Goal: Task Accomplishment & Management: Use online tool/utility

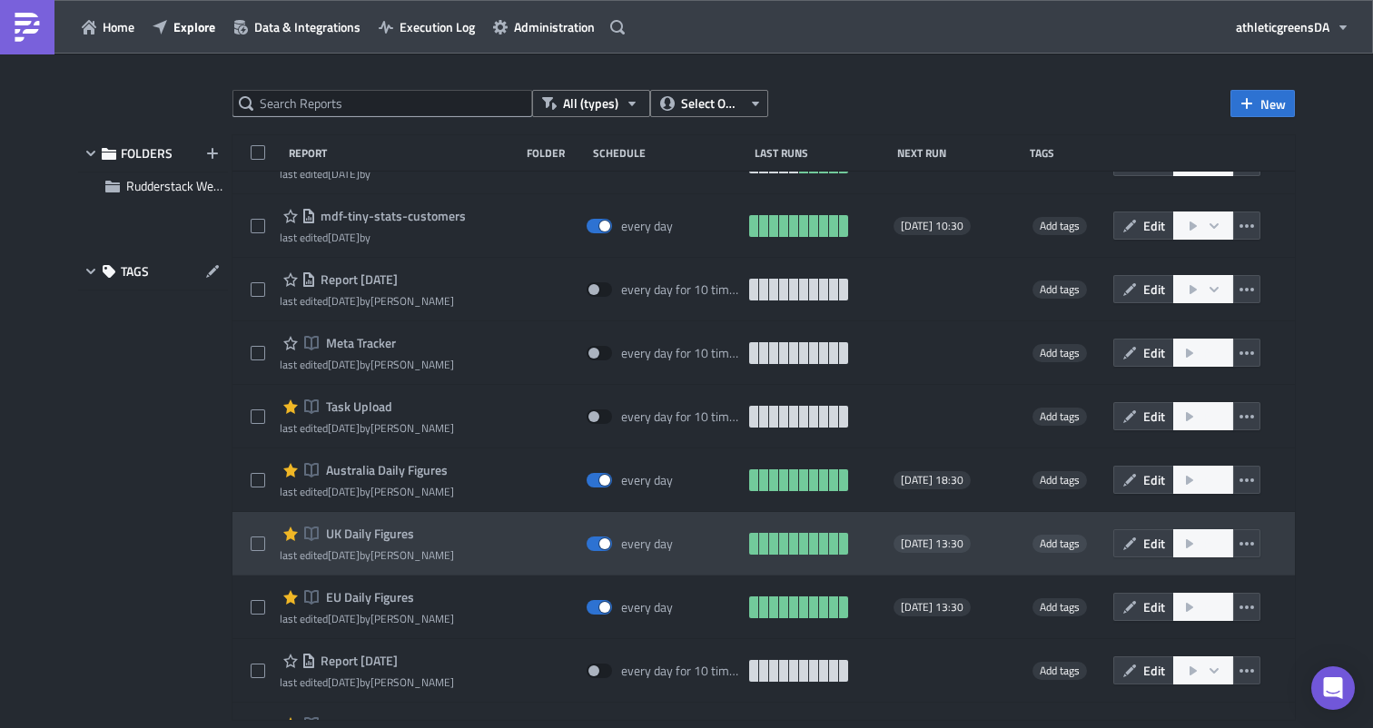
scroll to position [47, 0]
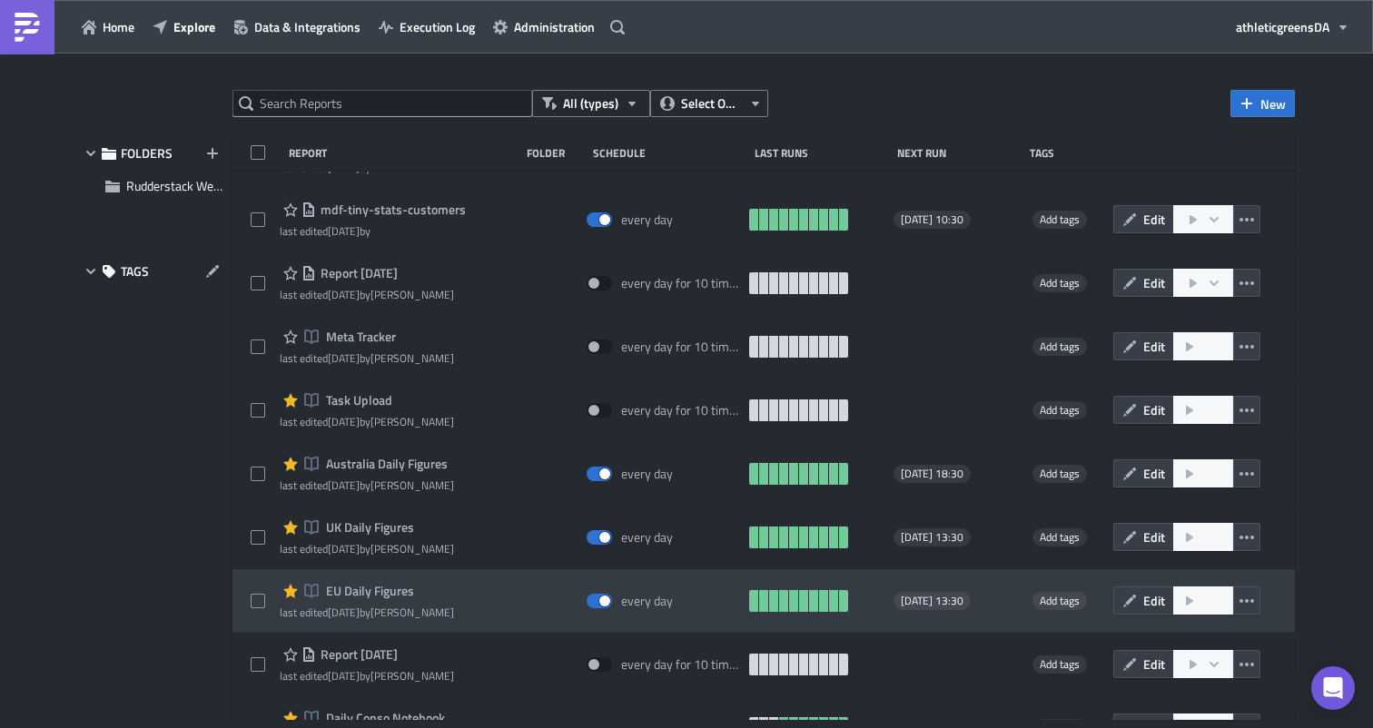
click at [387, 593] on span "EU Daily Figures" at bounding box center [367, 591] width 93 height 16
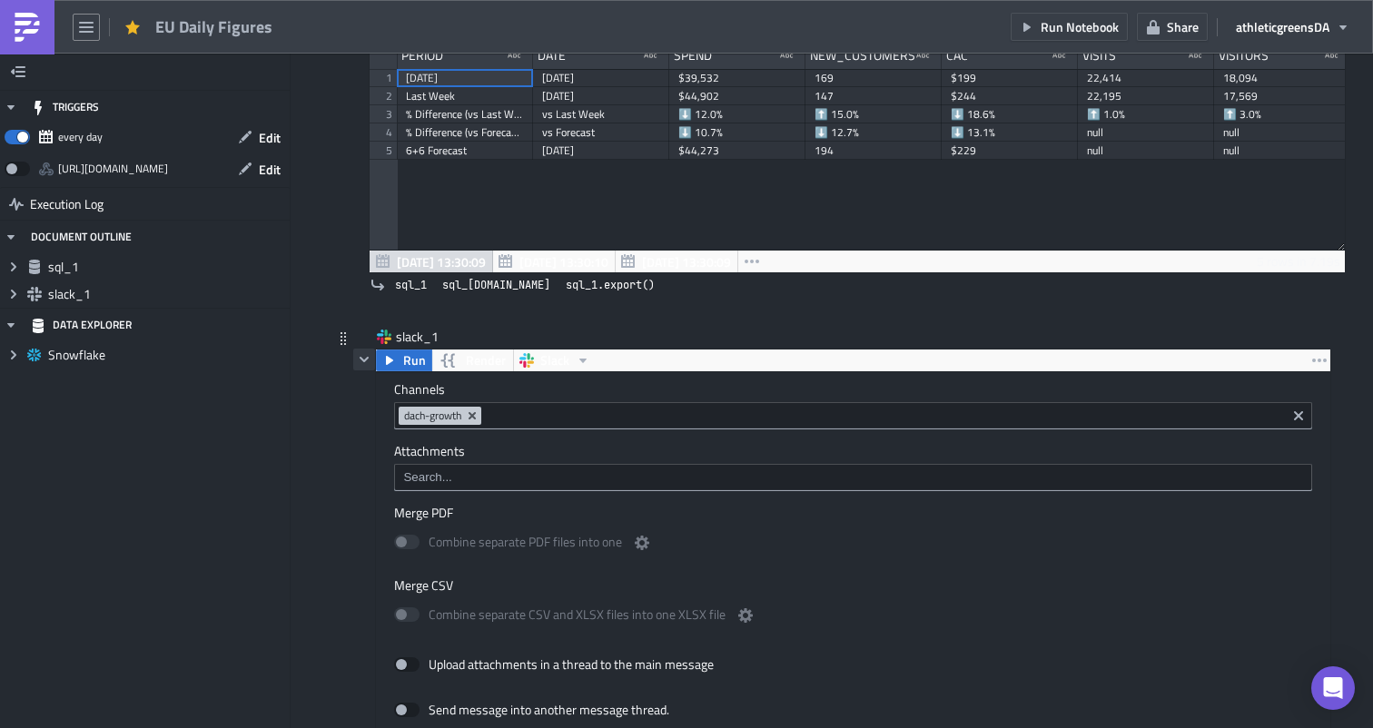
click at [367, 360] on icon "button" at bounding box center [364, 359] width 9 height 5
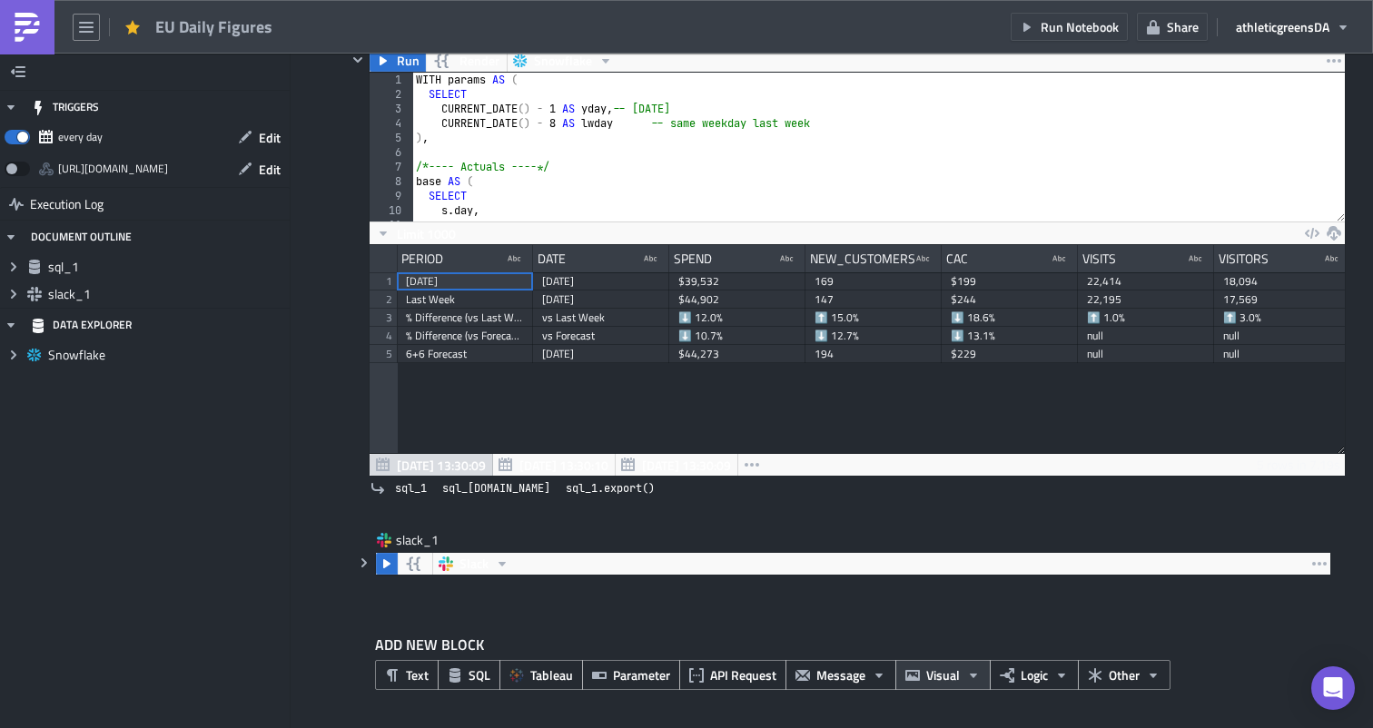
click at [977, 678] on icon "button" at bounding box center [973, 675] width 15 height 15
click at [1049, 677] on button "Logic" at bounding box center [1034, 675] width 89 height 30
click at [1110, 675] on span "Other" at bounding box center [1124, 675] width 31 height 19
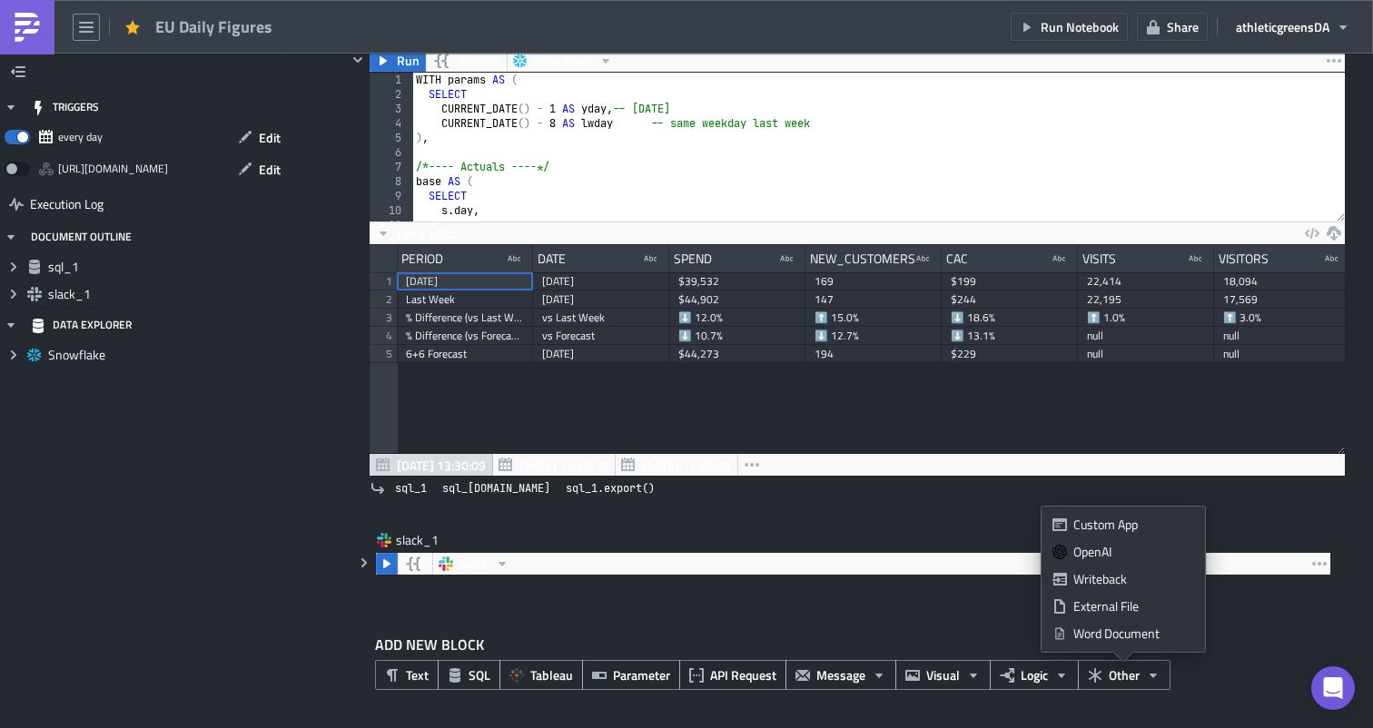
scroll to position [174, 0]
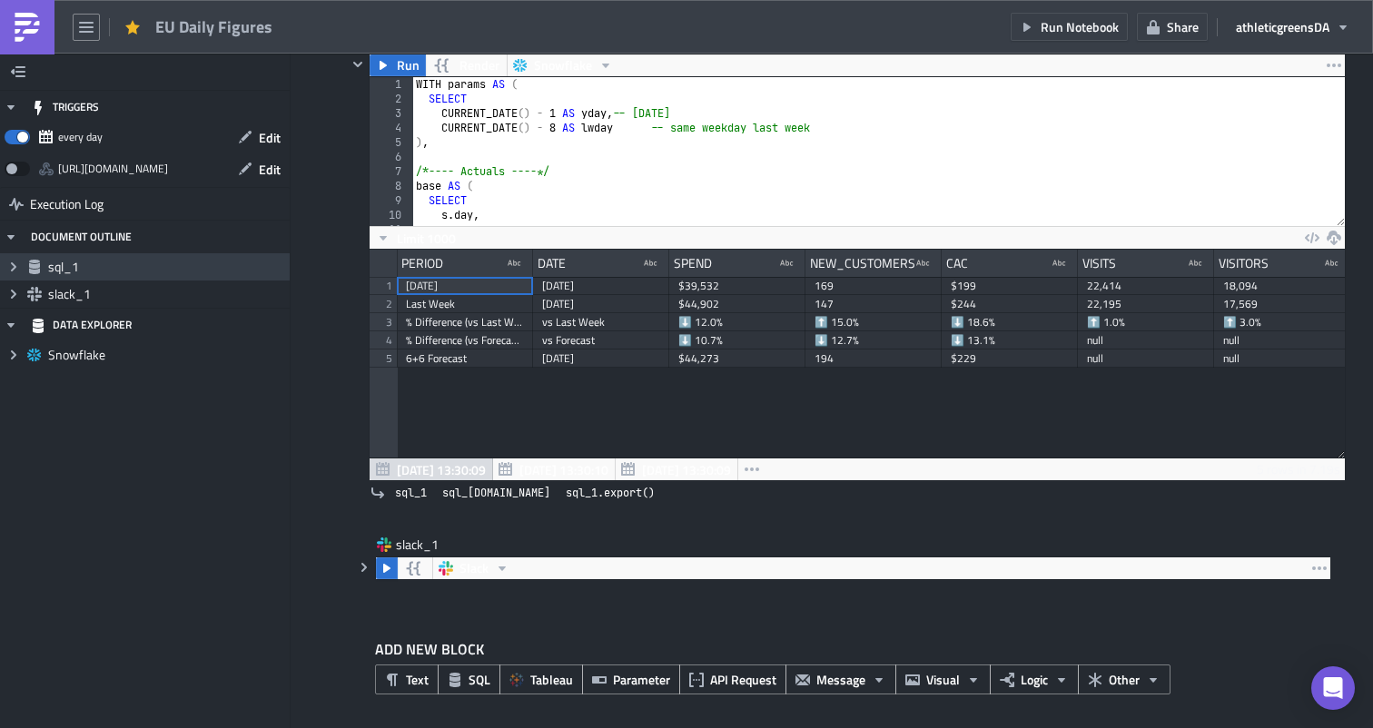
click at [11, 266] on icon "Expand group" at bounding box center [13, 267] width 15 height 15
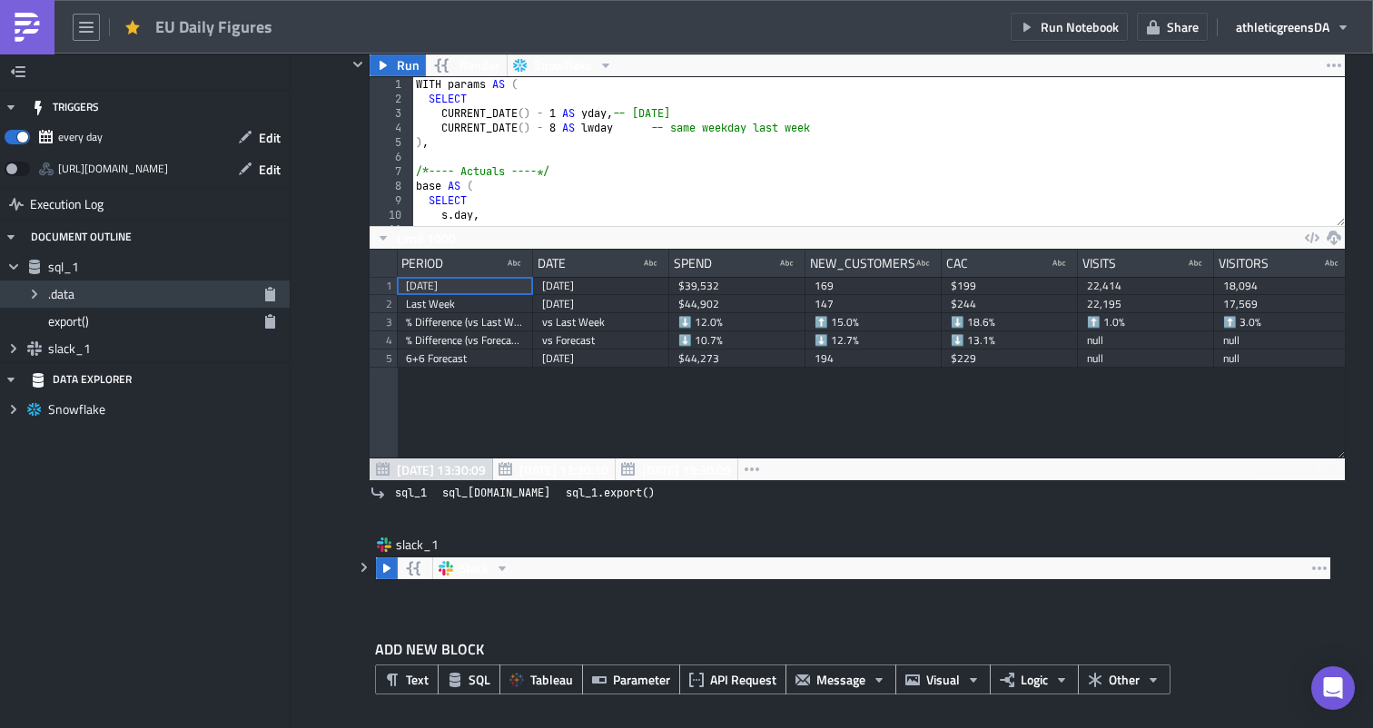
click at [39, 296] on icon "Expand group" at bounding box center [34, 294] width 15 height 15
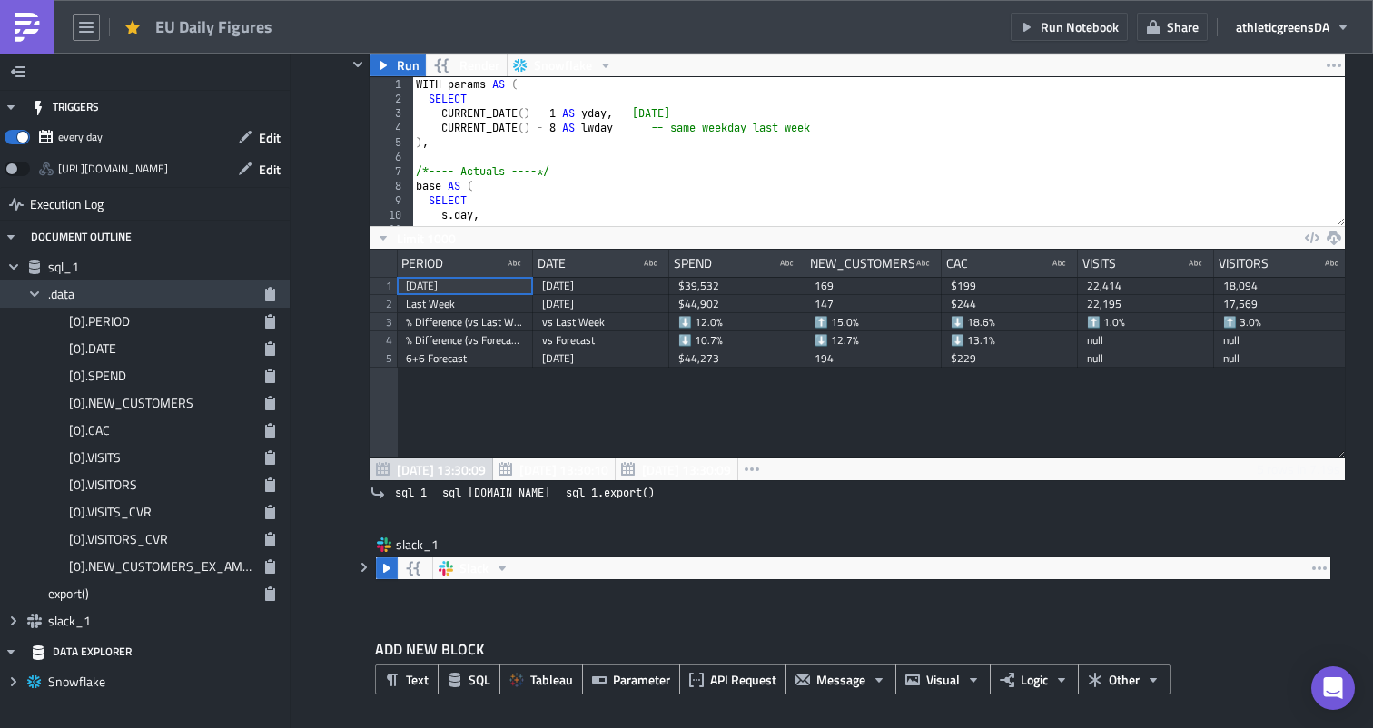
click at [39, 296] on icon "Collapse group" at bounding box center [34, 294] width 15 height 15
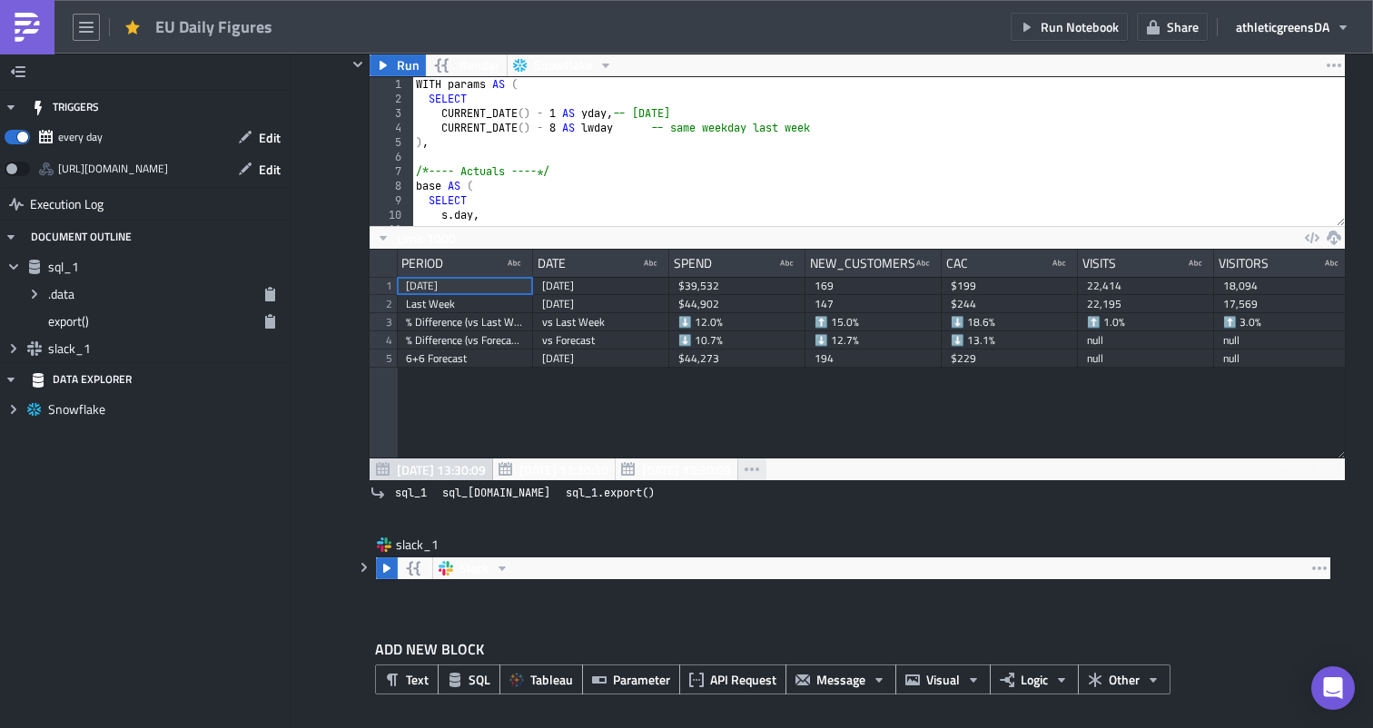
click at [756, 468] on button "button" at bounding box center [751, 470] width 29 height 22
click at [762, 468] on div "Oct 09 13:30:09 Oct 08 13:30:10 Oct 07 13:30:09 5 rows in 7.19s" at bounding box center [857, 470] width 975 height 22
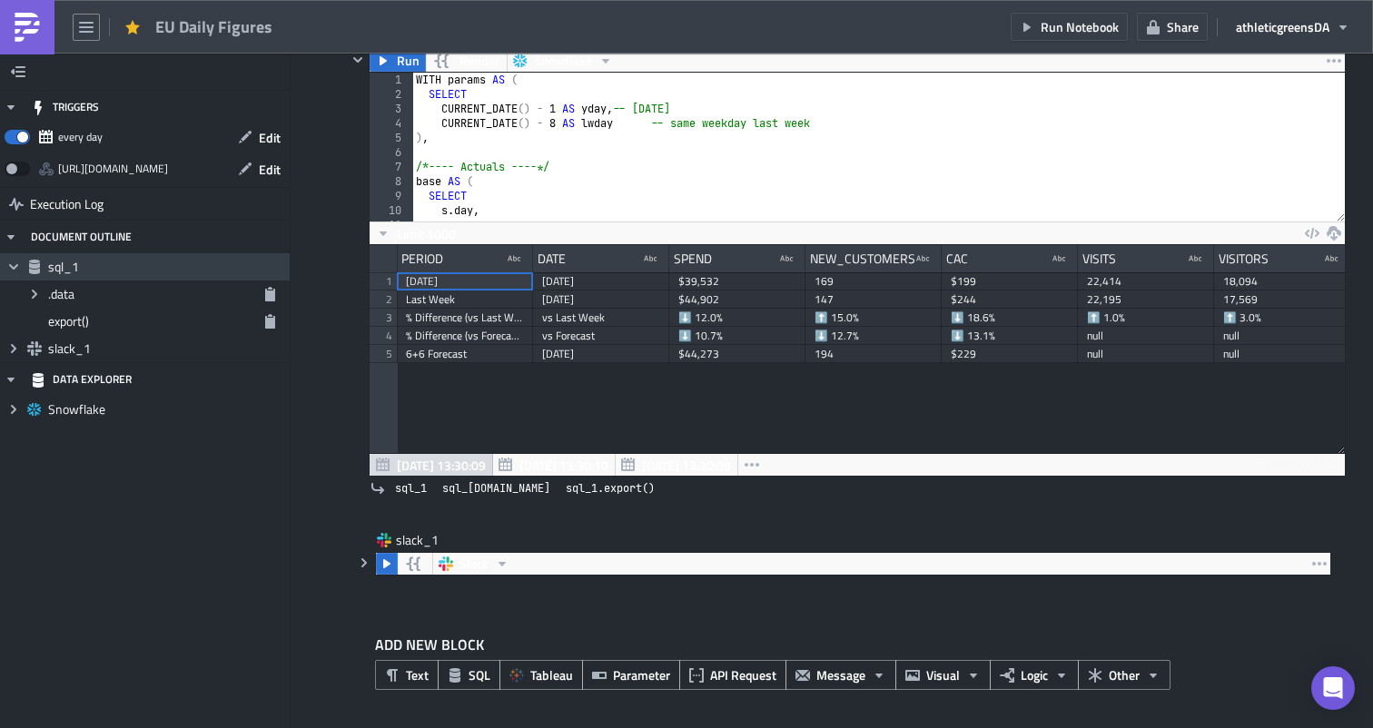
click at [61, 280] on div "Collapse group sql_1" at bounding box center [145, 266] width 290 height 27
click at [61, 288] on span ".data" at bounding box center [61, 293] width 26 height 19
click at [412, 488] on span "sql_1" at bounding box center [411, 488] width 32 height 18
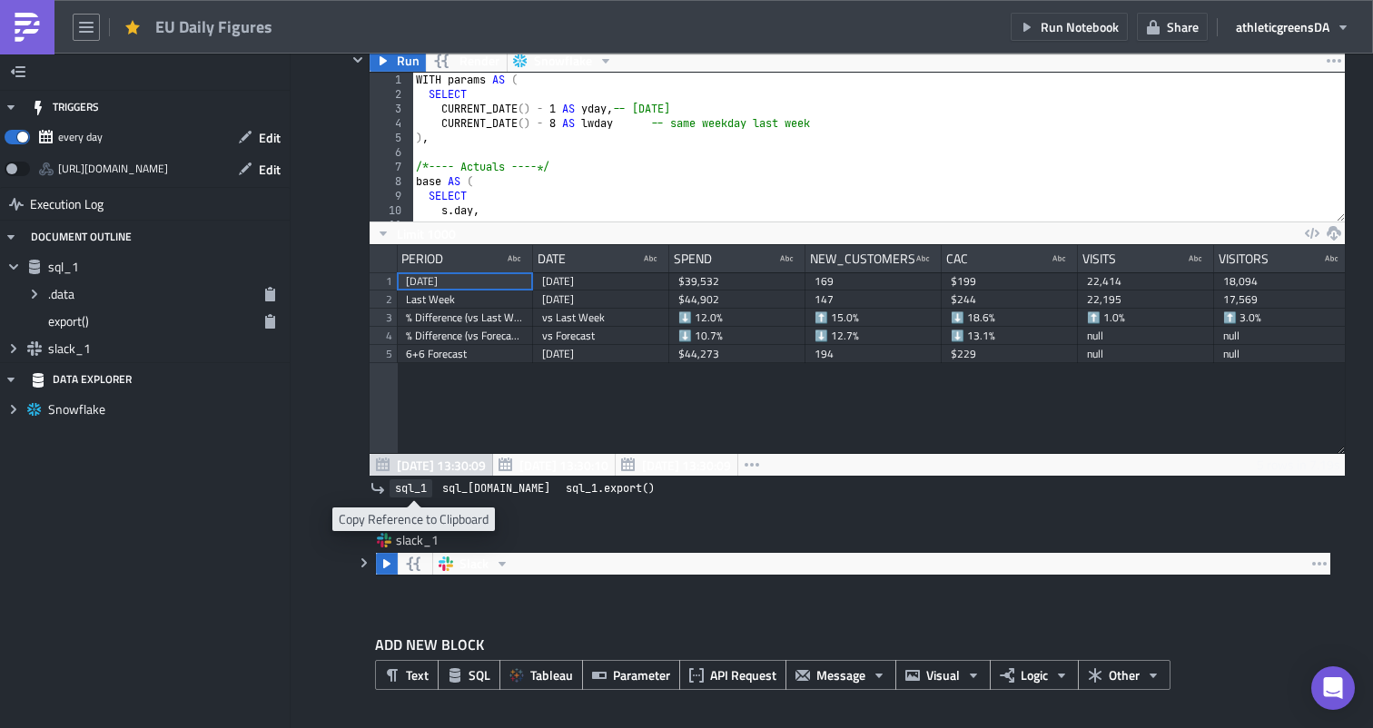
click at [410, 485] on span "sql_1" at bounding box center [411, 488] width 32 height 18
click at [5, 373] on icon "button" at bounding box center [11, 379] width 15 height 15
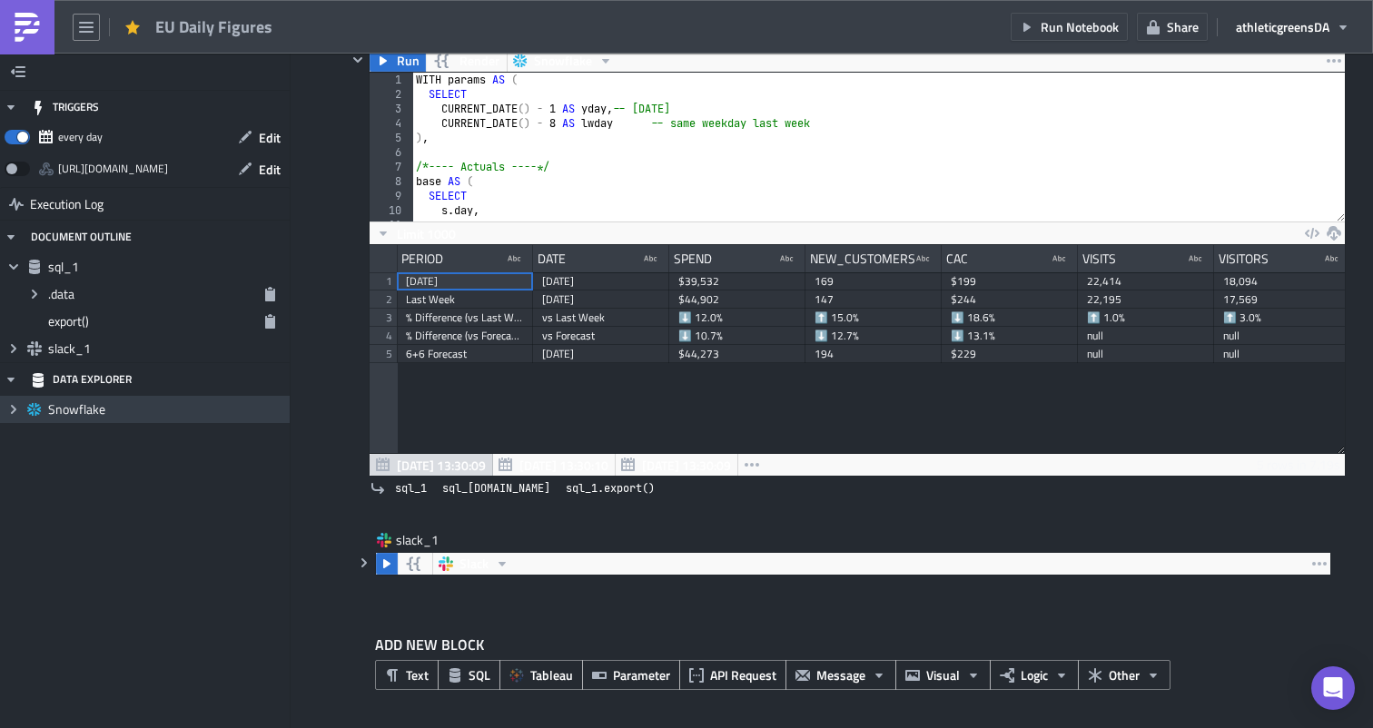
click at [17, 400] on span "Expand group" at bounding box center [13, 409] width 27 height 27
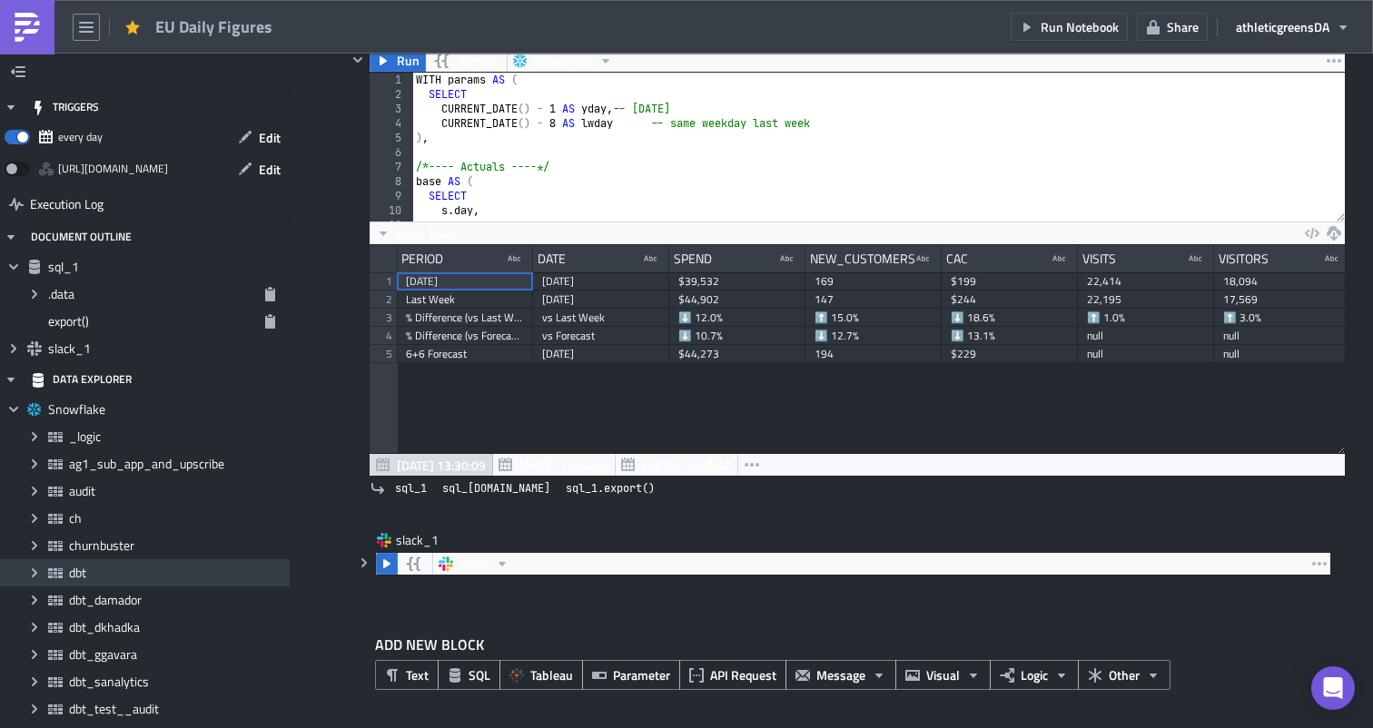
scroll to position [16, 0]
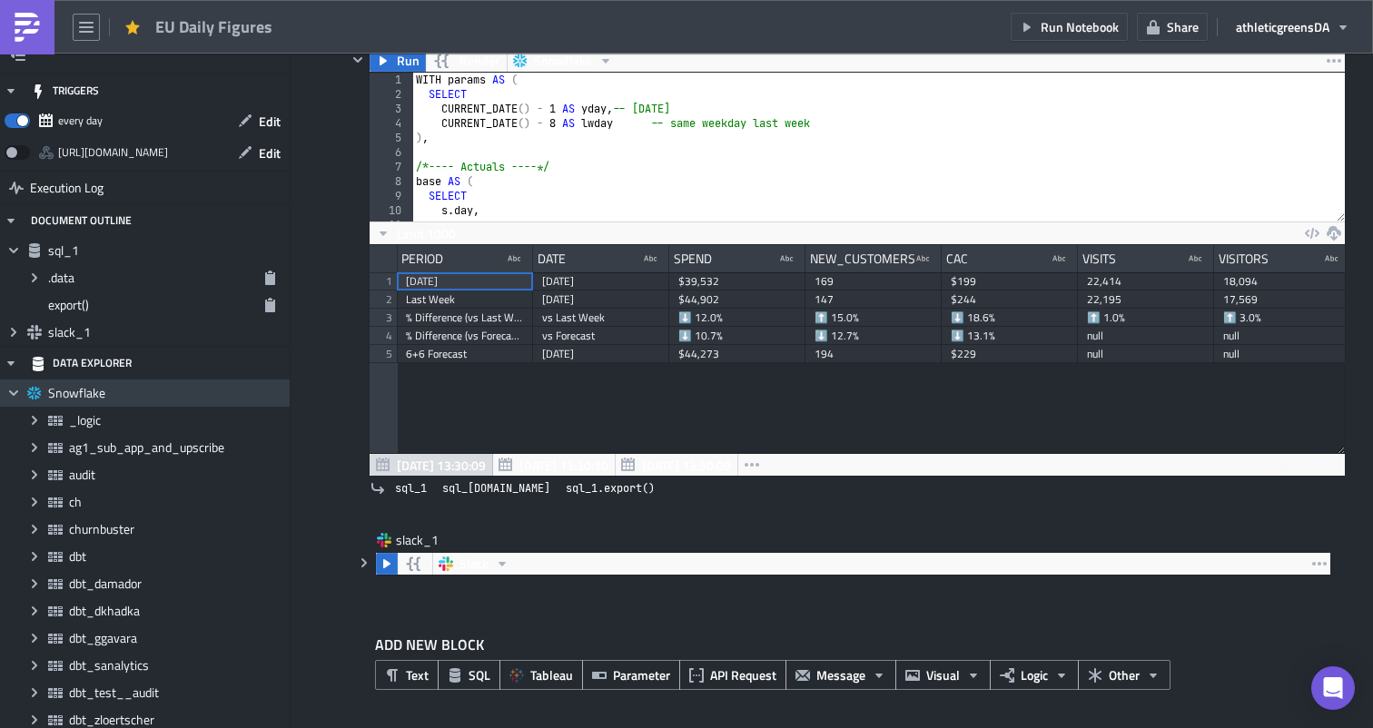
click at [9, 390] on icon "Collapse group" at bounding box center [13, 393] width 15 height 15
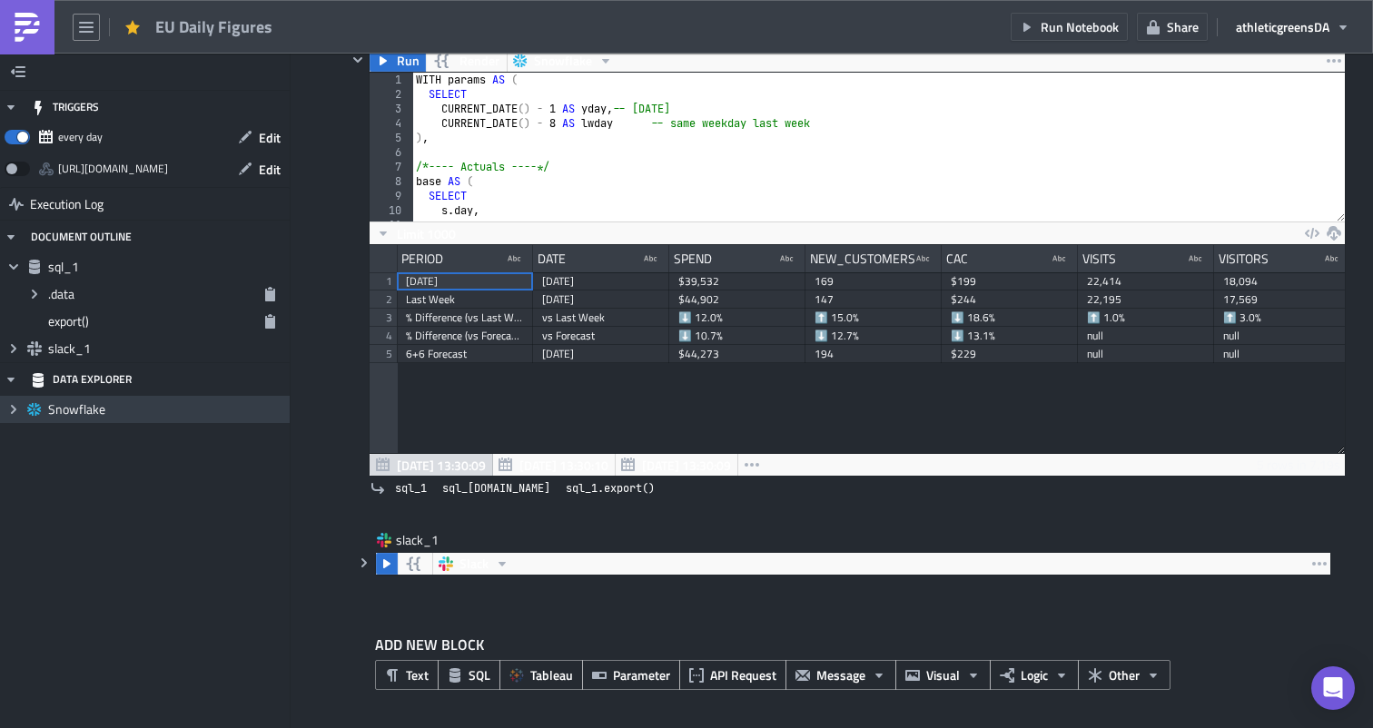
scroll to position [0, 0]
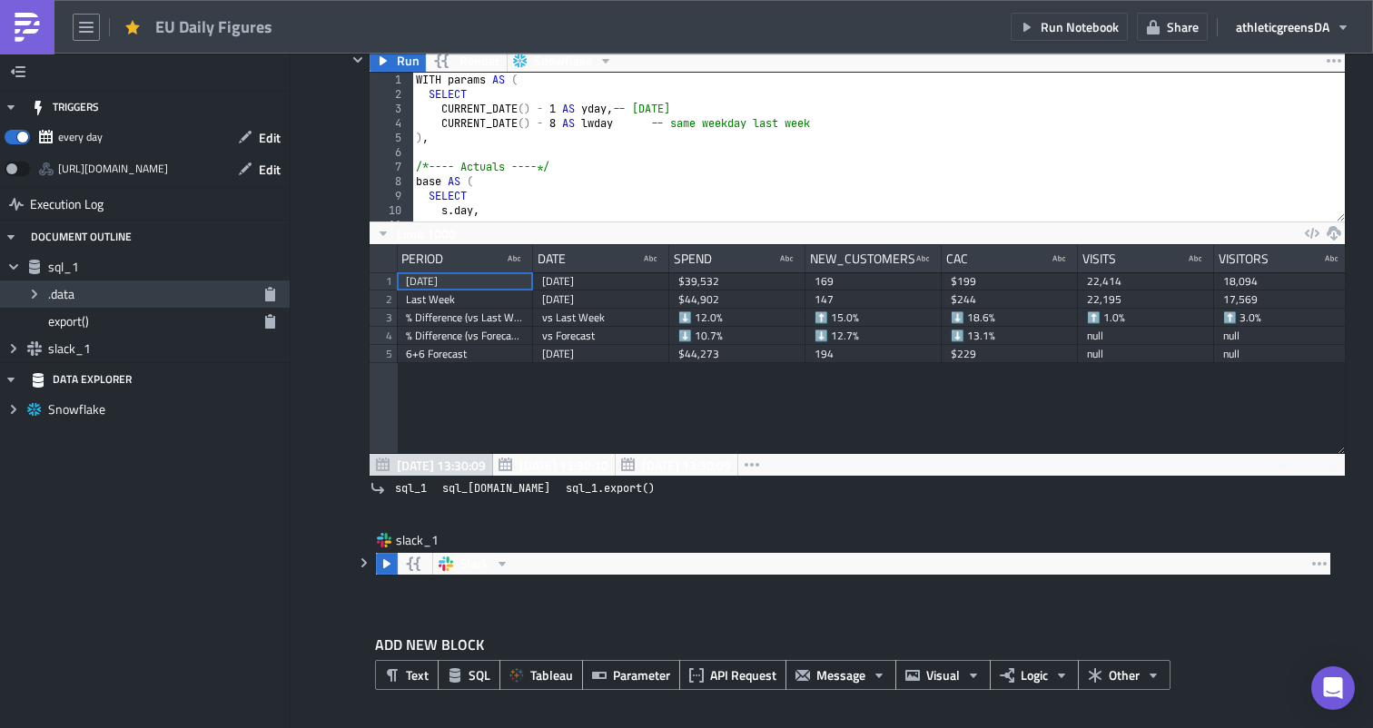
click at [101, 302] on div "Expand group .data" at bounding box center [145, 294] width 290 height 27
click at [39, 293] on icon "Expand group" at bounding box center [34, 294] width 15 height 15
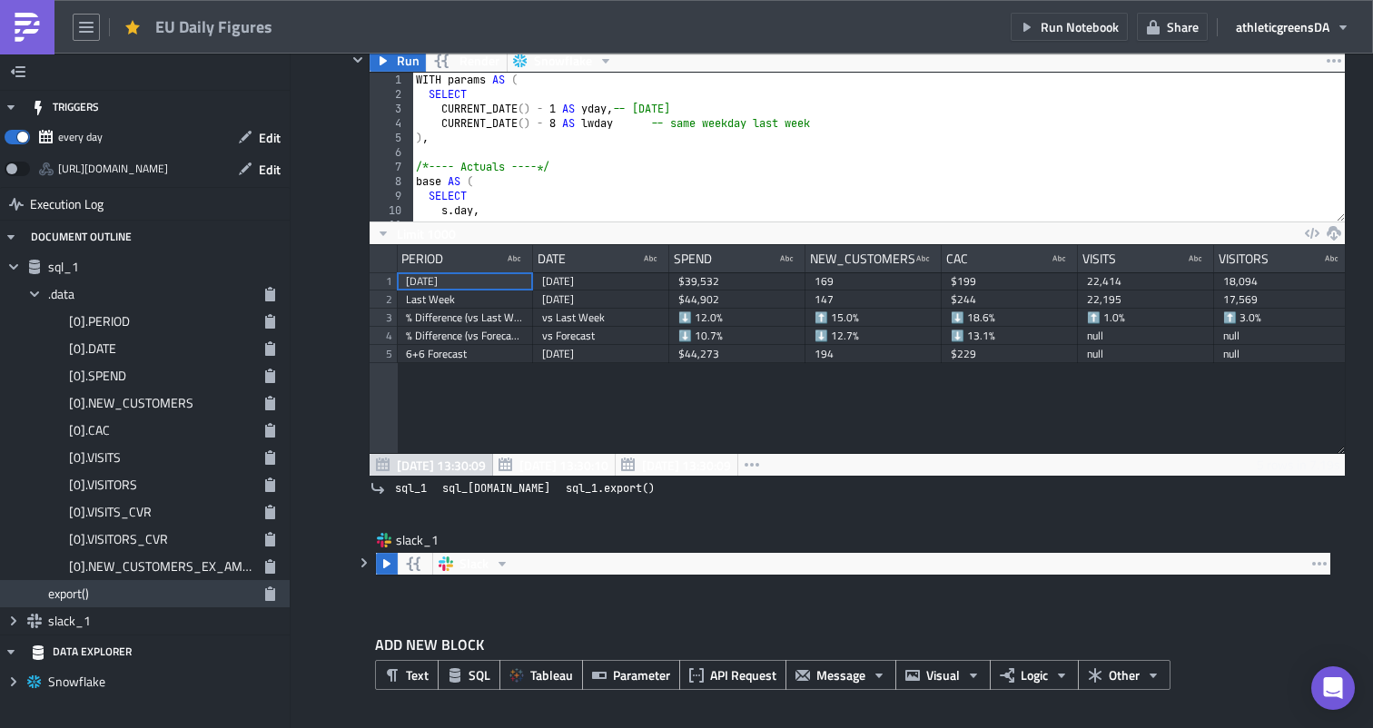
click at [90, 588] on span "export()" at bounding box center [151, 594] width 206 height 16
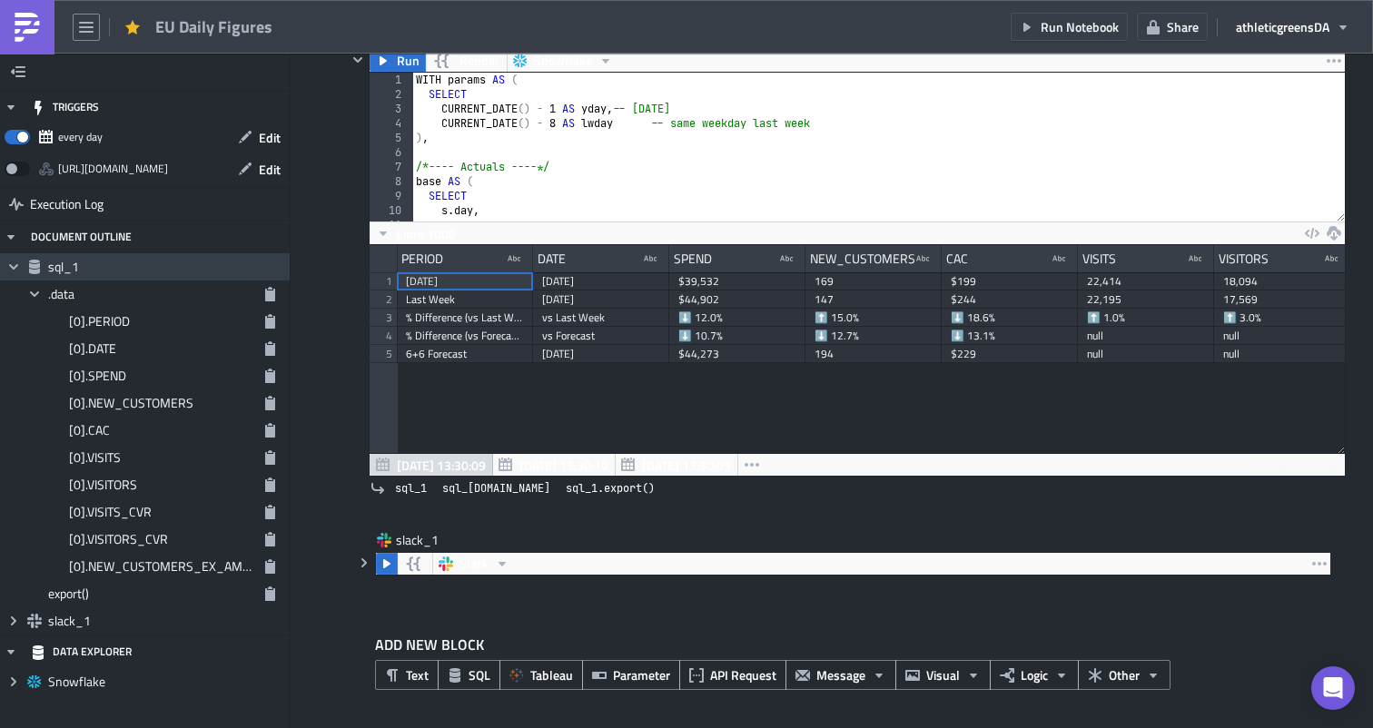
click at [62, 261] on span "sql_1" at bounding box center [166, 267] width 237 height 16
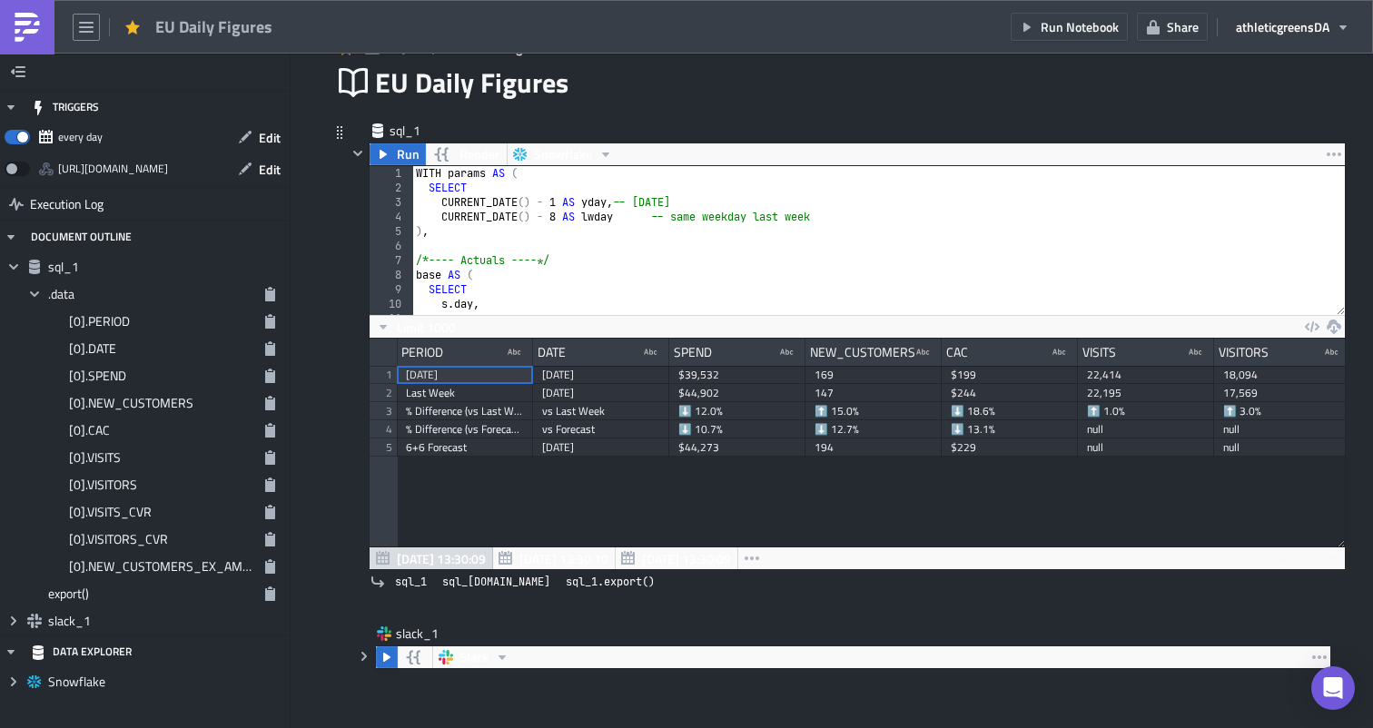
scroll to position [84, 0]
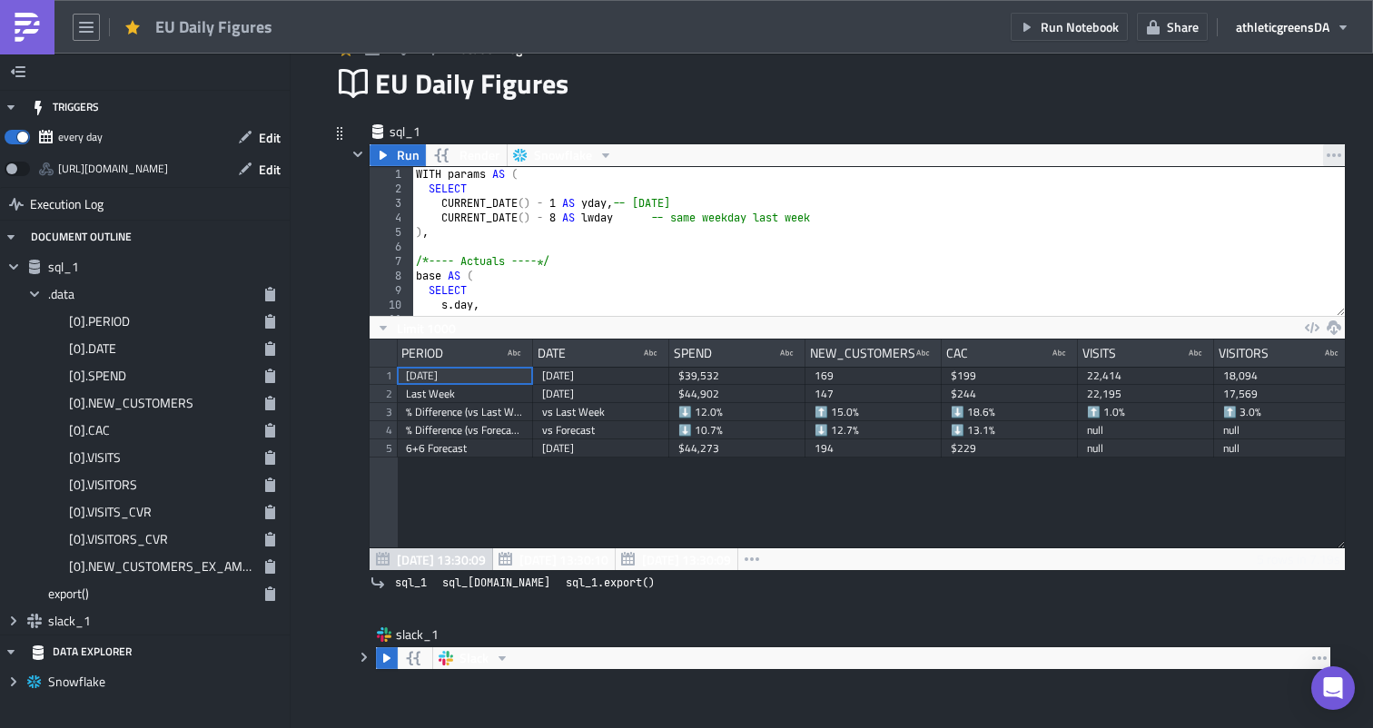
click at [1331, 156] on icon "button" at bounding box center [1334, 155] width 15 height 15
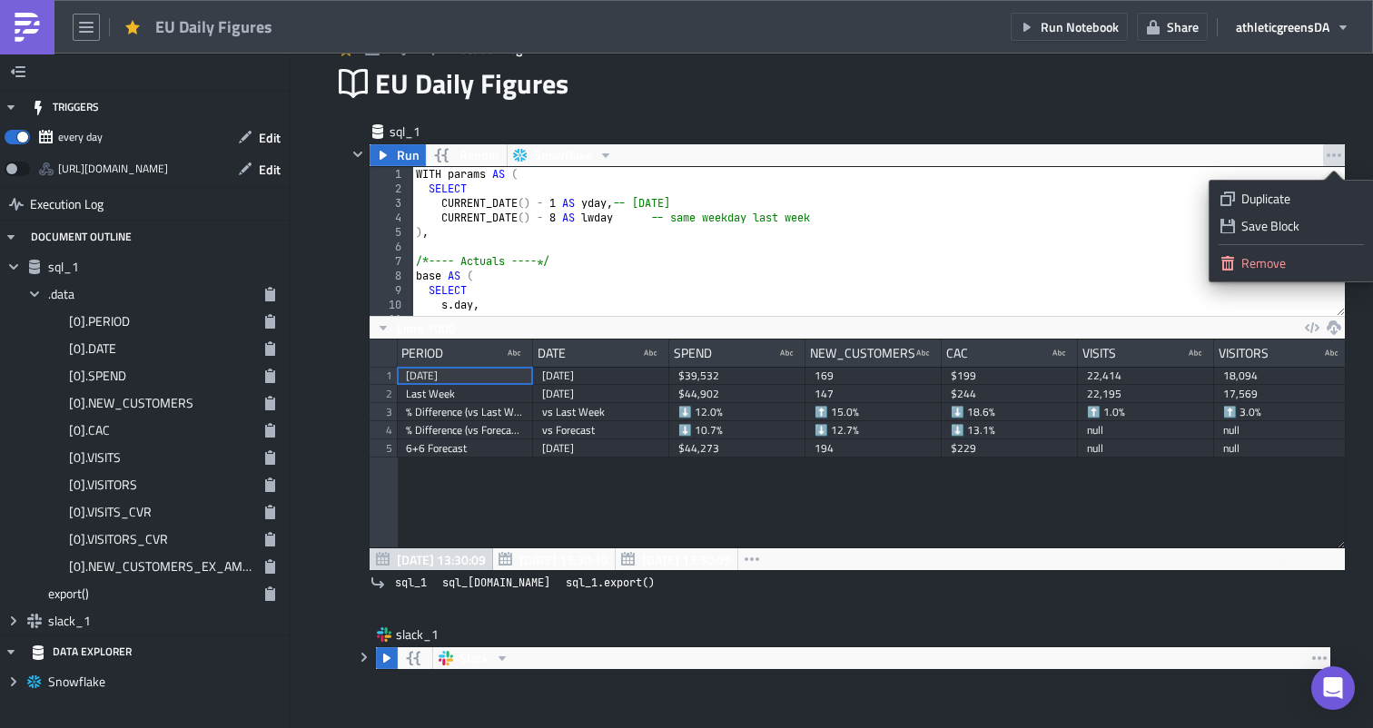
click at [1119, 112] on div "sql_1 Run Render Snowflake 1 2 3 4 5 6 7 8 9 10 11 12 WITH params AS ( SELECT C…" at bounding box center [831, 402] width 999 height 597
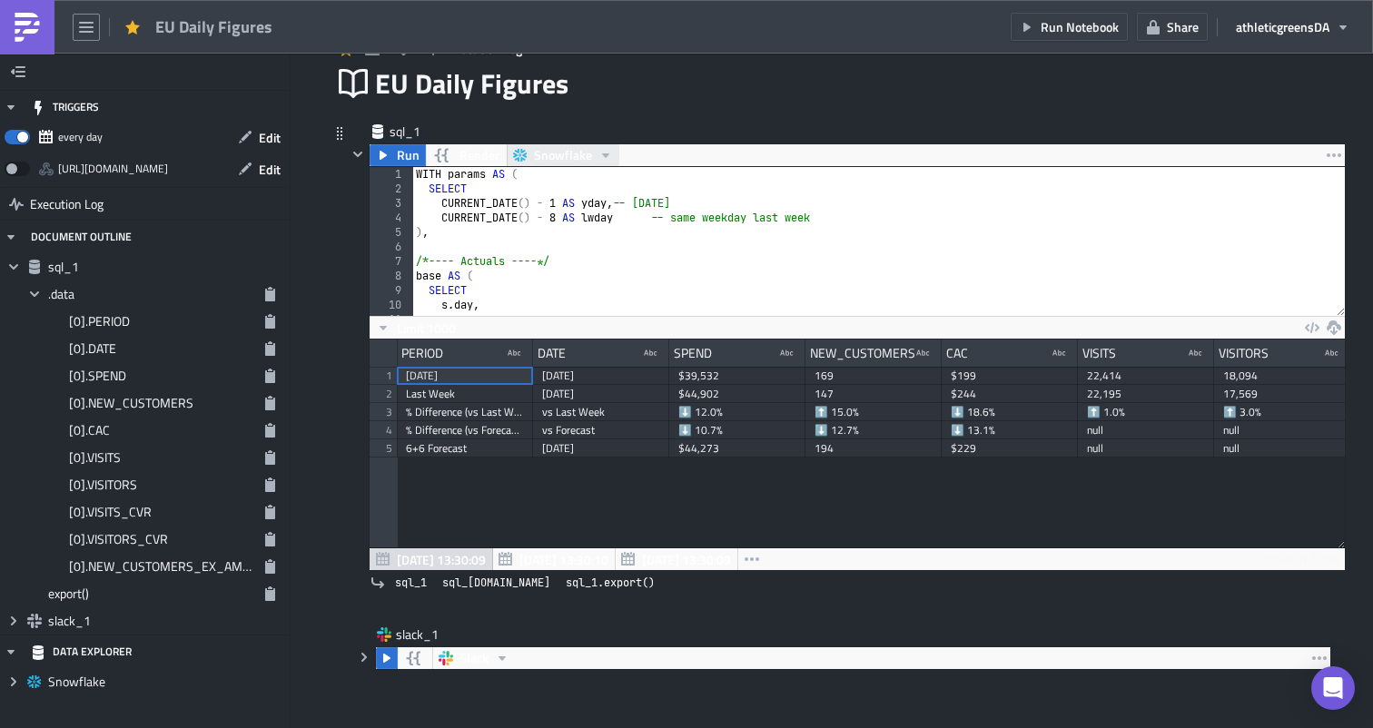
click at [538, 149] on span "Snowflake" at bounding box center [563, 155] width 58 height 22
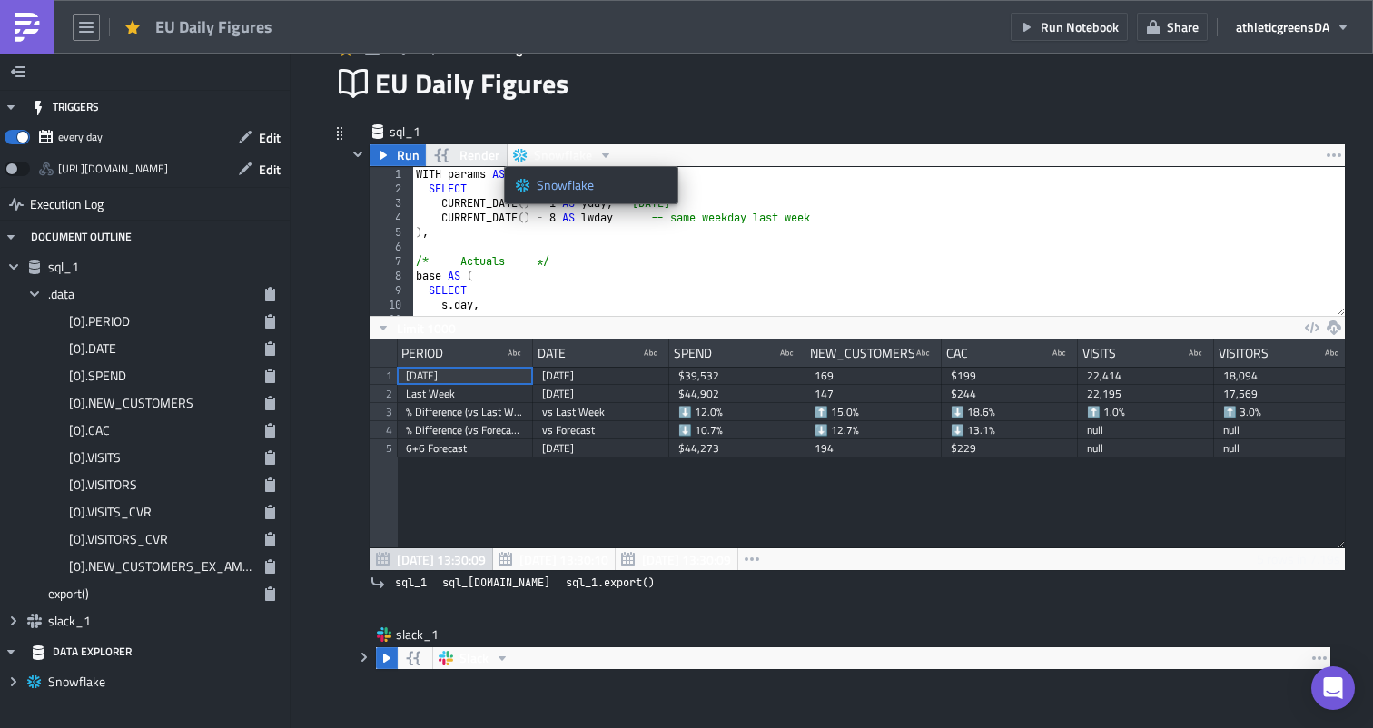
click at [485, 150] on span "Render" at bounding box center [479, 155] width 40 height 22
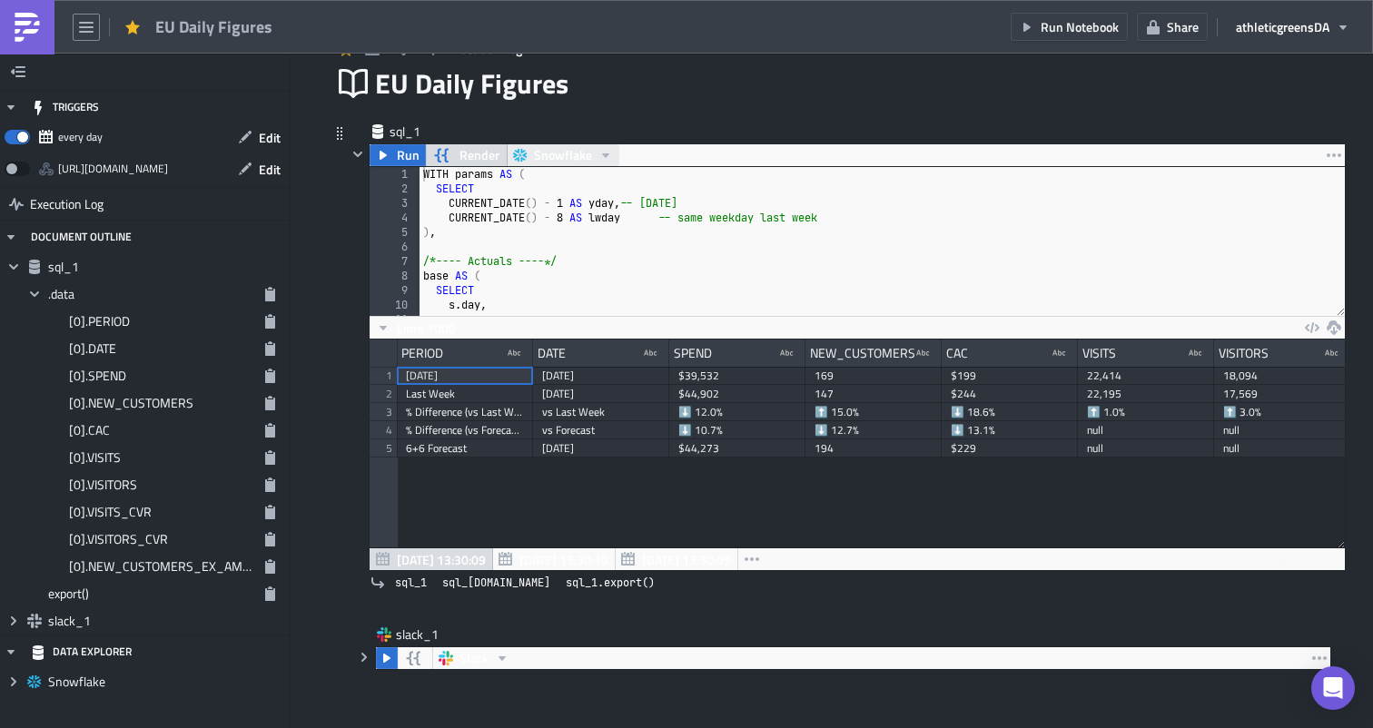
click at [539, 158] on span "Snowflake" at bounding box center [563, 155] width 58 height 22
click at [564, 134] on div "sql_1" at bounding box center [846, 133] width 999 height 21
click at [93, 14] on button "button" at bounding box center [86, 27] width 27 height 27
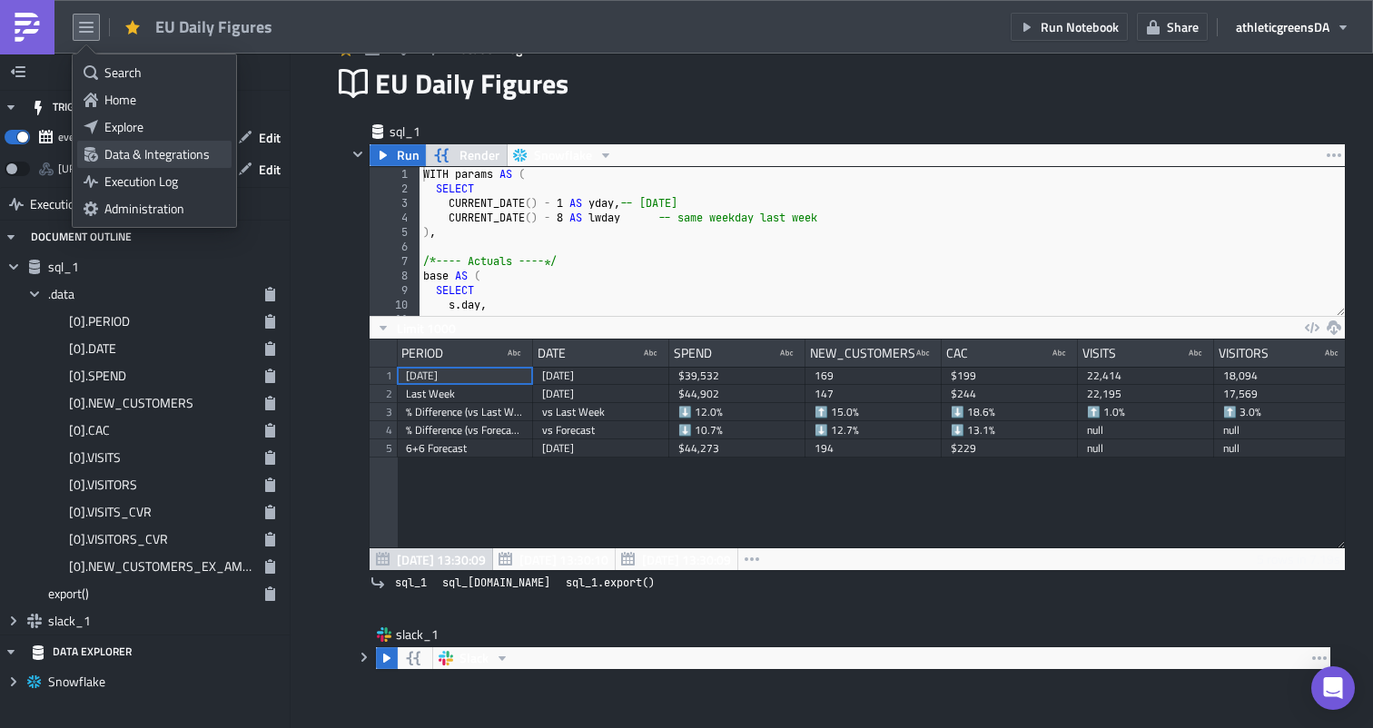
click at [152, 148] on div "Data & Integrations" at bounding box center [164, 154] width 121 height 18
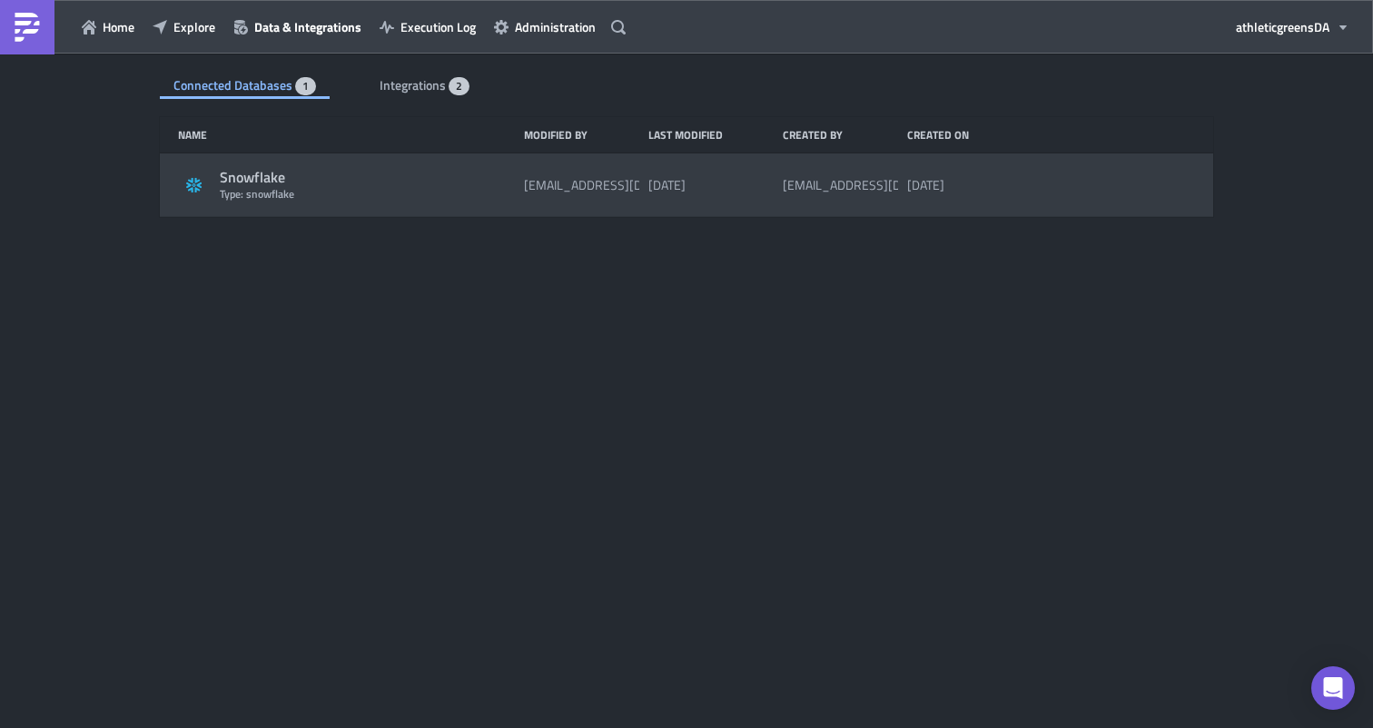
click at [232, 184] on div "Snowflake" at bounding box center [367, 177] width 295 height 19
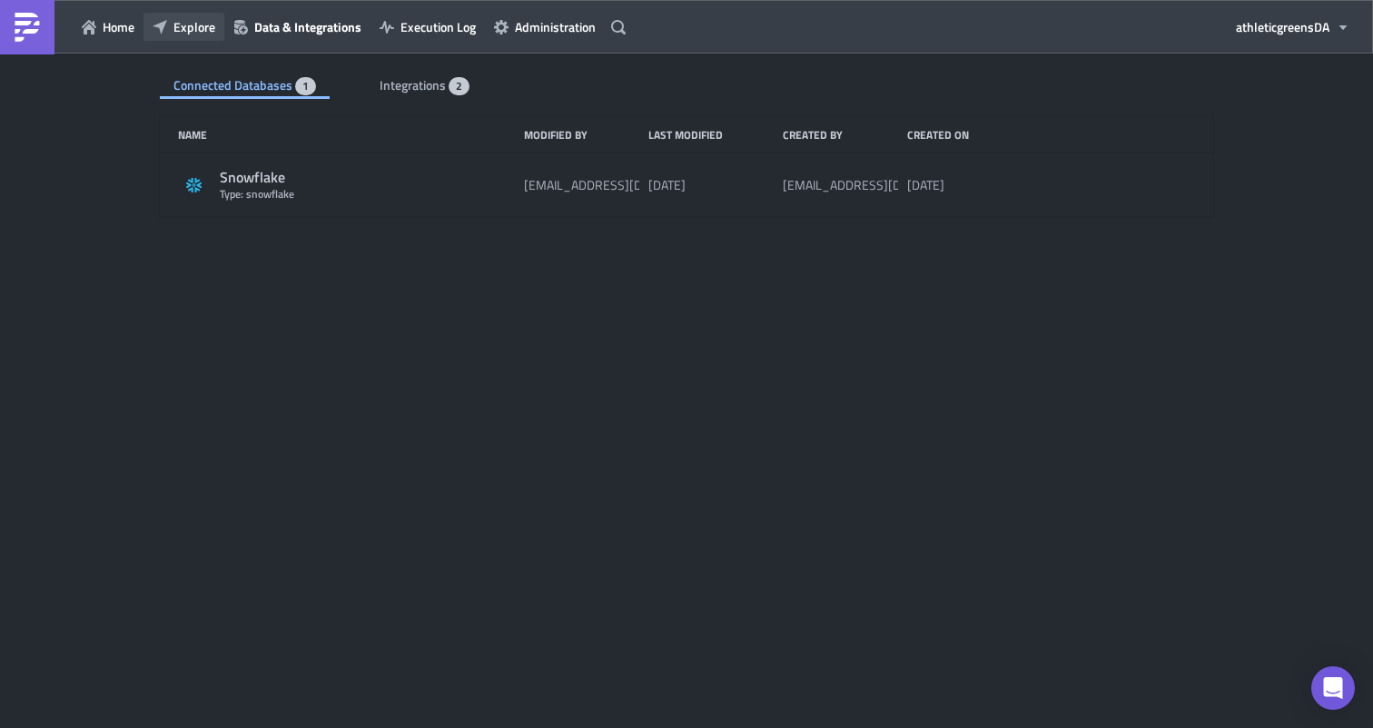
click at [186, 33] on span "Explore" at bounding box center [194, 26] width 42 height 19
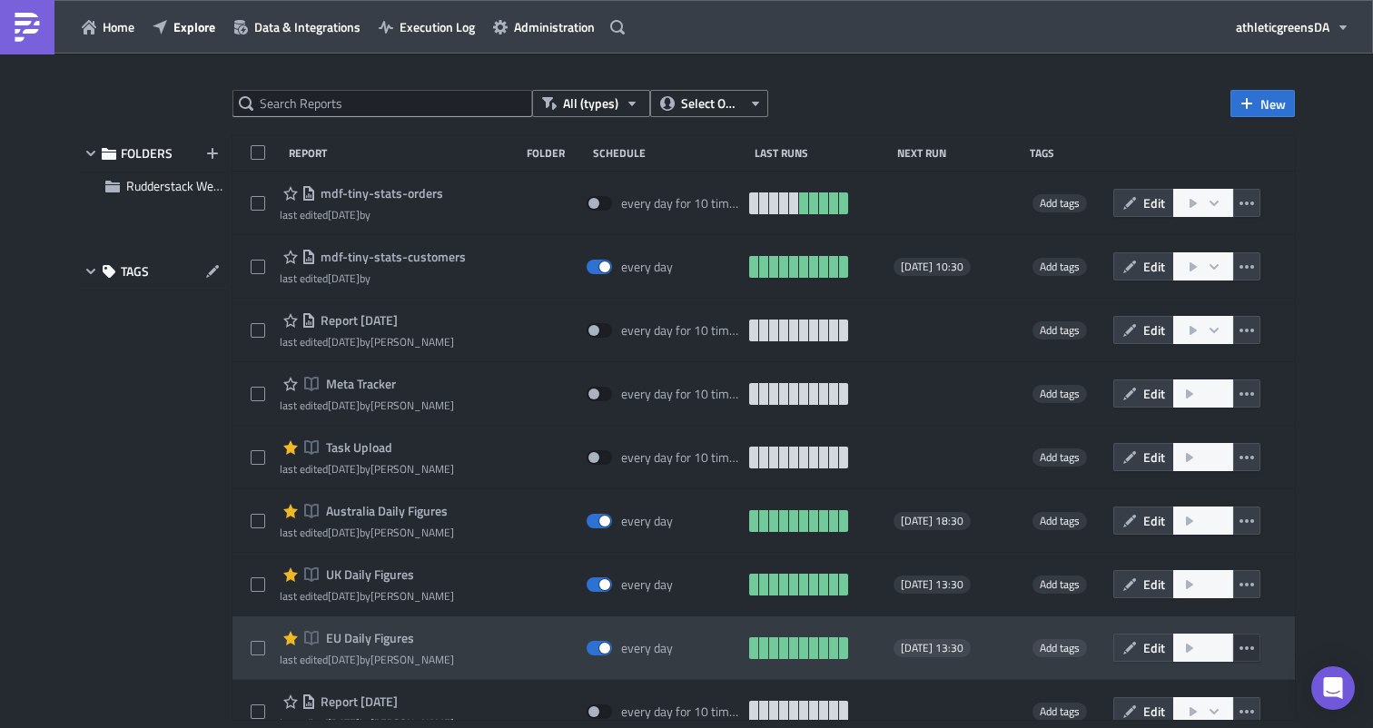
click at [1248, 650] on icon "button" at bounding box center [1246, 648] width 15 height 15
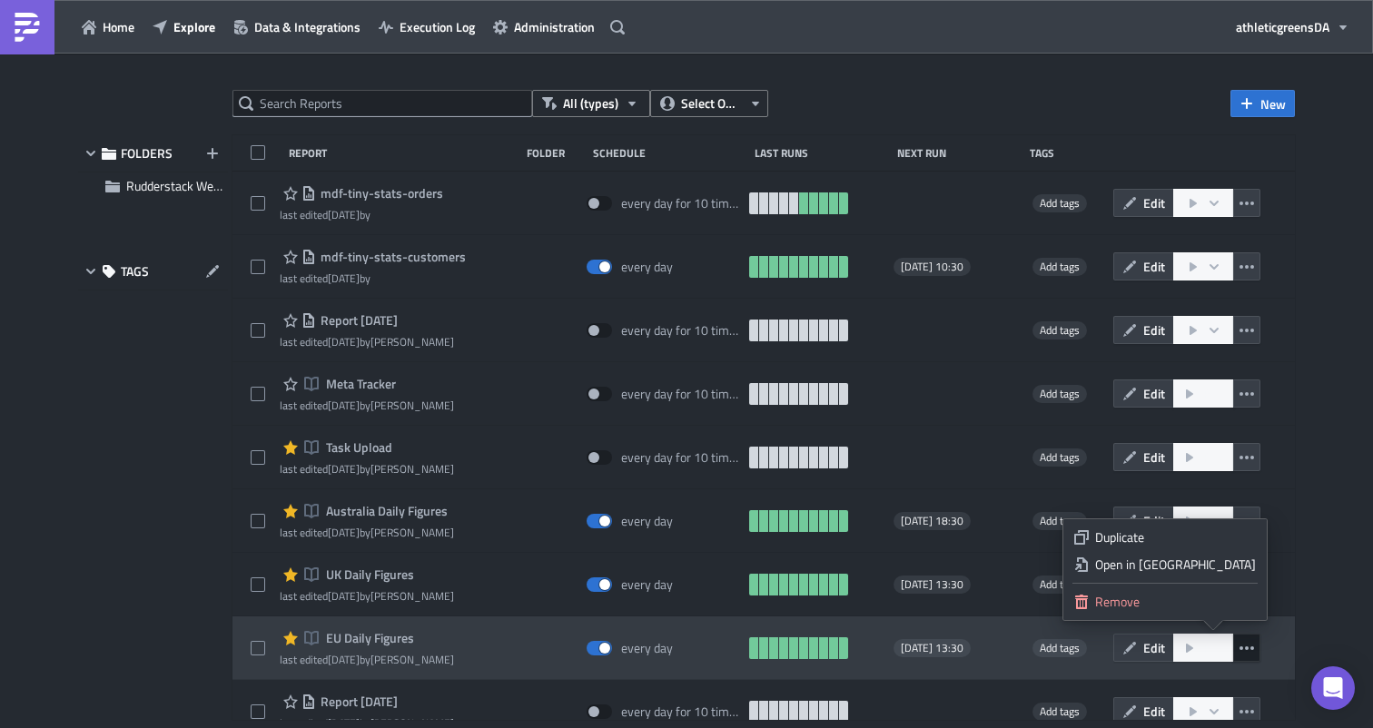
click at [378, 637] on span "EU Daily Figures" at bounding box center [367, 638] width 93 height 16
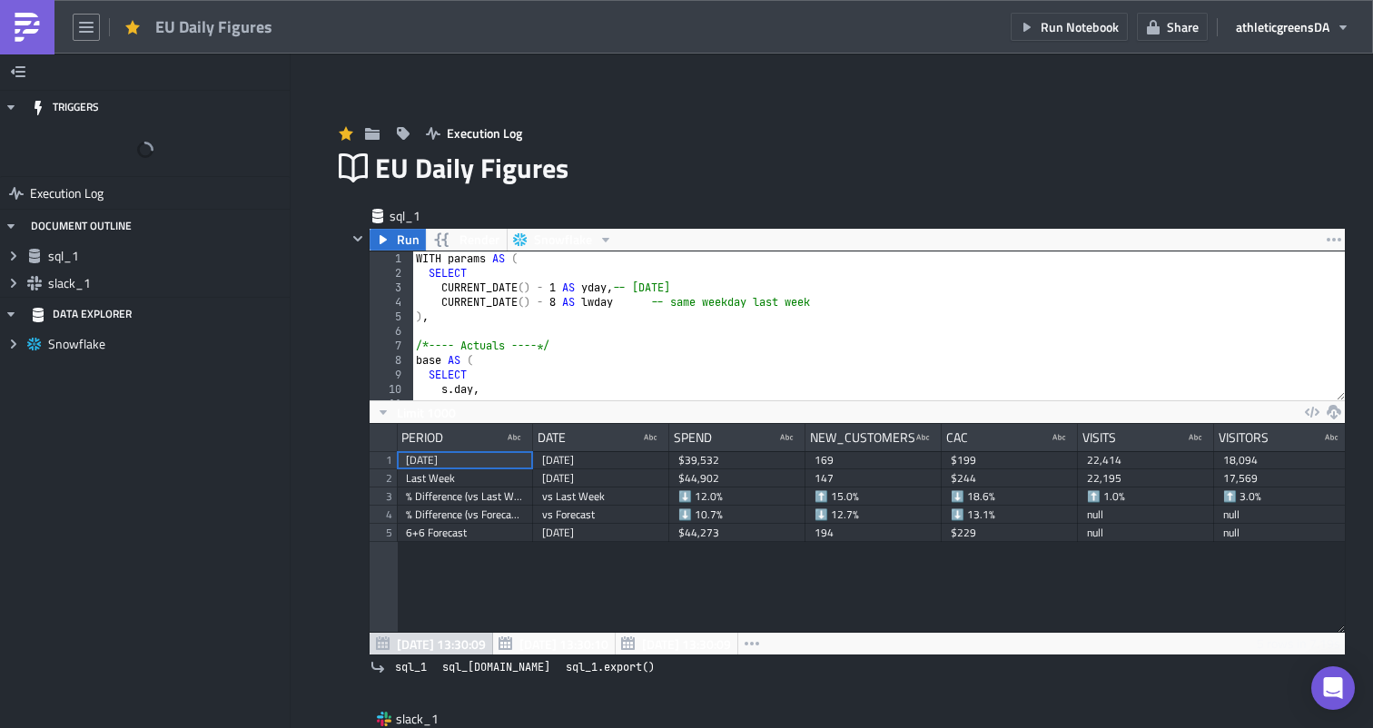
scroll to position [208, 975]
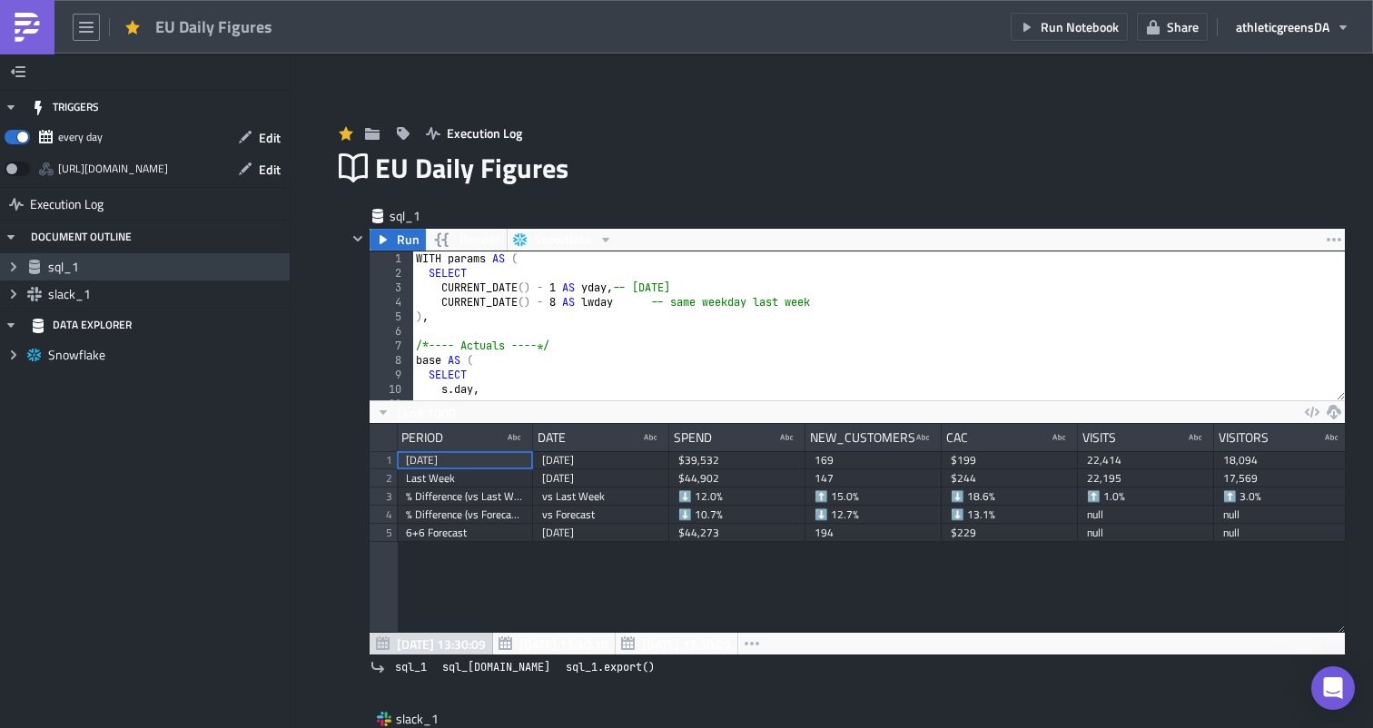
click at [158, 263] on span "sql_1" at bounding box center [166, 267] width 237 height 16
click at [15, 267] on icon at bounding box center [13, 266] width 5 height 9
click at [15, 267] on icon at bounding box center [13, 266] width 9 height 5
click at [16, 291] on icon "Expand group" at bounding box center [13, 294] width 15 height 15
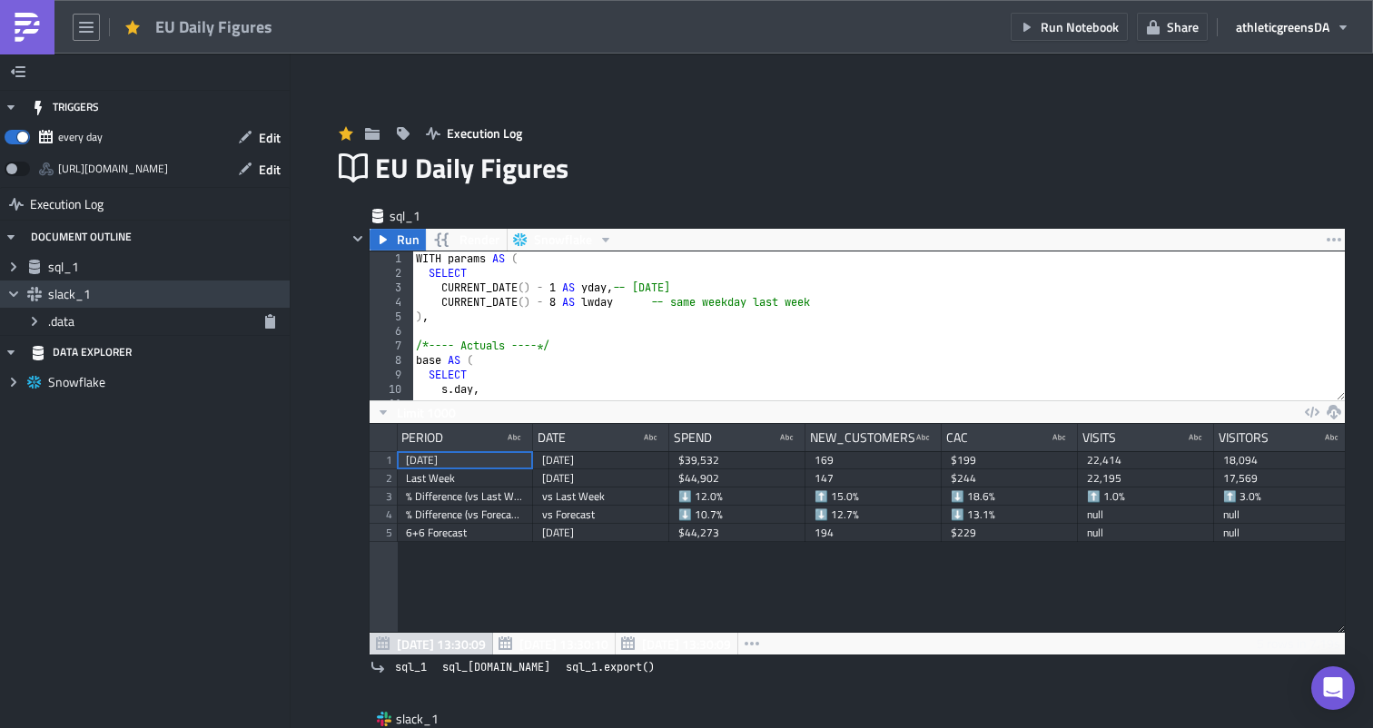
click at [16, 291] on icon at bounding box center [13, 293] width 9 height 5
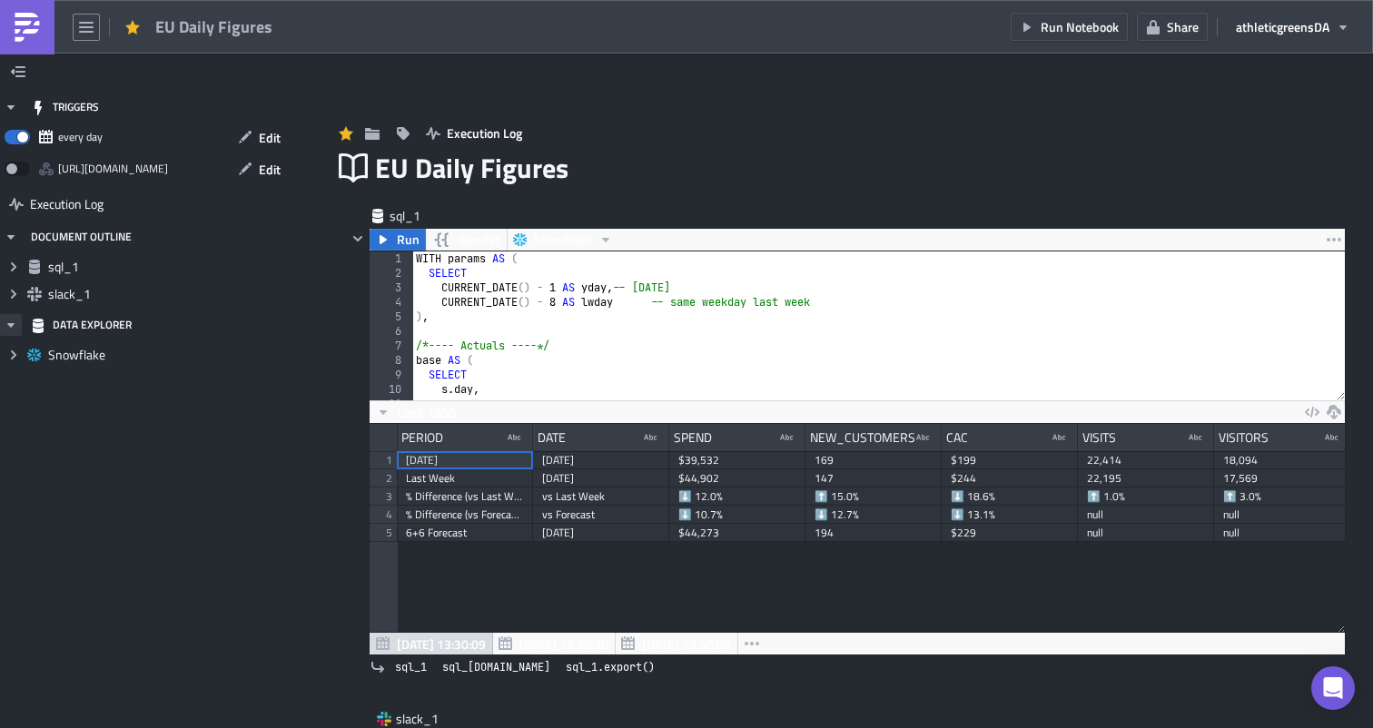
click at [12, 319] on icon "button" at bounding box center [11, 325] width 15 height 15
click at [1266, 15] on button "athleticgreens DA" at bounding box center [1293, 27] width 133 height 28
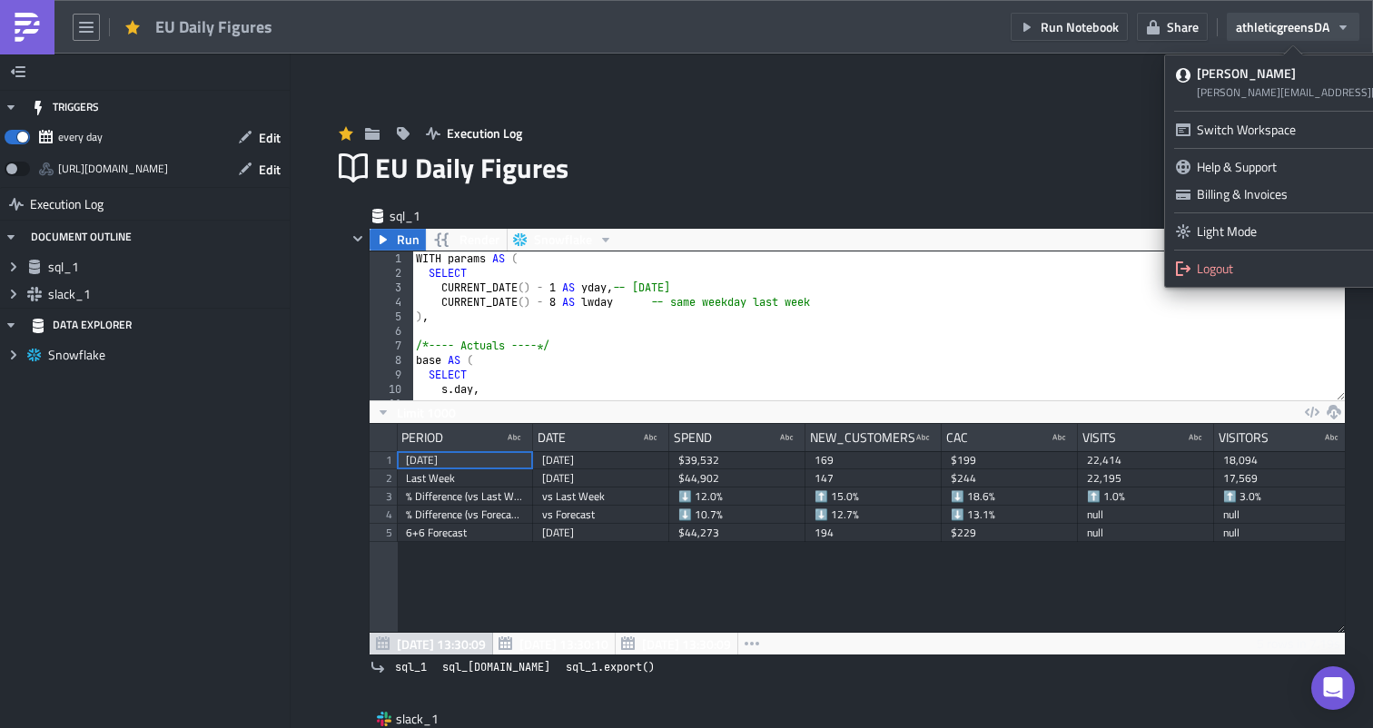
click at [1266, 17] on span "athleticgreens DA" at bounding box center [1283, 26] width 94 height 19
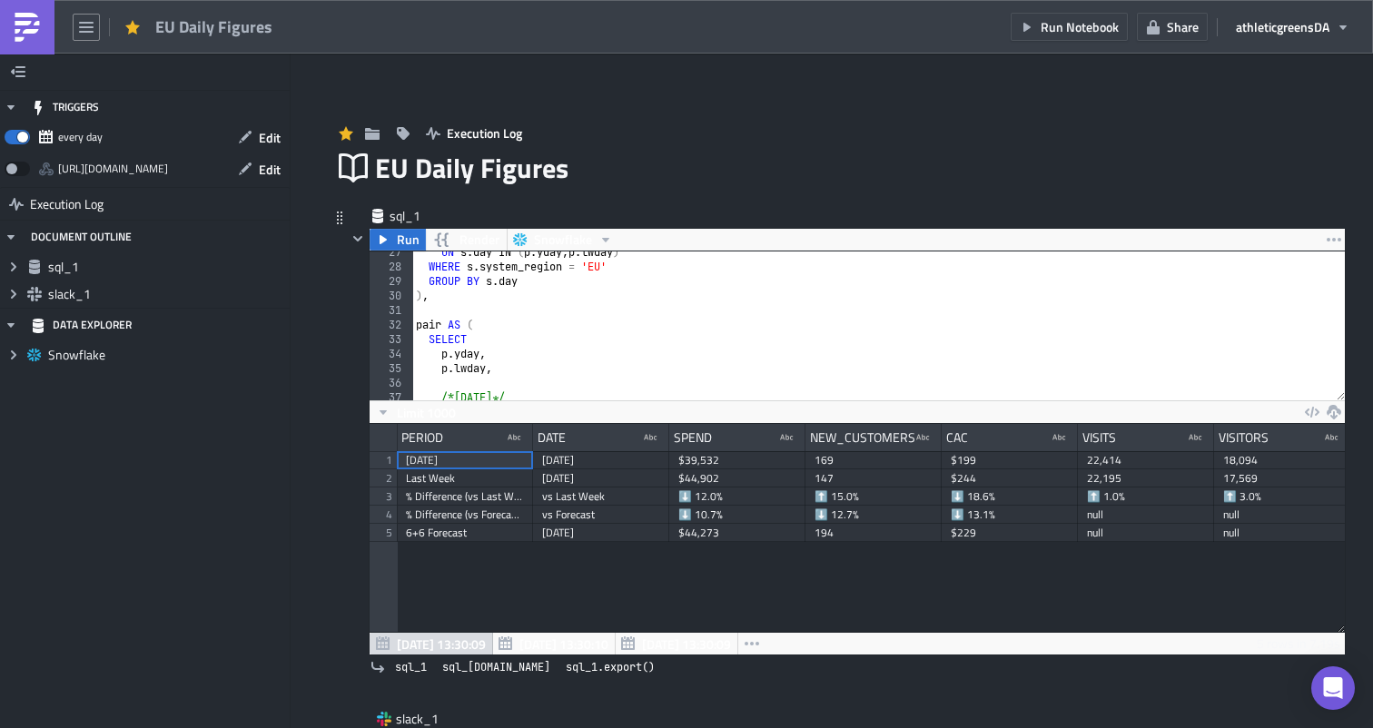
scroll to position [399, 0]
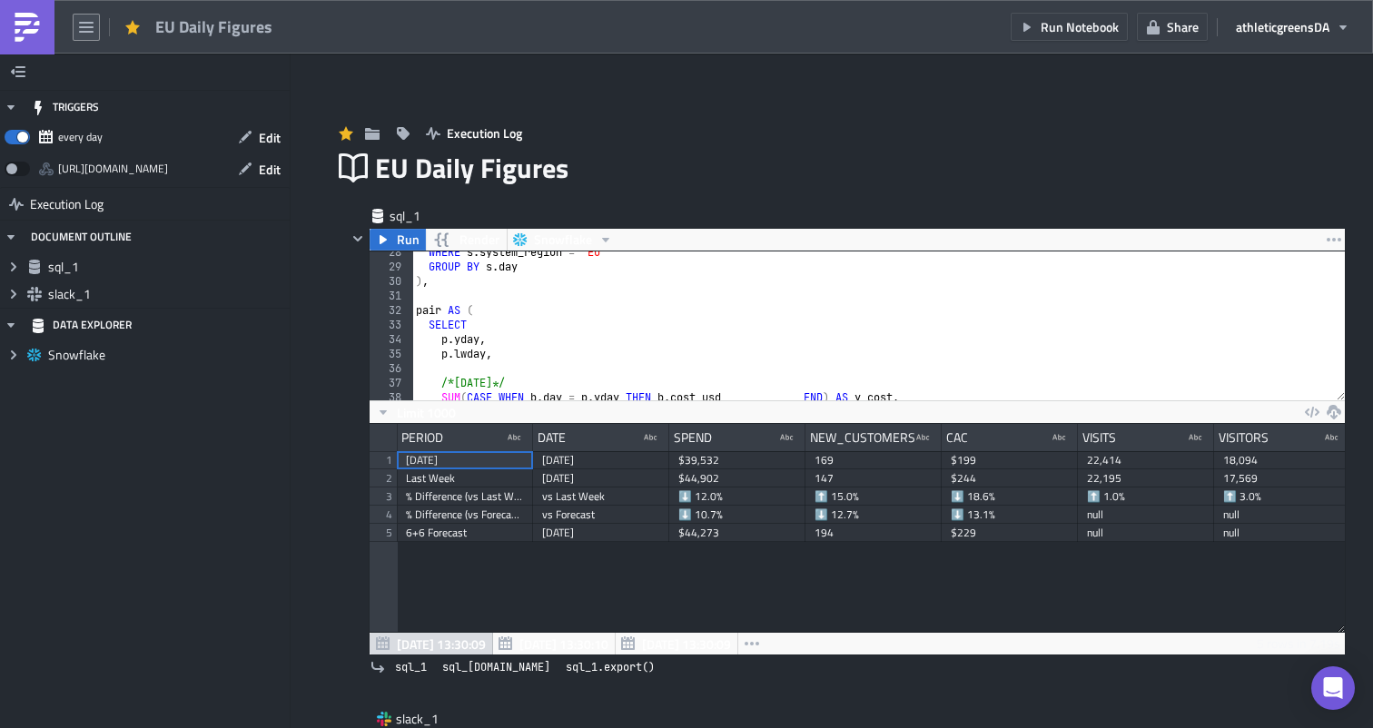
click at [76, 27] on button "button" at bounding box center [86, 27] width 27 height 27
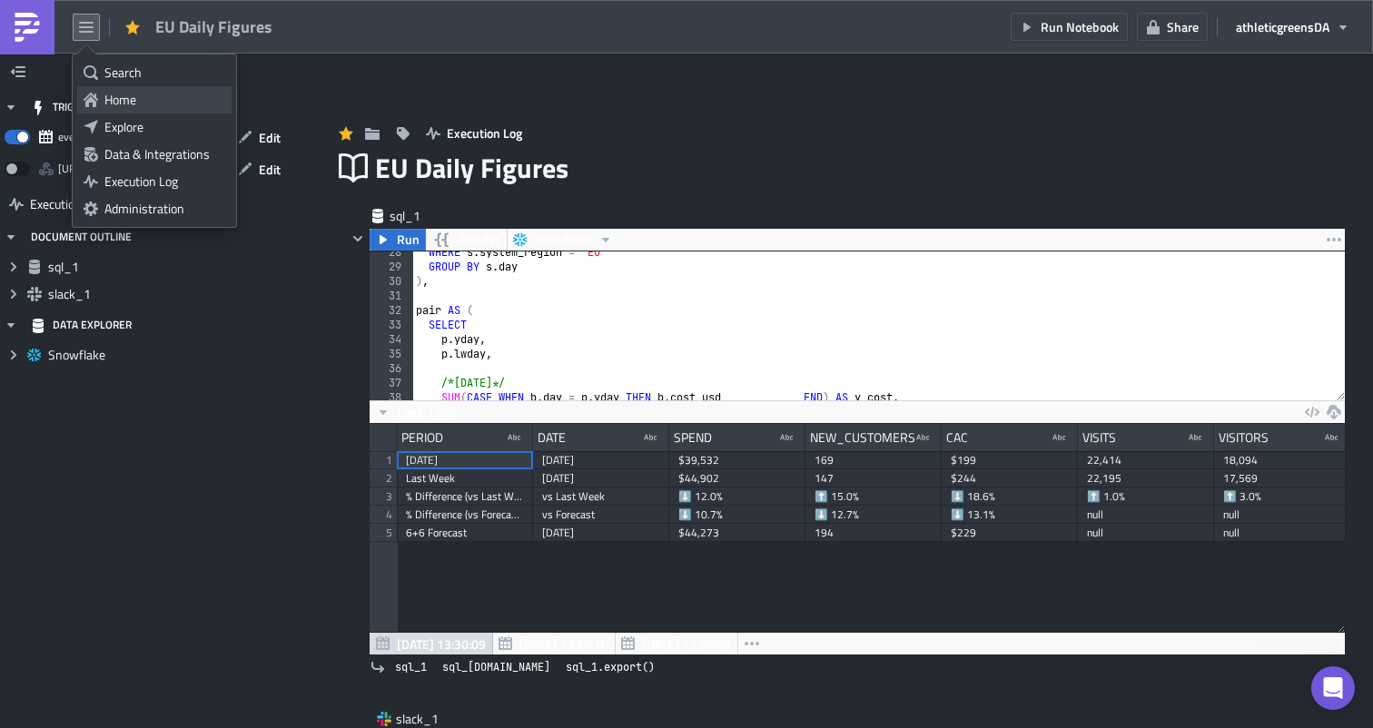
click at [132, 94] on div "Home" at bounding box center [164, 100] width 121 height 18
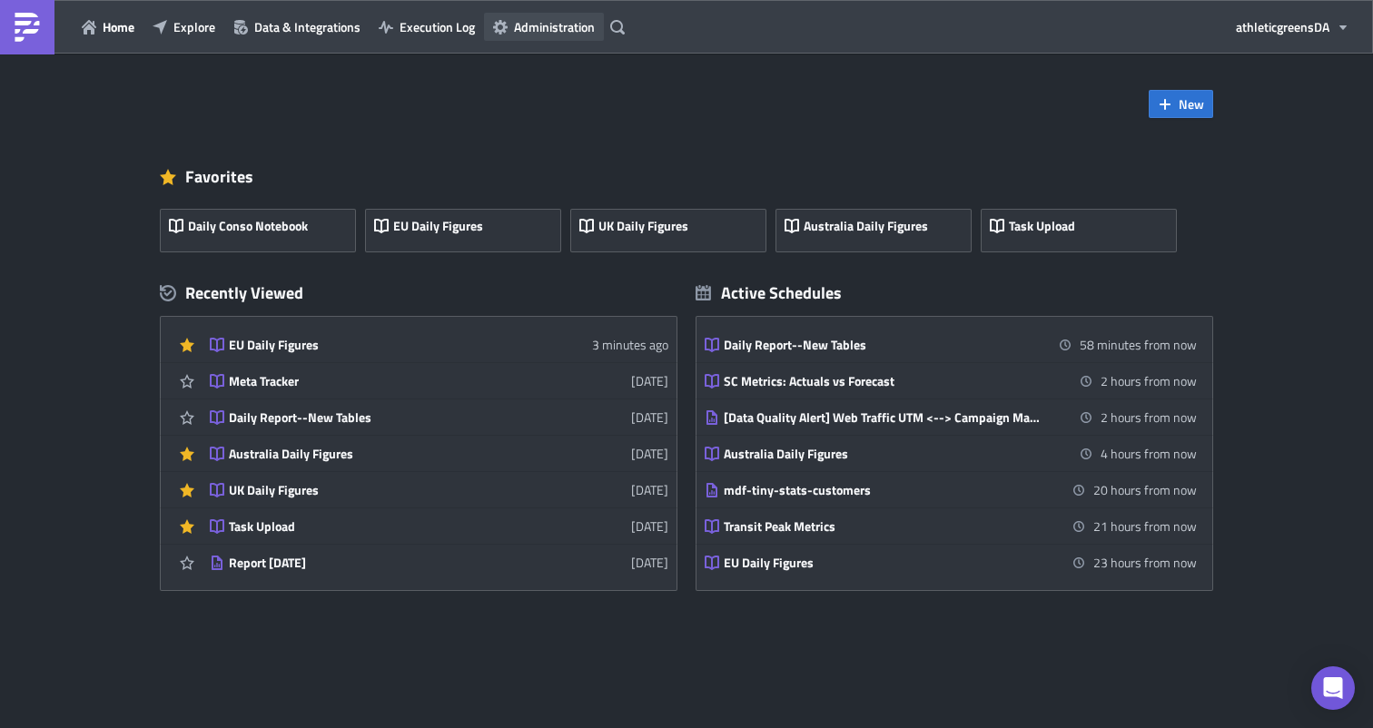
click at [551, 25] on span "Administration" at bounding box center [554, 26] width 81 height 19
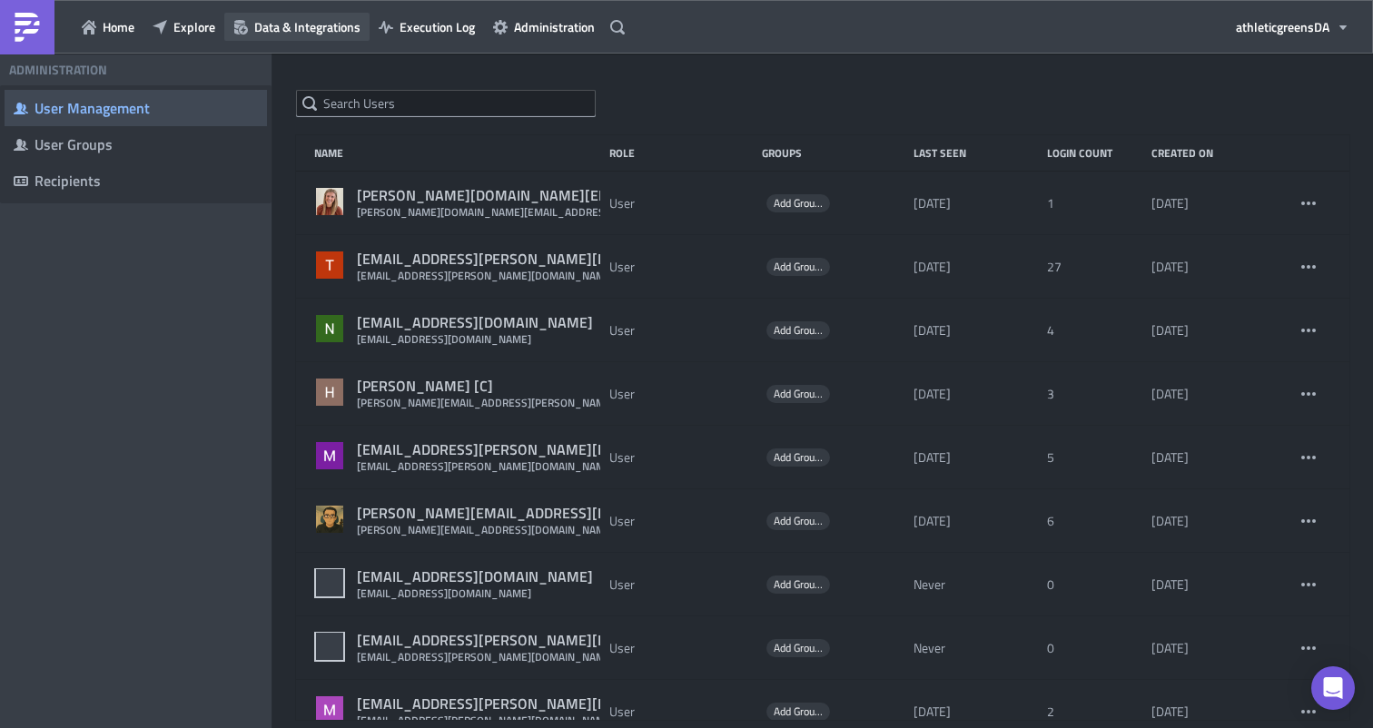
click at [313, 29] on span "Data & Integrations" at bounding box center [307, 26] width 106 height 19
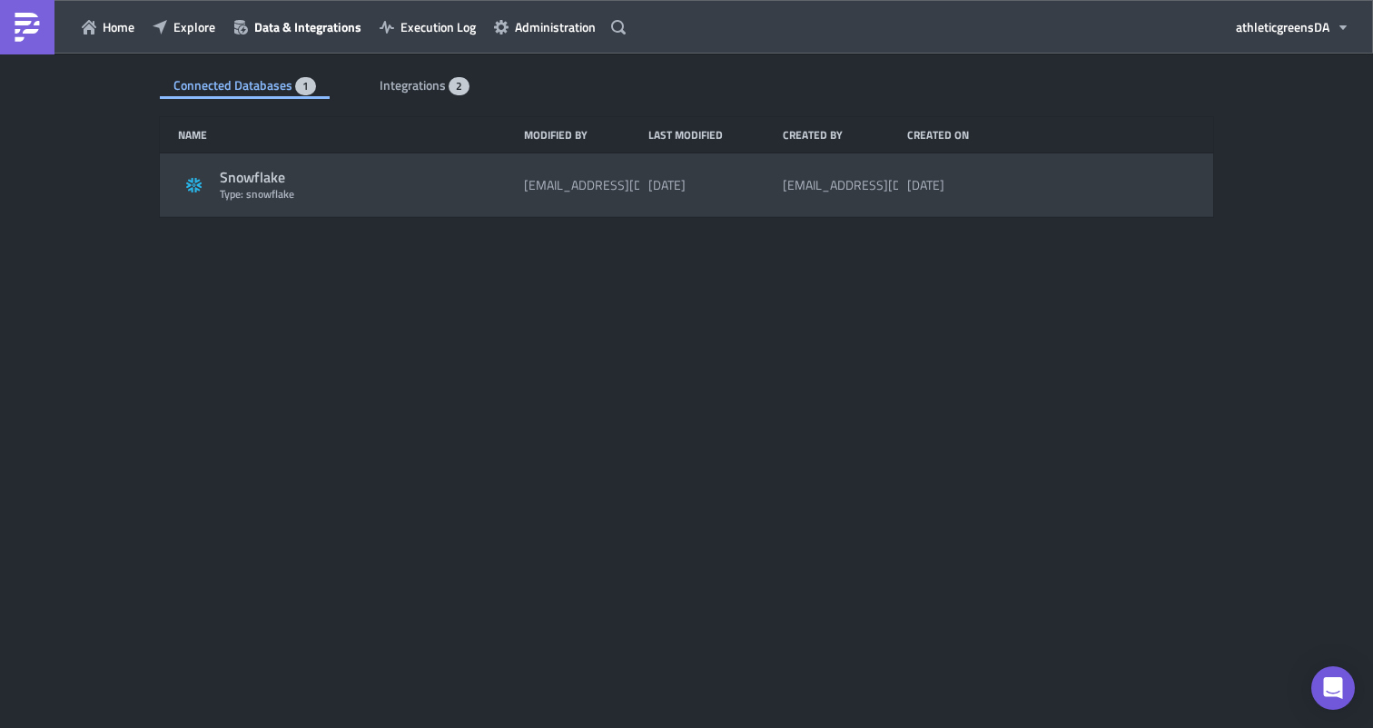
click at [316, 190] on div "Type: snowflake" at bounding box center [367, 194] width 295 height 14
click at [267, 177] on div "Snowflake" at bounding box center [367, 177] width 295 height 19
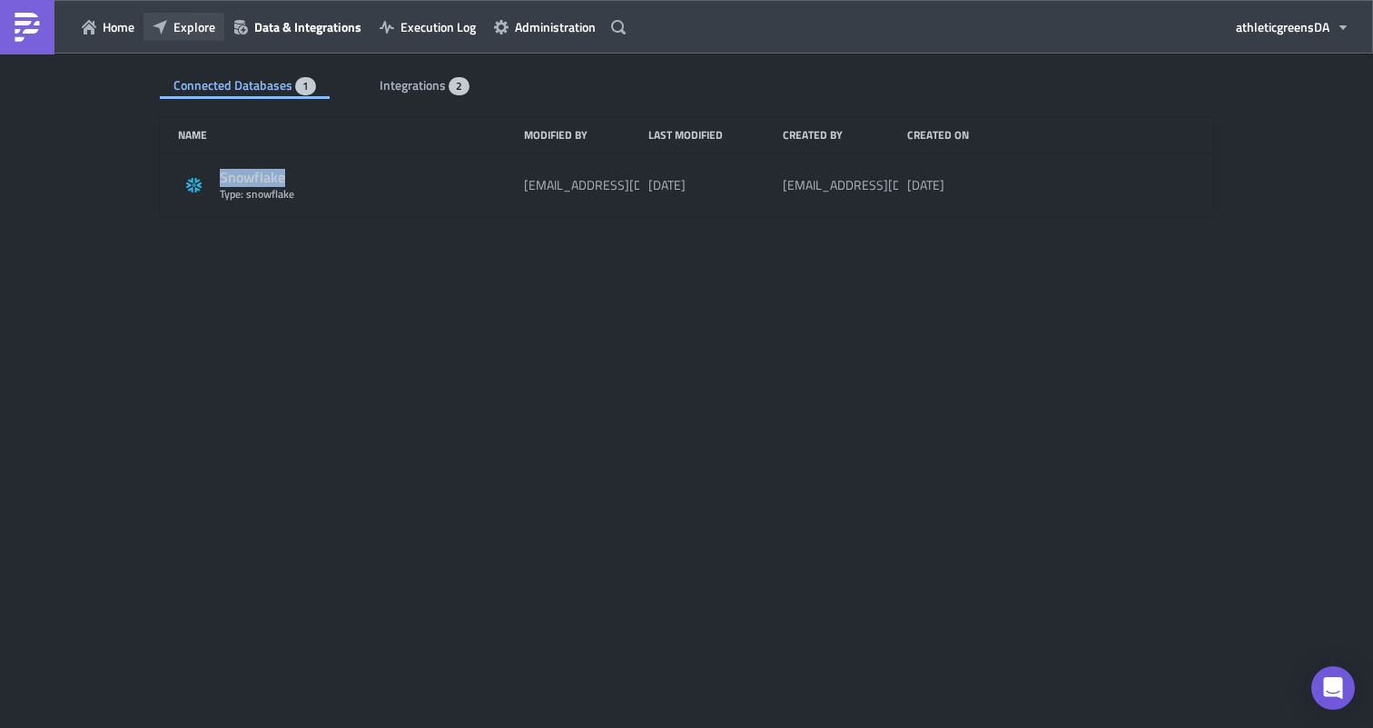
click at [202, 30] on span "Explore" at bounding box center [194, 26] width 42 height 19
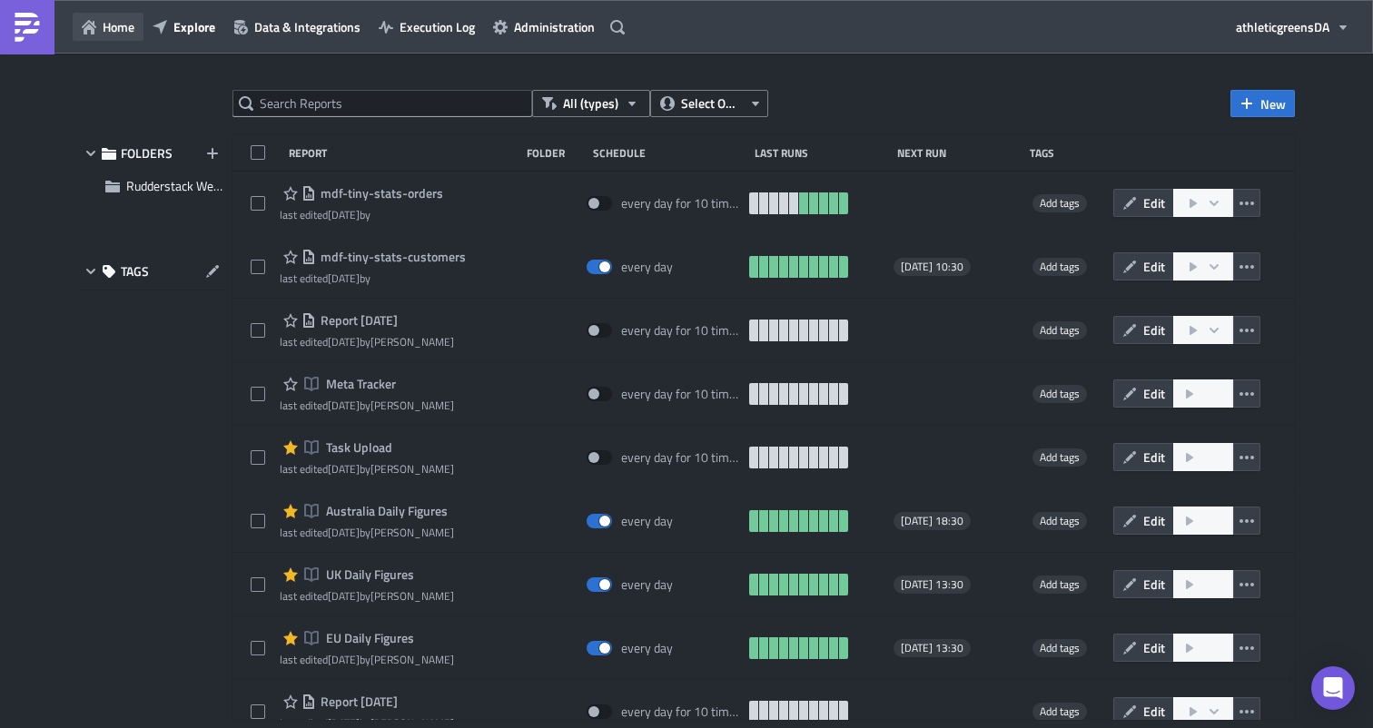
click at [128, 31] on span "Home" at bounding box center [119, 26] width 32 height 19
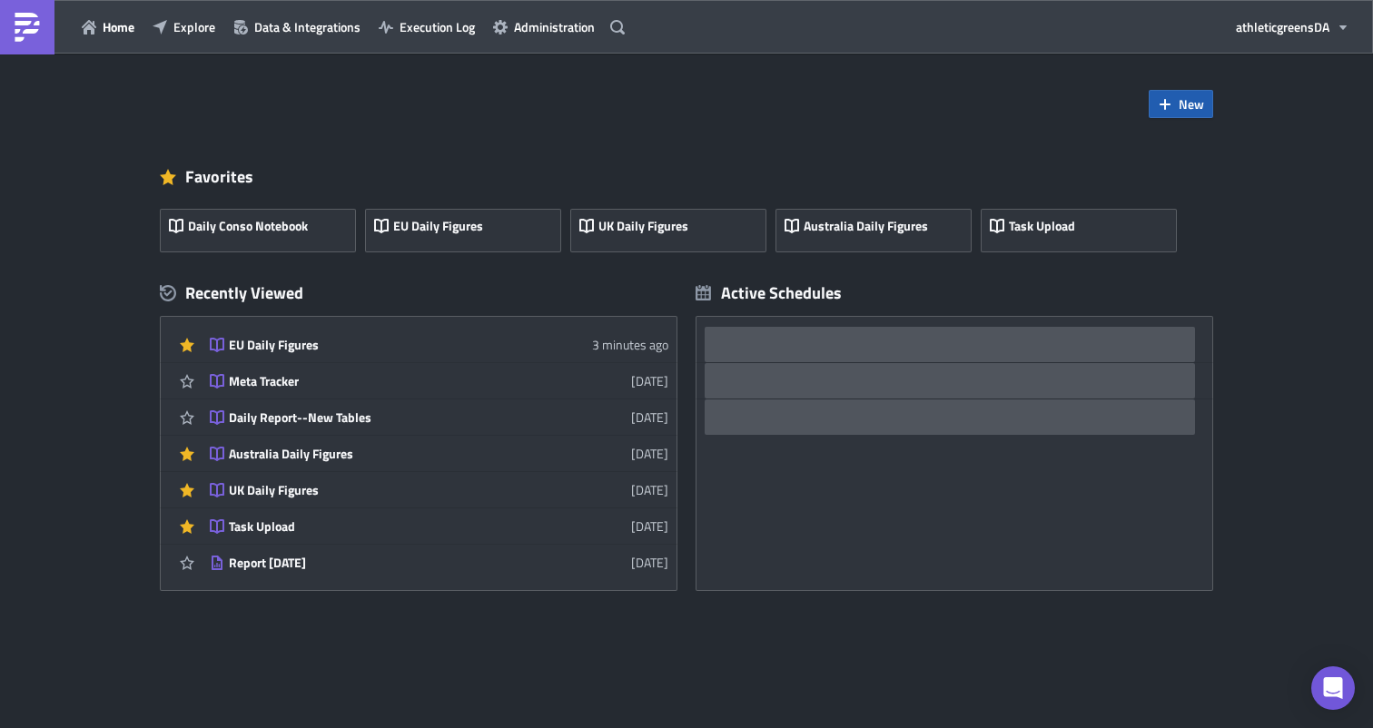
click at [1165, 114] on button "New" at bounding box center [1181, 104] width 64 height 28
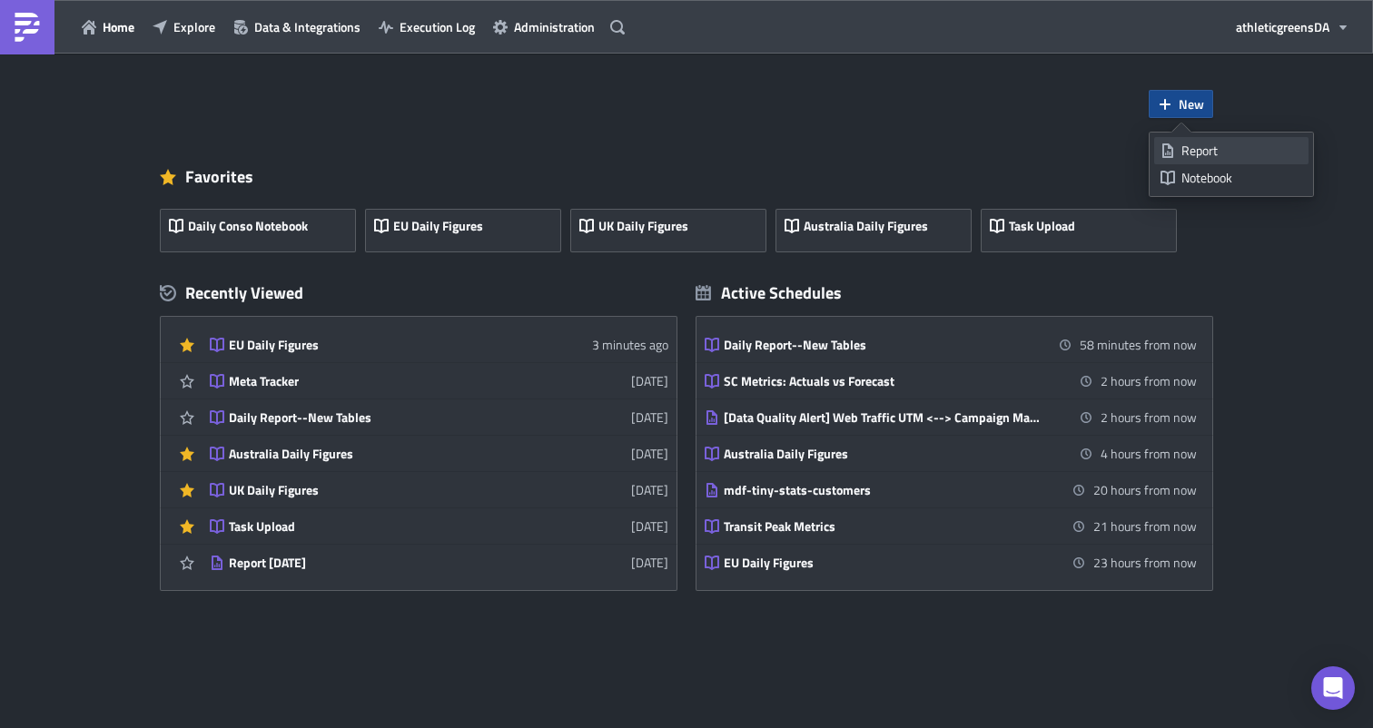
click at [1193, 158] on div "Report" at bounding box center [1241, 151] width 121 height 18
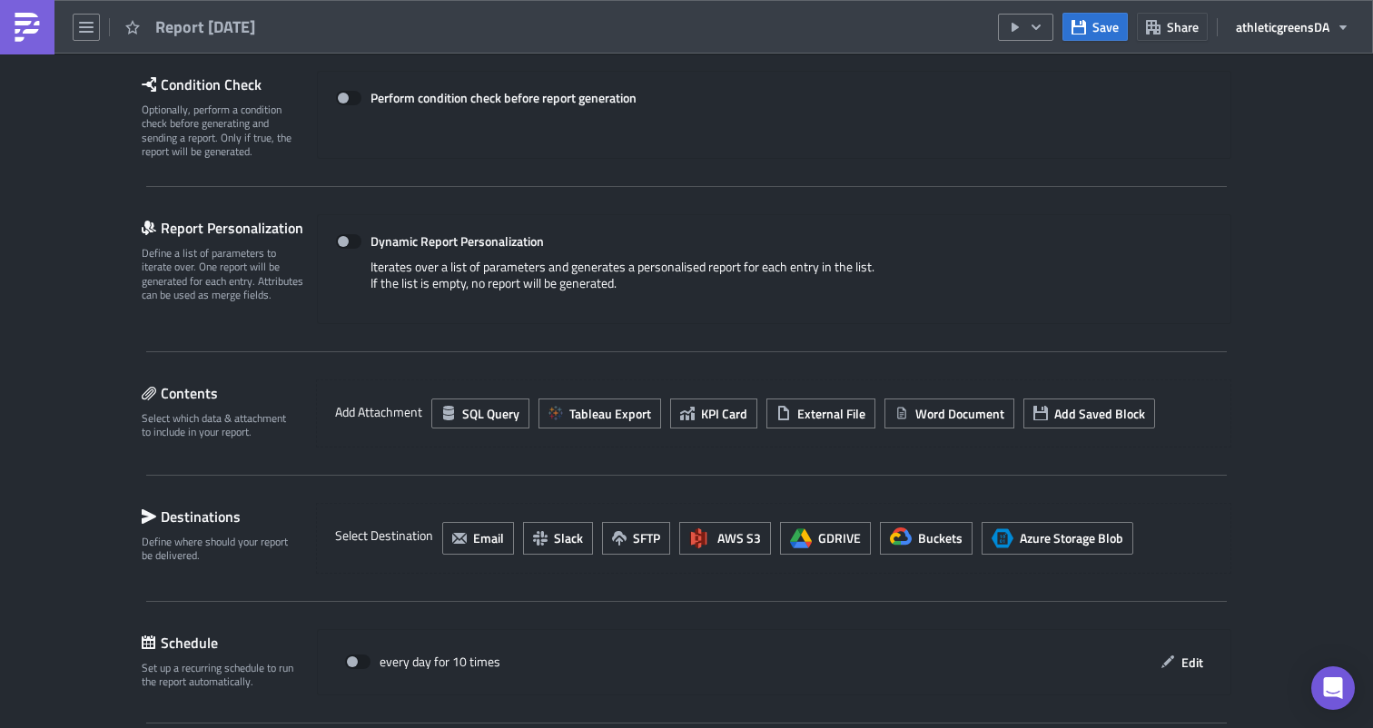
scroll to position [263, 0]
click at [498, 406] on span "SQL Query" at bounding box center [490, 412] width 57 height 19
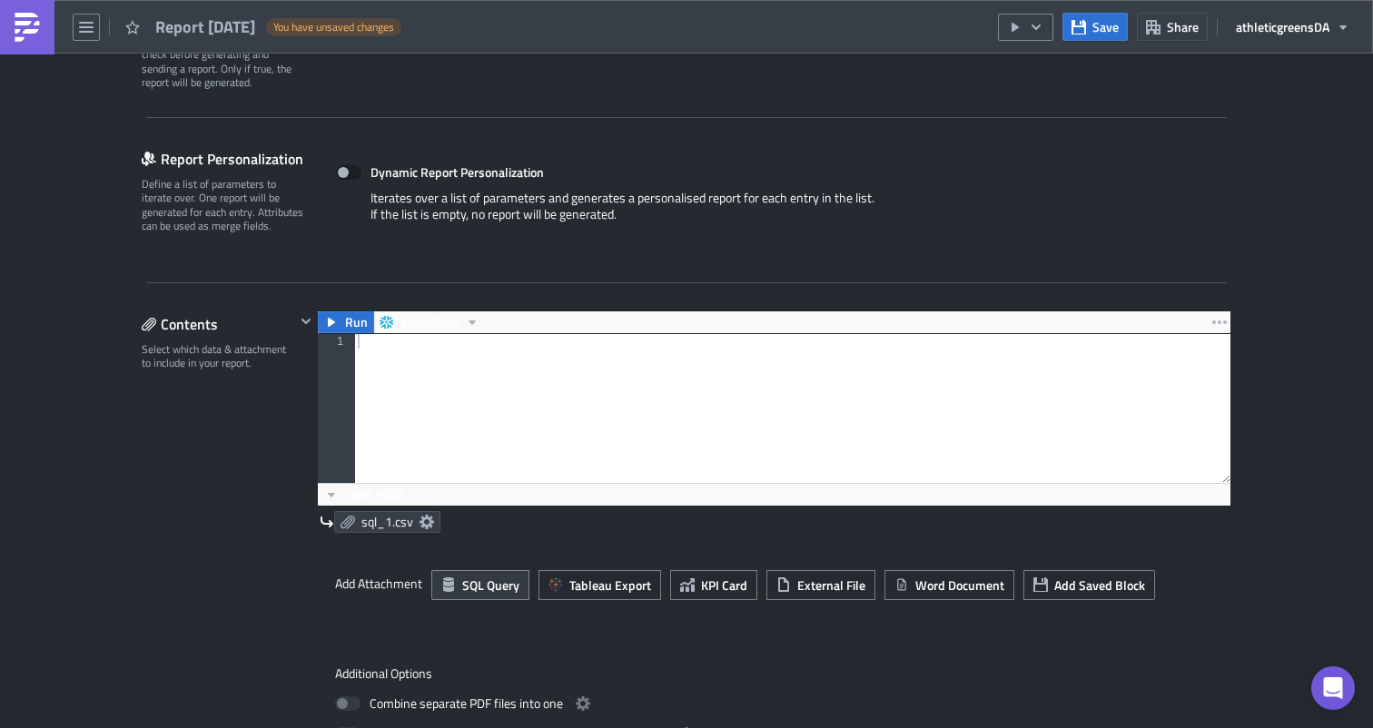
scroll to position [347, 0]
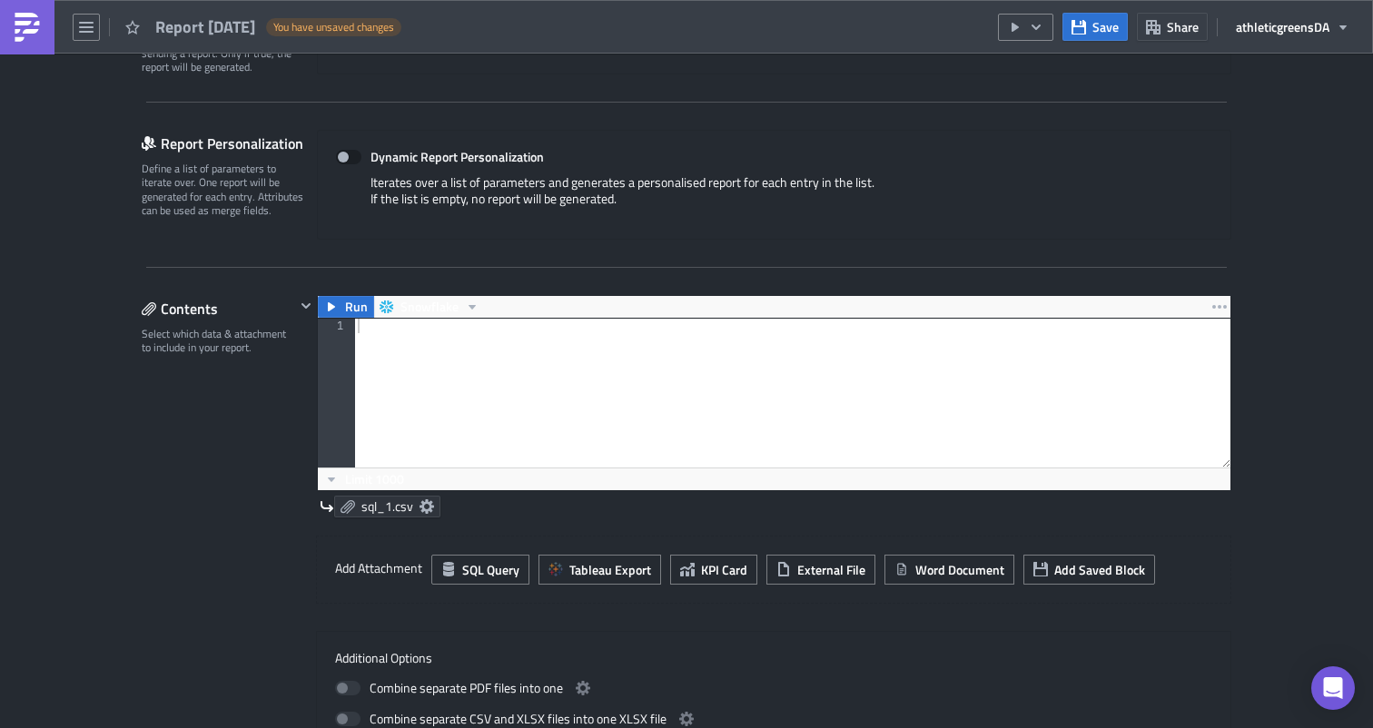
click at [423, 508] on icon at bounding box center [426, 506] width 15 height 15
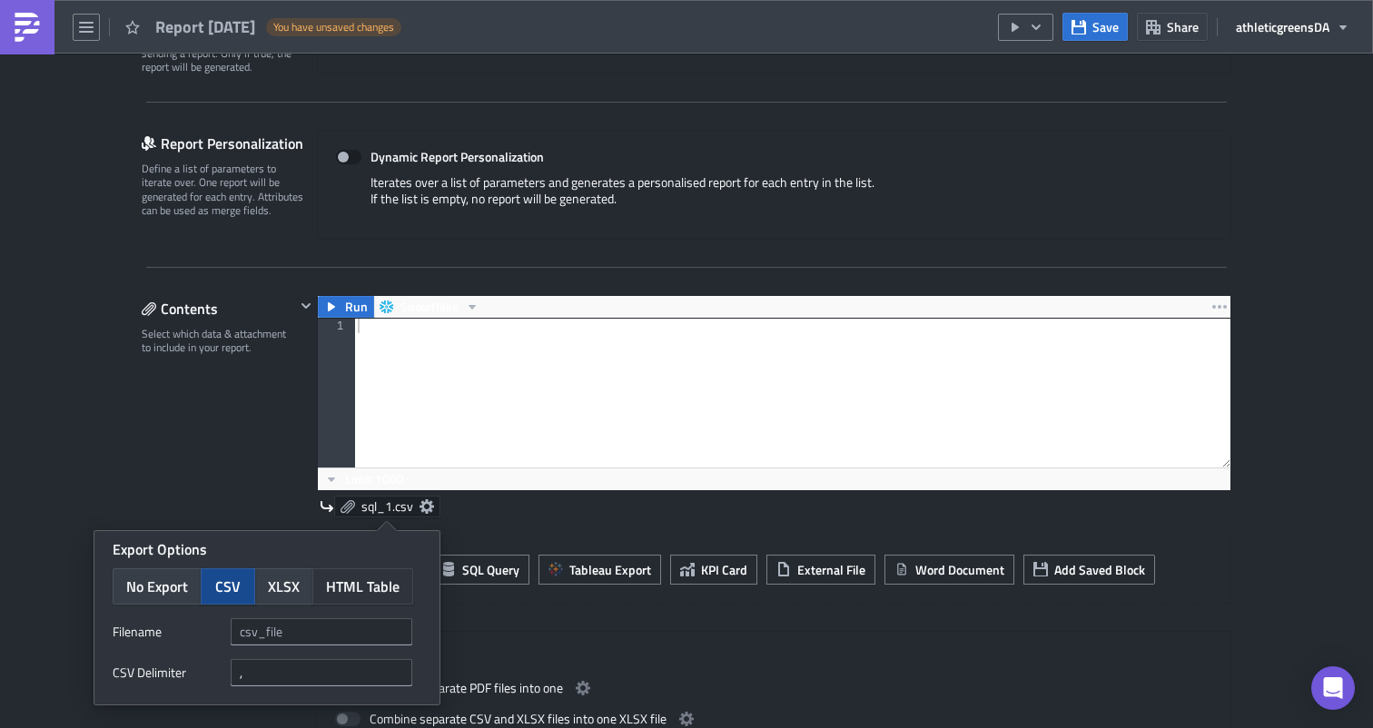
click at [377, 571] on button "HTML Table" at bounding box center [362, 586] width 101 height 36
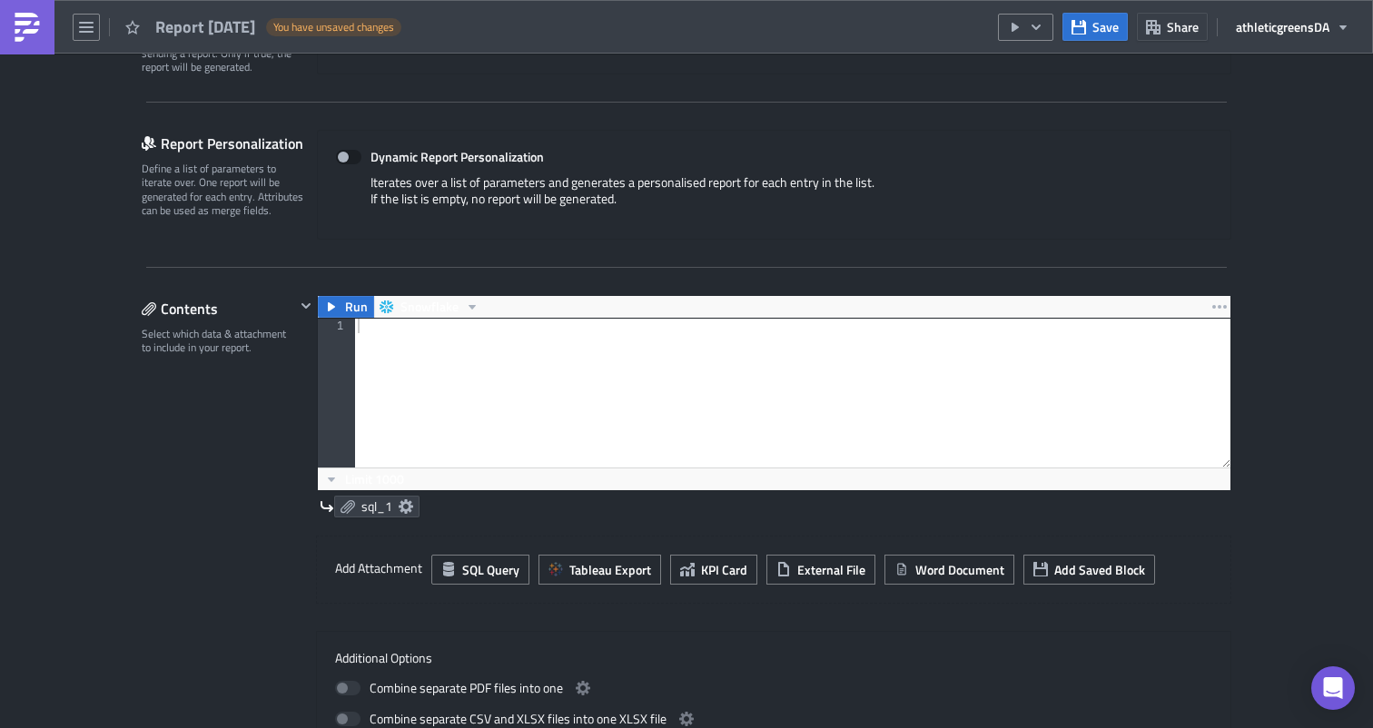
click at [439, 529] on div "Run Snowflake 1 ההההההההההההההההההההההההההההההההההההההההההההההההההההההההההההההה…" at bounding box center [763, 415] width 936 height 241
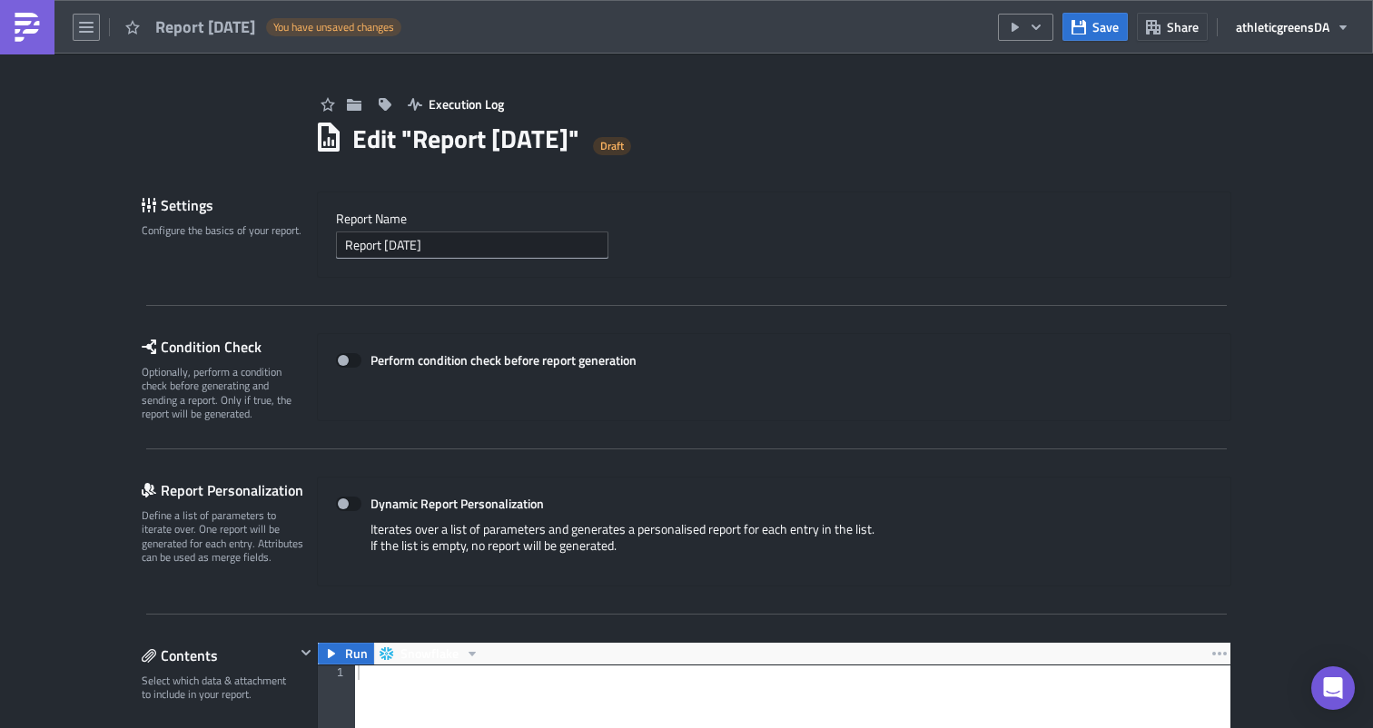
click at [96, 28] on button "button" at bounding box center [86, 27] width 27 height 27
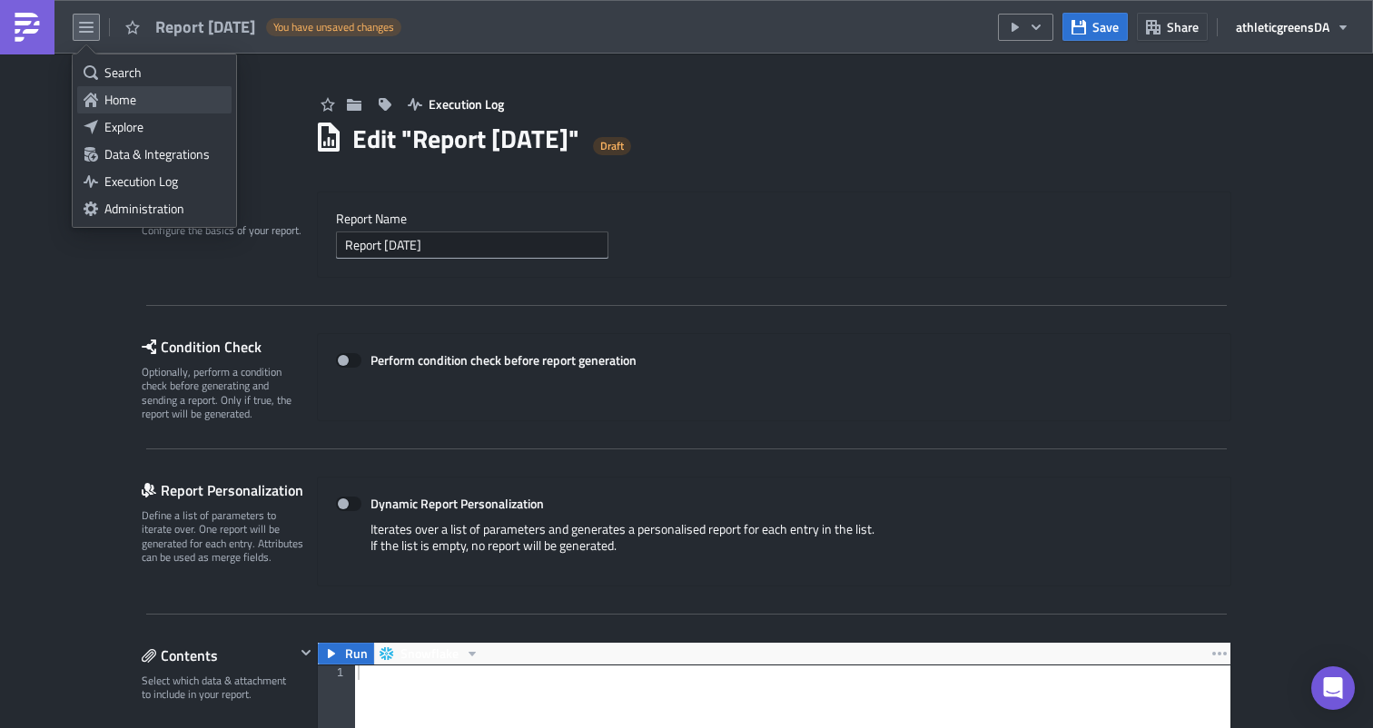
click at [121, 92] on div "Home" at bounding box center [164, 100] width 121 height 18
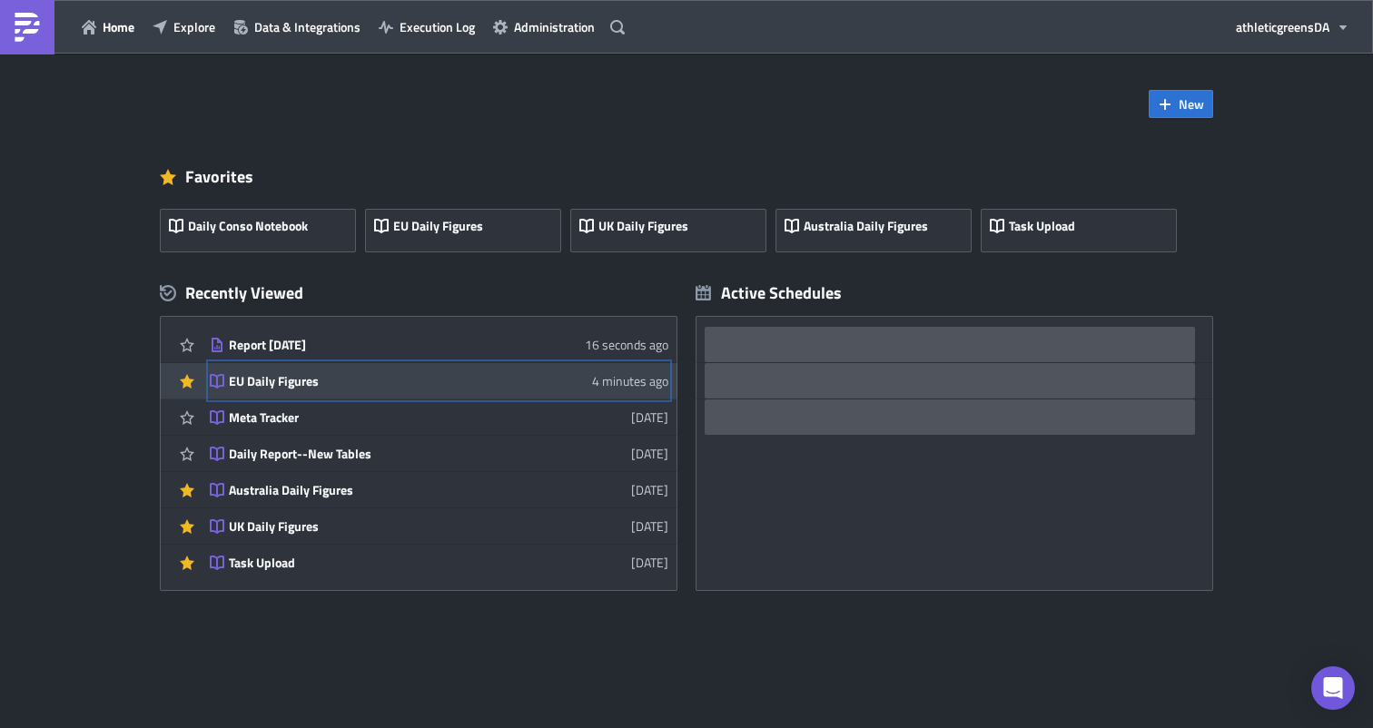
click at [431, 377] on div "EU Daily Figures" at bounding box center [388, 381] width 318 height 16
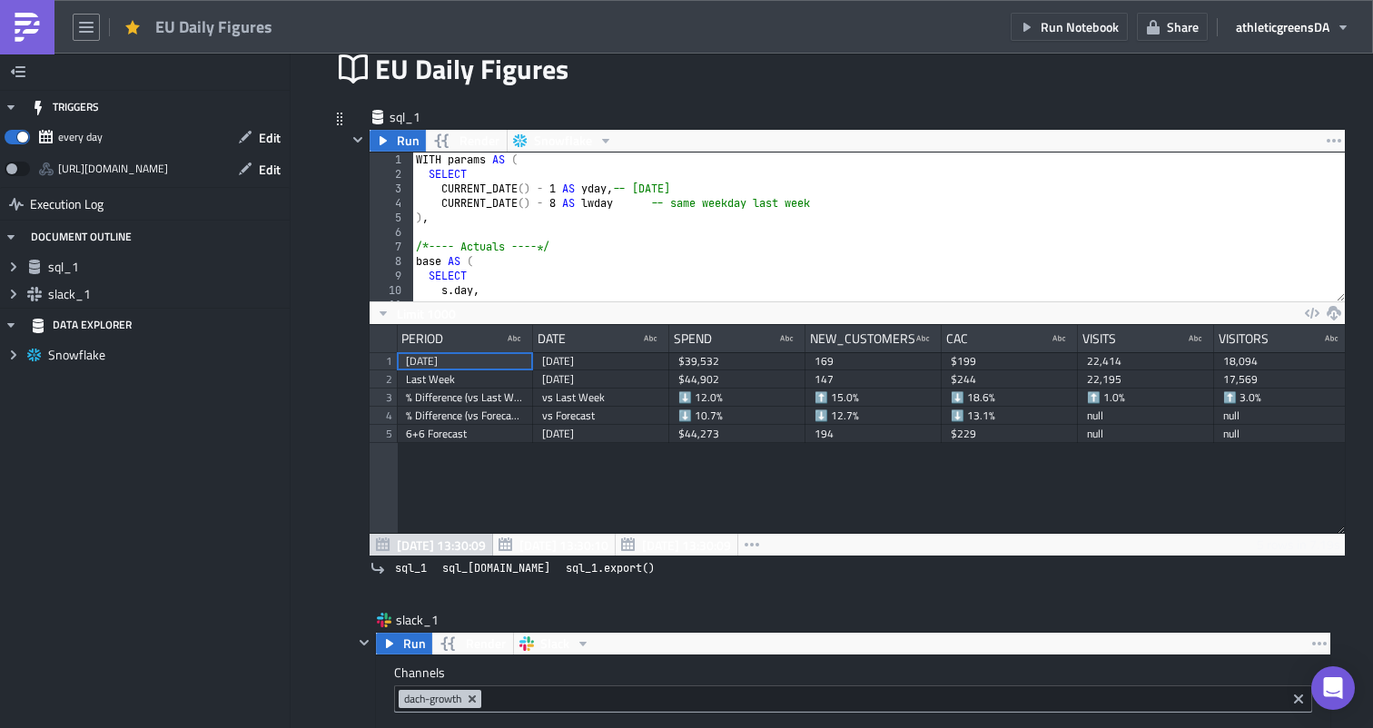
scroll to position [118, 0]
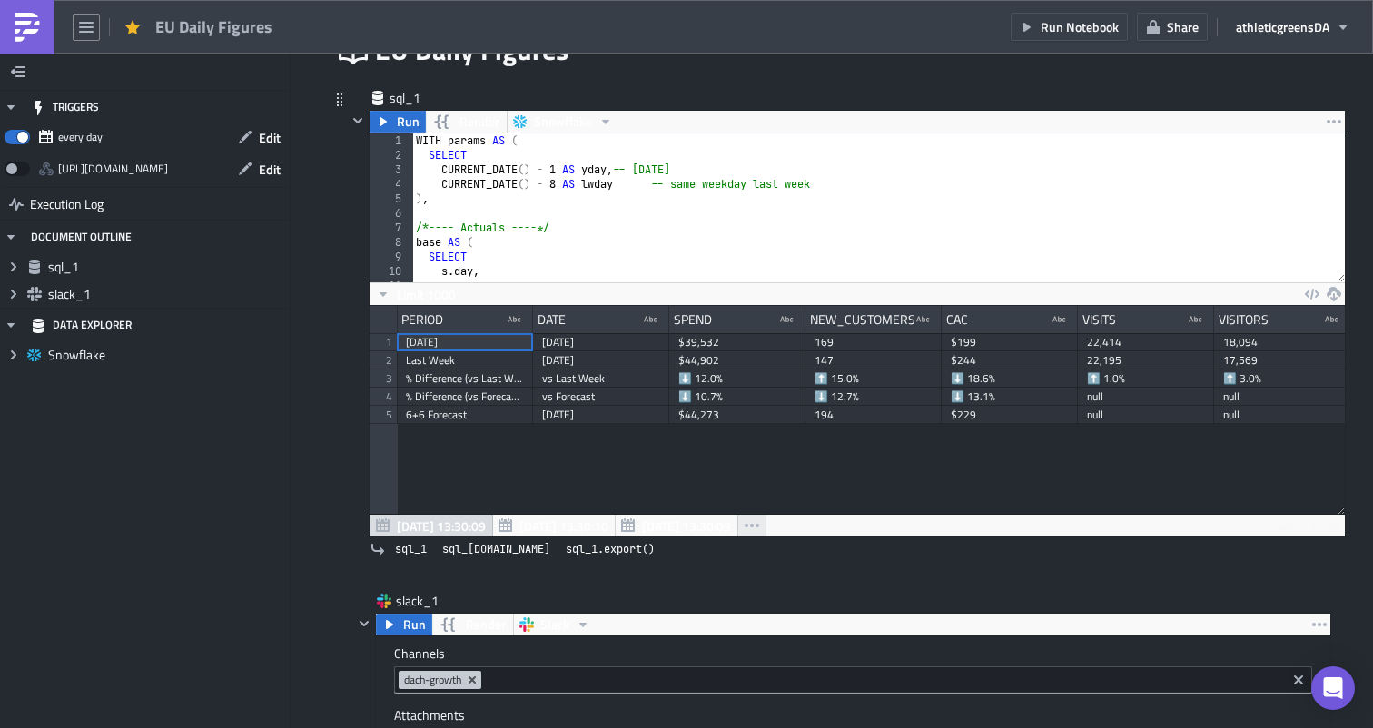
click at [751, 526] on icon "button" at bounding box center [752, 526] width 15 height 4
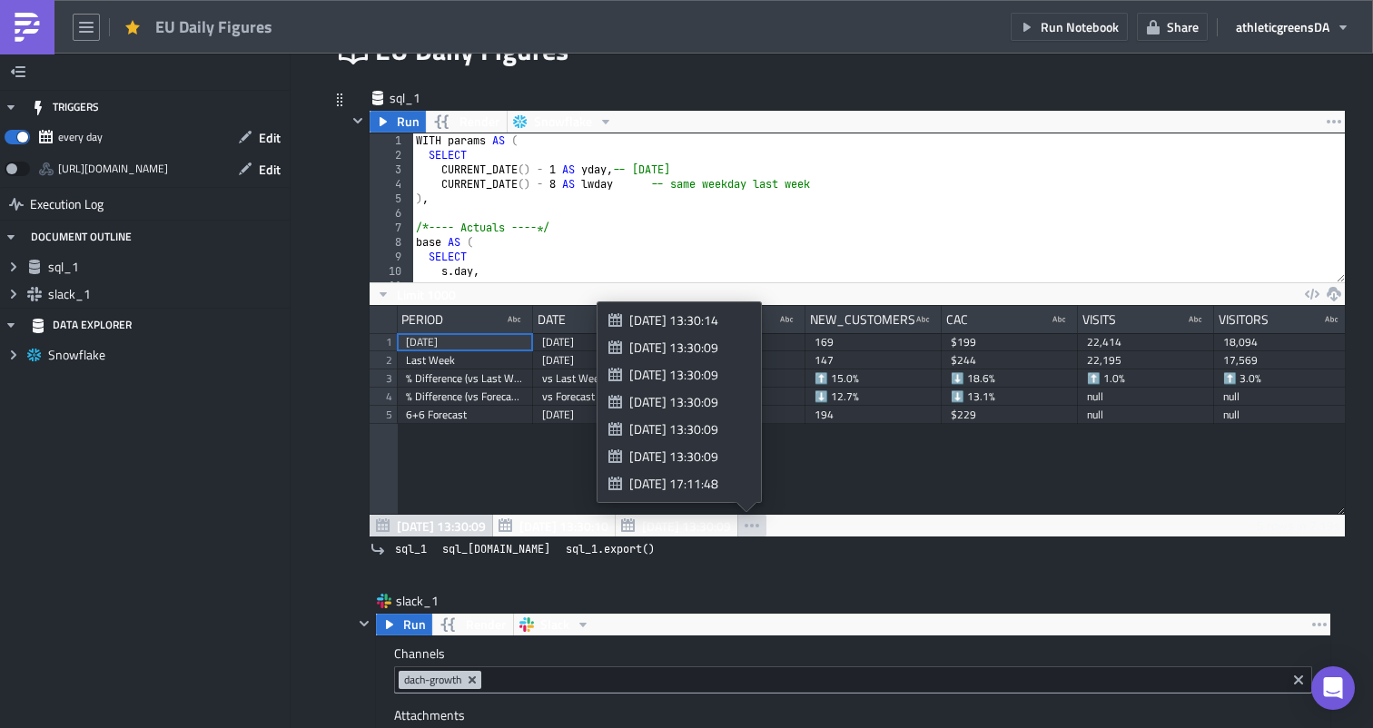
click at [751, 526] on icon "button" at bounding box center [752, 526] width 15 height 4
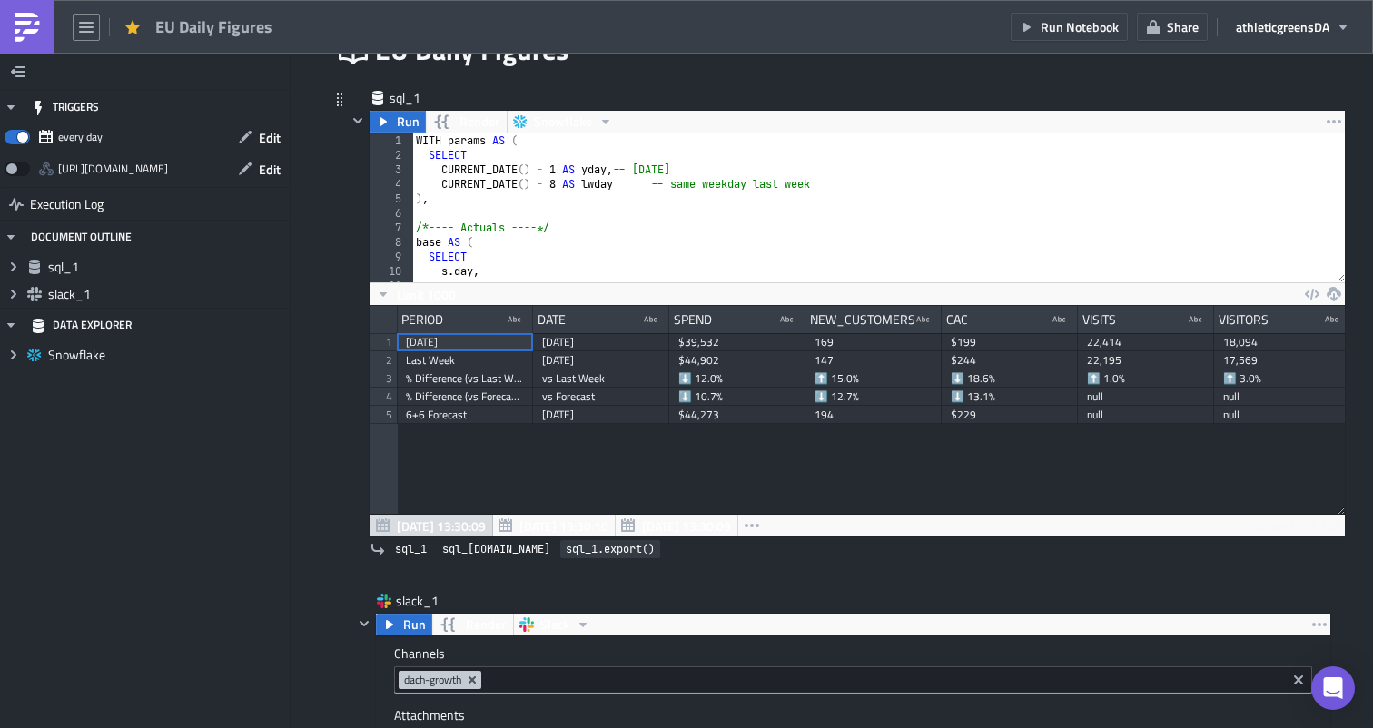
click at [566, 553] on span "sql_1.export()" at bounding box center [610, 549] width 89 height 18
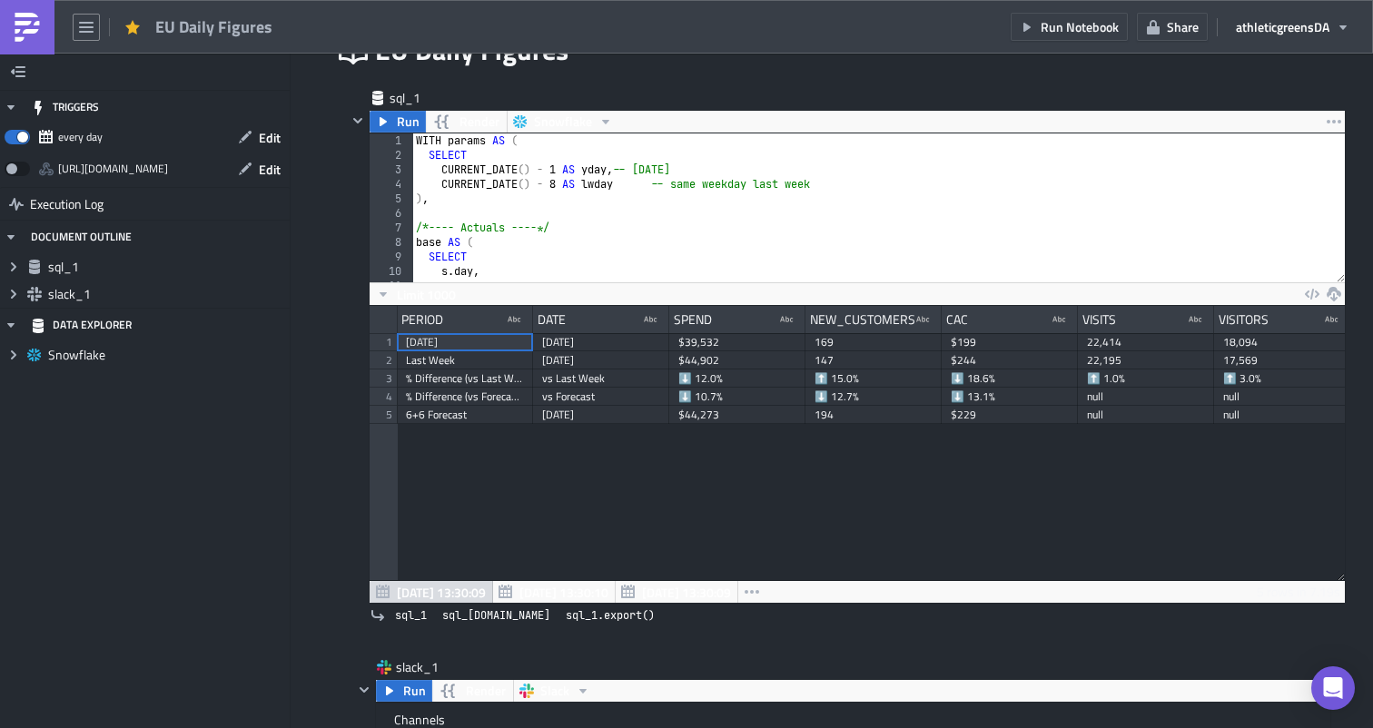
scroll to position [90586, 89819]
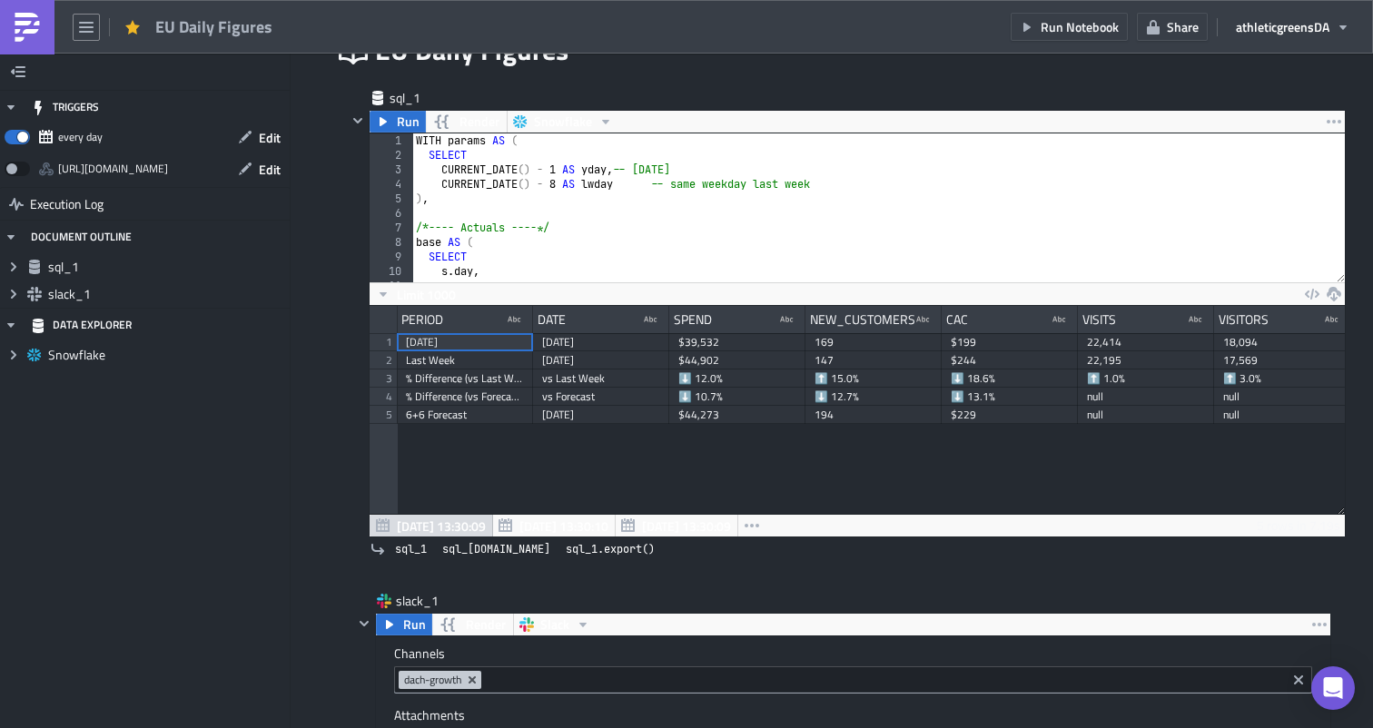
drag, startPoint x: 1338, startPoint y: 515, endPoint x: 1348, endPoint y: 436, distance: 79.6
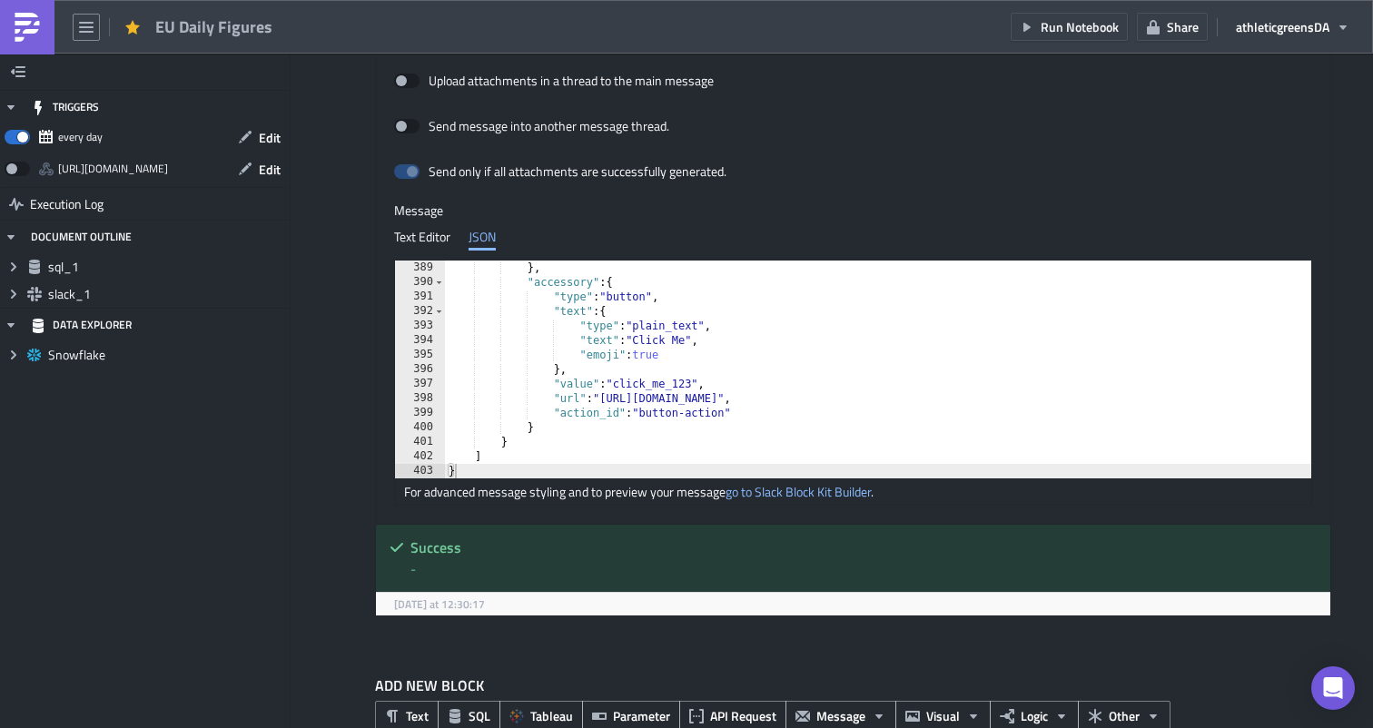
scroll to position [1008, 0]
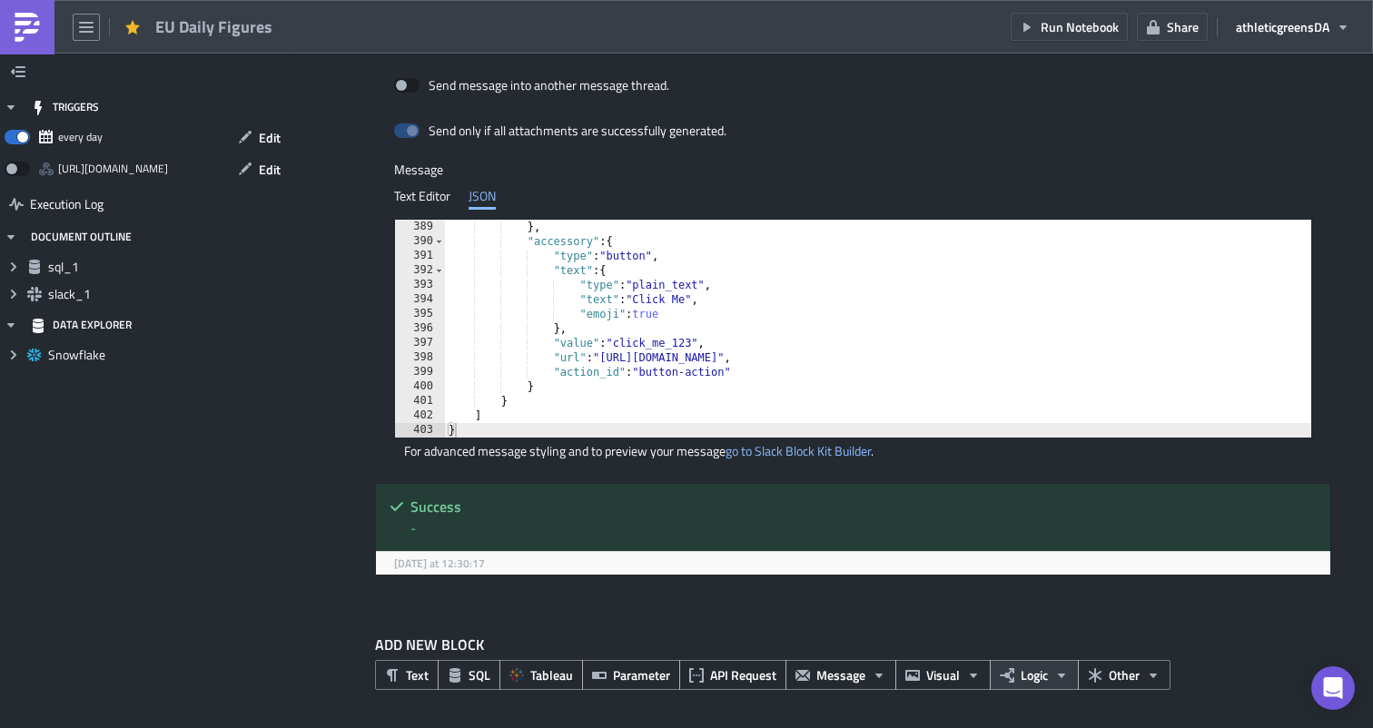
click at [1026, 685] on button "Logic" at bounding box center [1034, 675] width 89 height 30
click at [1105, 675] on button "Other" at bounding box center [1124, 675] width 93 height 30
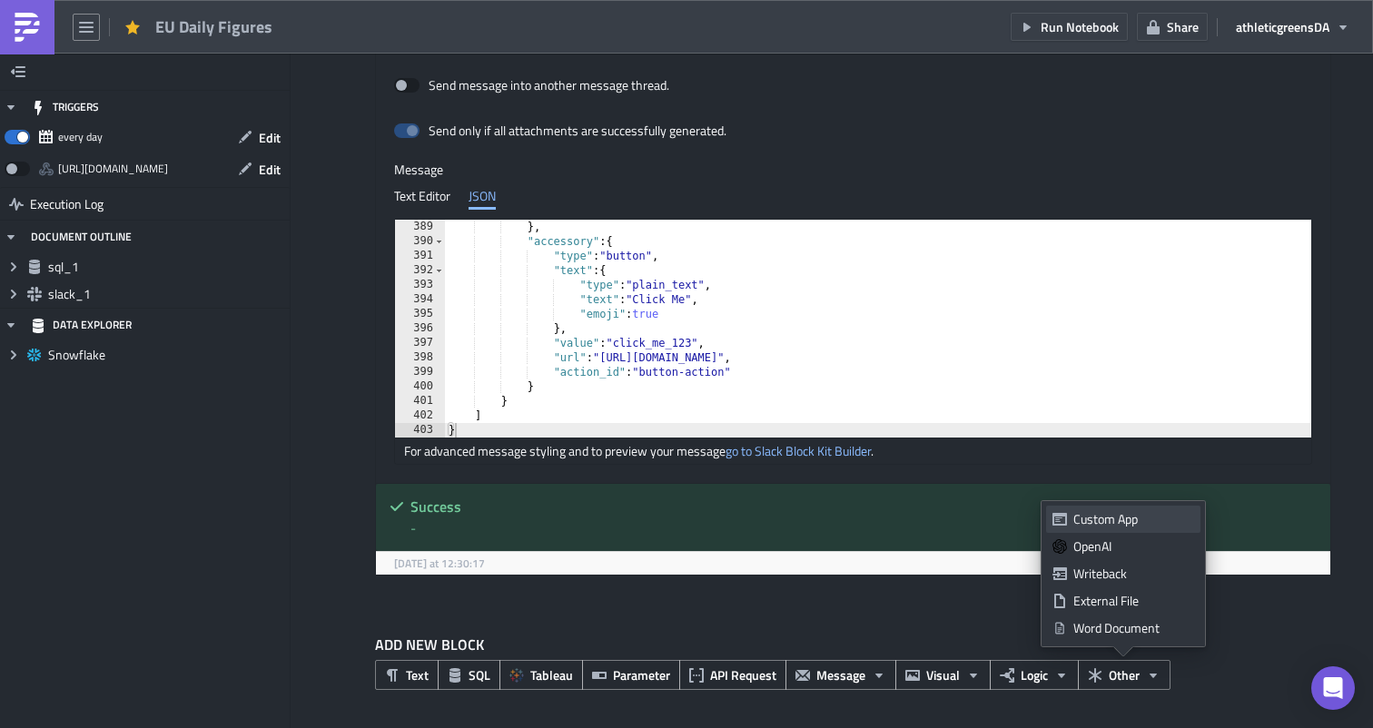
click at [1096, 521] on div "Custom App" at bounding box center [1133, 519] width 121 height 18
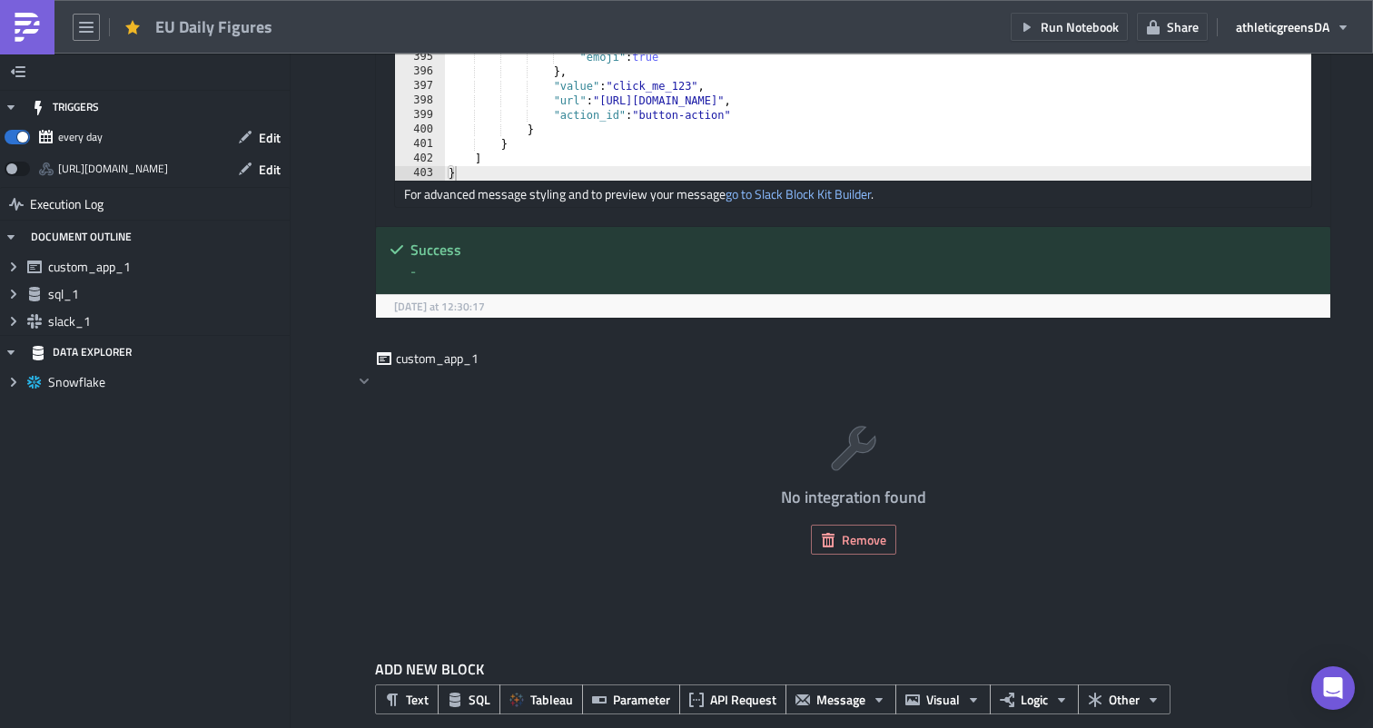
scroll to position [1290, 0]
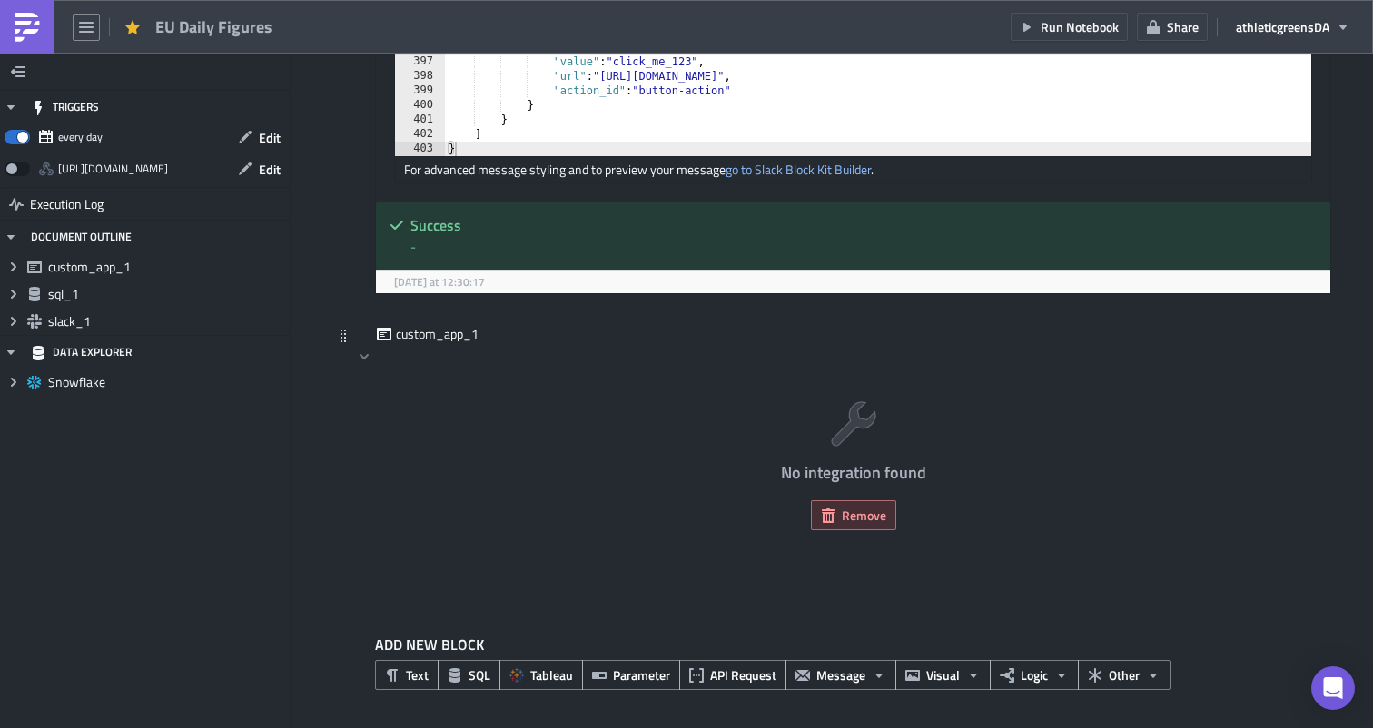
click at [840, 518] on button "Remove" at bounding box center [853, 515] width 85 height 30
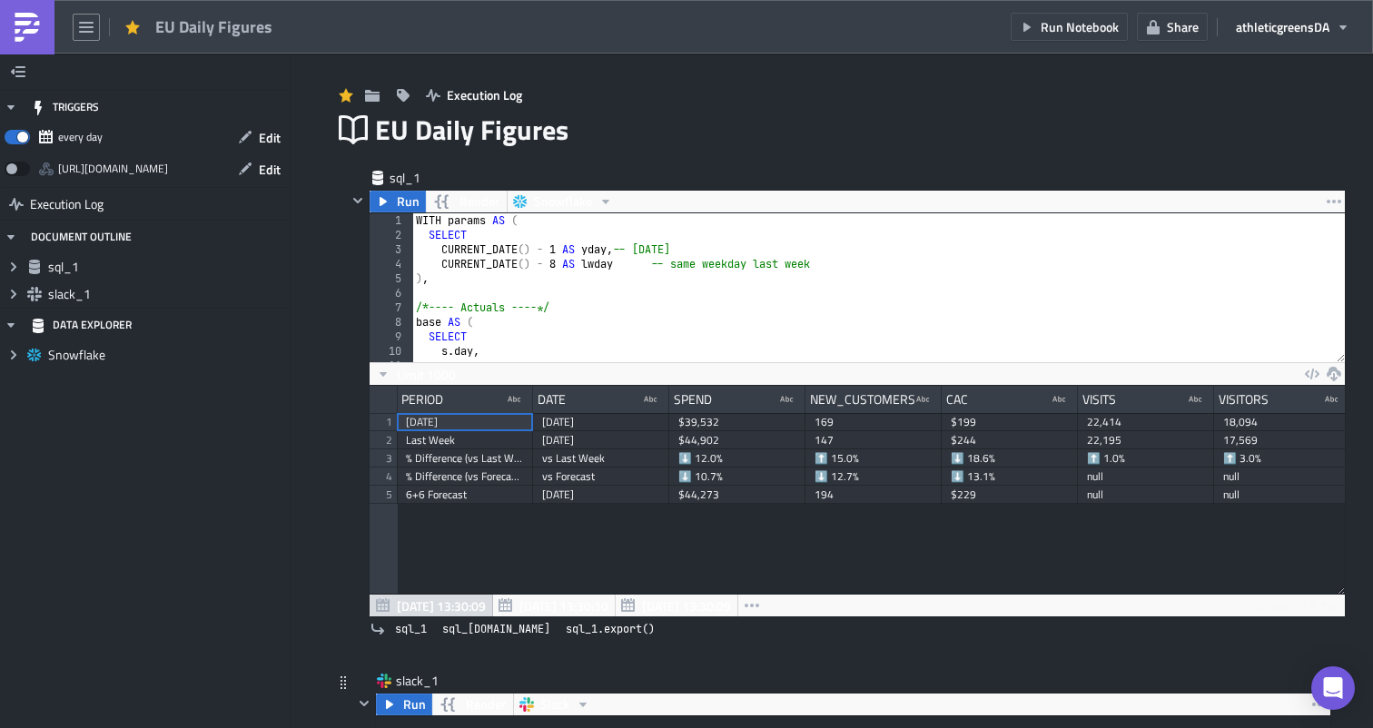
scroll to position [0, 0]
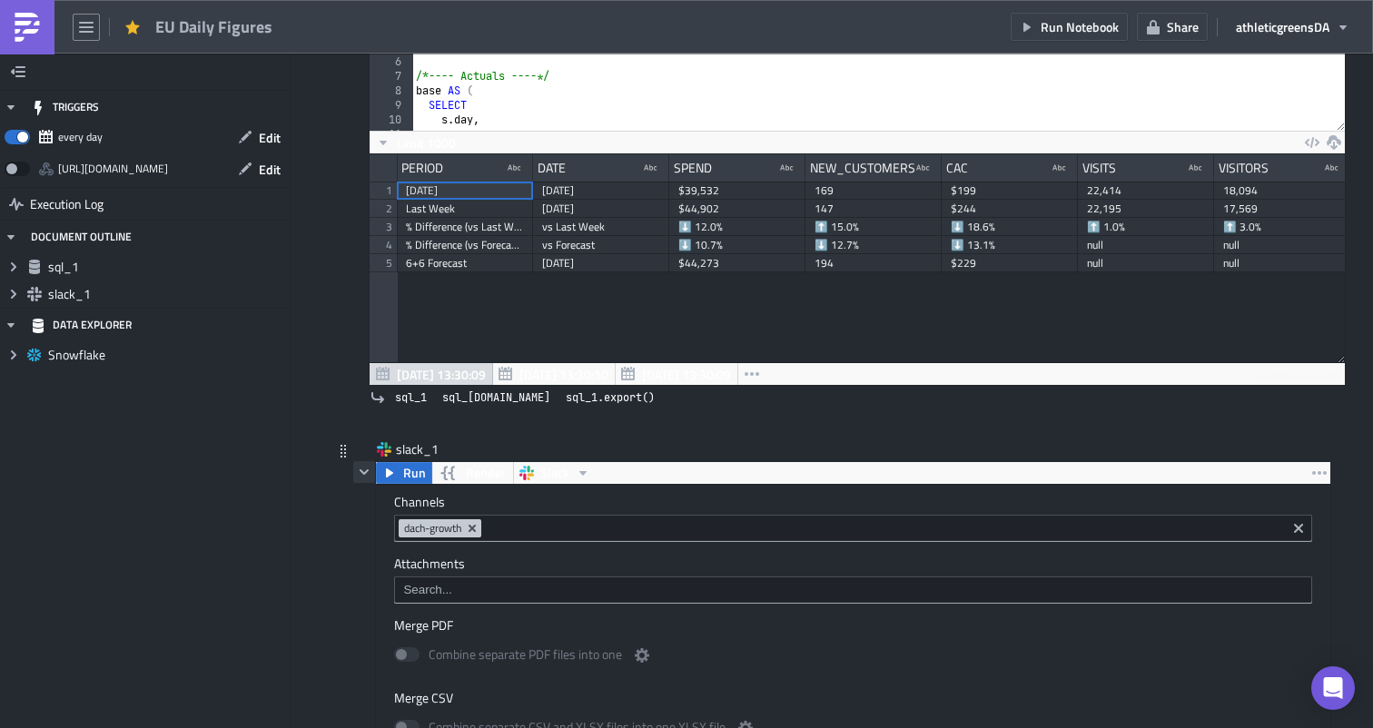
click at [365, 469] on icon "button" at bounding box center [364, 472] width 15 height 15
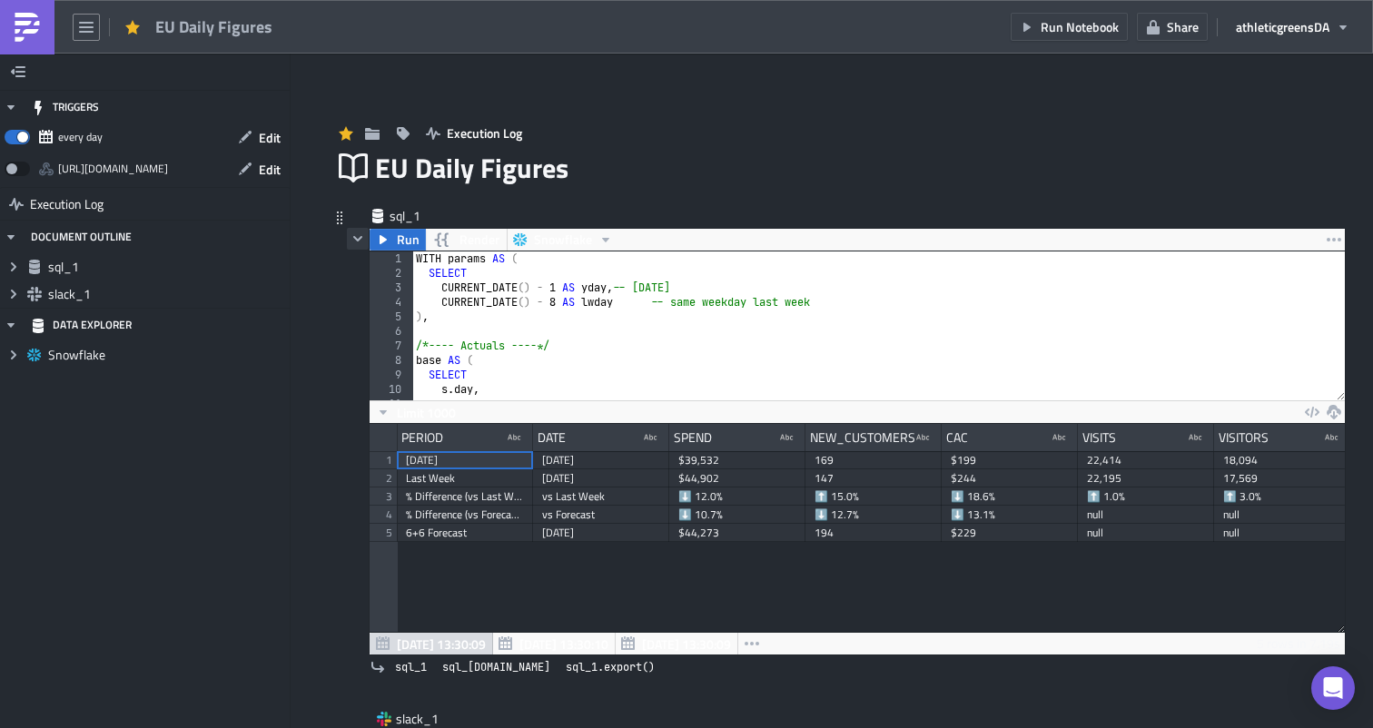
click at [352, 230] on button "button" at bounding box center [358, 239] width 22 height 22
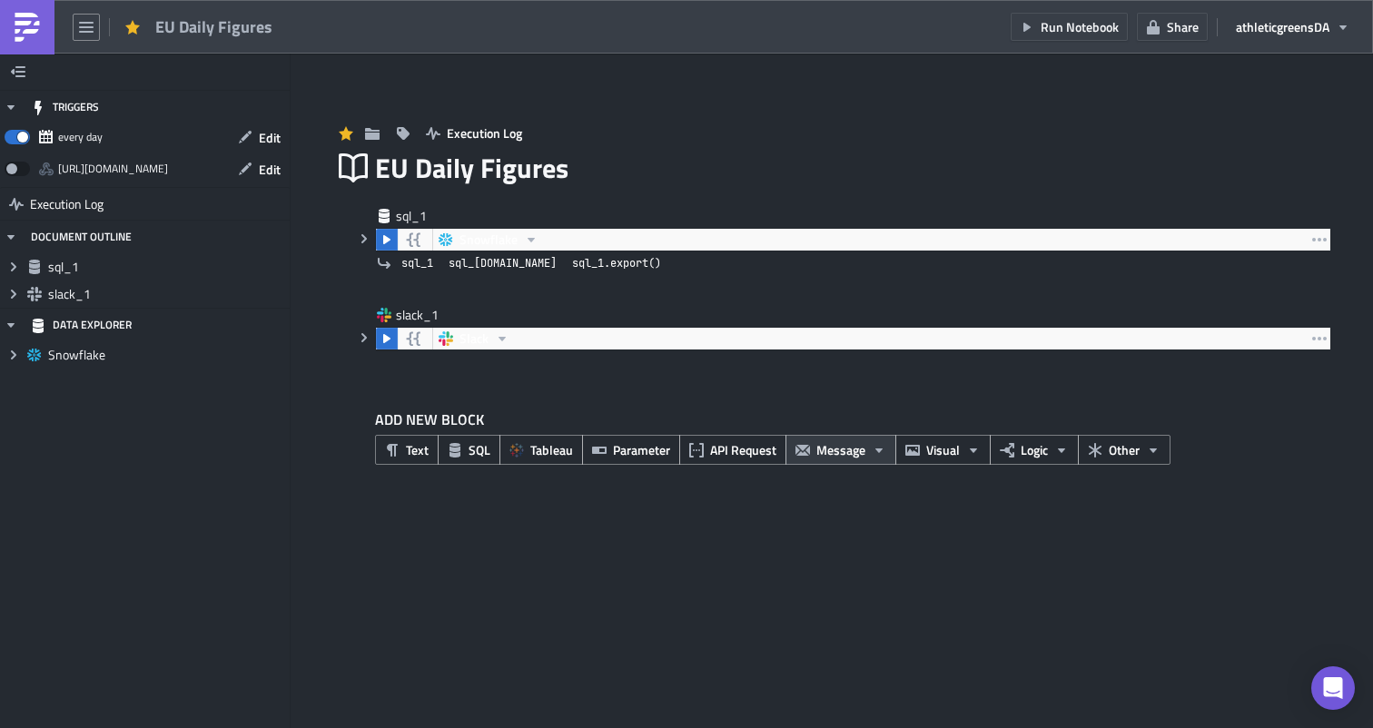
click at [873, 448] on icon "button" at bounding box center [879, 450] width 15 height 15
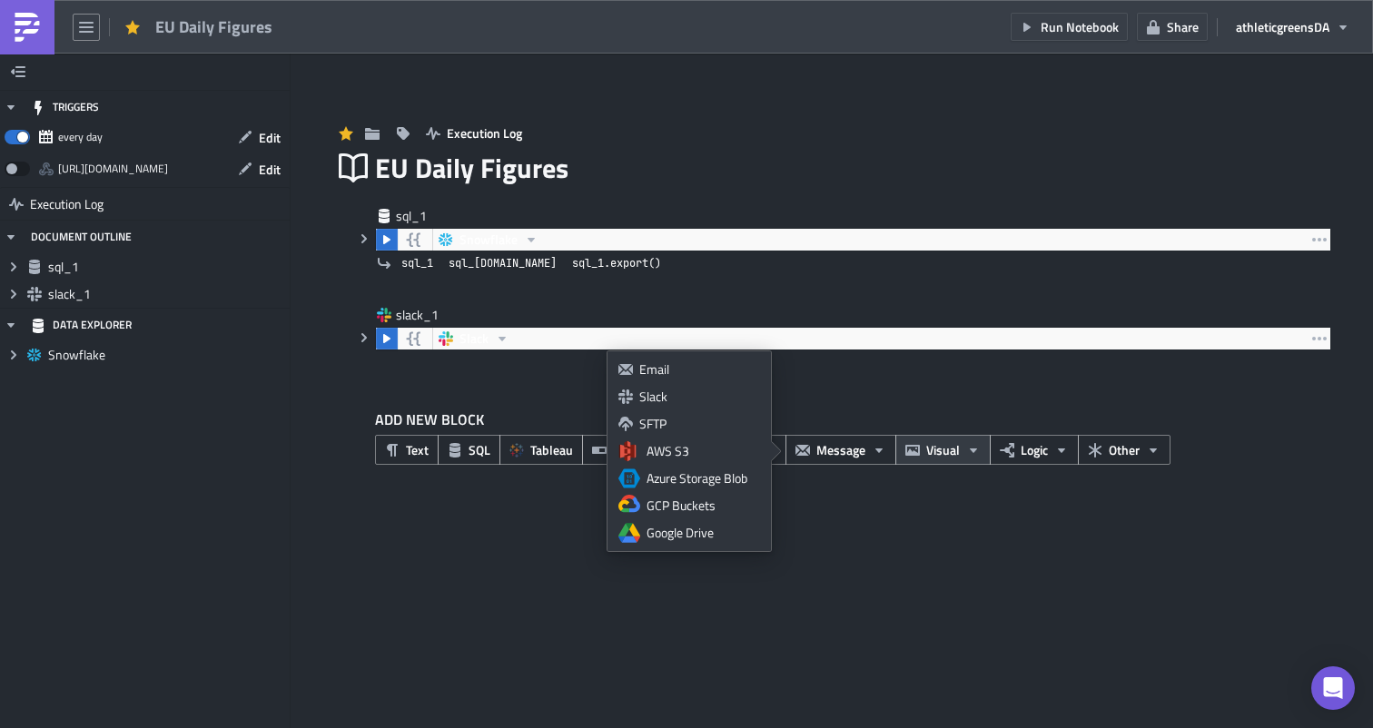
click at [931, 448] on span "Visual" at bounding box center [943, 449] width 34 height 19
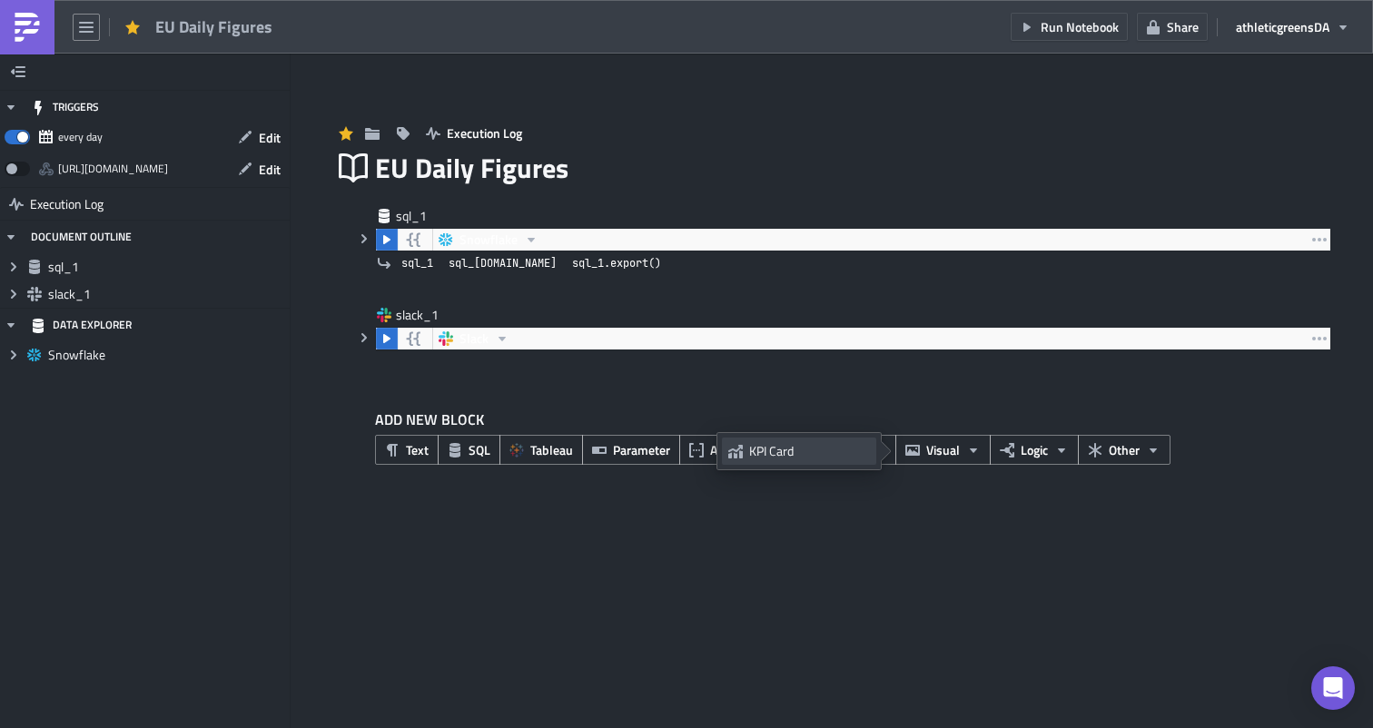
click at [826, 449] on div "KPI Card" at bounding box center [809, 451] width 121 height 18
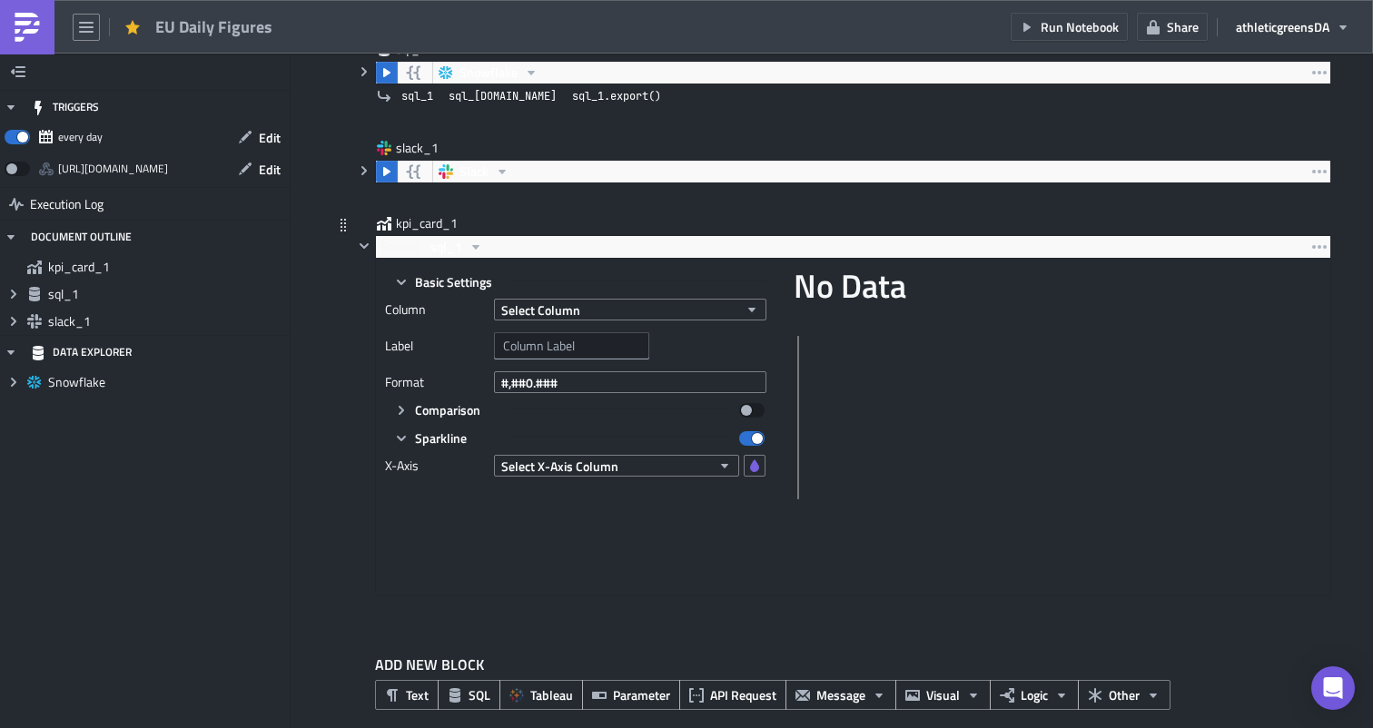
scroll to position [188, 0]
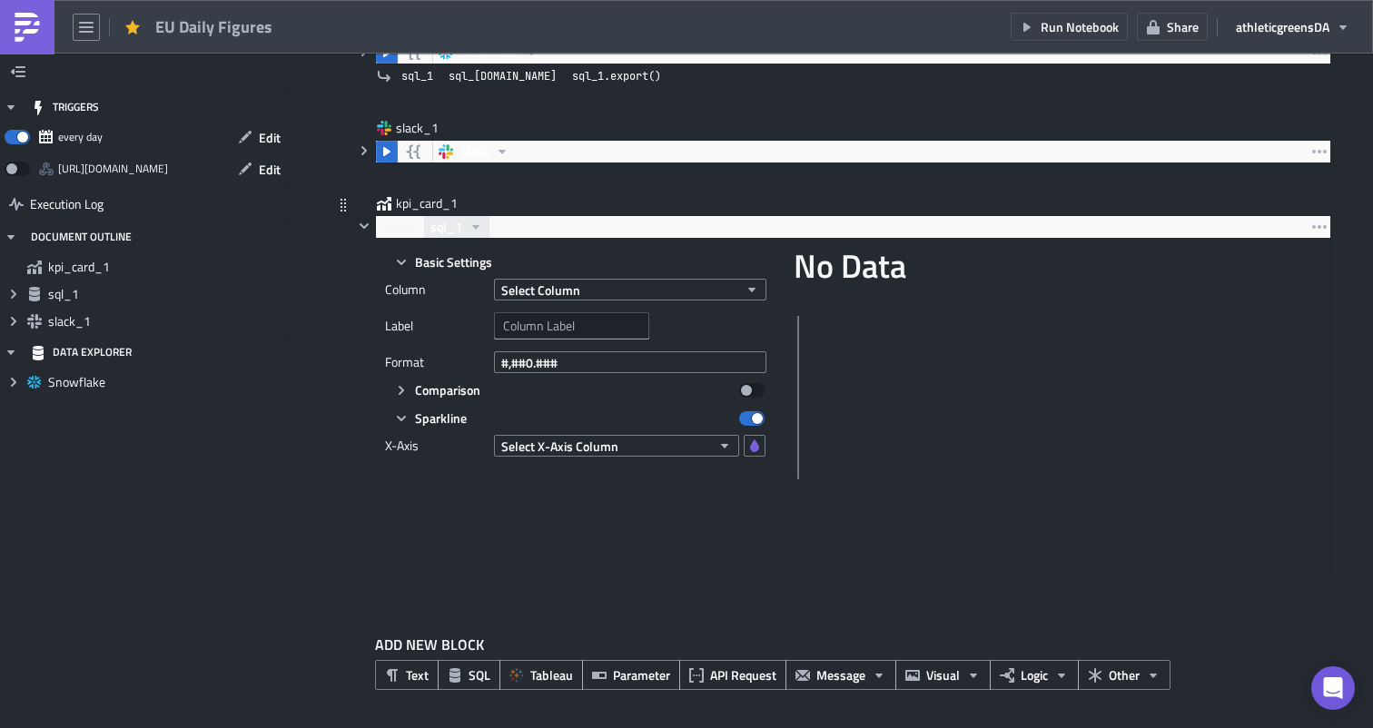
click at [458, 229] on span "sql_1" at bounding box center [446, 227] width 32 height 22
click at [469, 227] on icon "button" at bounding box center [475, 227] width 15 height 15
click at [607, 453] on span "Select X-Axis Column" at bounding box center [559, 446] width 117 height 19
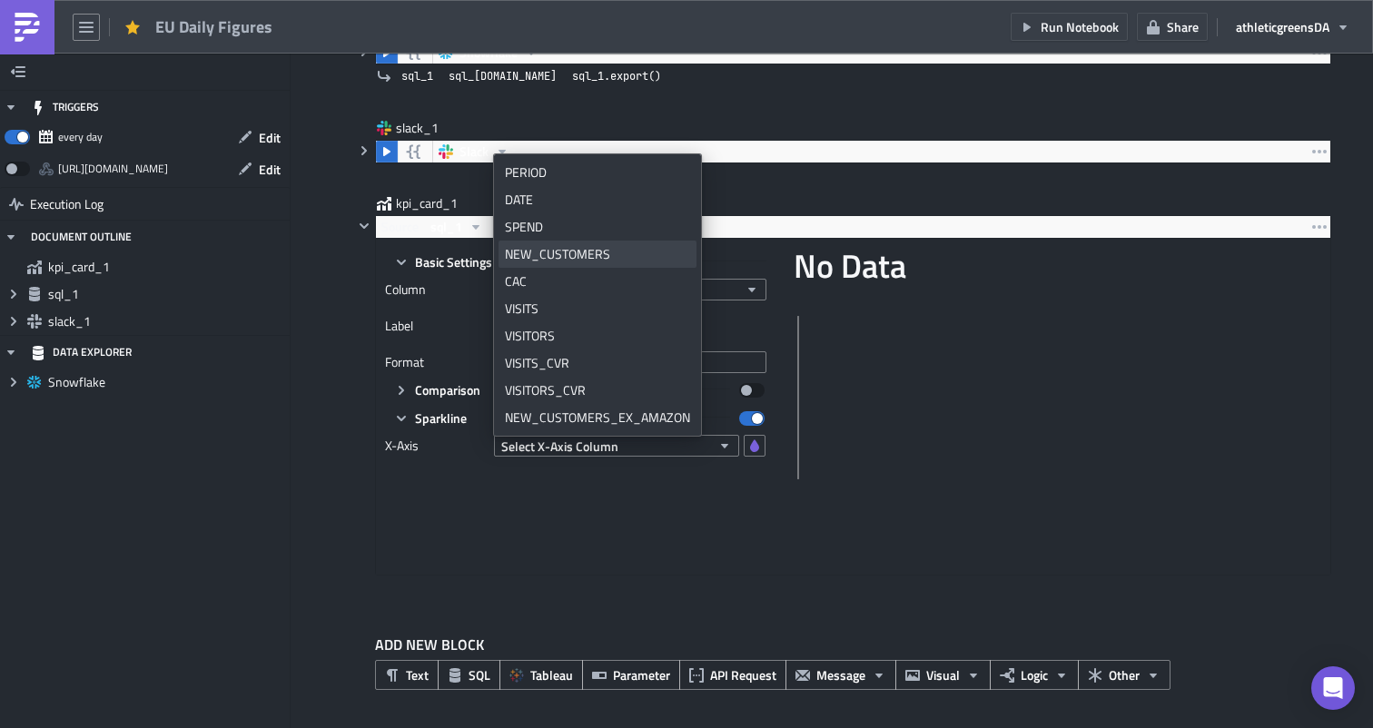
click at [592, 260] on div "NEW_CUSTOMERS" at bounding box center [597, 254] width 185 height 18
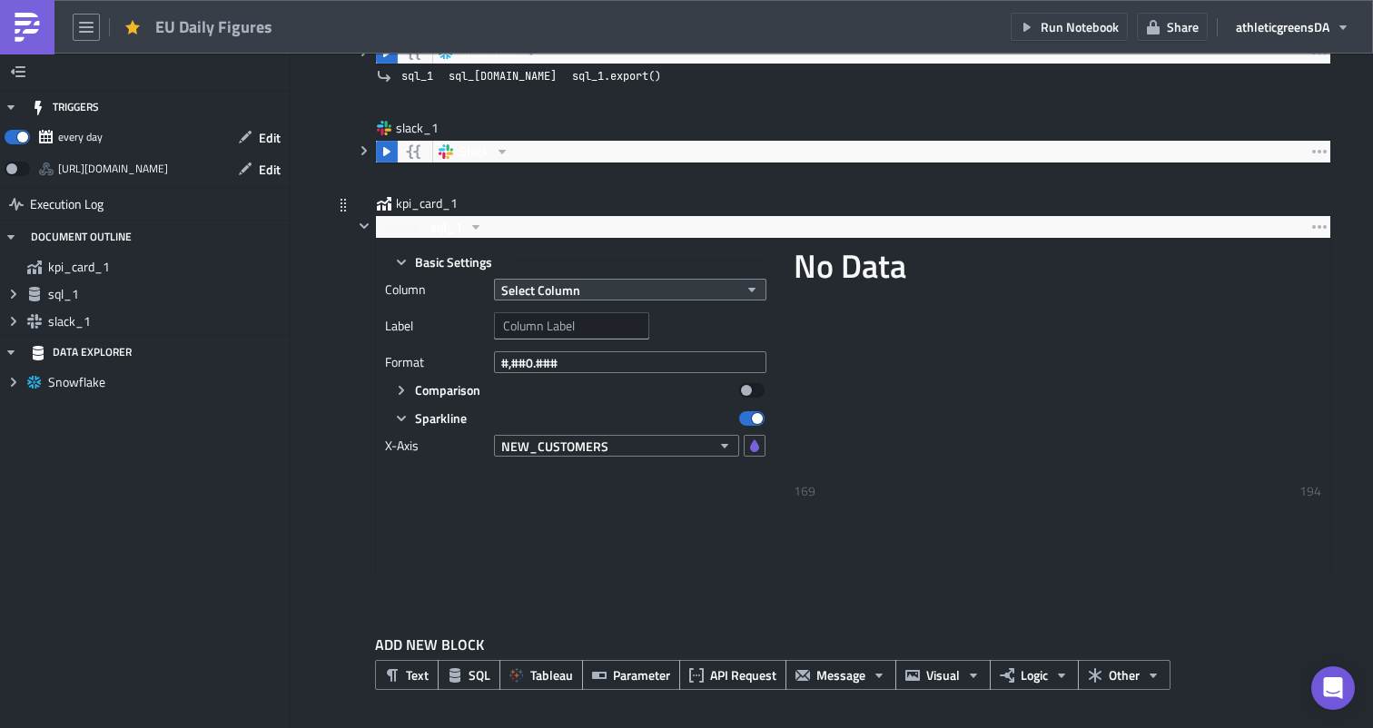
click at [576, 294] on span "Select Column" at bounding box center [540, 290] width 79 height 19
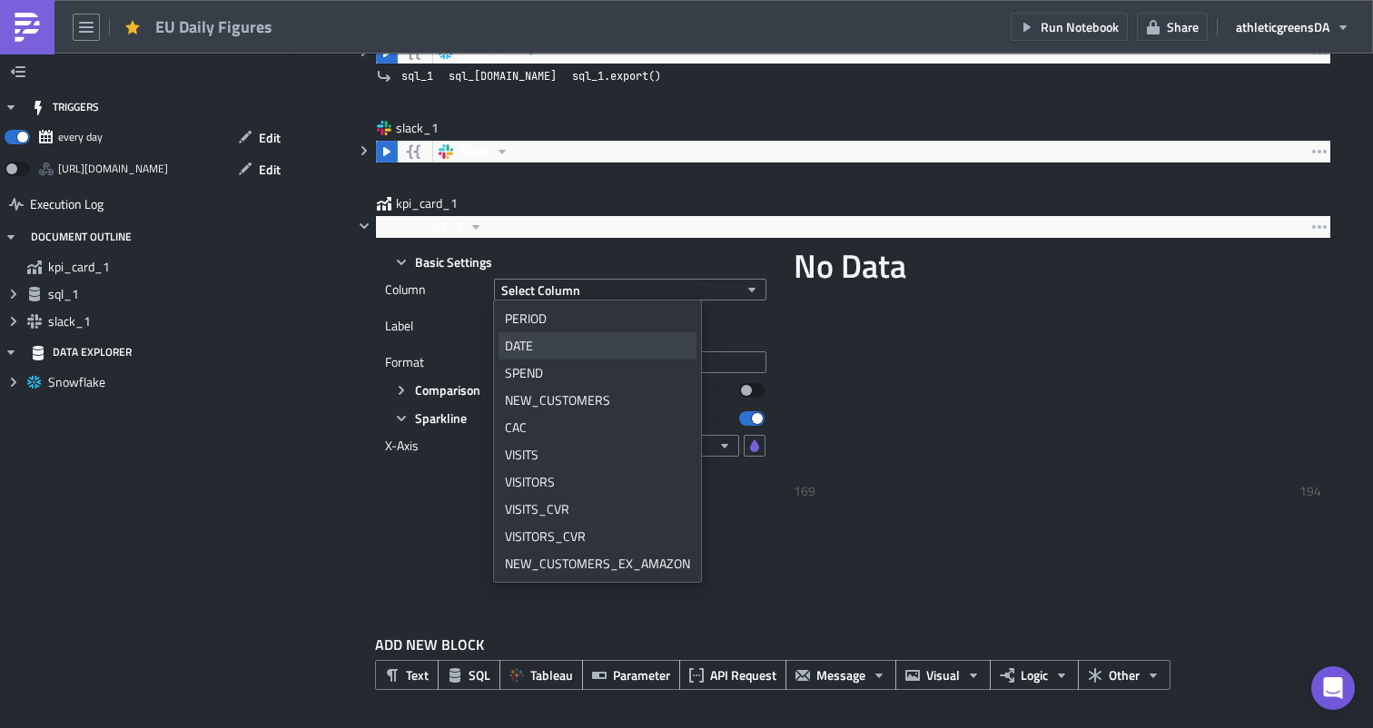
click at [578, 342] on div "DATE" at bounding box center [597, 346] width 185 height 18
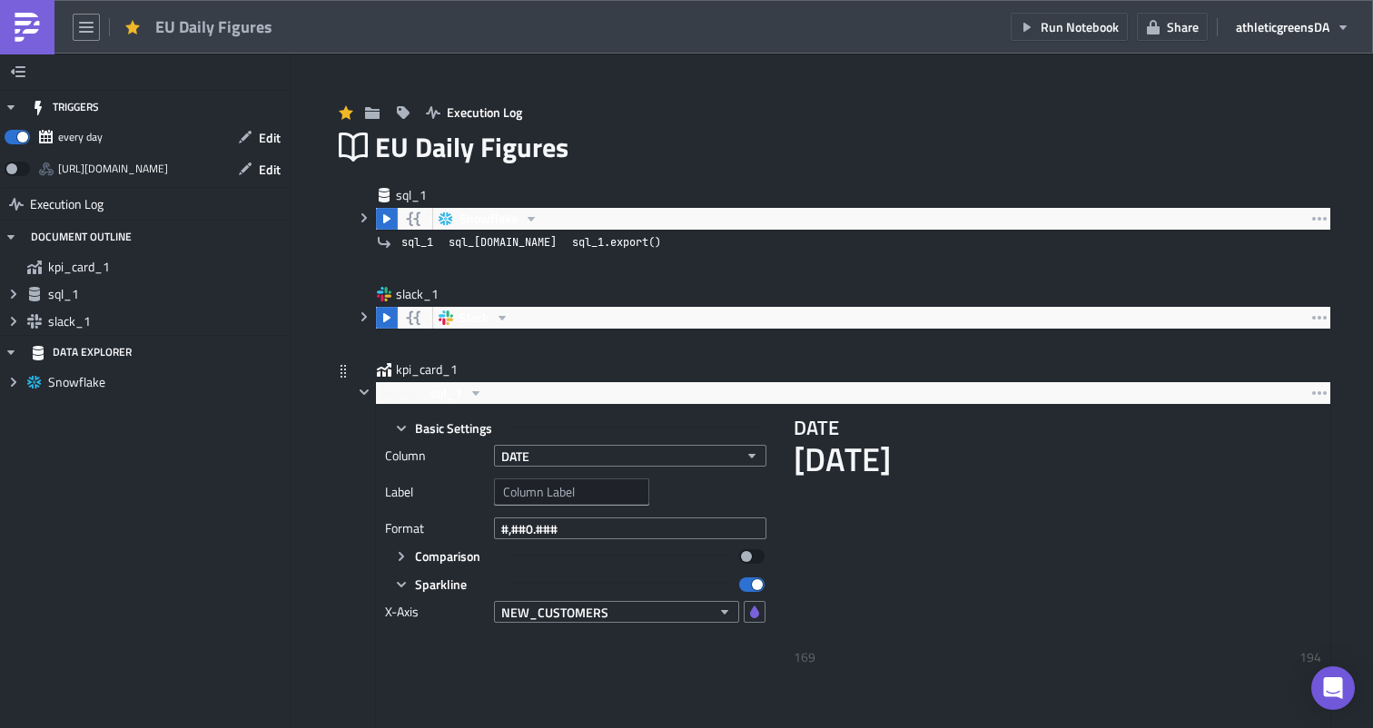
scroll to position [0, 0]
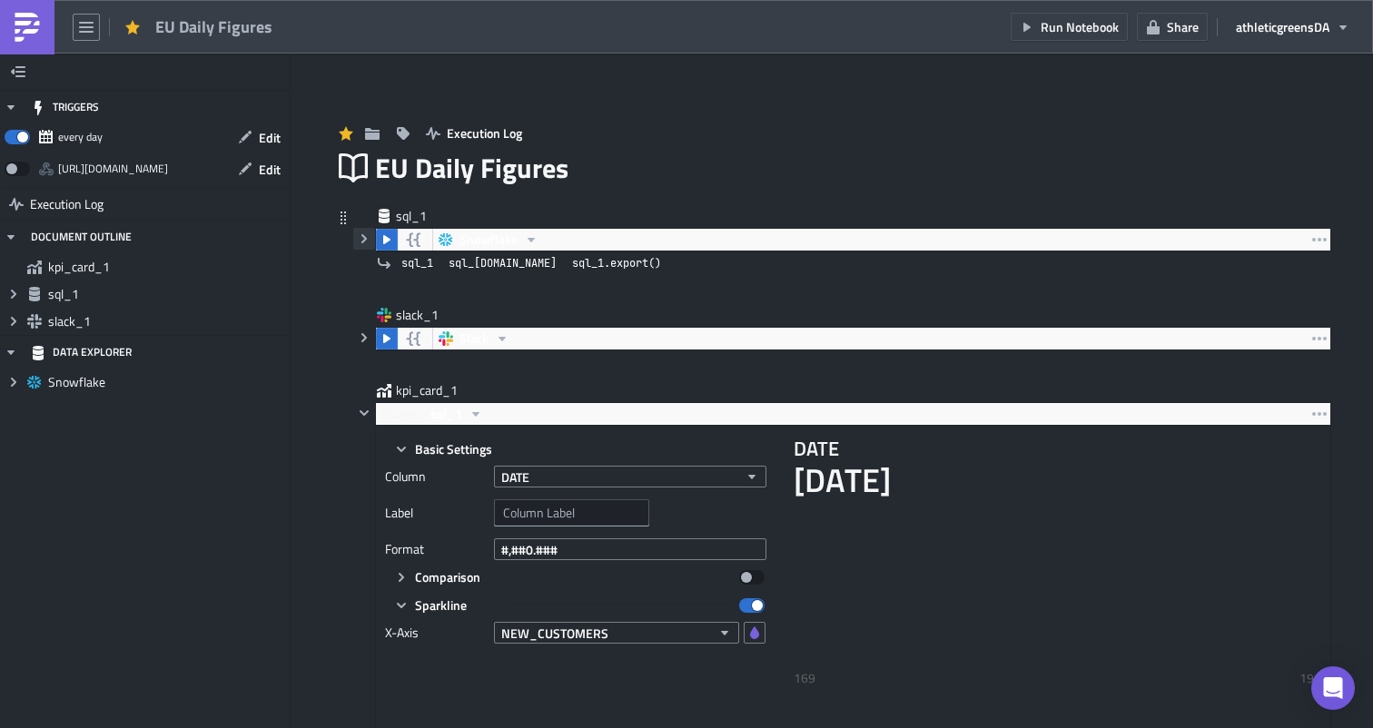
click at [370, 237] on icon "button" at bounding box center [364, 239] width 15 height 15
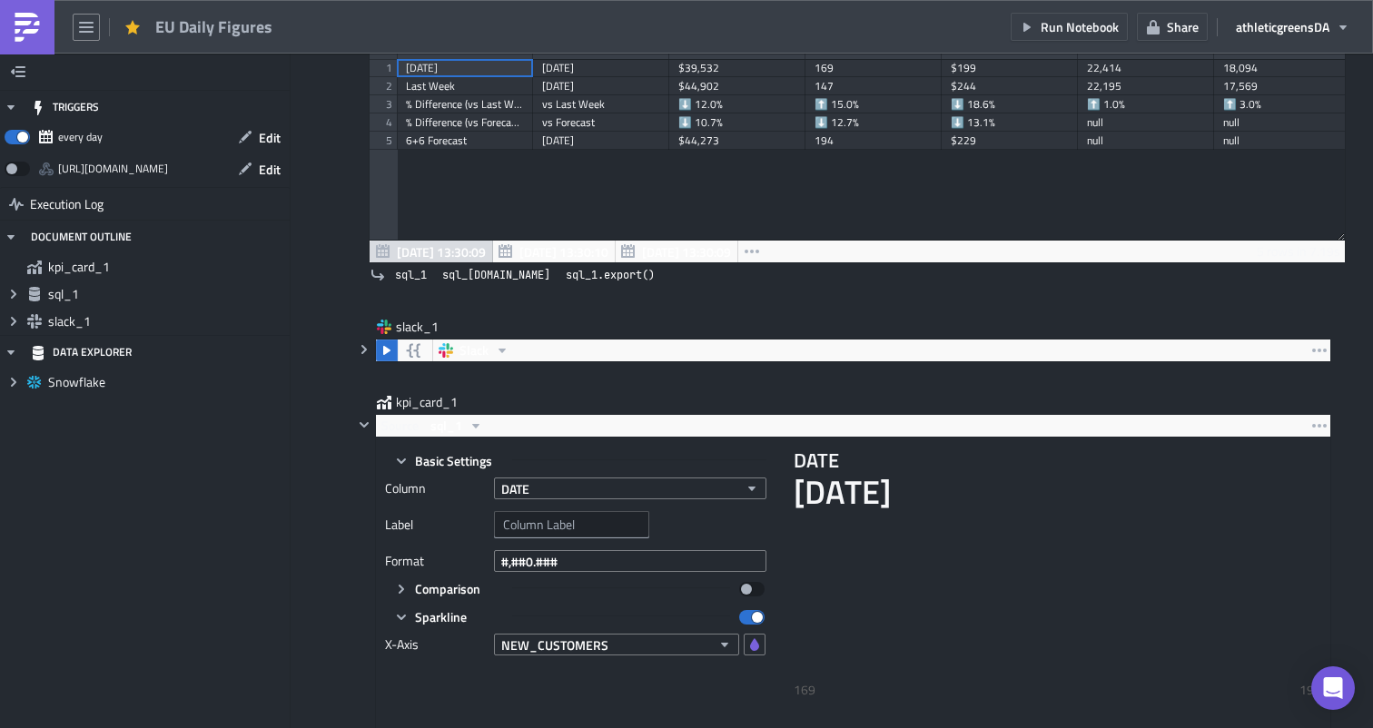
scroll to position [423, 0]
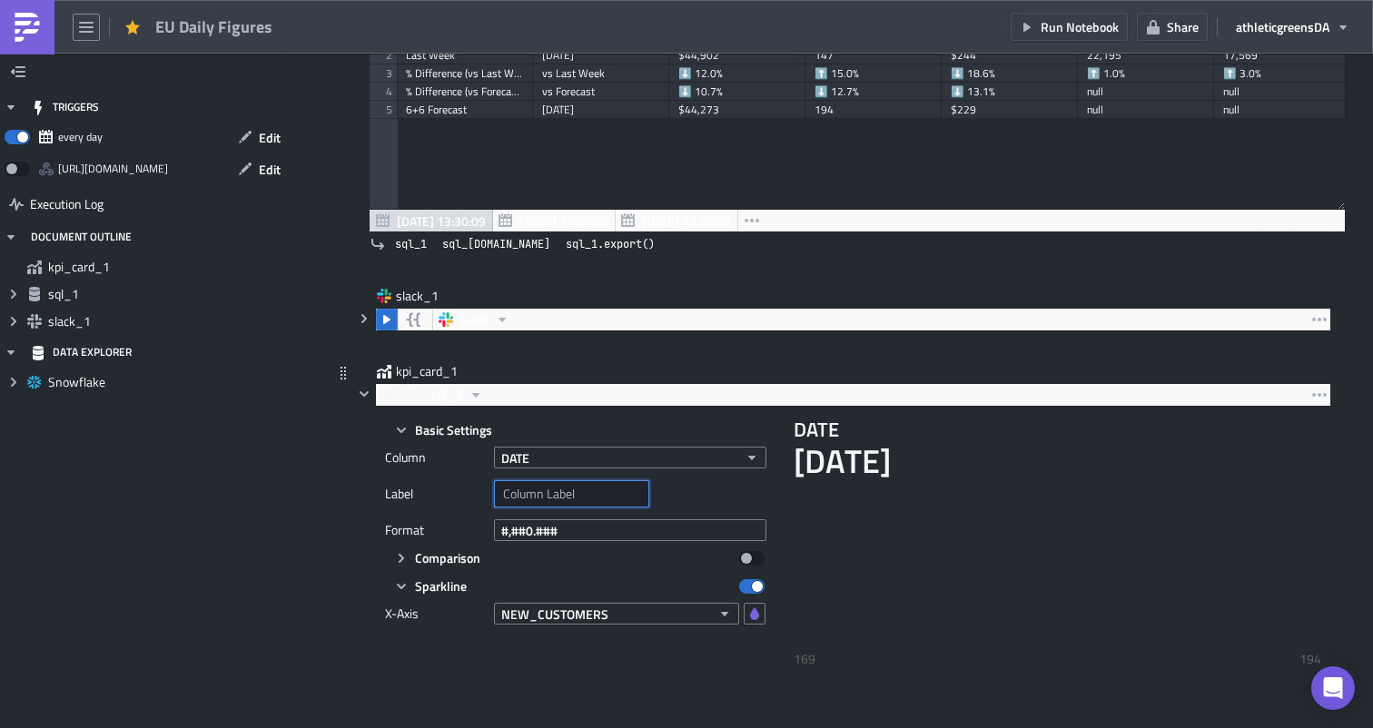
click at [521, 488] on input "text" at bounding box center [571, 493] width 155 height 27
click at [585, 606] on span "NEW_CUSTOMERS" at bounding box center [554, 614] width 107 height 19
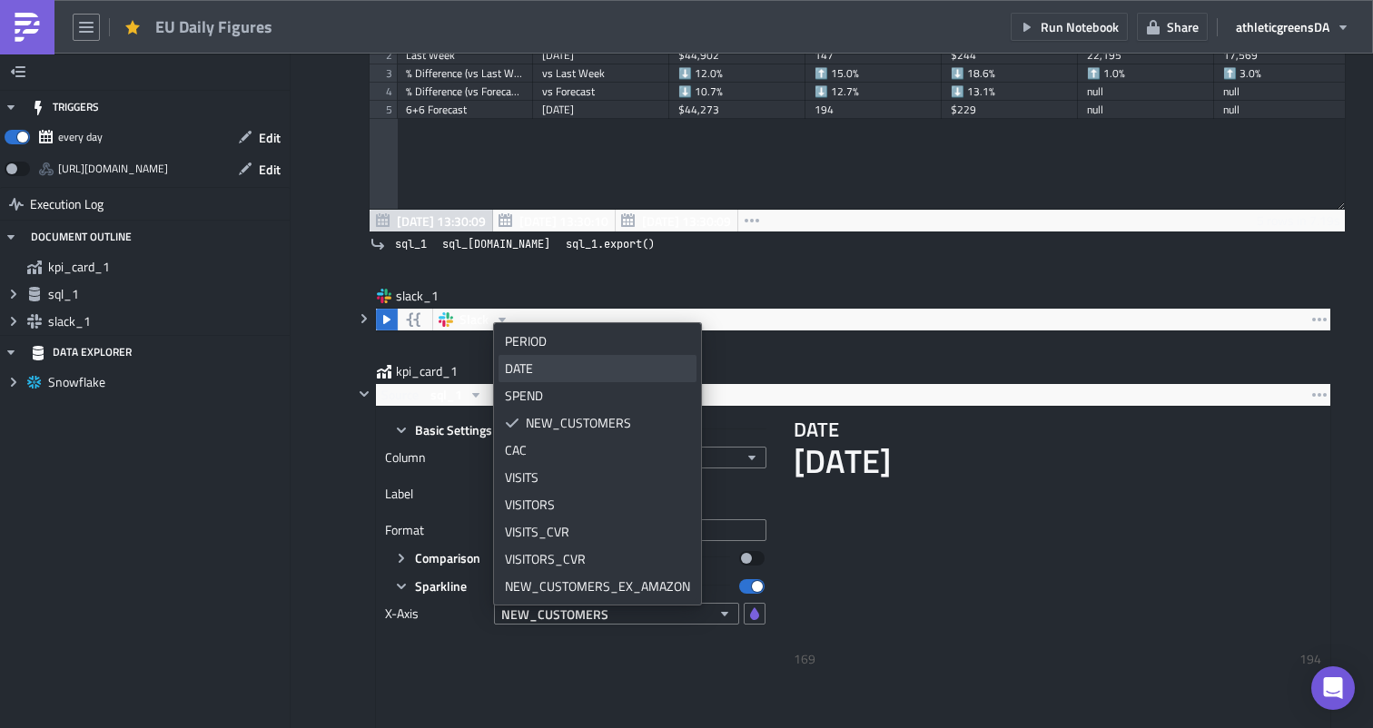
click at [581, 376] on div "DATE" at bounding box center [597, 369] width 185 height 18
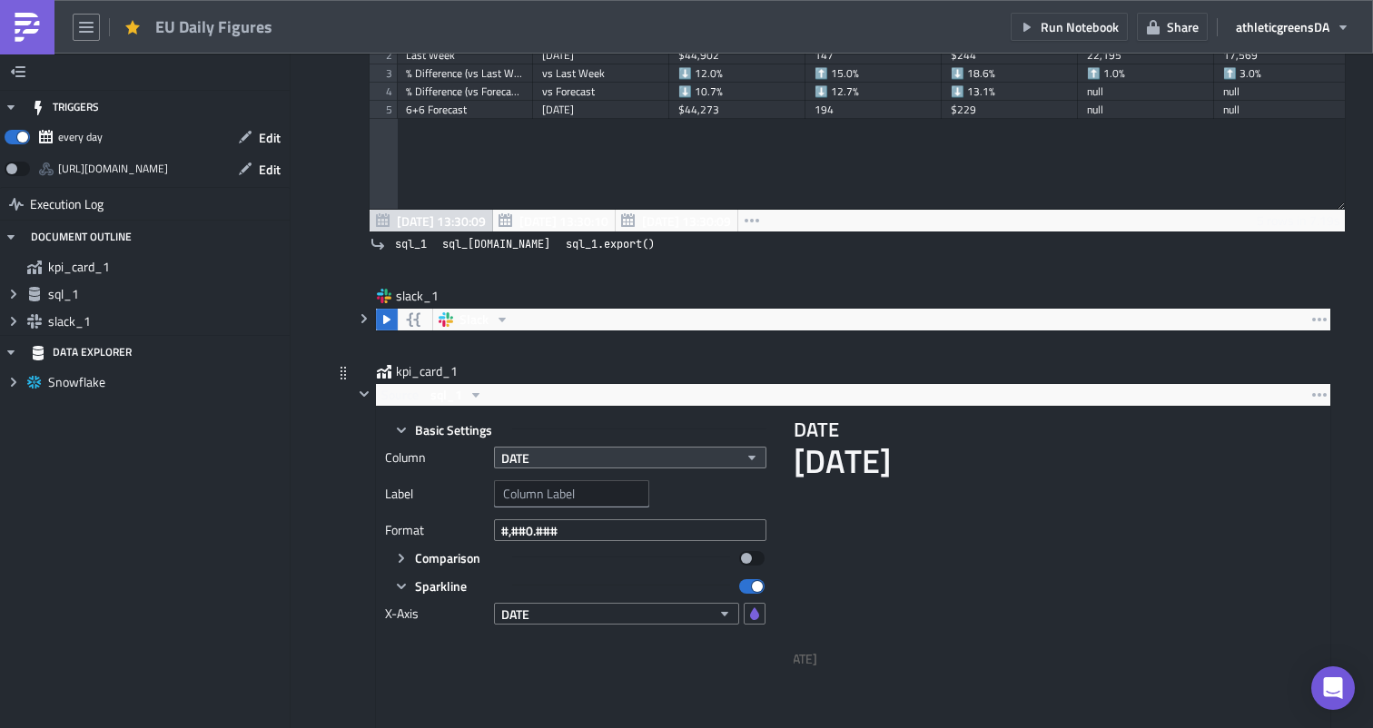
click at [581, 466] on button "DATE" at bounding box center [630, 458] width 272 height 22
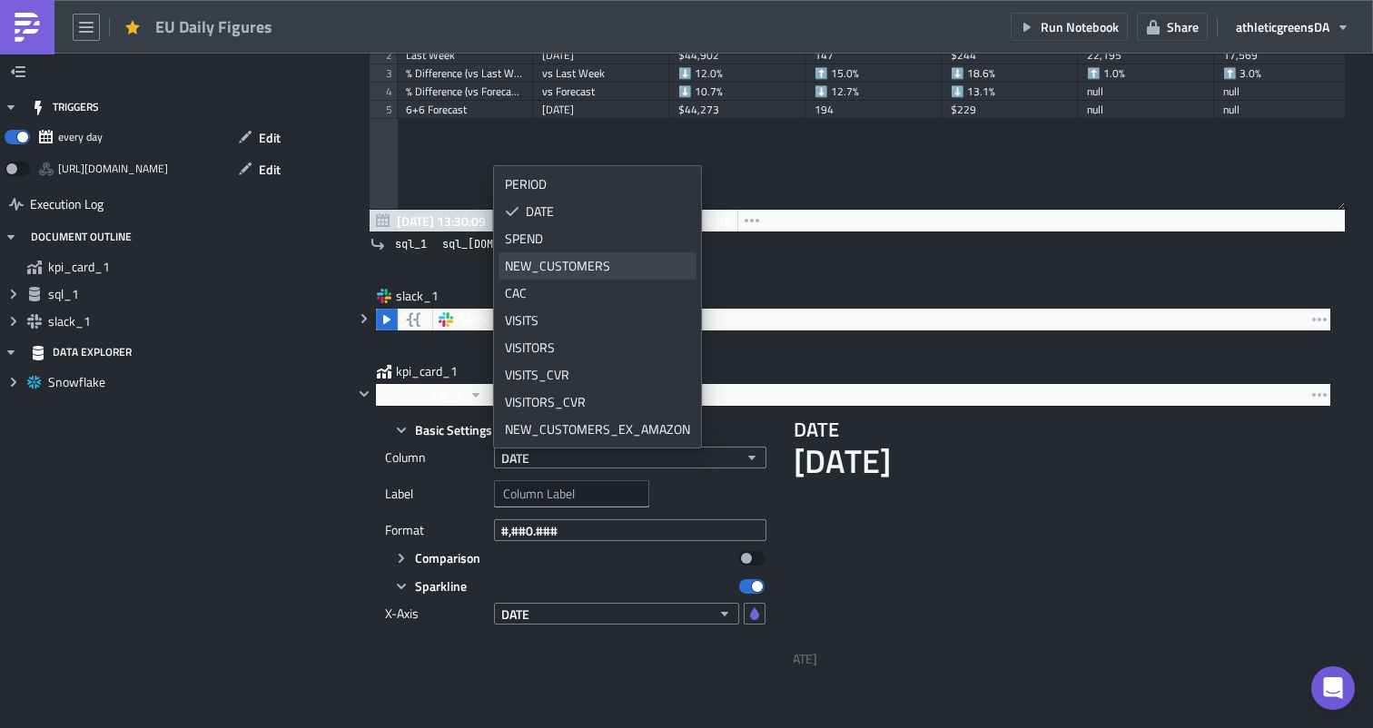
click at [554, 268] on div "NEW_CUSTOMERS" at bounding box center [597, 266] width 185 height 18
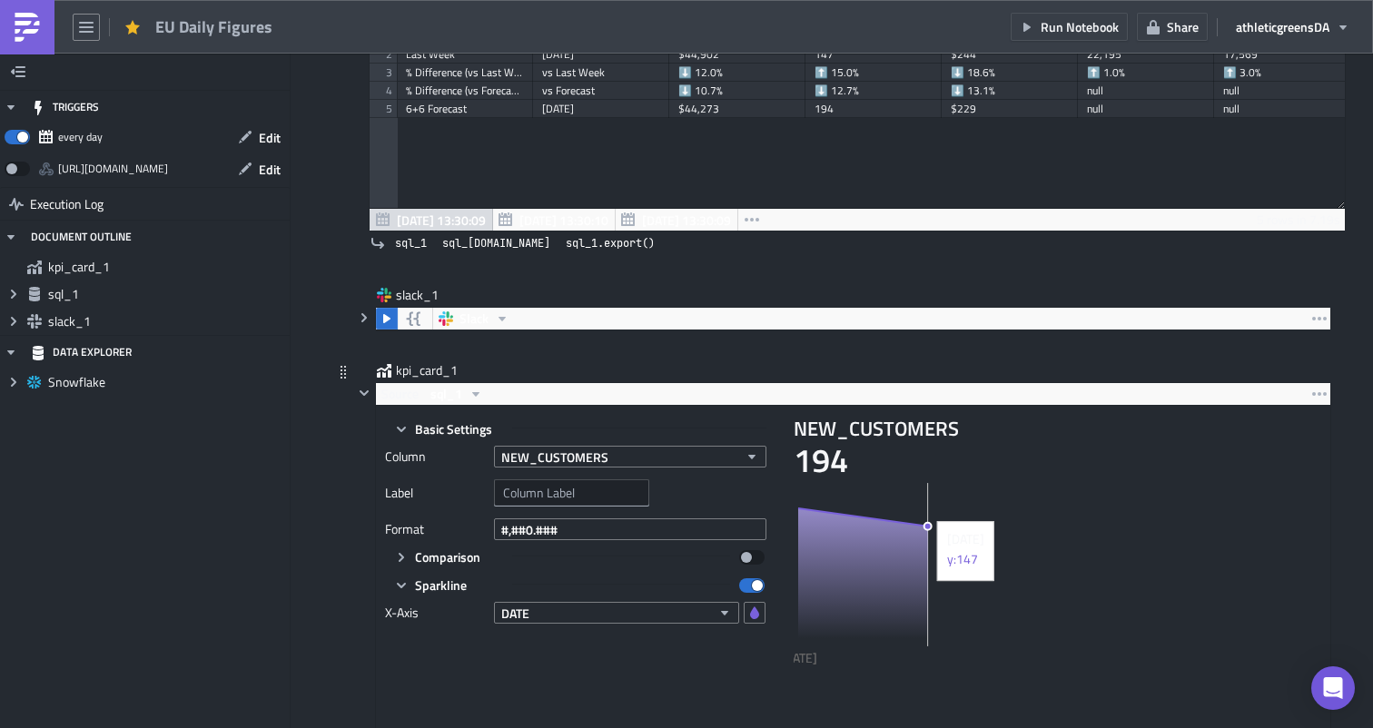
scroll to position [427, 0]
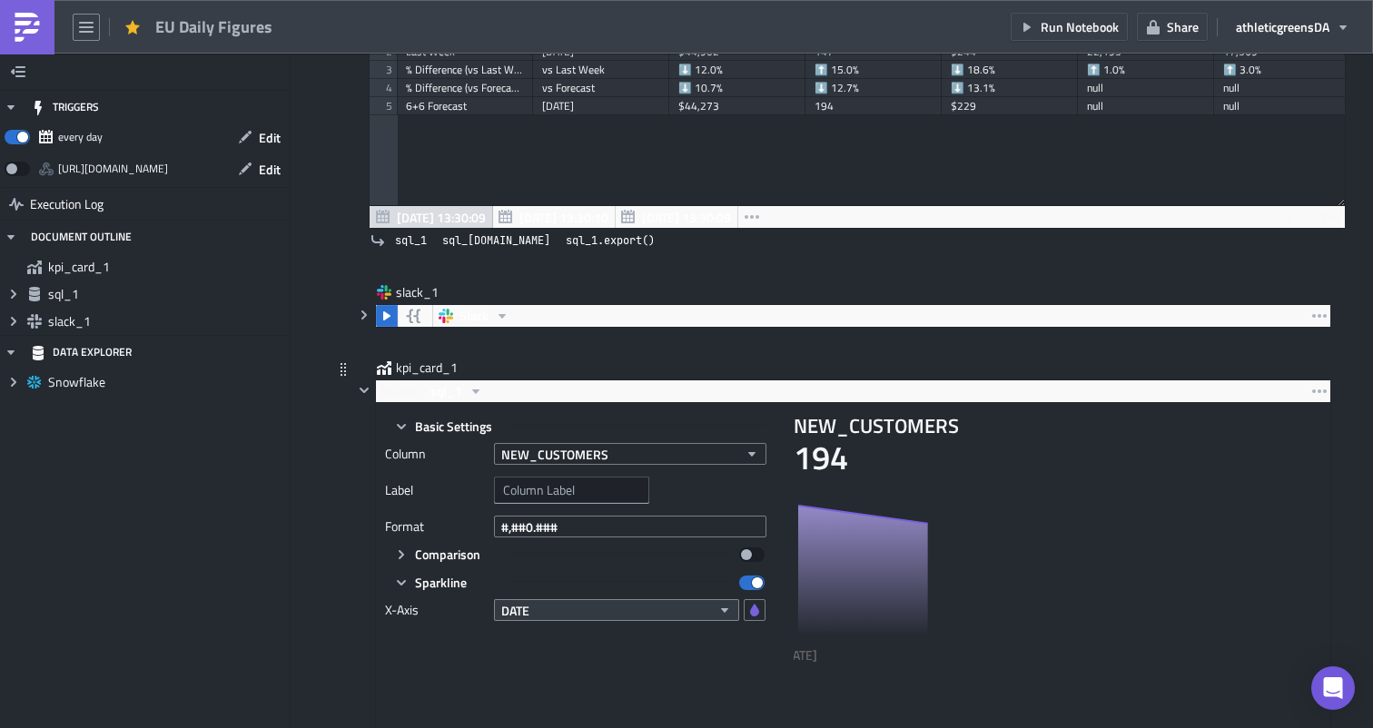
click at [569, 614] on button "DATE" at bounding box center [616, 610] width 245 height 22
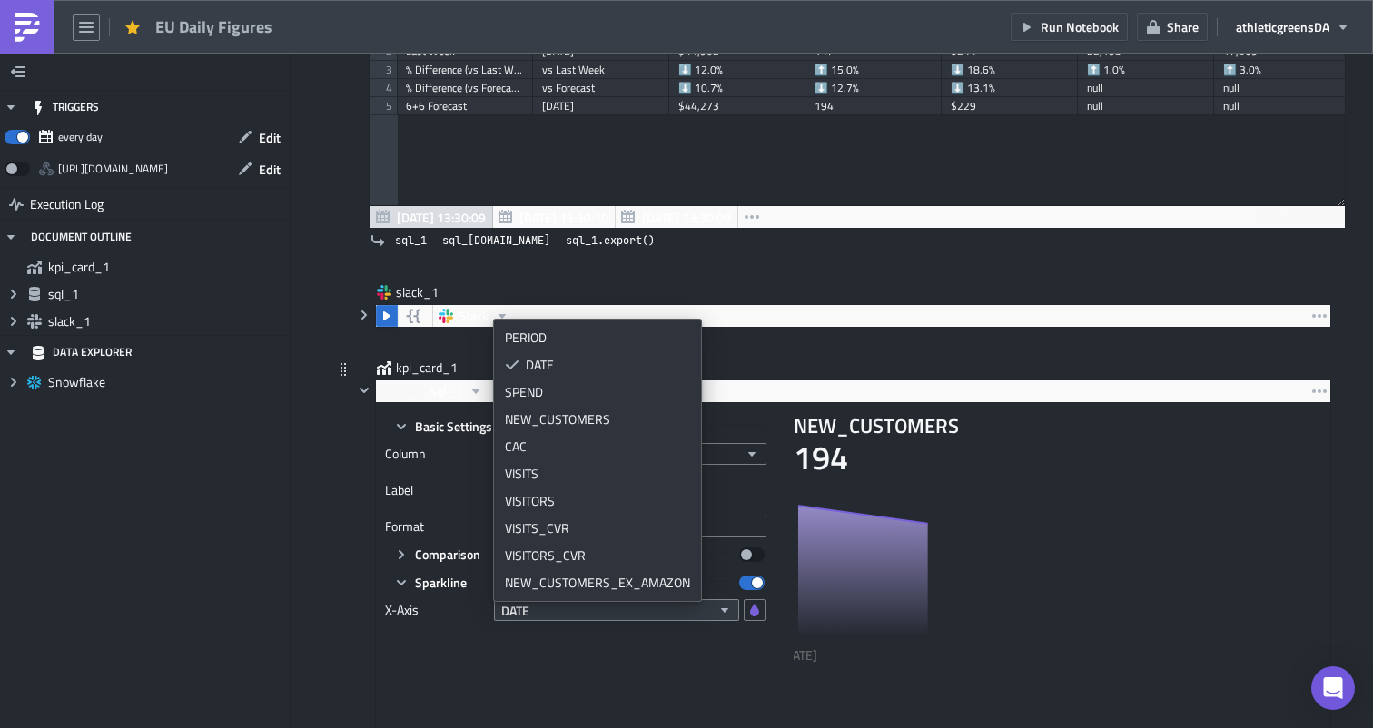
click at [569, 614] on button "DATE" at bounding box center [616, 610] width 245 height 22
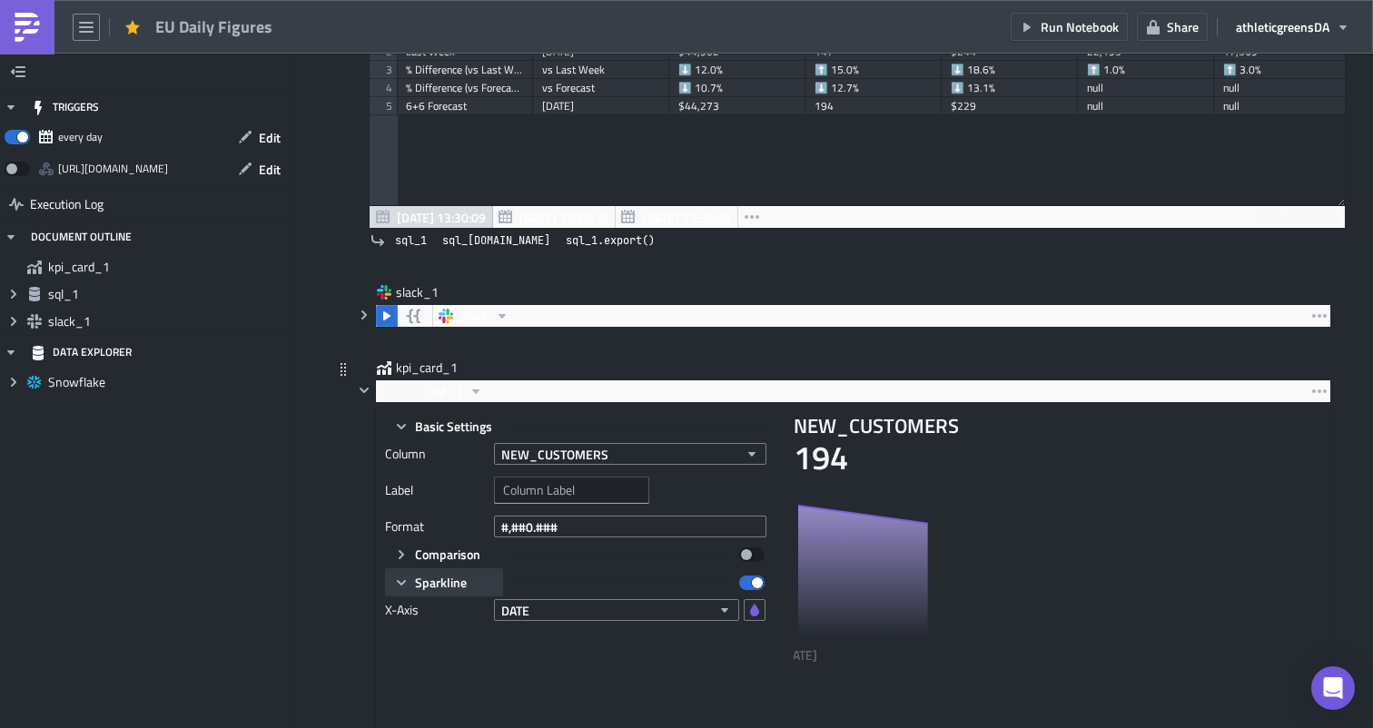
click at [414, 584] on button "Sparkline" at bounding box center [444, 582] width 118 height 28
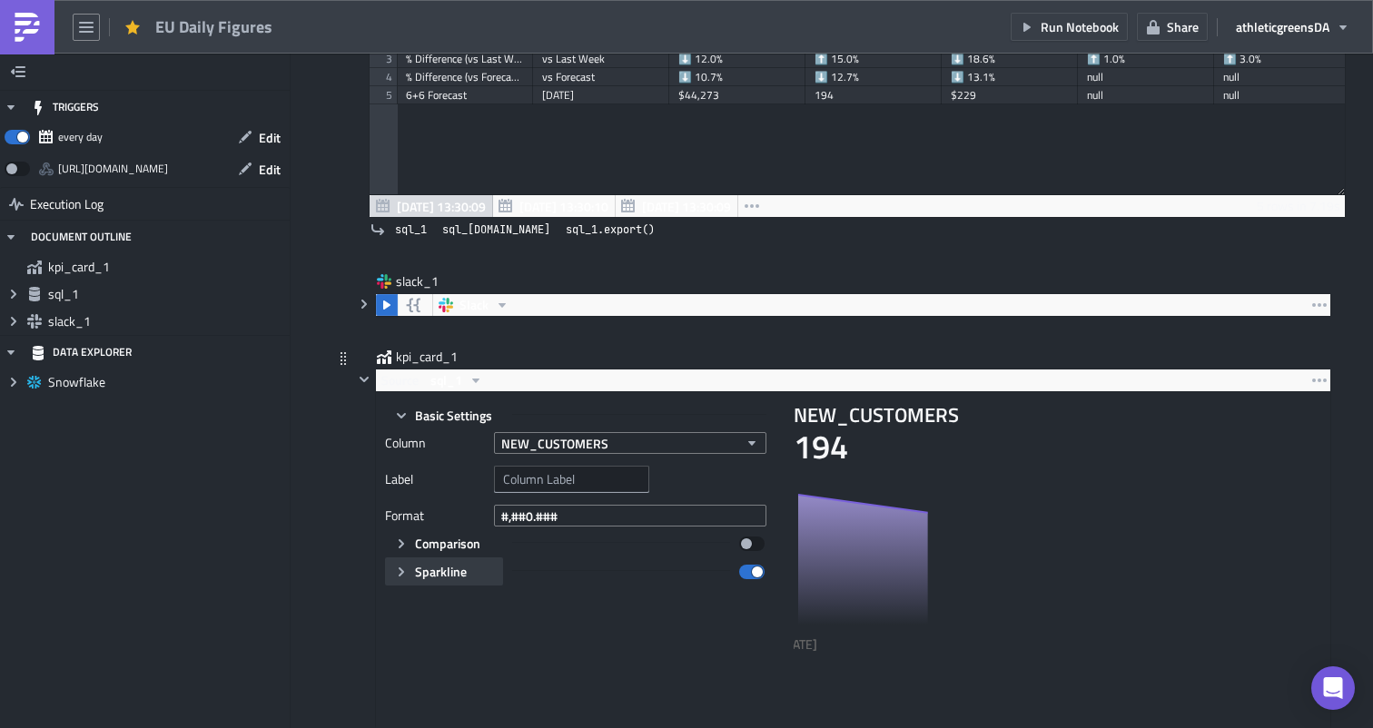
click at [408, 578] on icon "button" at bounding box center [401, 572] width 15 height 15
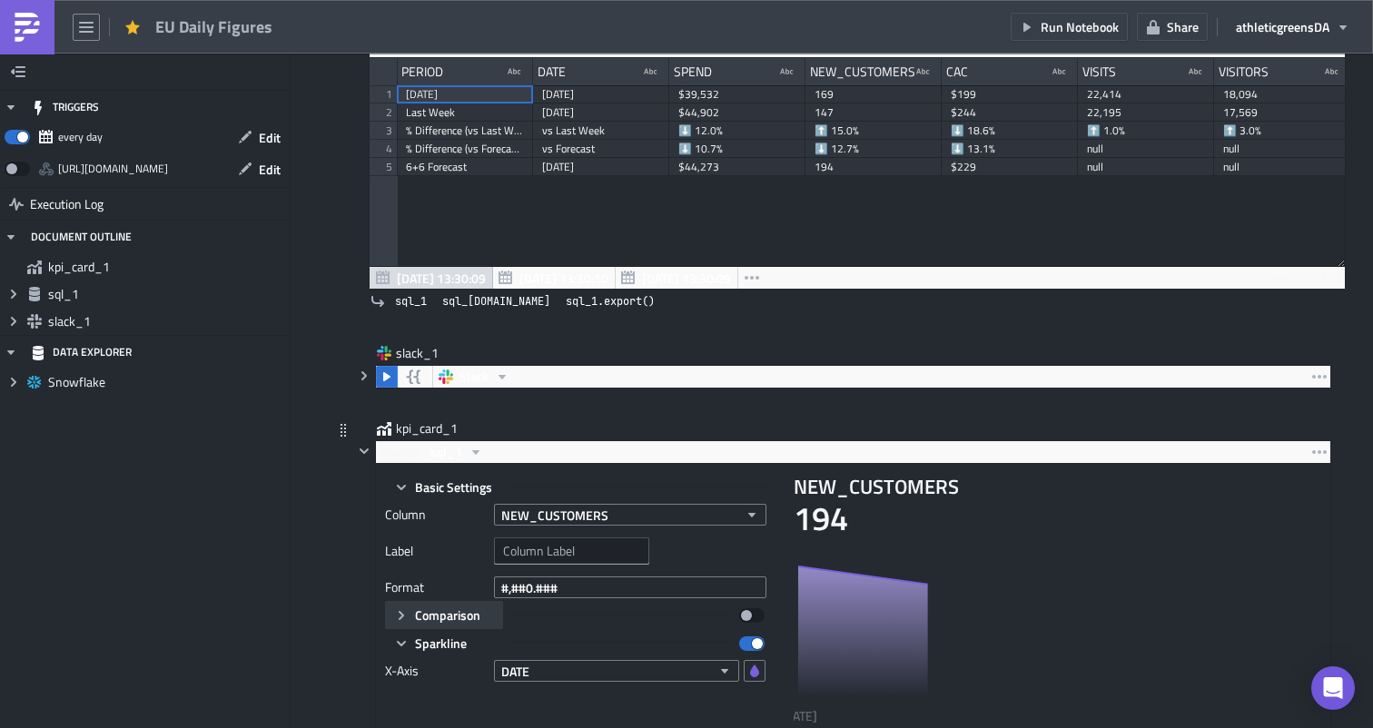
scroll to position [358, 0]
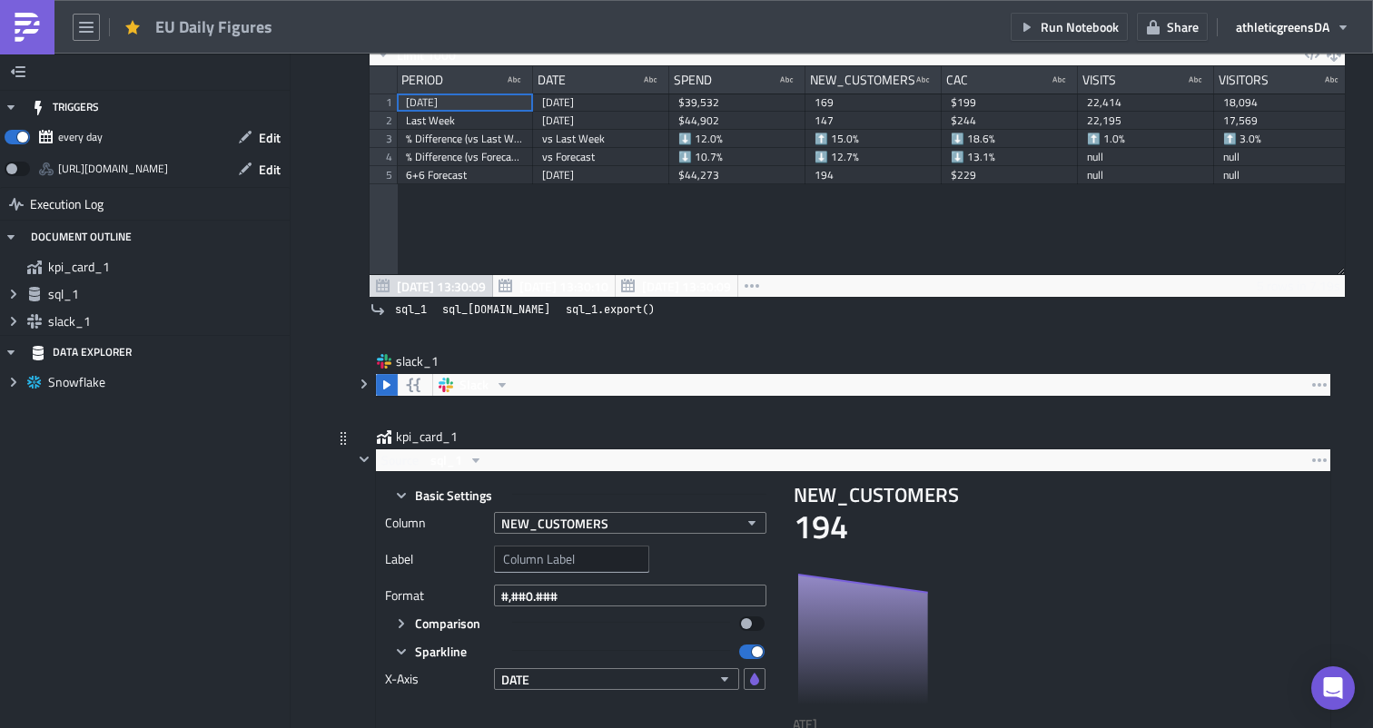
click at [544, 536] on div "NEW_CUSTOMERS" at bounding box center [630, 522] width 272 height 27
click at [545, 530] on span "NEW_CUSTOMERS" at bounding box center [554, 523] width 107 height 19
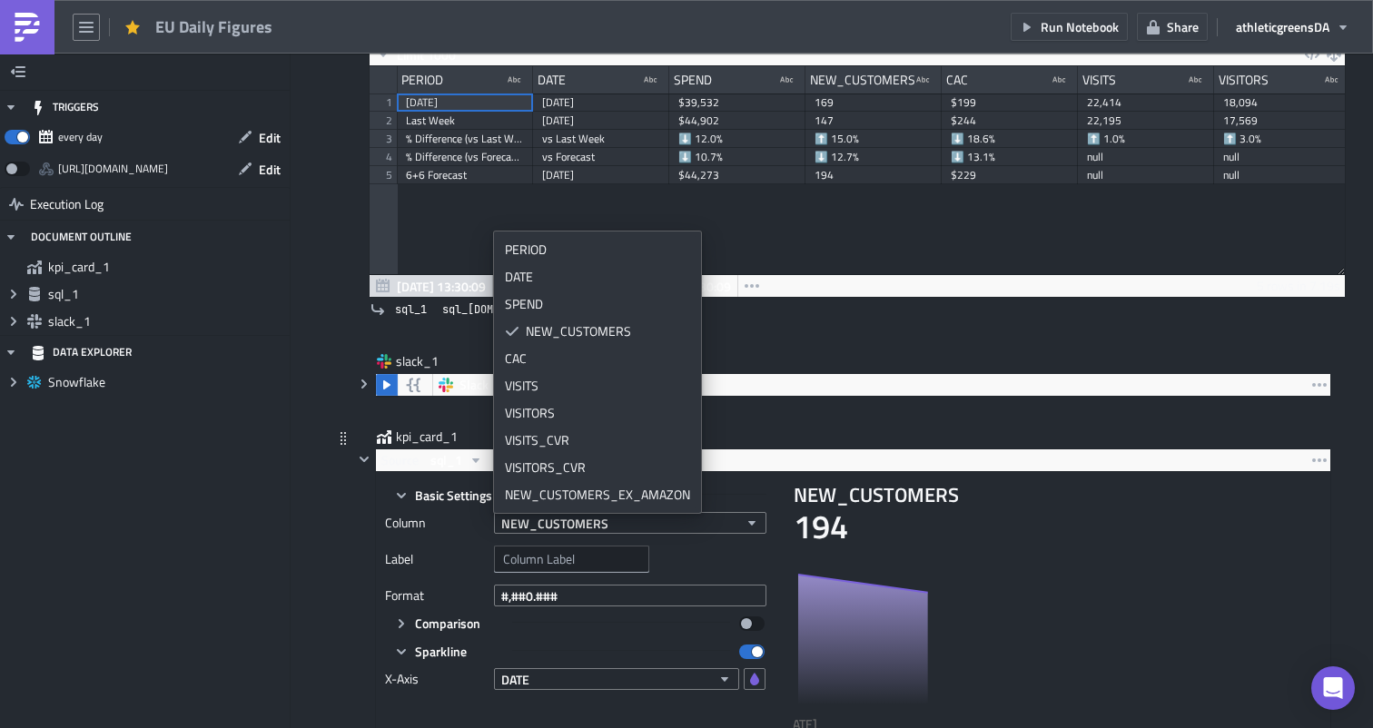
click at [730, 432] on div "kpi_card_1" at bounding box center [842, 438] width 978 height 21
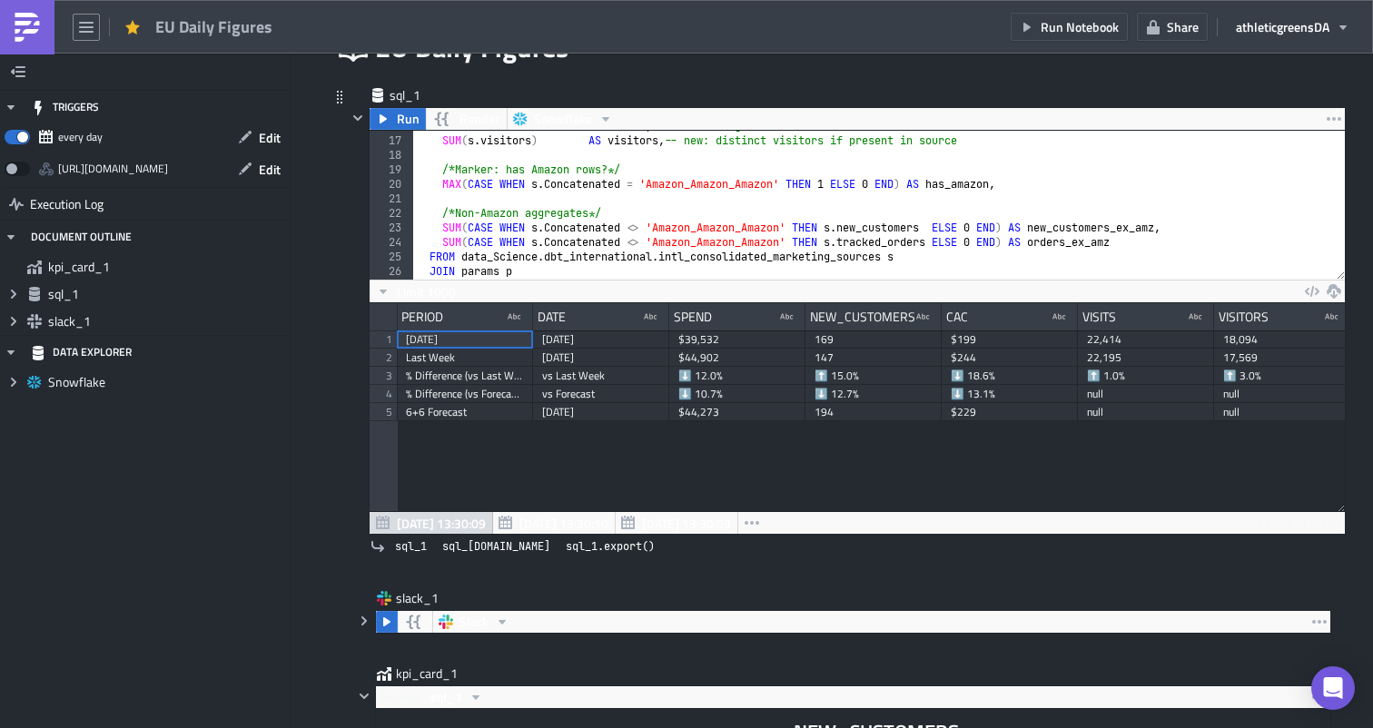
scroll to position [287, 0]
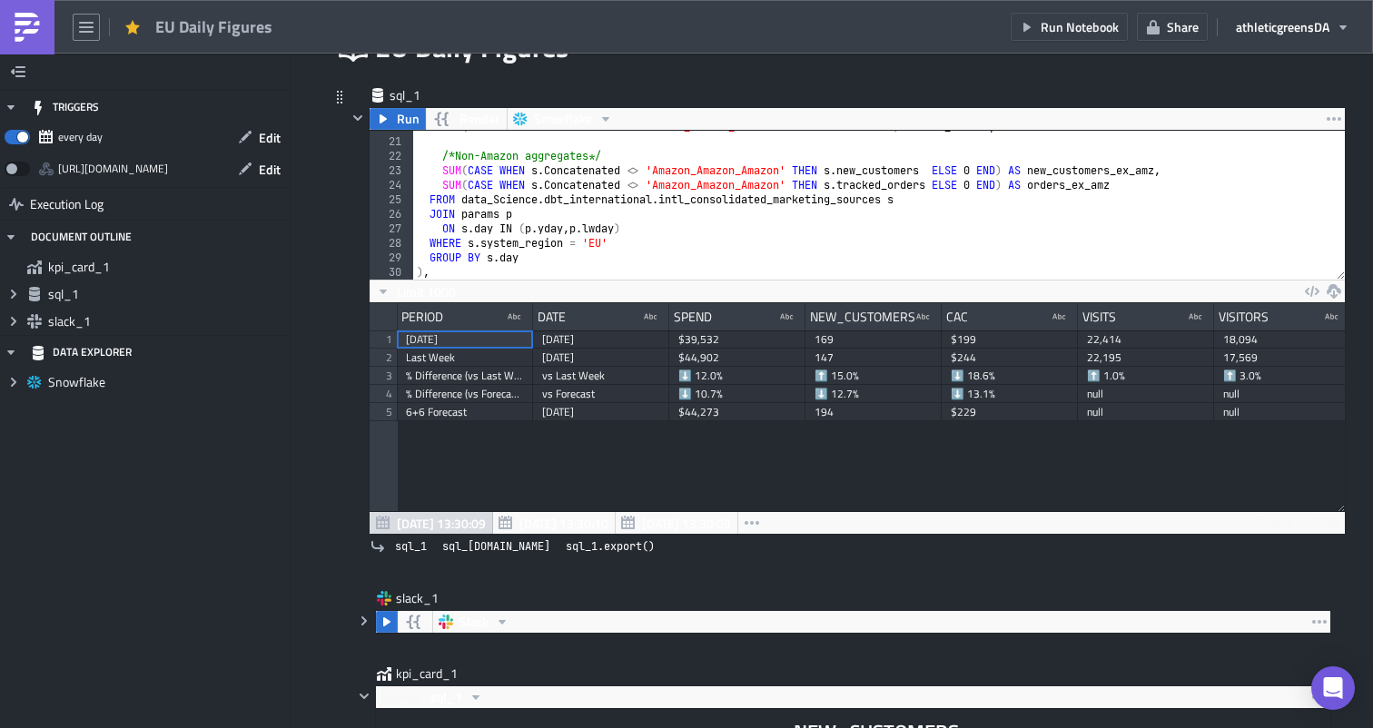
type textarea "FROM data_Science.dbt_international.intl_consolidated_marketing_sources s"
drag, startPoint x: 895, startPoint y: 202, endPoint x: 430, endPoint y: 195, distance: 464.9
click at [430, 195] on div "MAX ( CASE WHEN s . Concatenated = 'Amazon_Amazon_Amazon' THEN 1 ELSE 0 END ) A…" at bounding box center [879, 209] width 932 height 178
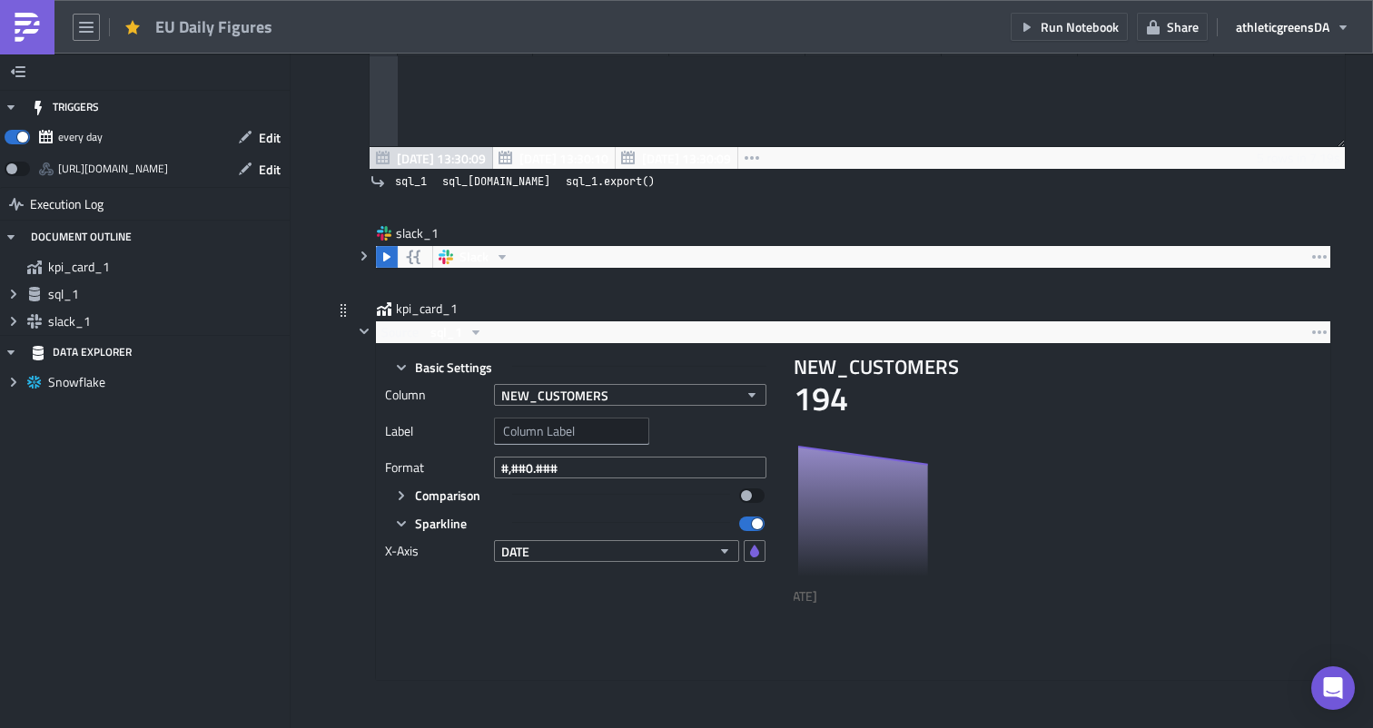
scroll to position [592, 0]
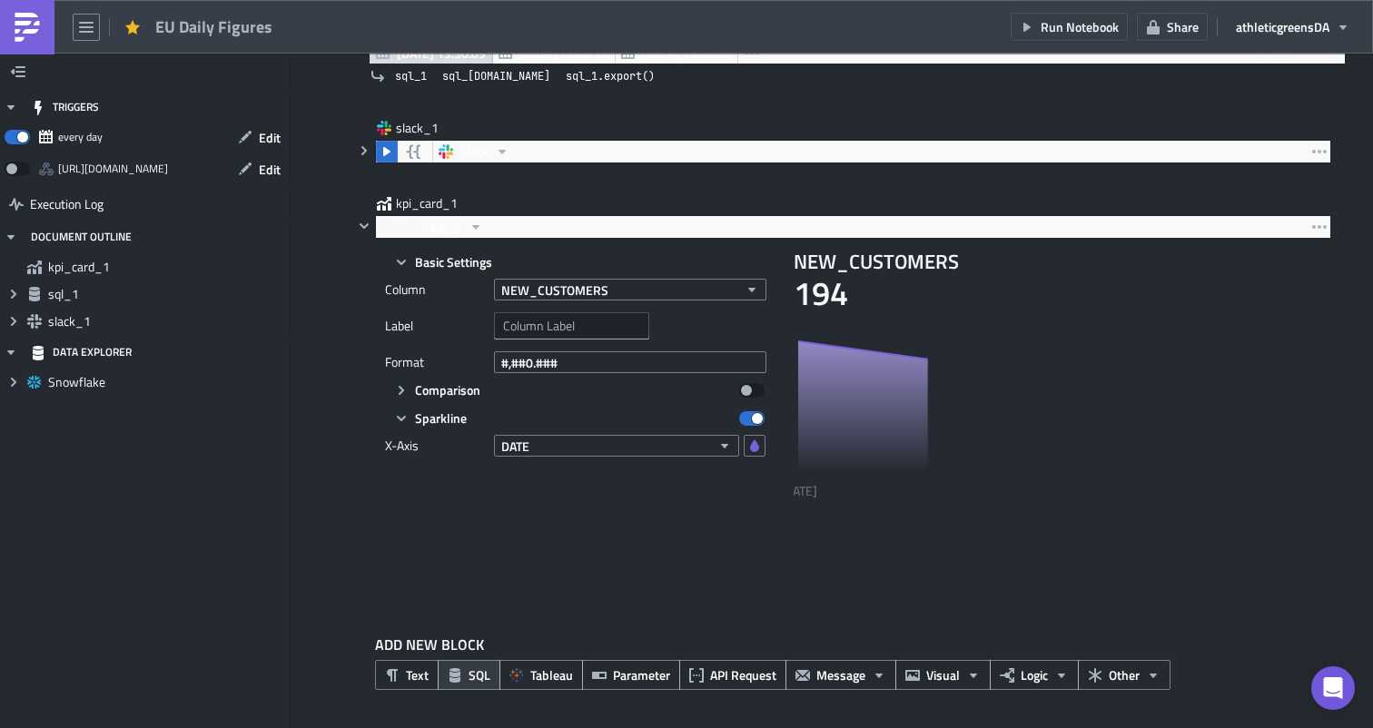
click at [468, 673] on span "SQL" at bounding box center [479, 675] width 22 height 19
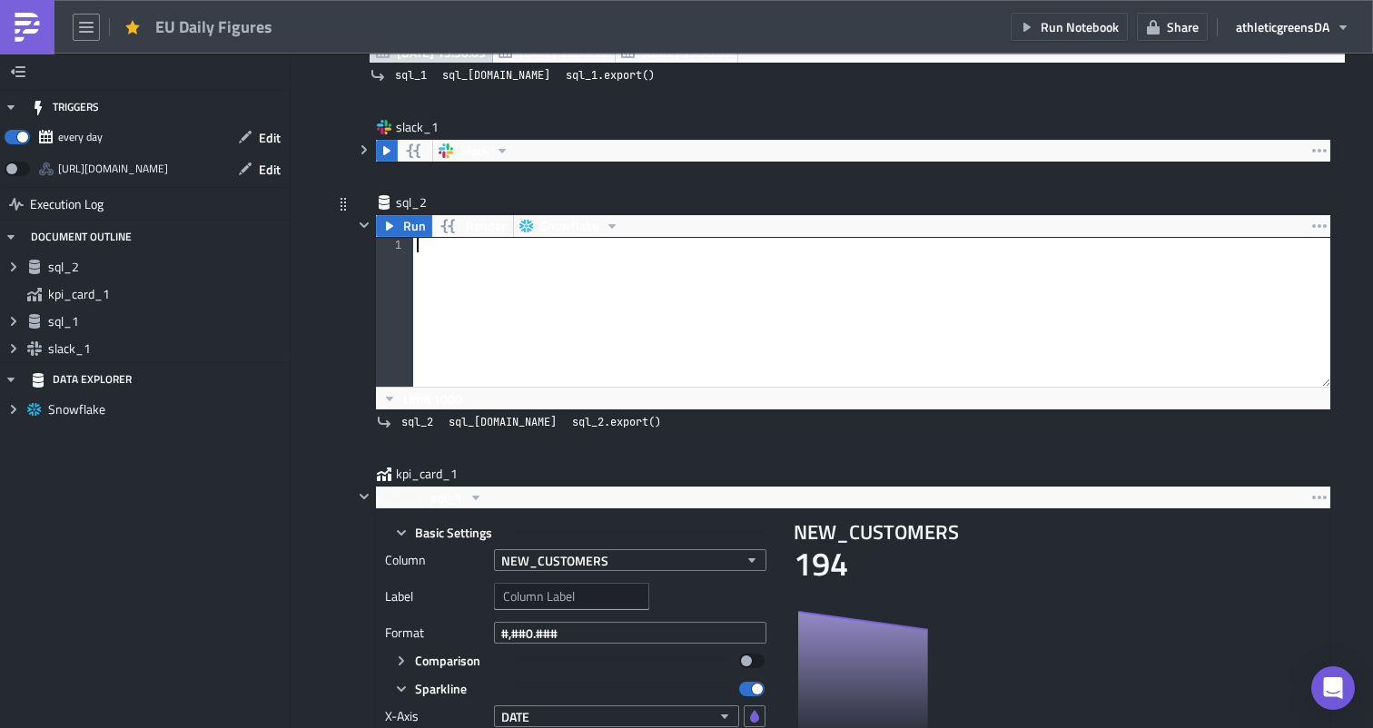
click at [467, 273] on div at bounding box center [871, 327] width 917 height 178
paste textarea "order by 1"
type textarea "order by 1"
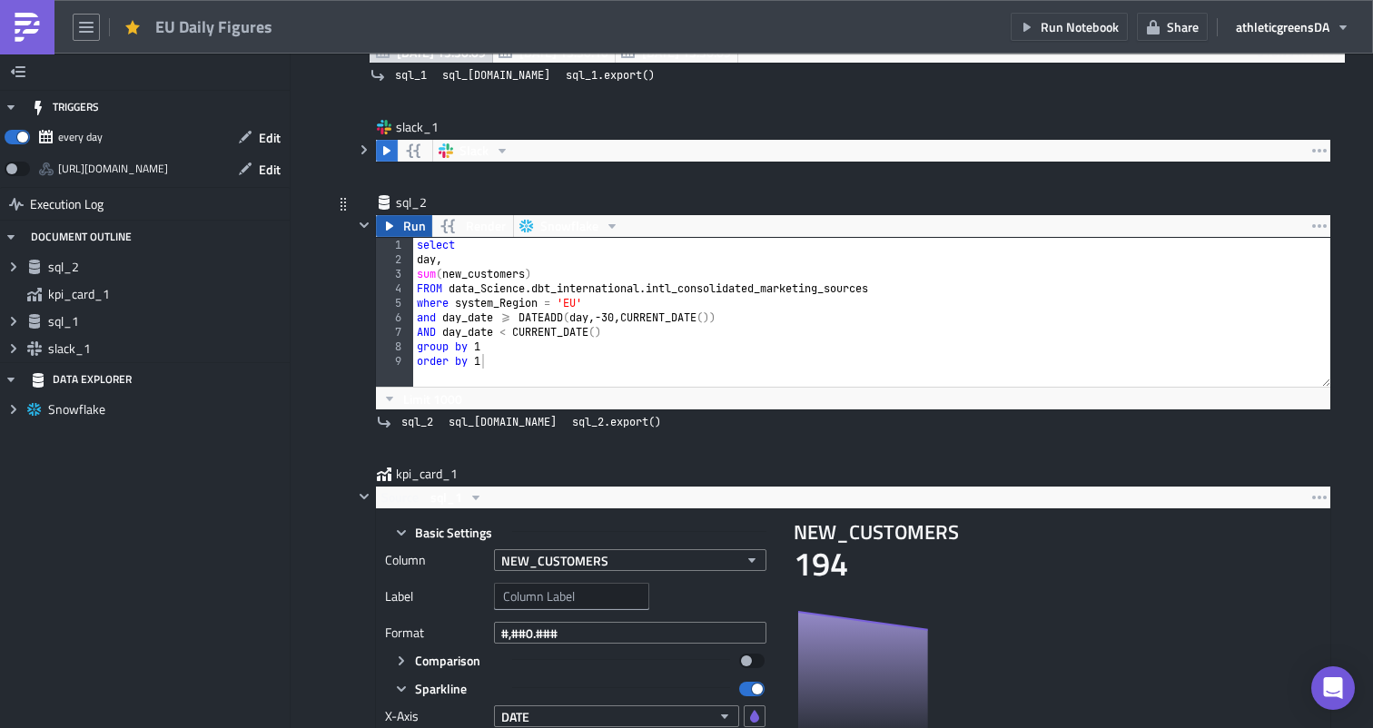
click at [392, 233] on button "Run" at bounding box center [404, 226] width 56 height 22
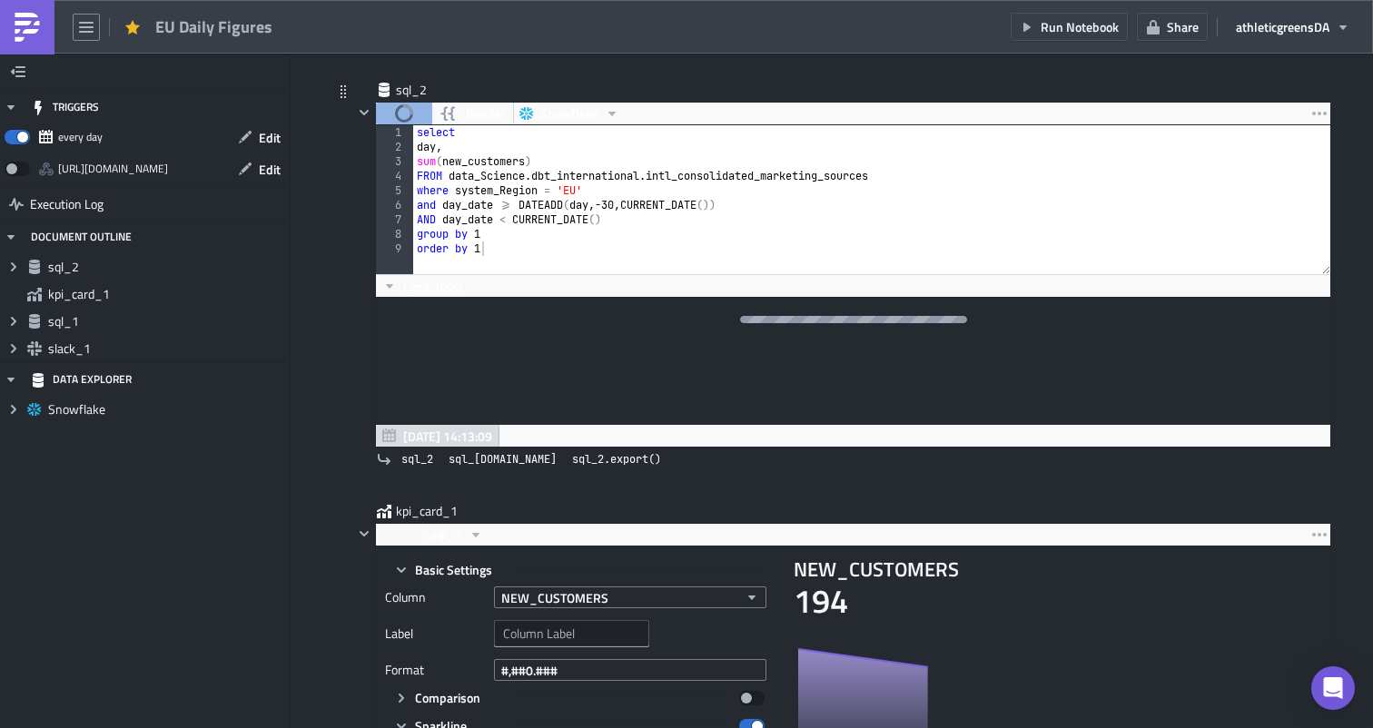
scroll to position [722, 0]
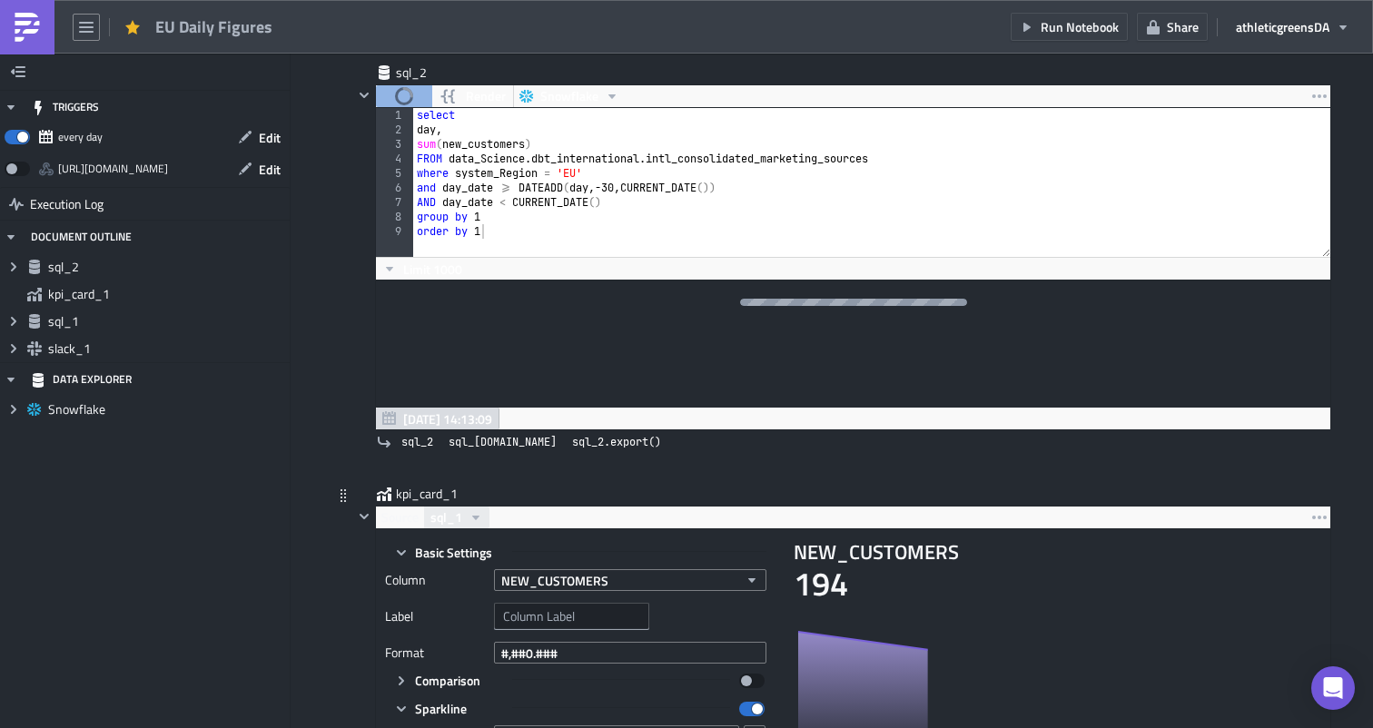
click at [463, 523] on button "sql_1" at bounding box center [456, 518] width 65 height 22
click at [467, 544] on div "sql_2" at bounding box center [510, 547] width 151 height 18
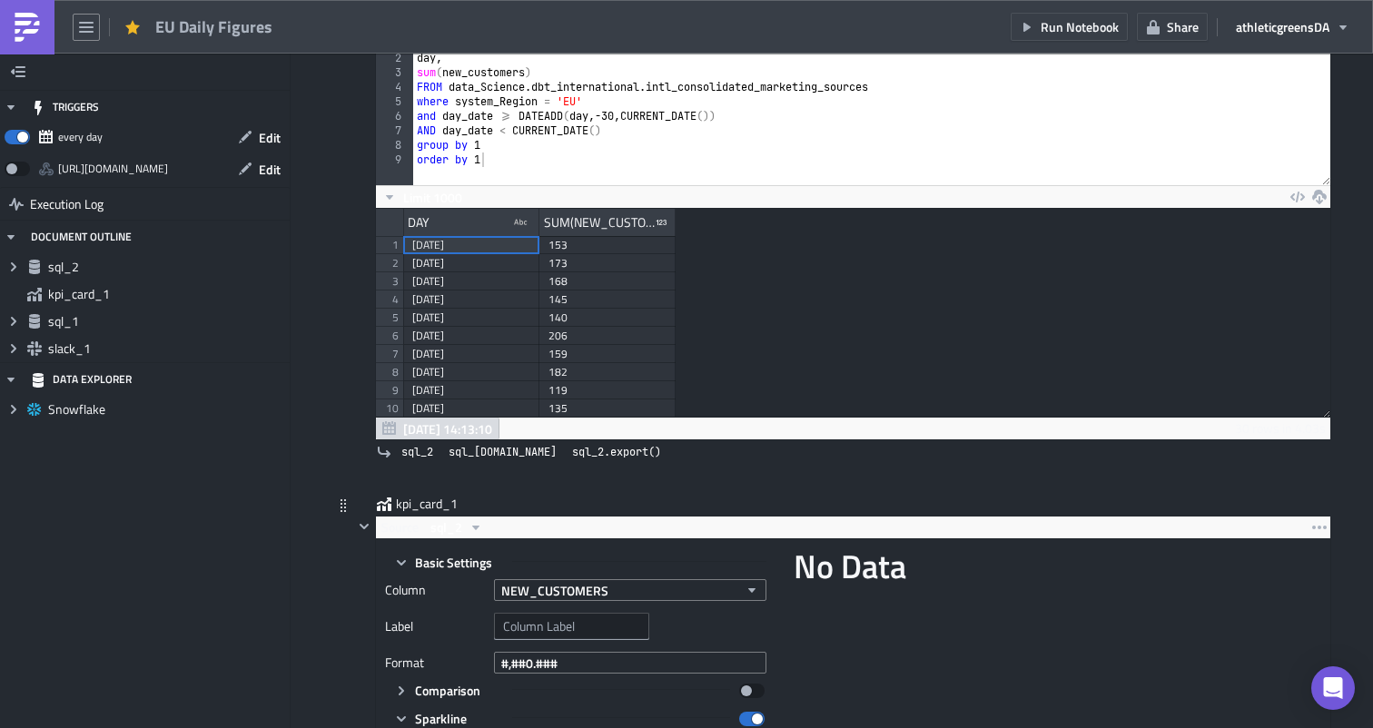
scroll to position [208, 953]
click at [567, 506] on div "kpi_card_1" at bounding box center [842, 505] width 978 height 21
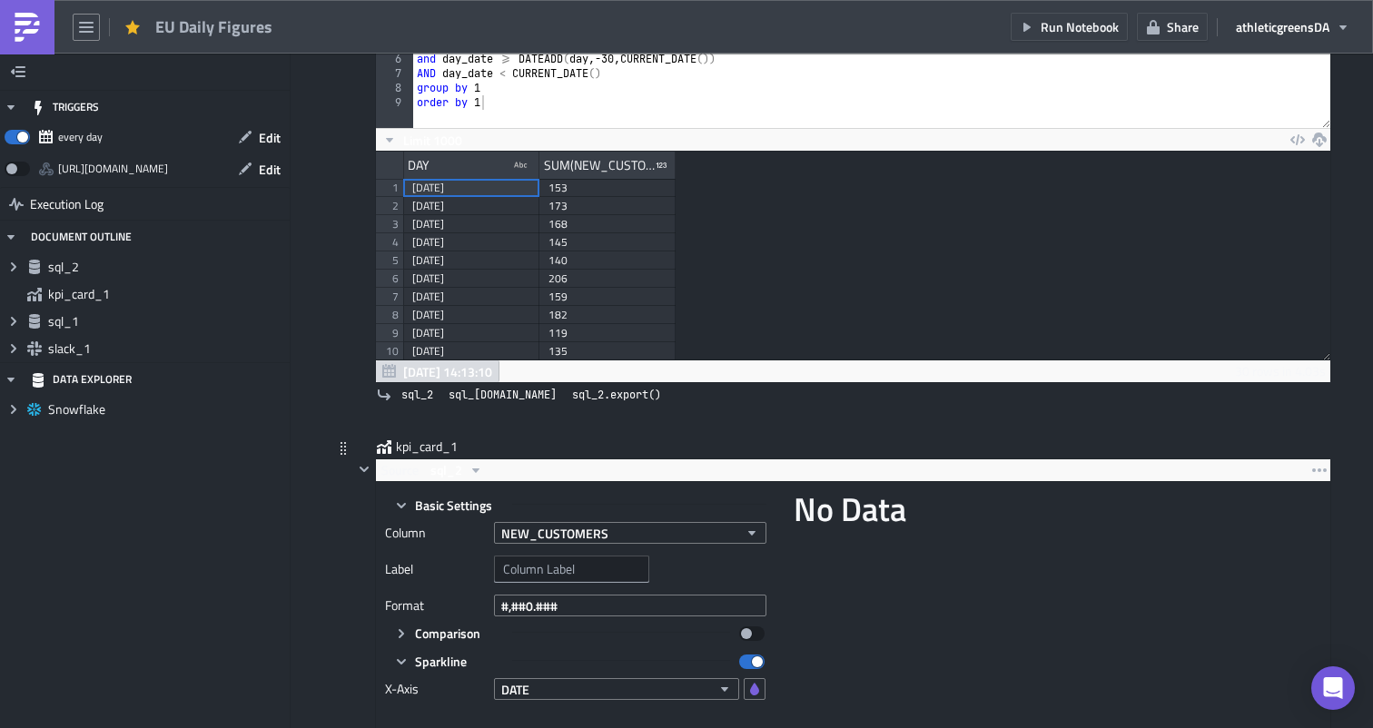
scroll to position [853, 0]
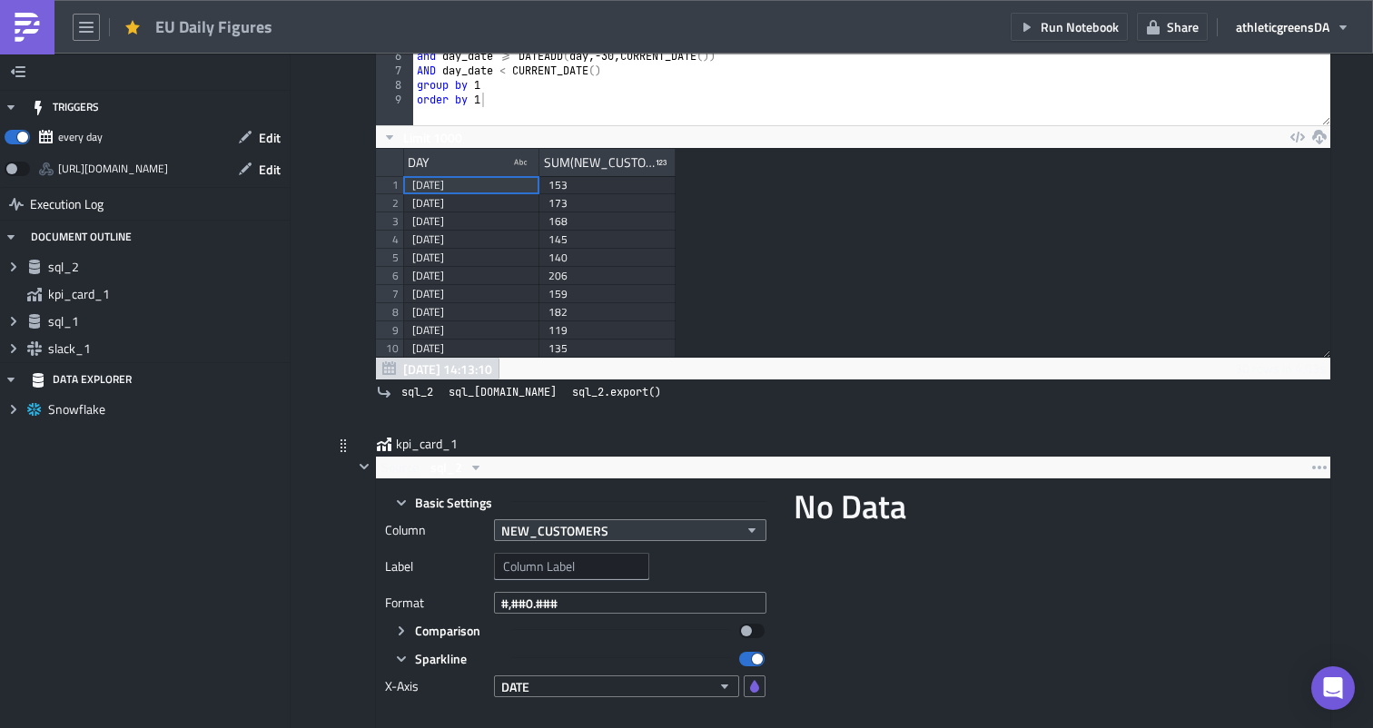
click at [565, 525] on span "NEW_CUSTOMERS" at bounding box center [554, 530] width 107 height 19
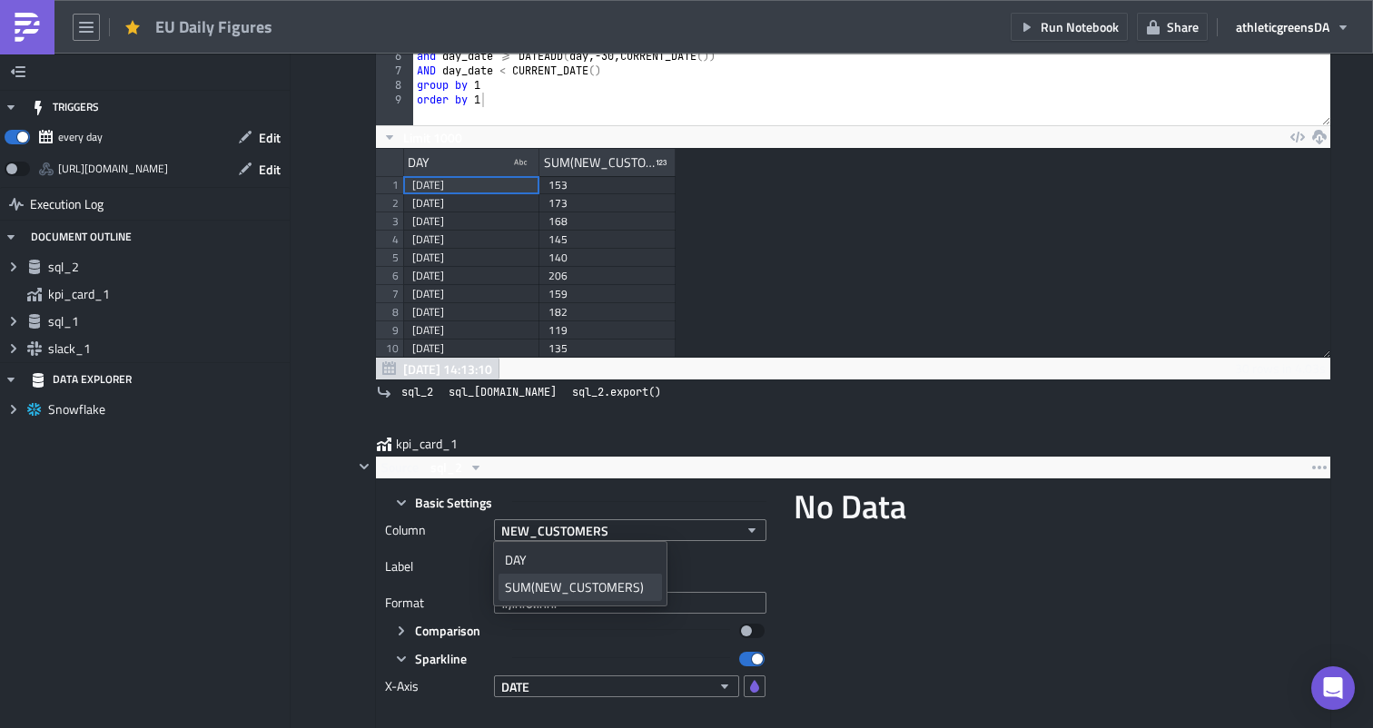
click at [557, 579] on div "SUM(NEW_CUSTOMERS)" at bounding box center [580, 587] width 151 height 18
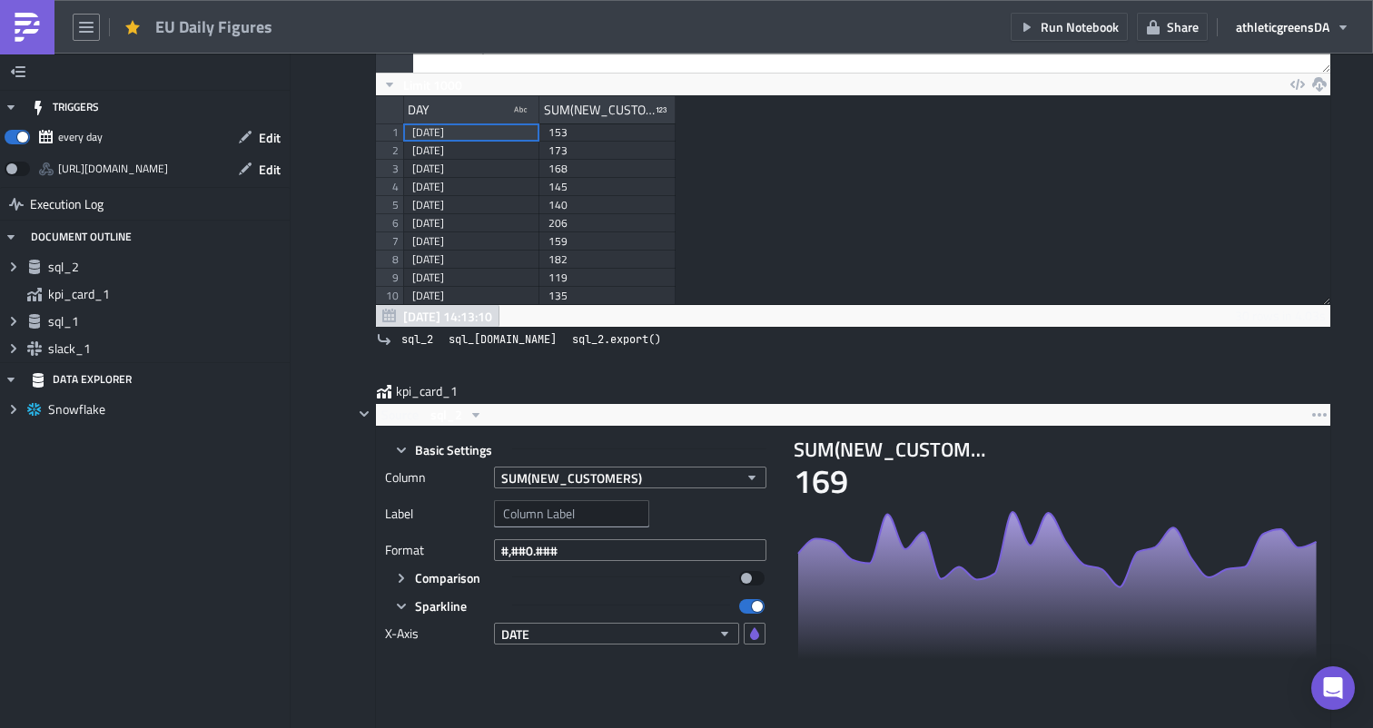
scroll to position [931, 0]
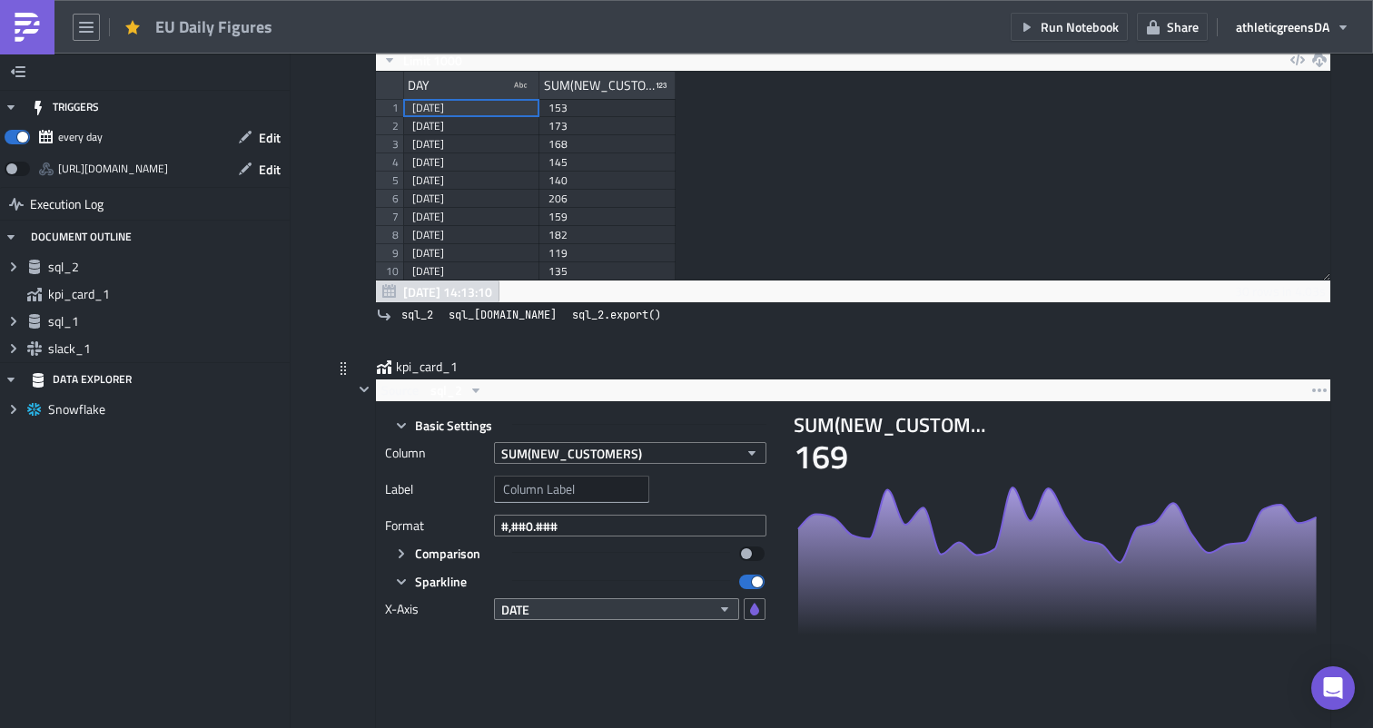
click at [557, 605] on button "DATE" at bounding box center [616, 609] width 245 height 22
click at [547, 644] on div "DAY" at bounding box center [580, 640] width 151 height 18
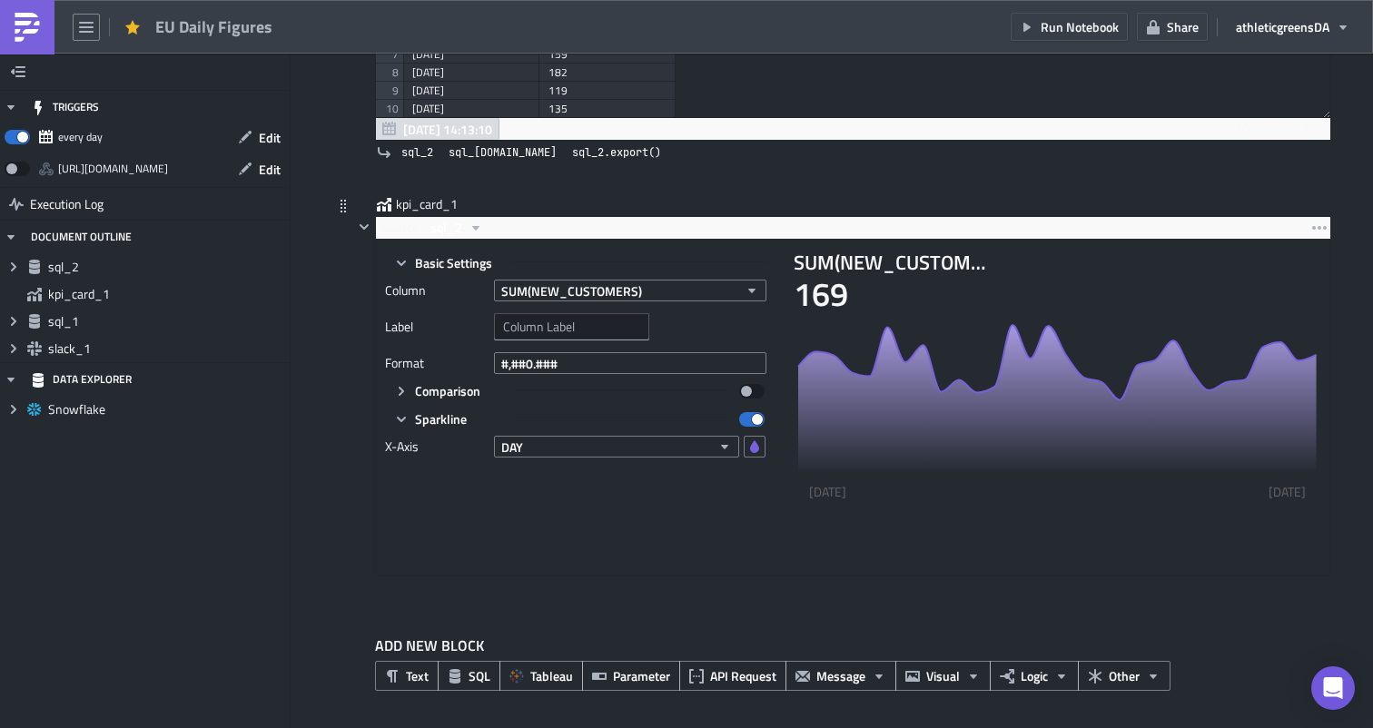
scroll to position [1095, 0]
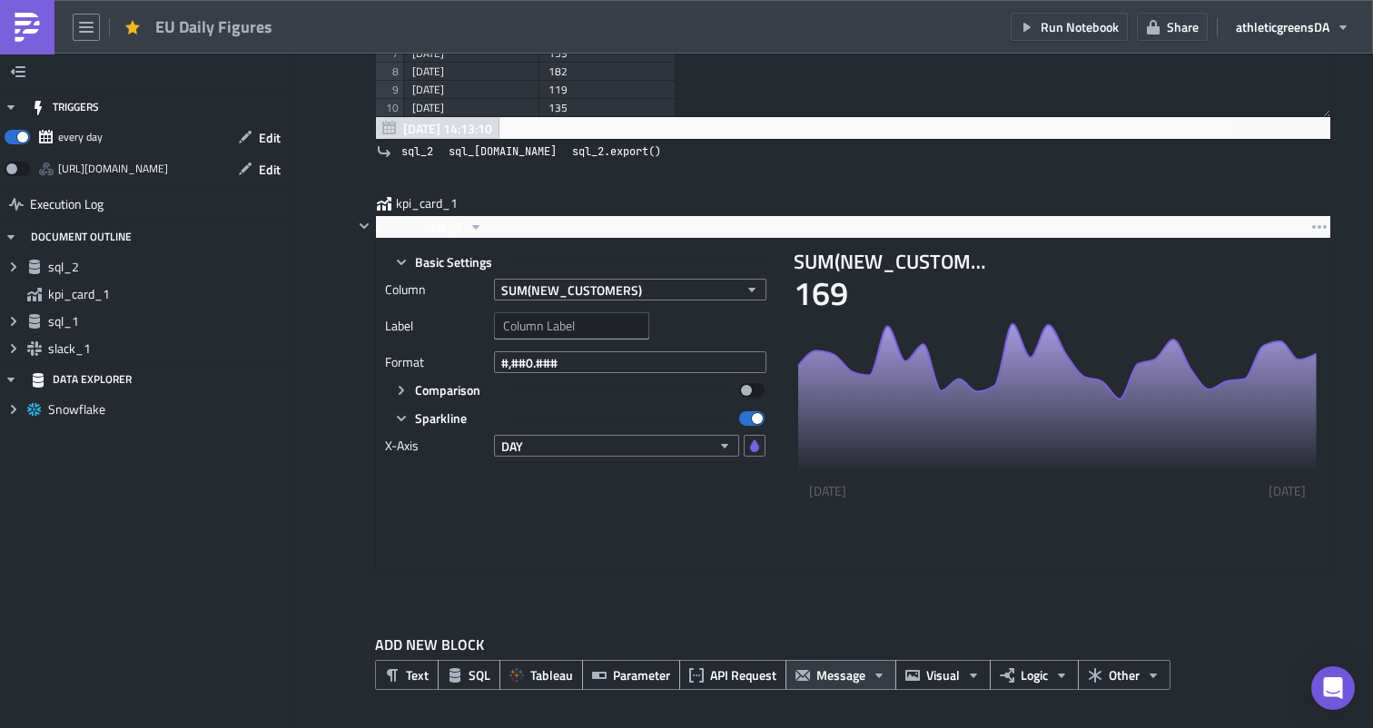
click at [857, 670] on span "Message" at bounding box center [840, 675] width 49 height 19
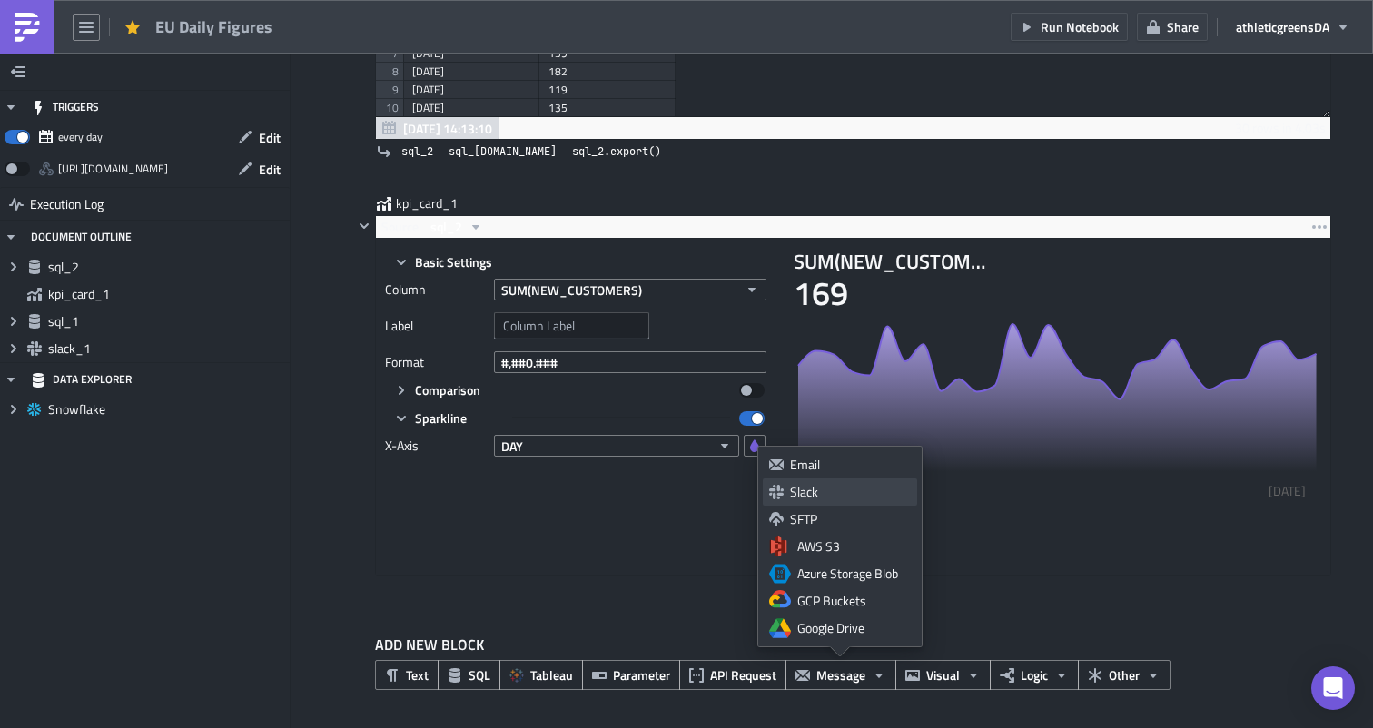
click at [834, 487] on div "Slack" at bounding box center [850, 492] width 121 height 18
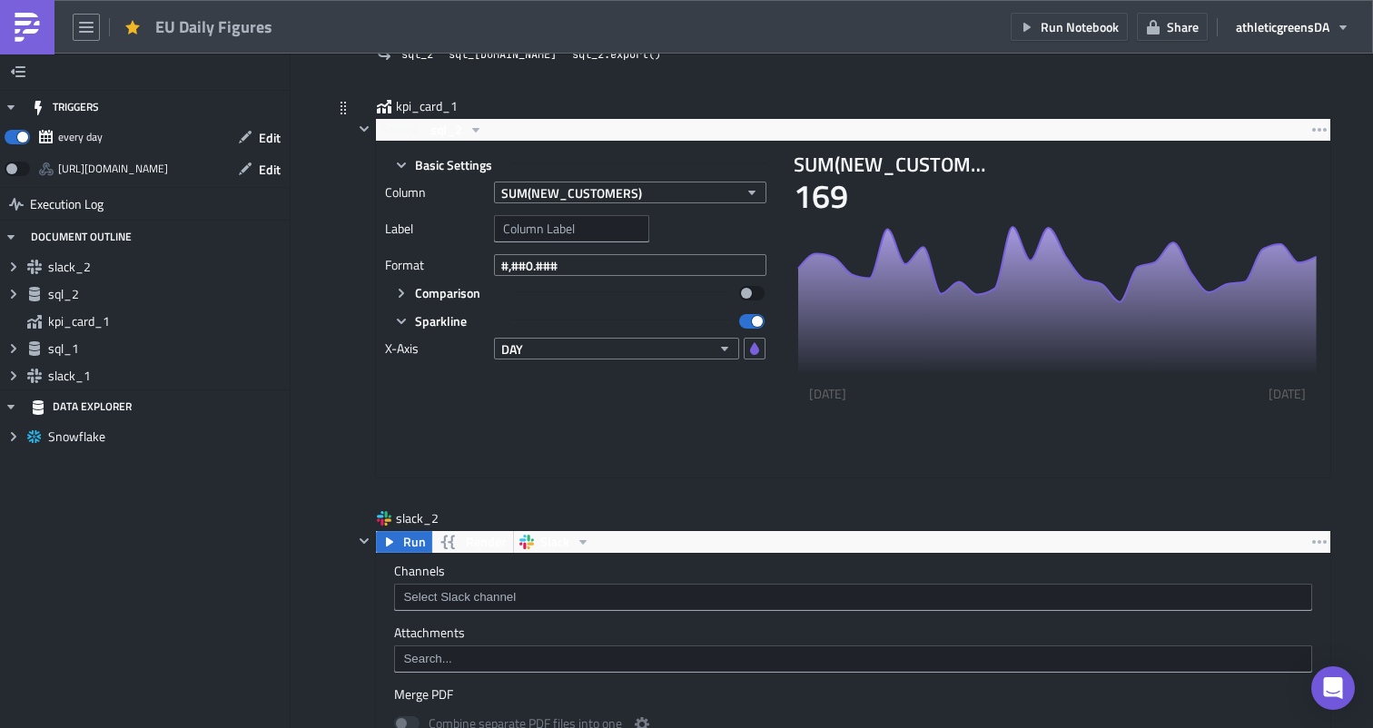
scroll to position [1250, 0]
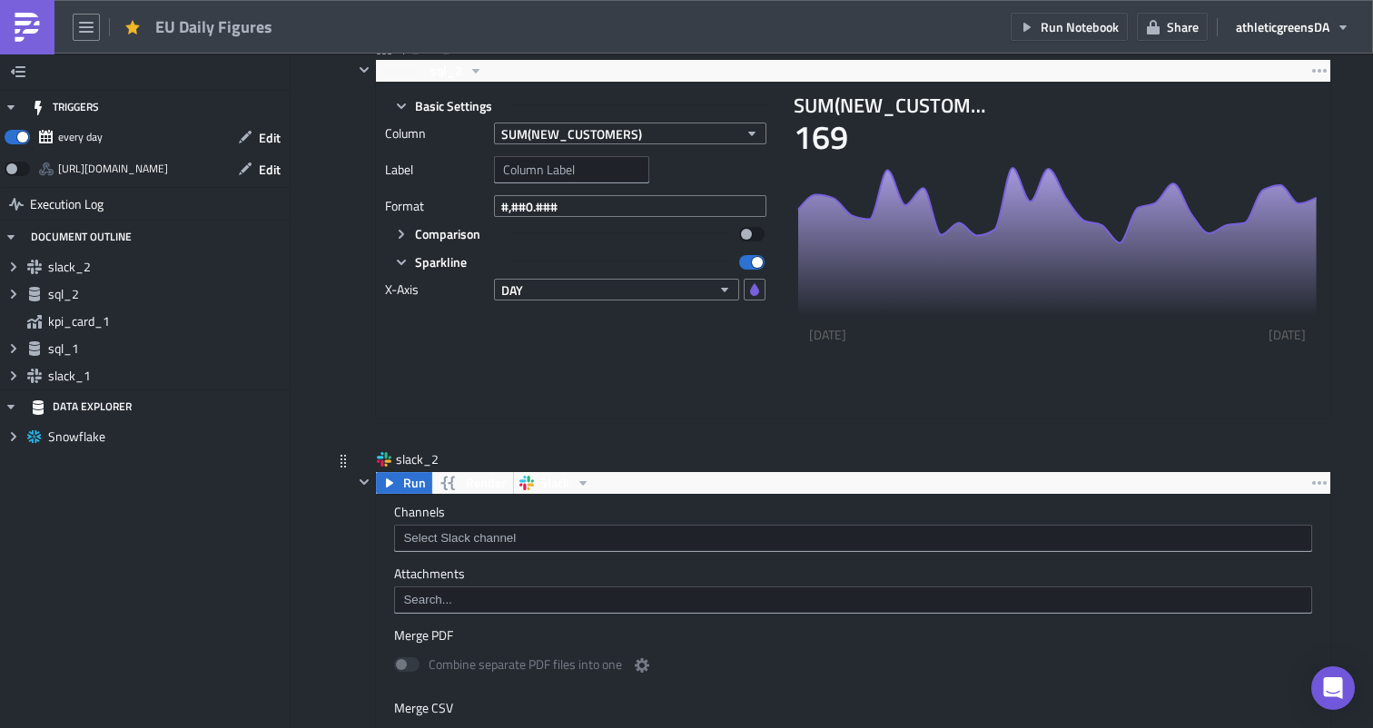
click at [542, 537] on input at bounding box center [852, 538] width 907 height 18
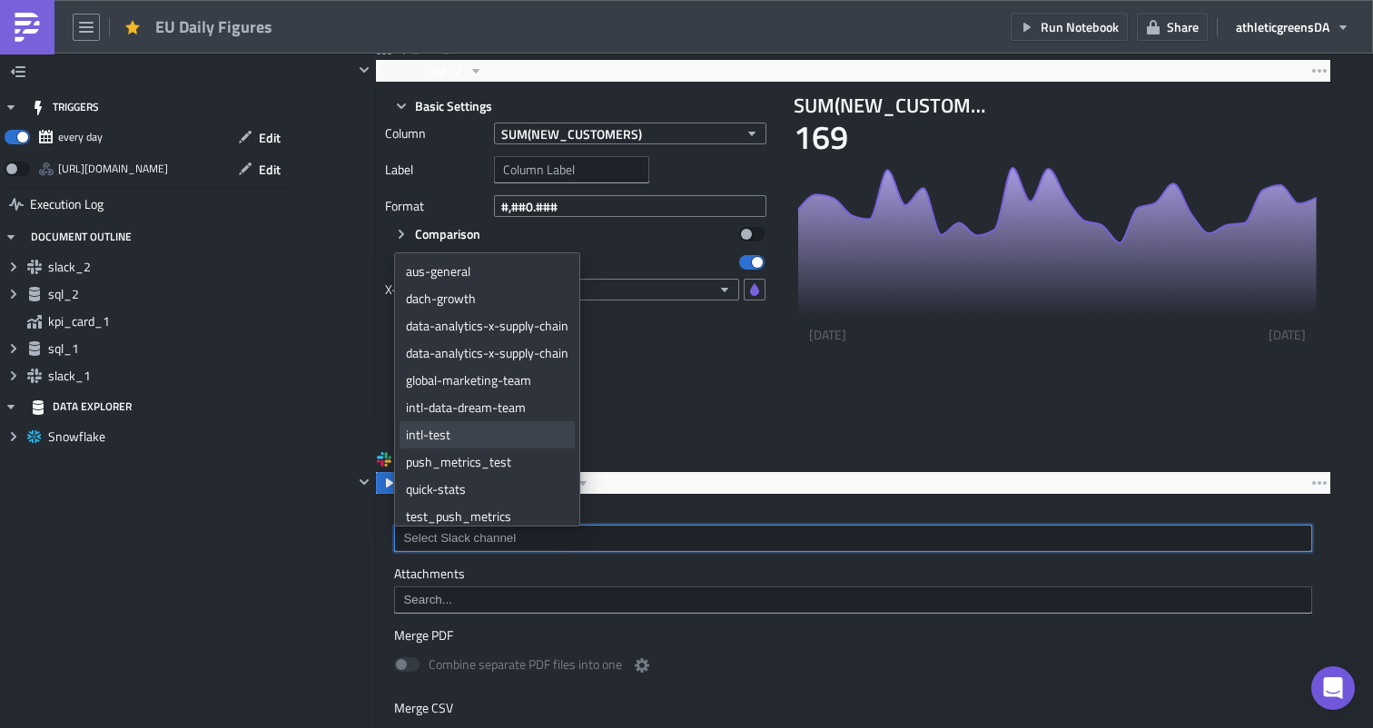
click at [466, 426] on div "intl-test" at bounding box center [487, 435] width 163 height 18
click at [463, 597] on input at bounding box center [852, 600] width 907 height 18
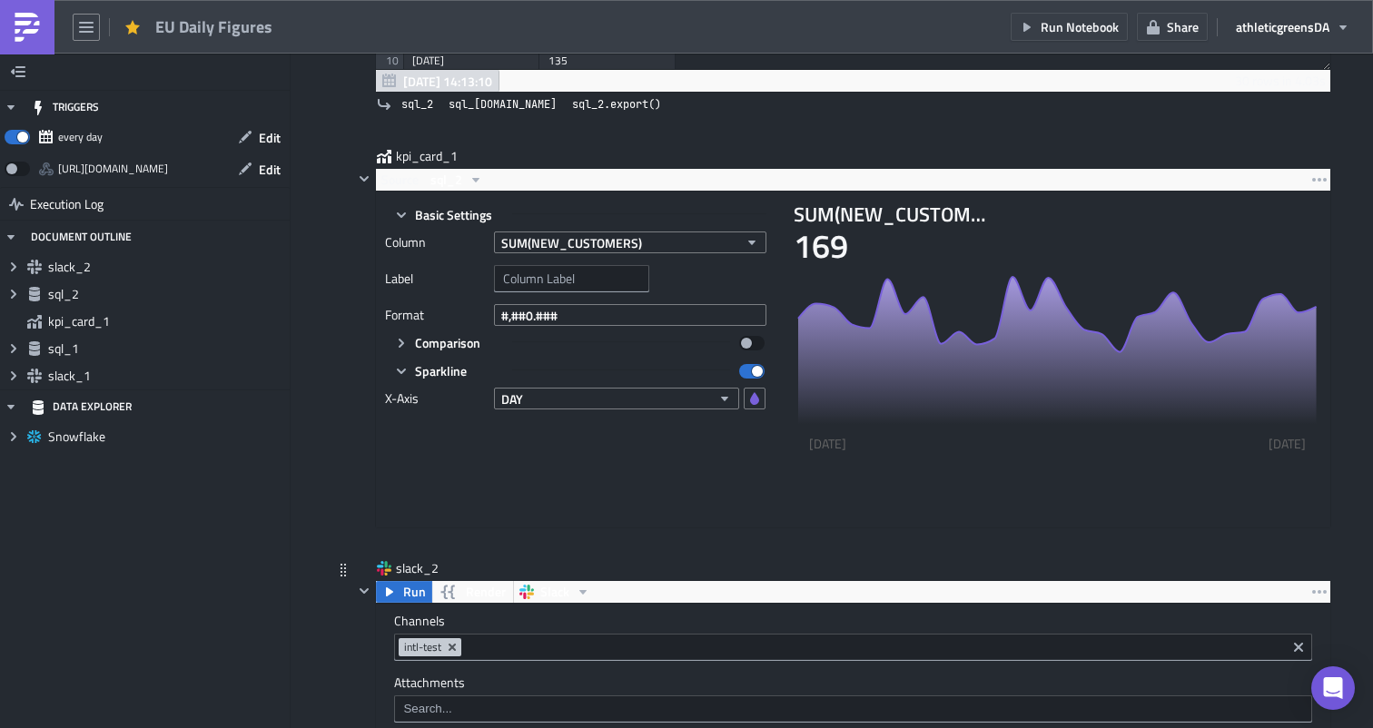
scroll to position [1099, 0]
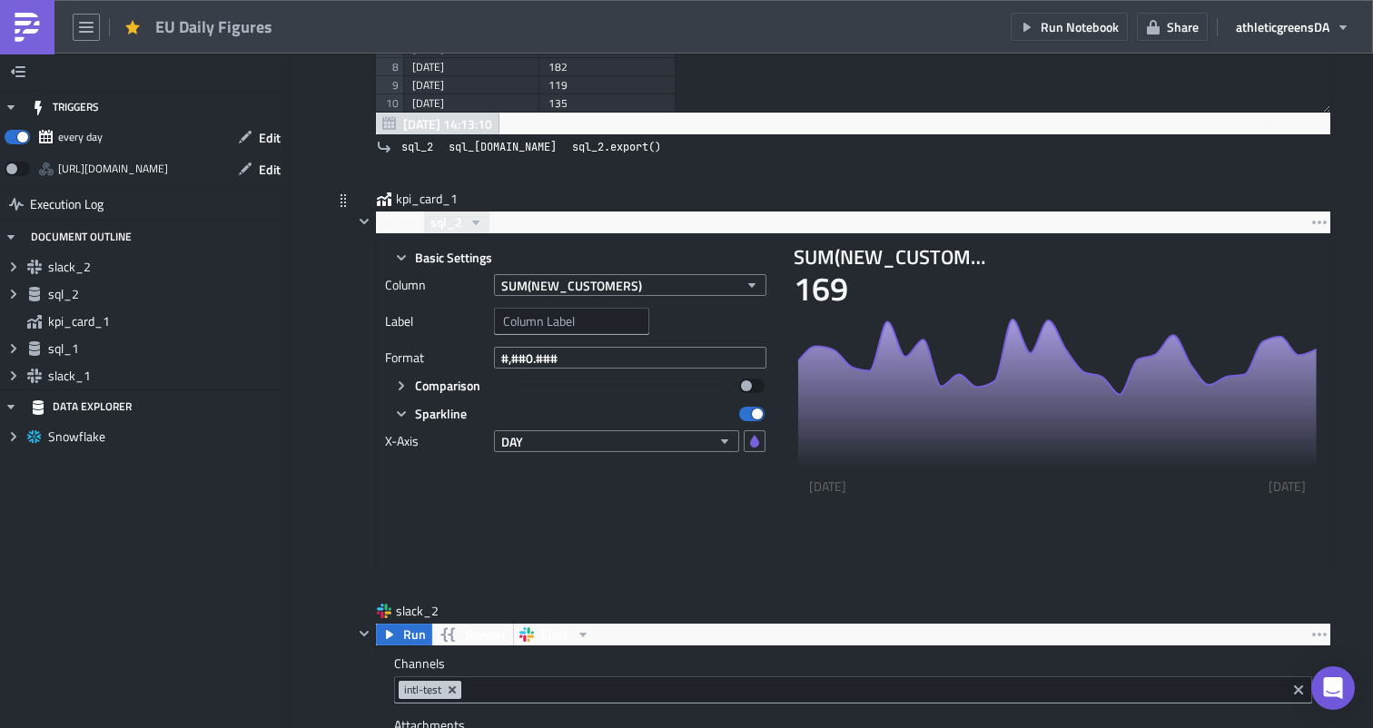
click at [466, 222] on button "sql_2" at bounding box center [456, 223] width 65 height 22
click at [497, 218] on div "Source sql_2" at bounding box center [853, 223] width 954 height 22
click at [1323, 223] on icon "button" at bounding box center [1319, 223] width 15 height 4
click at [754, 445] on icon "button" at bounding box center [754, 441] width 9 height 13
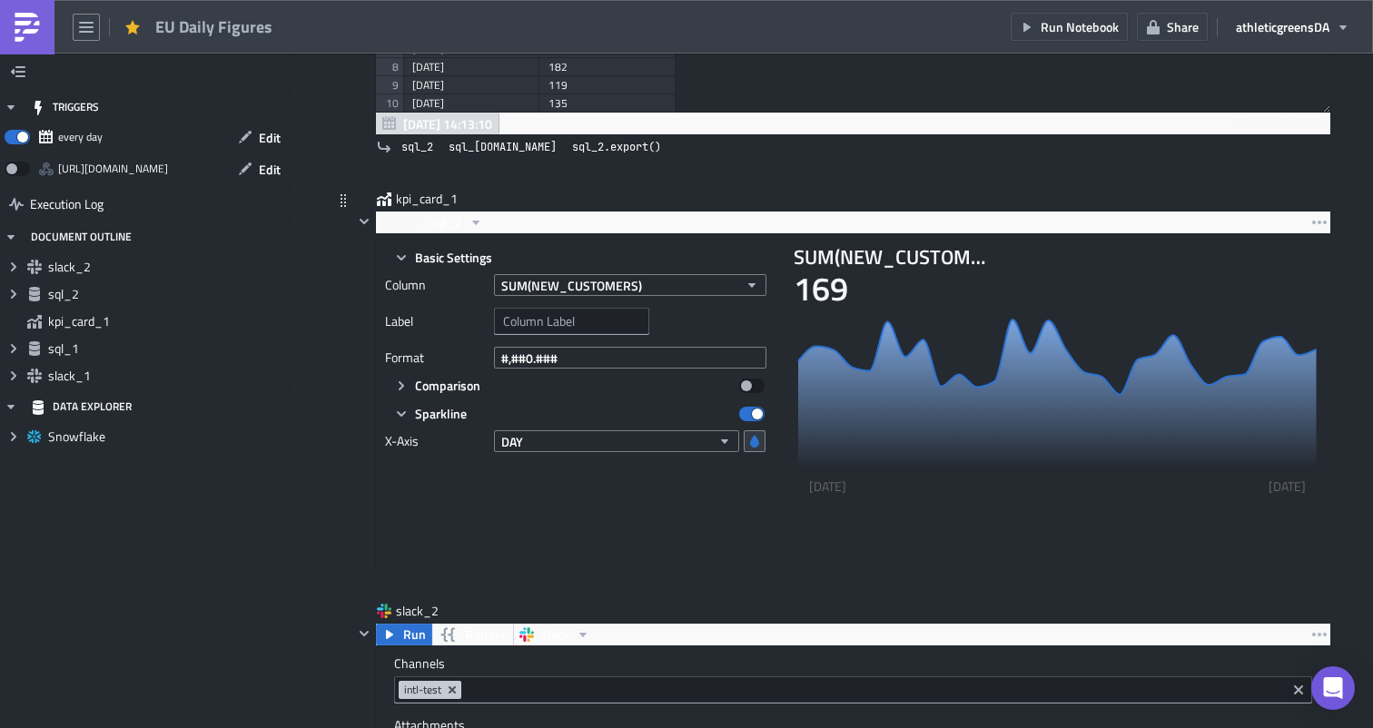
click at [754, 445] on icon "button" at bounding box center [754, 441] width 9 height 13
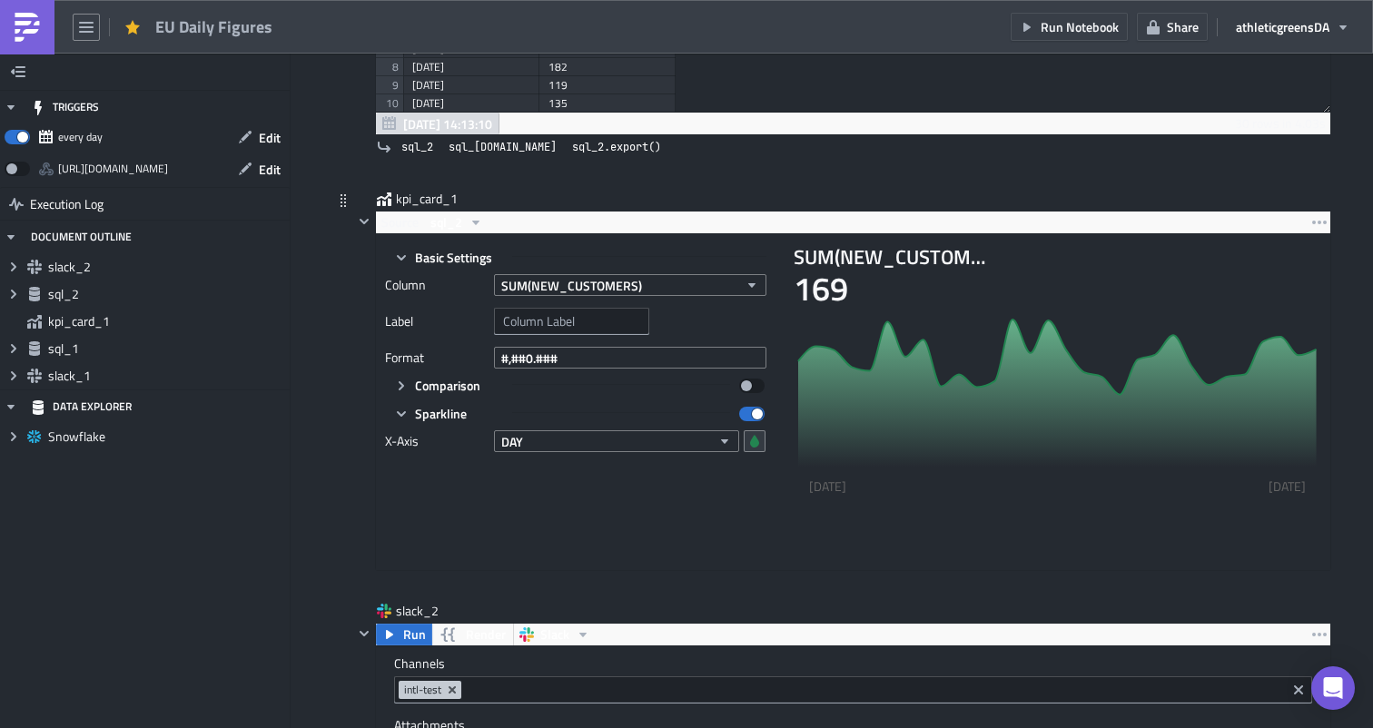
click at [754, 445] on icon "button" at bounding box center [754, 441] width 9 height 13
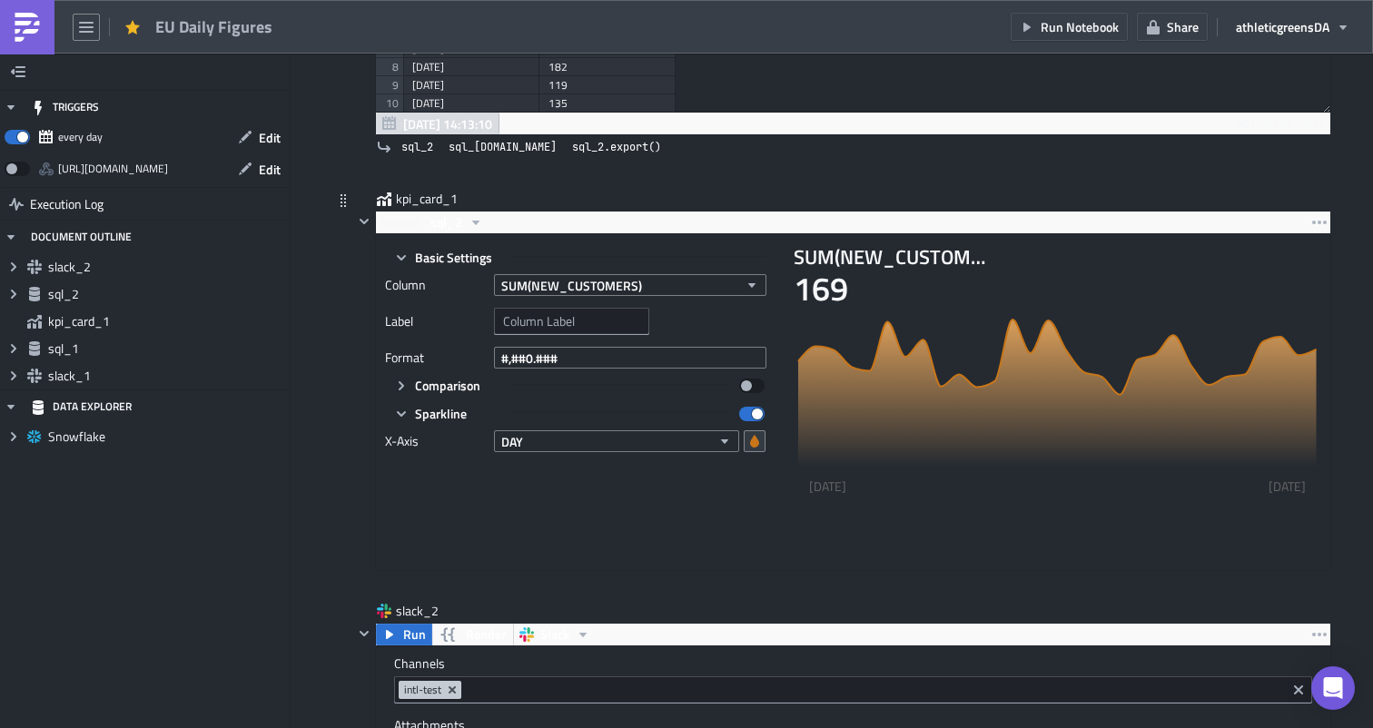
click at [758, 436] on icon "button" at bounding box center [754, 441] width 15 height 15
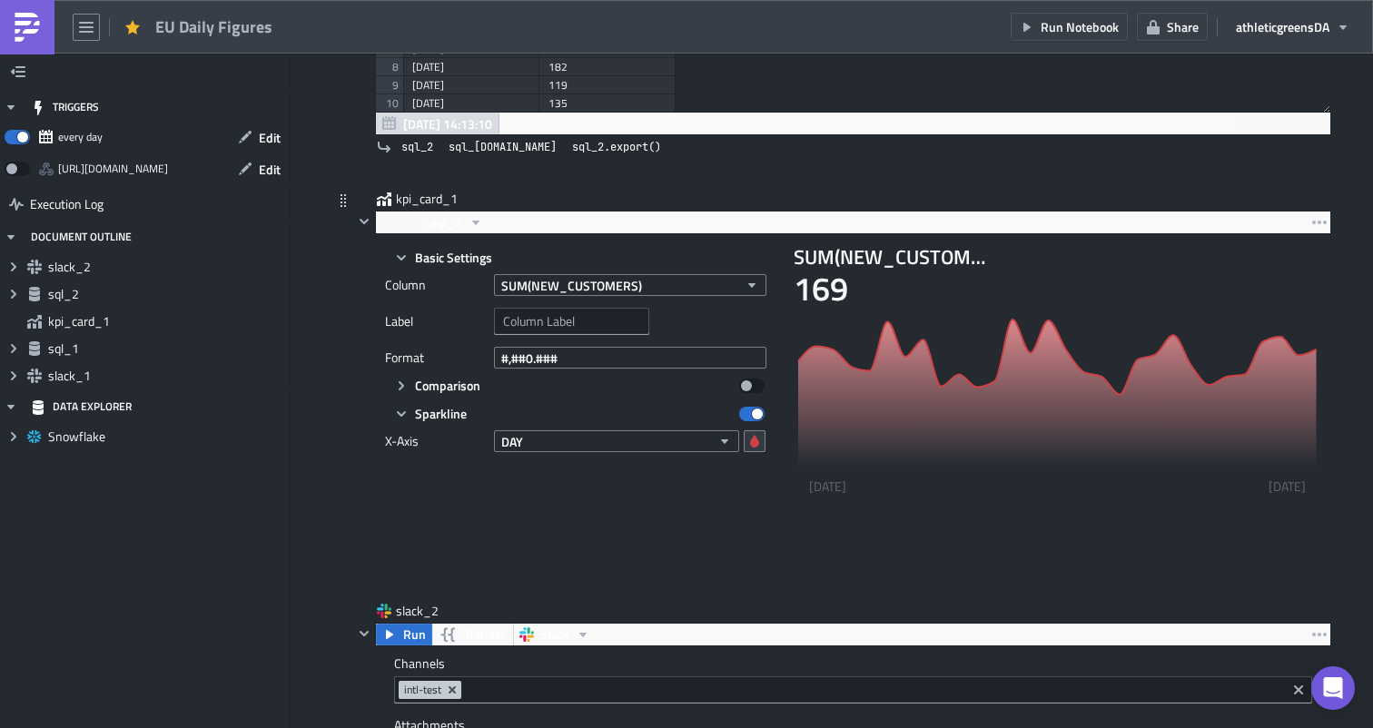
click at [755, 439] on icon "button" at bounding box center [754, 441] width 9 height 13
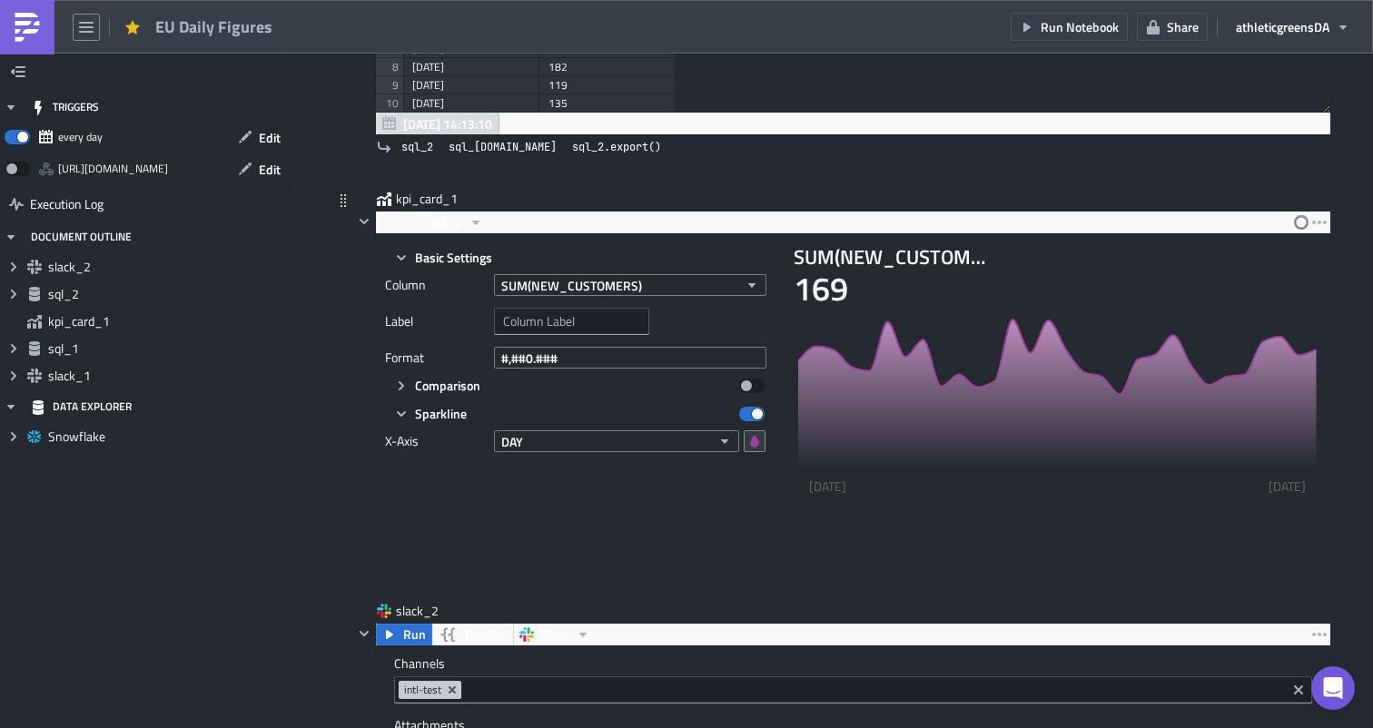
click at [755, 439] on icon "button" at bounding box center [754, 441] width 9 height 13
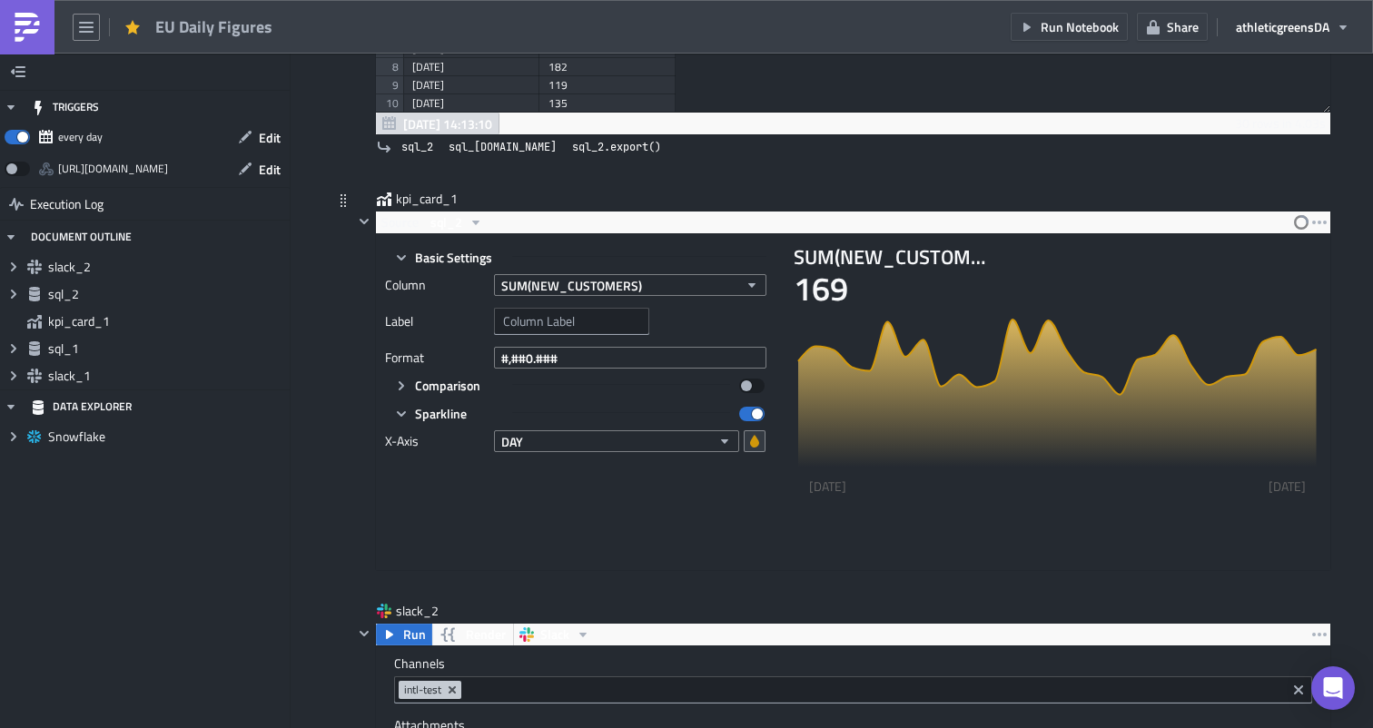
click at [755, 439] on icon "button" at bounding box center [754, 441] width 9 height 13
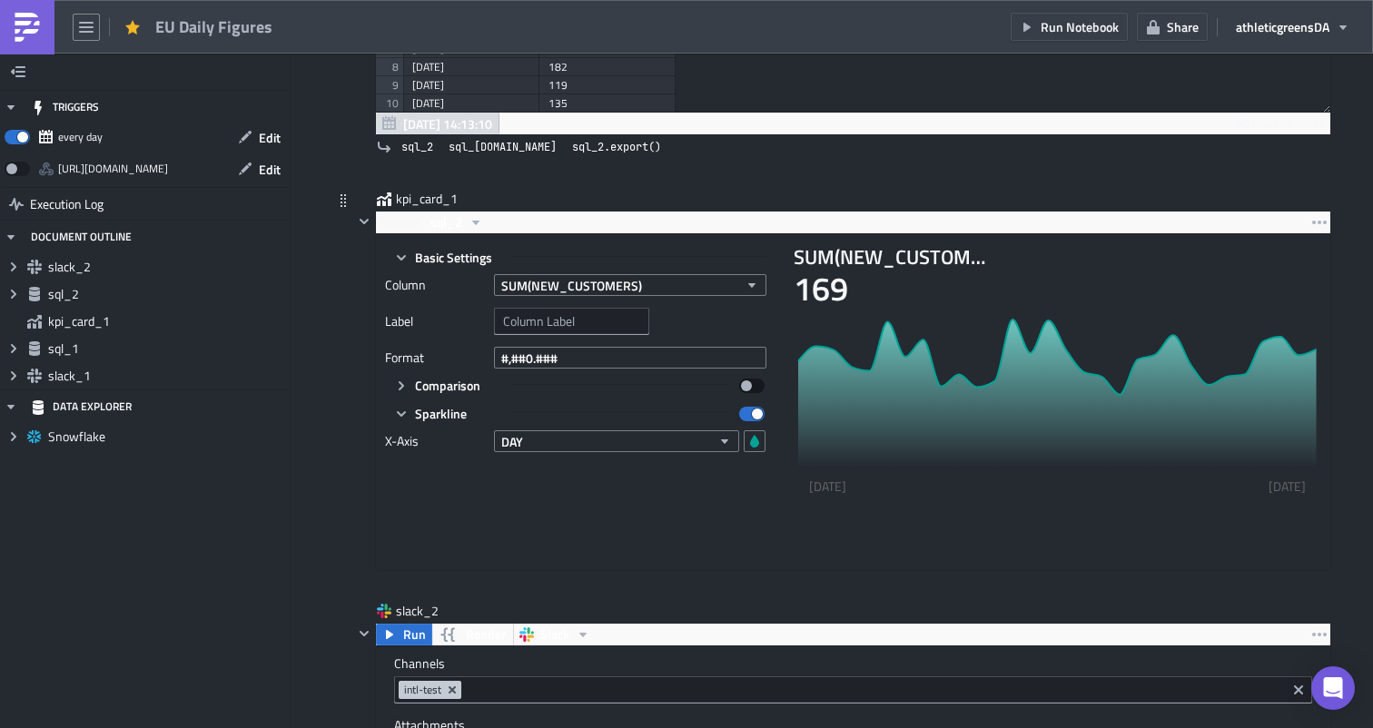
click at [748, 386] on span at bounding box center [751, 386] width 25 height 15
click at [748, 386] on input "checkbox" at bounding box center [749, 380] width 12 height 12
checkbox input "true"
click at [419, 387] on span "Comparison" at bounding box center [447, 385] width 65 height 19
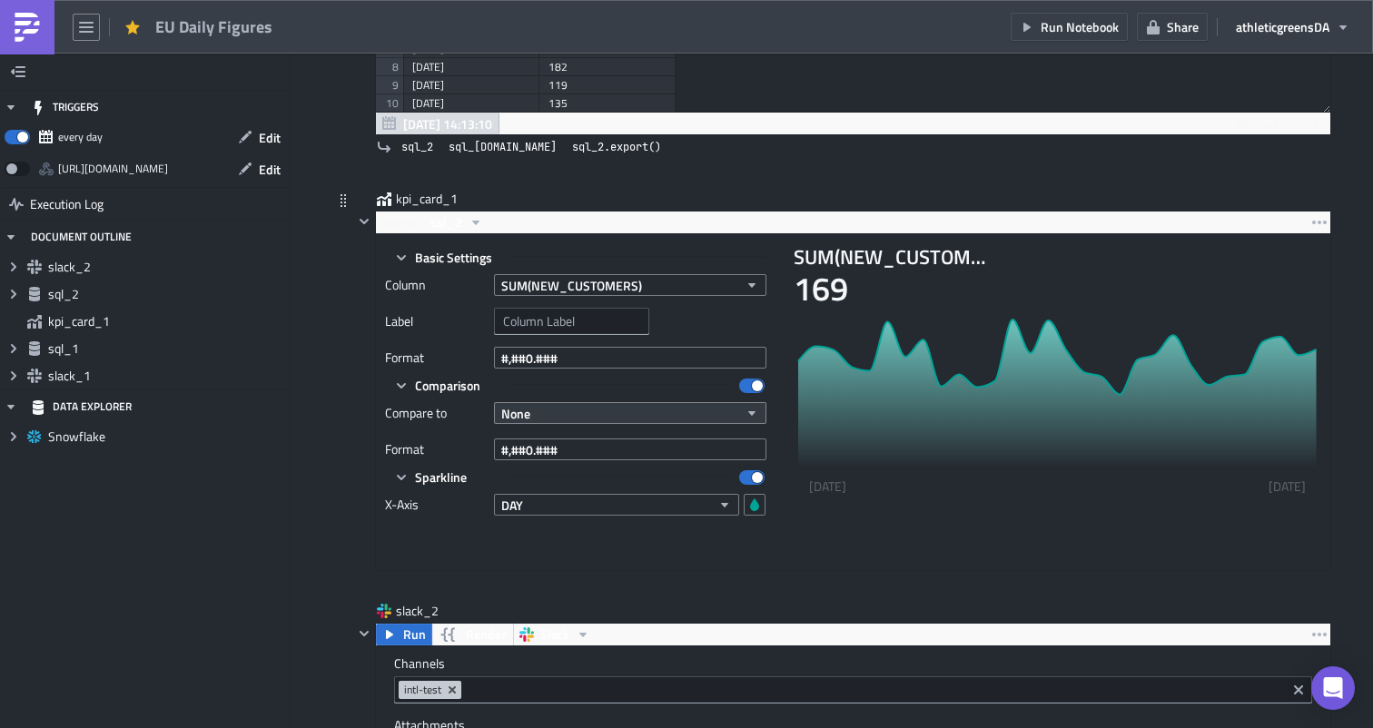
click at [547, 415] on button "None" at bounding box center [630, 413] width 272 height 22
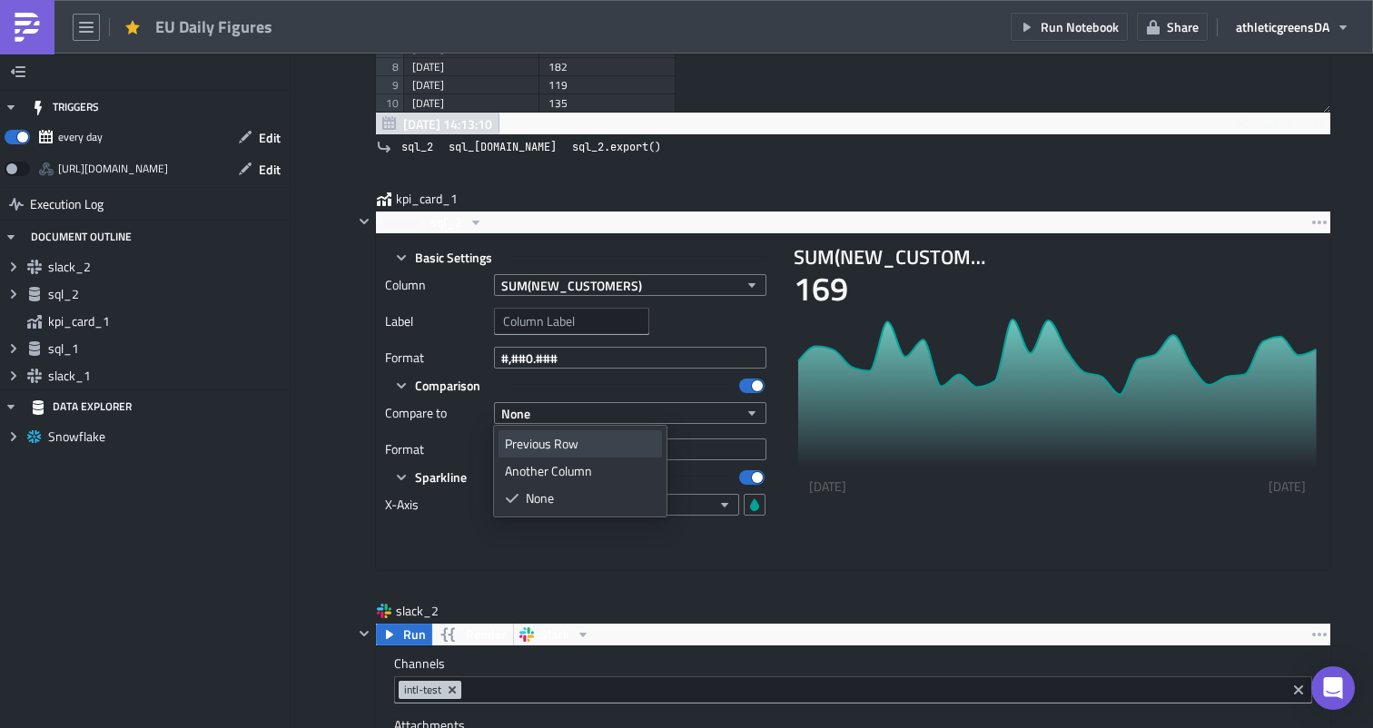
click at [555, 441] on div "Previous Row" at bounding box center [580, 444] width 151 height 18
click at [569, 449] on button "#,##0.###" at bounding box center [630, 450] width 272 height 22
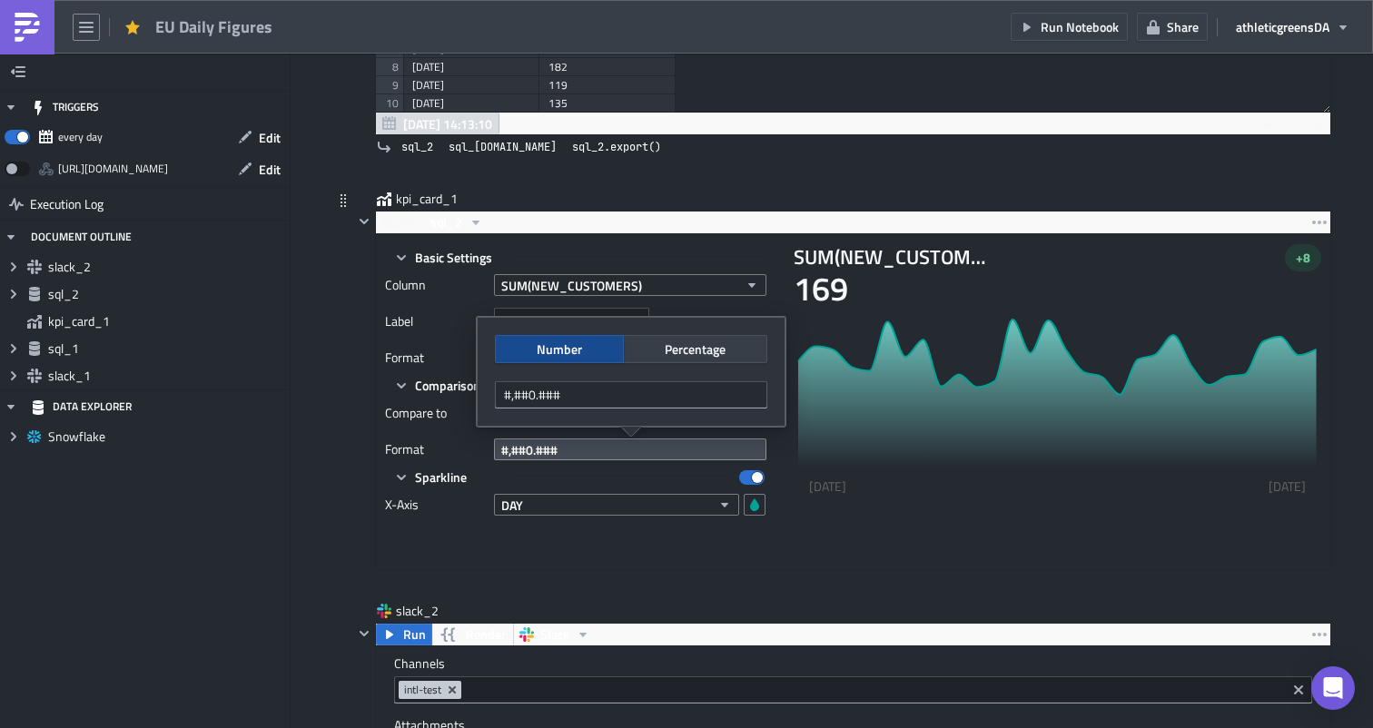
click at [573, 449] on button "#,##0.###" at bounding box center [630, 450] width 272 height 22
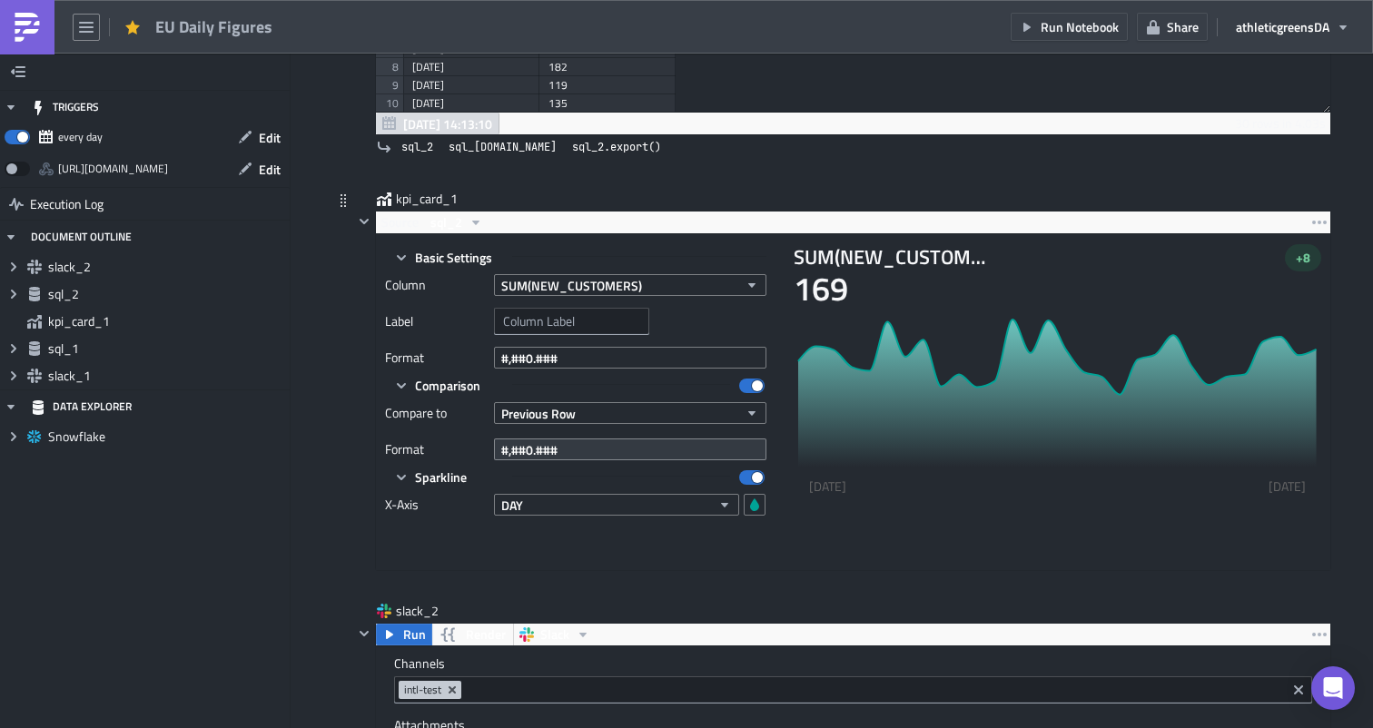
click at [581, 451] on button "#,##0.###" at bounding box center [630, 450] width 272 height 22
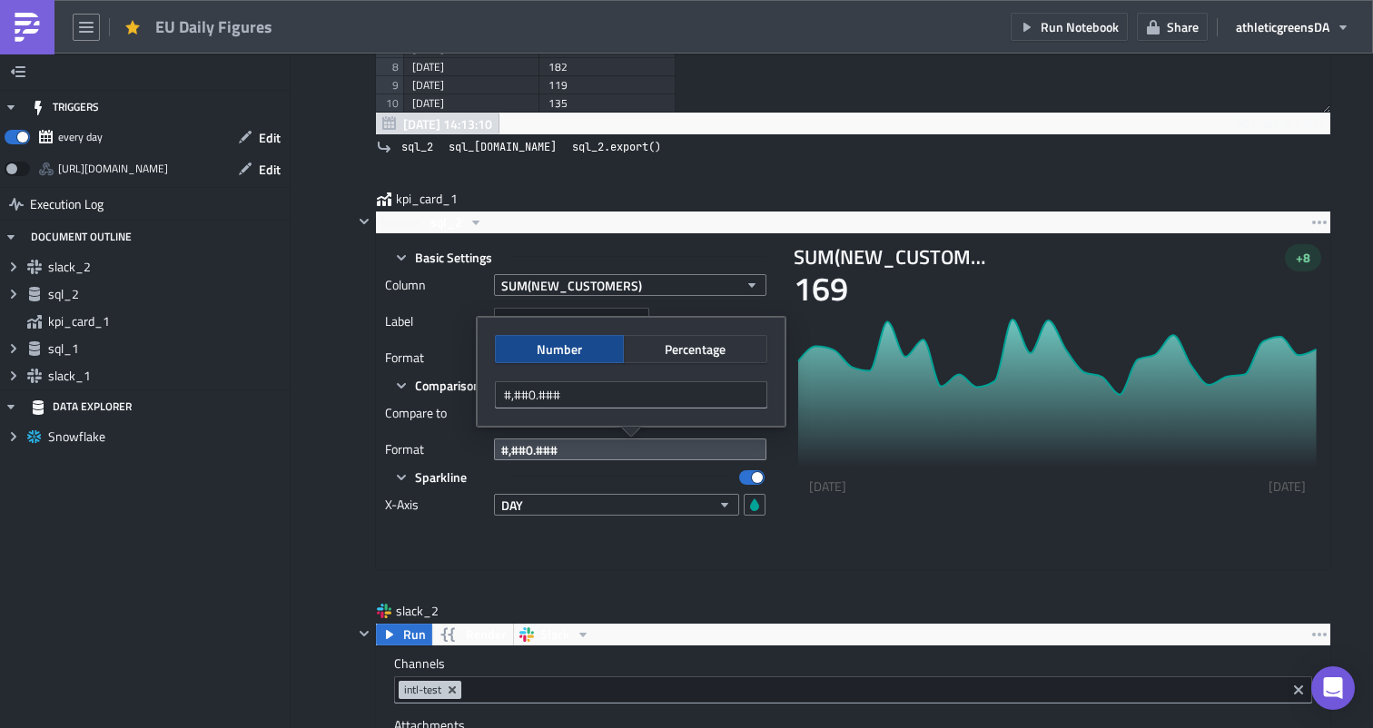
click at [669, 352] on span "Percentage" at bounding box center [695, 349] width 61 height 19
type input "#,##0.###%"
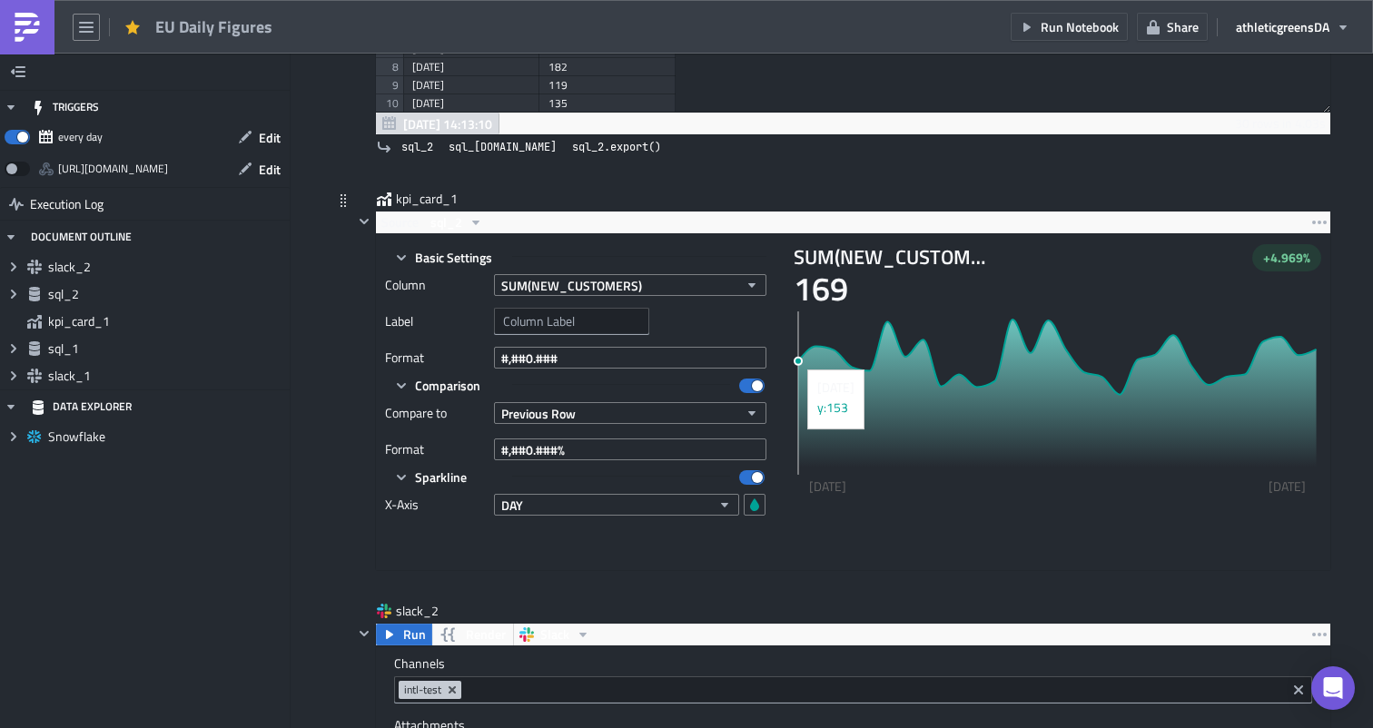
click at [801, 360] on circle at bounding box center [797, 361] width 7 height 7
click at [1276, 260] on span "+ 4.969%" at bounding box center [1286, 258] width 47 height 18
click at [1217, 360] on icon "2025-09-09 2025-10-08" at bounding box center [1058, 407] width 528 height 200
click at [1204, 386] on icon at bounding box center [1057, 397] width 518 height 155
click at [1184, 347] on icon "2025-09-09 2025-10-08" at bounding box center [1058, 407] width 528 height 200
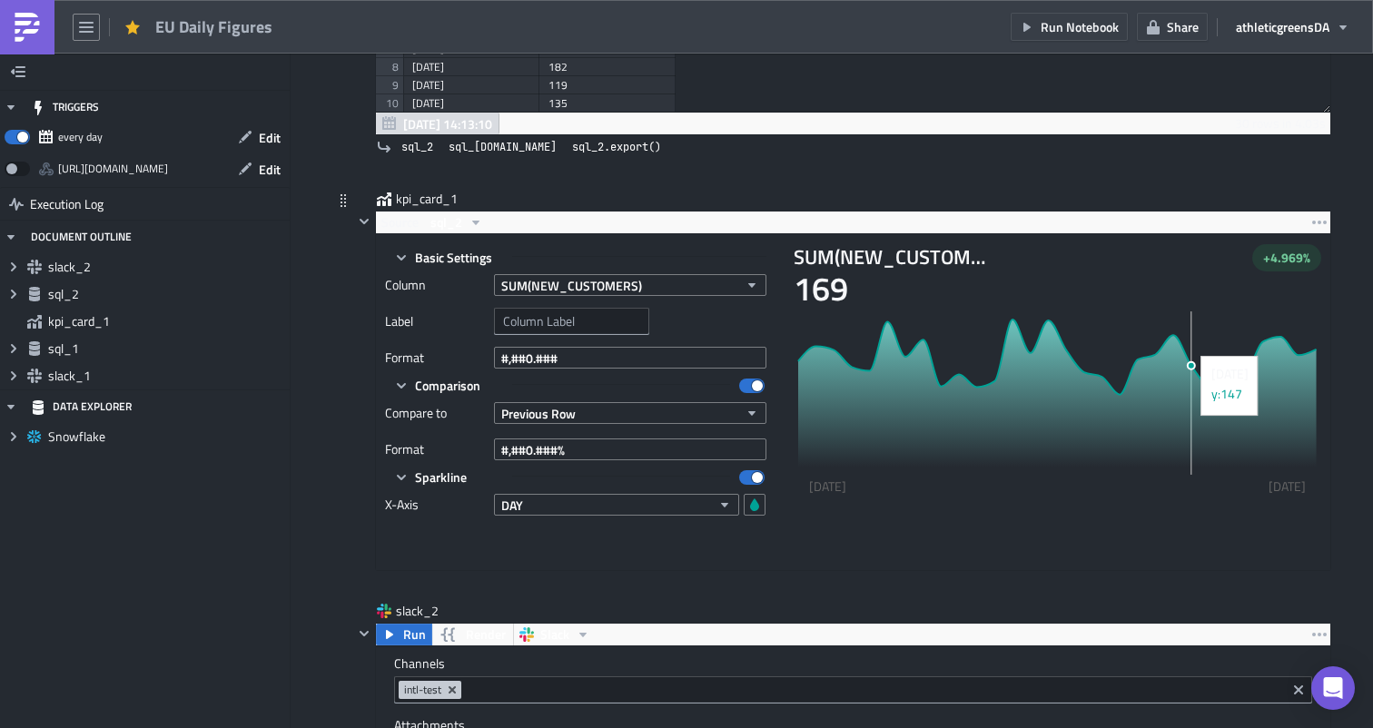
click at [1177, 343] on icon at bounding box center [1057, 397] width 518 height 155
click at [593, 403] on div "Previous Row" at bounding box center [630, 412] width 272 height 27
click at [587, 409] on button "Previous Row" at bounding box center [630, 413] width 272 height 22
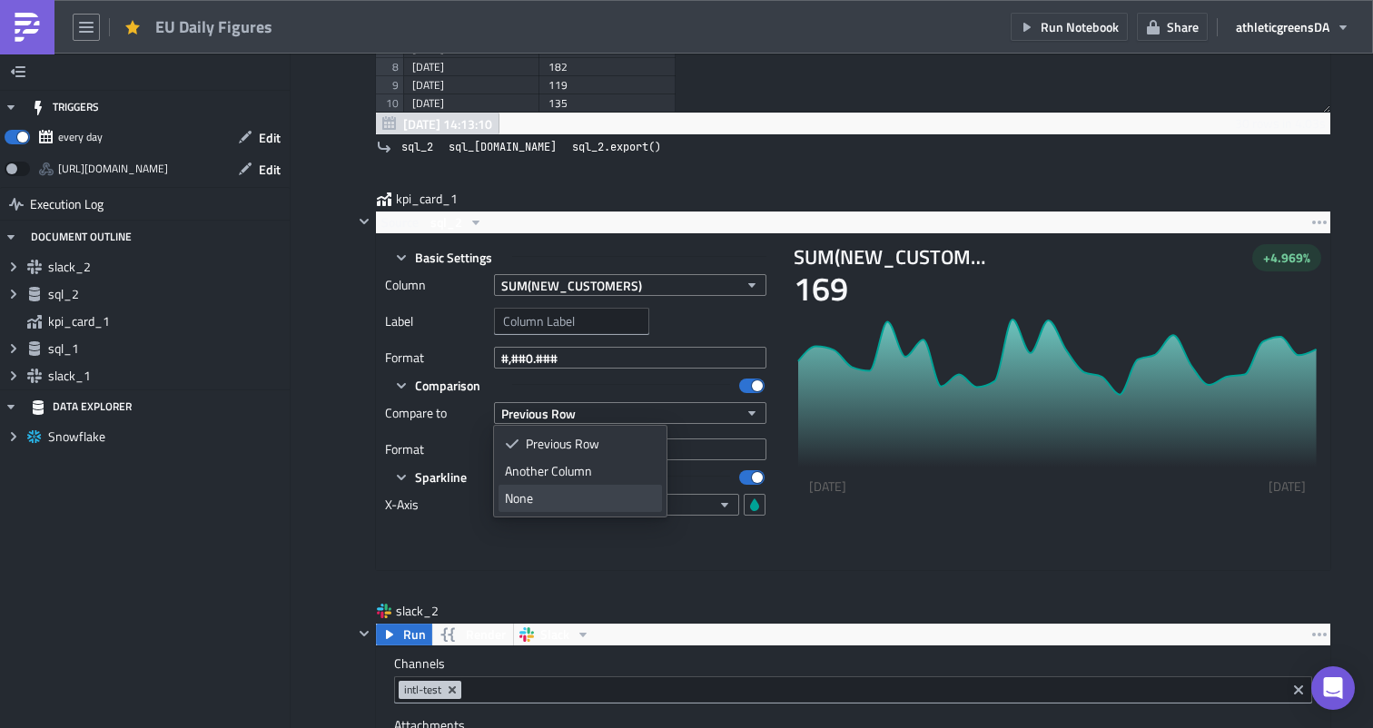
click at [555, 493] on div "None" at bounding box center [580, 498] width 151 height 18
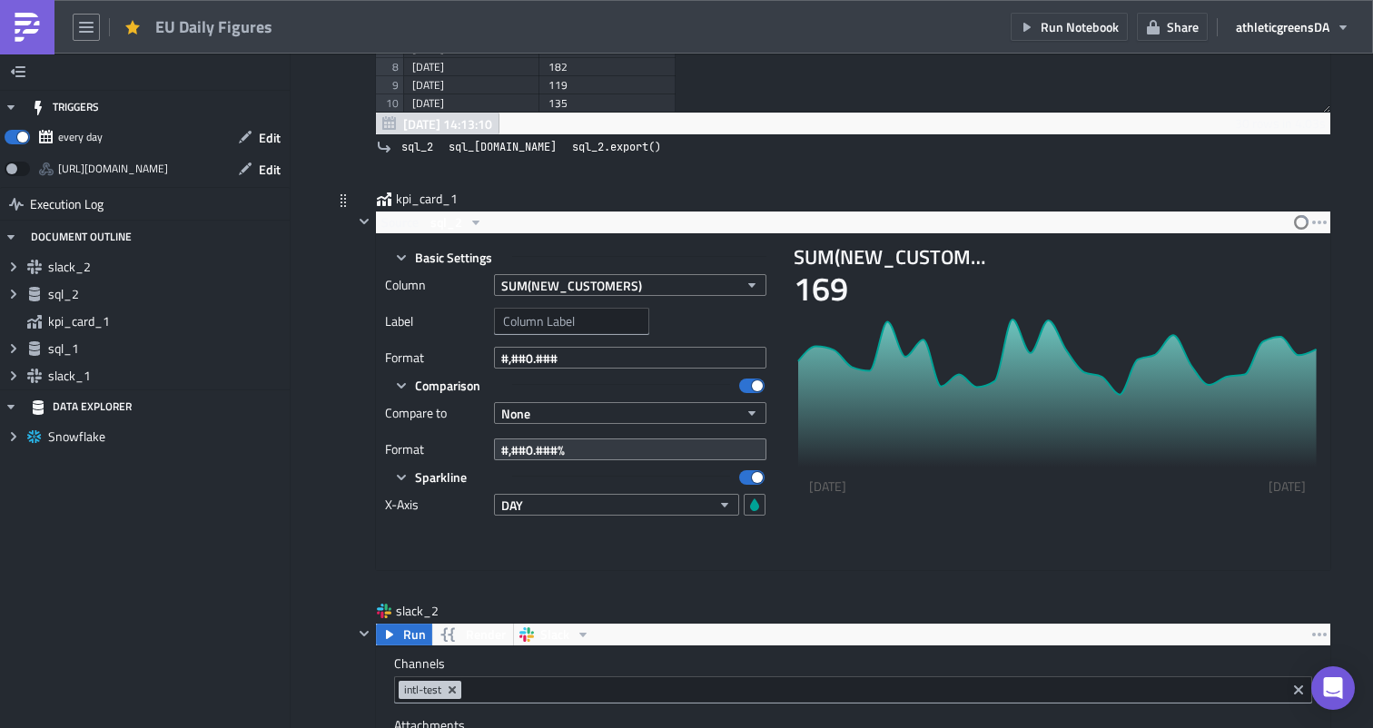
click at [573, 448] on button "#,##0.###%" at bounding box center [630, 450] width 272 height 22
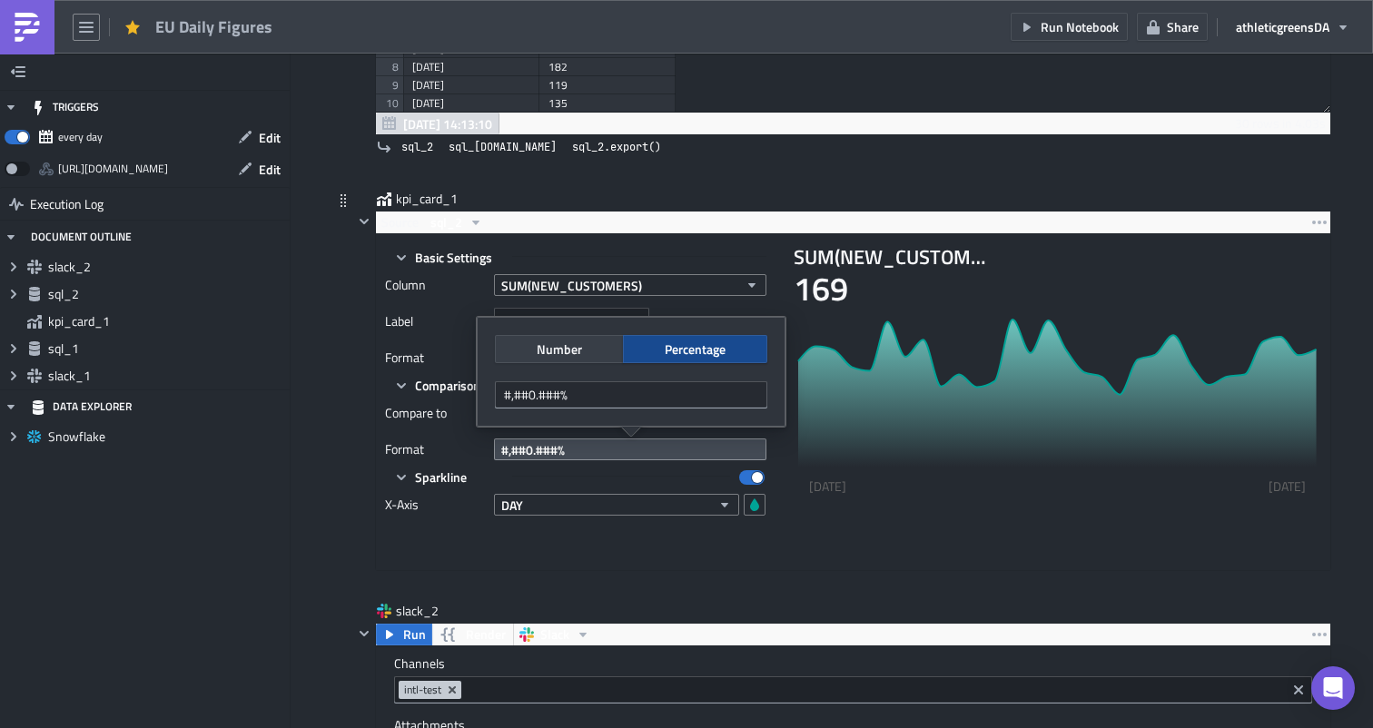
click at [418, 402] on label "Compare to" at bounding box center [435, 412] width 100 height 27
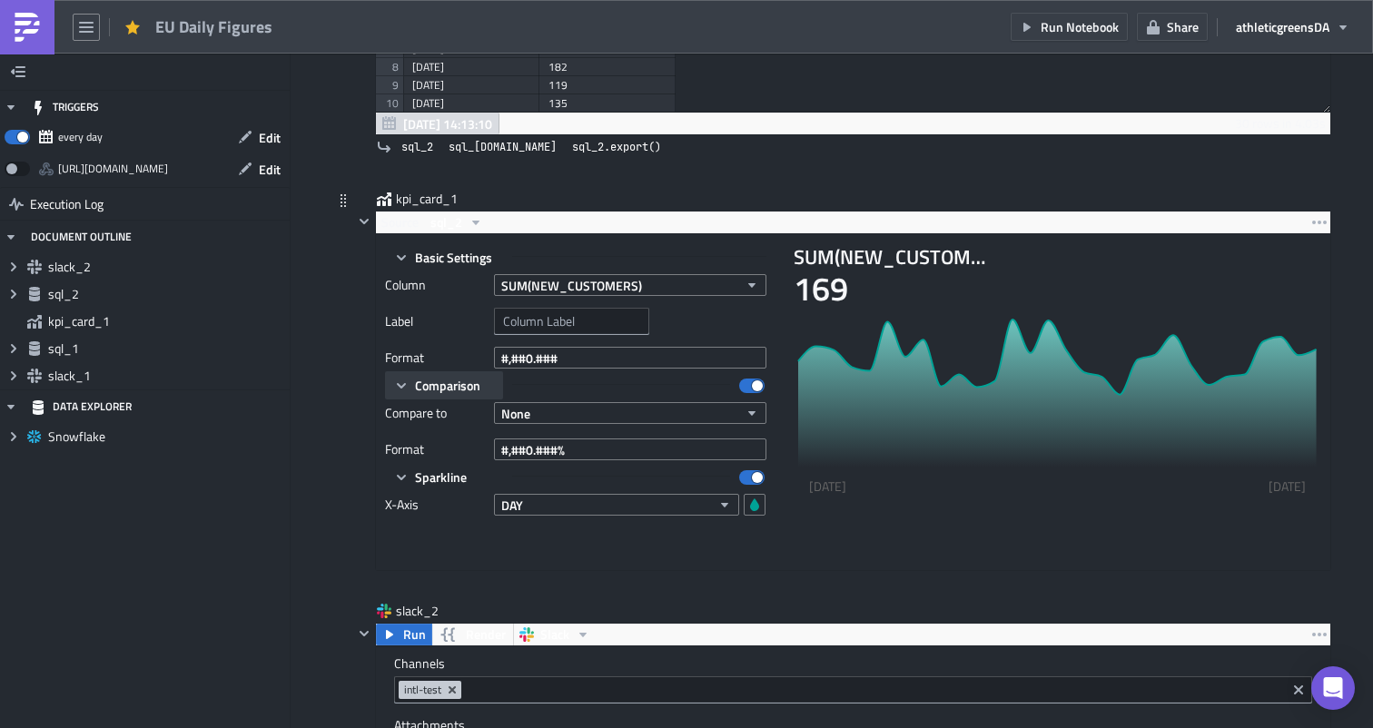
click at [437, 389] on span "Comparison" at bounding box center [447, 385] width 65 height 19
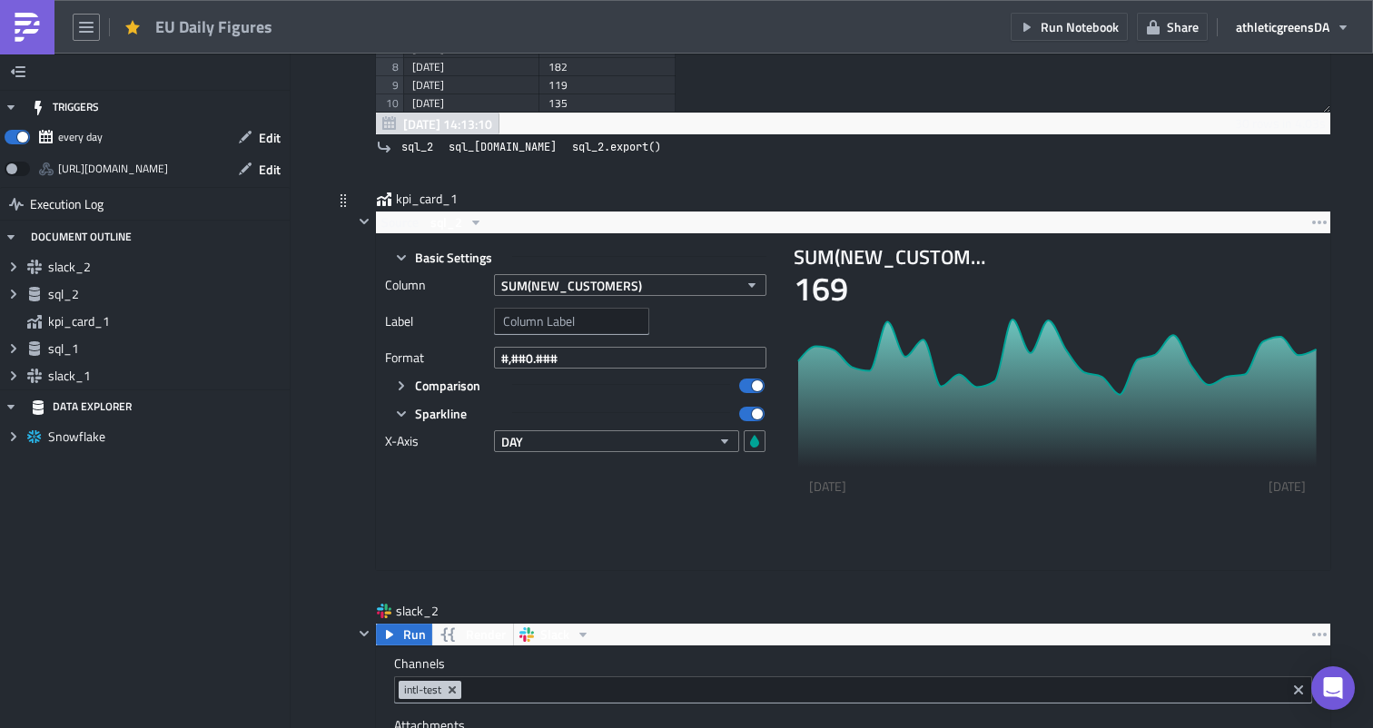
click at [845, 260] on div "SUM(NEW_CUSTOMERS)" at bounding box center [894, 256] width 200 height 27
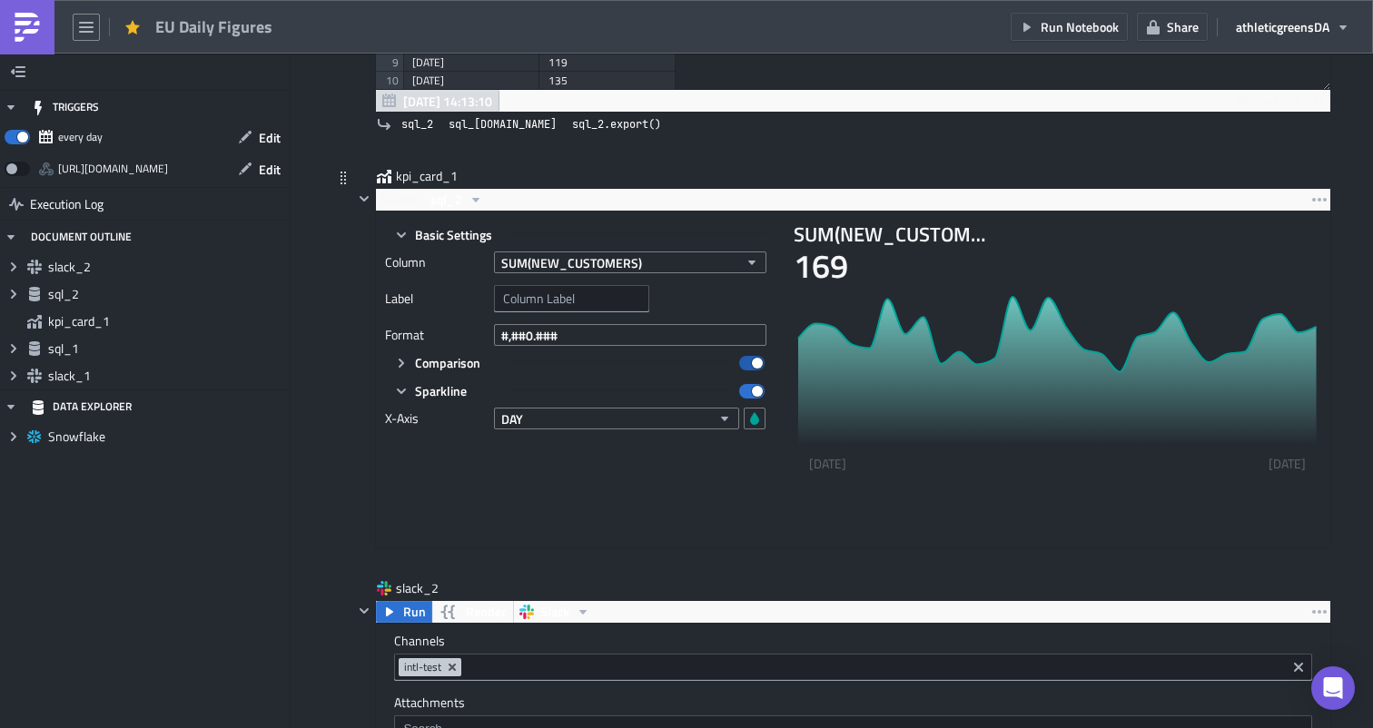
click at [753, 370] on label at bounding box center [756, 363] width 35 height 28
click at [753, 363] on input "checkbox" at bounding box center [749, 357] width 12 height 12
checkbox input "false"
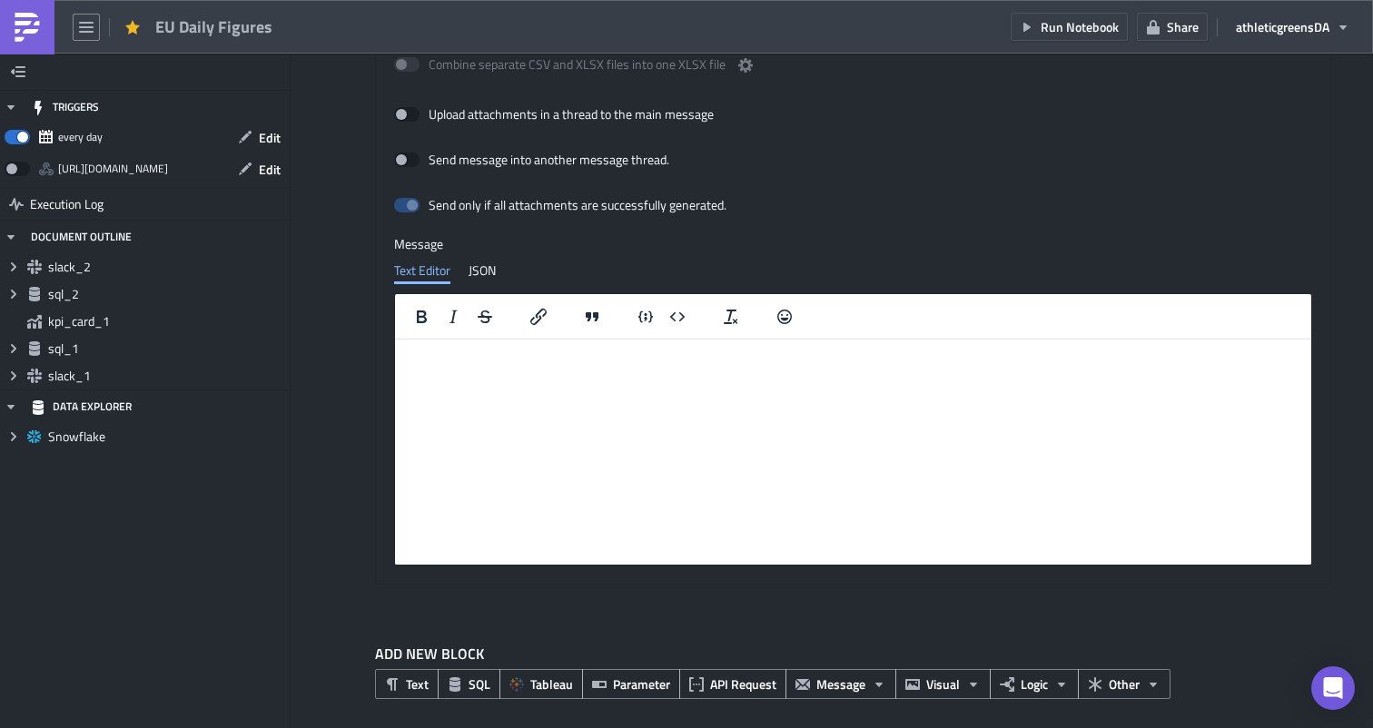
scroll to position [1933, 0]
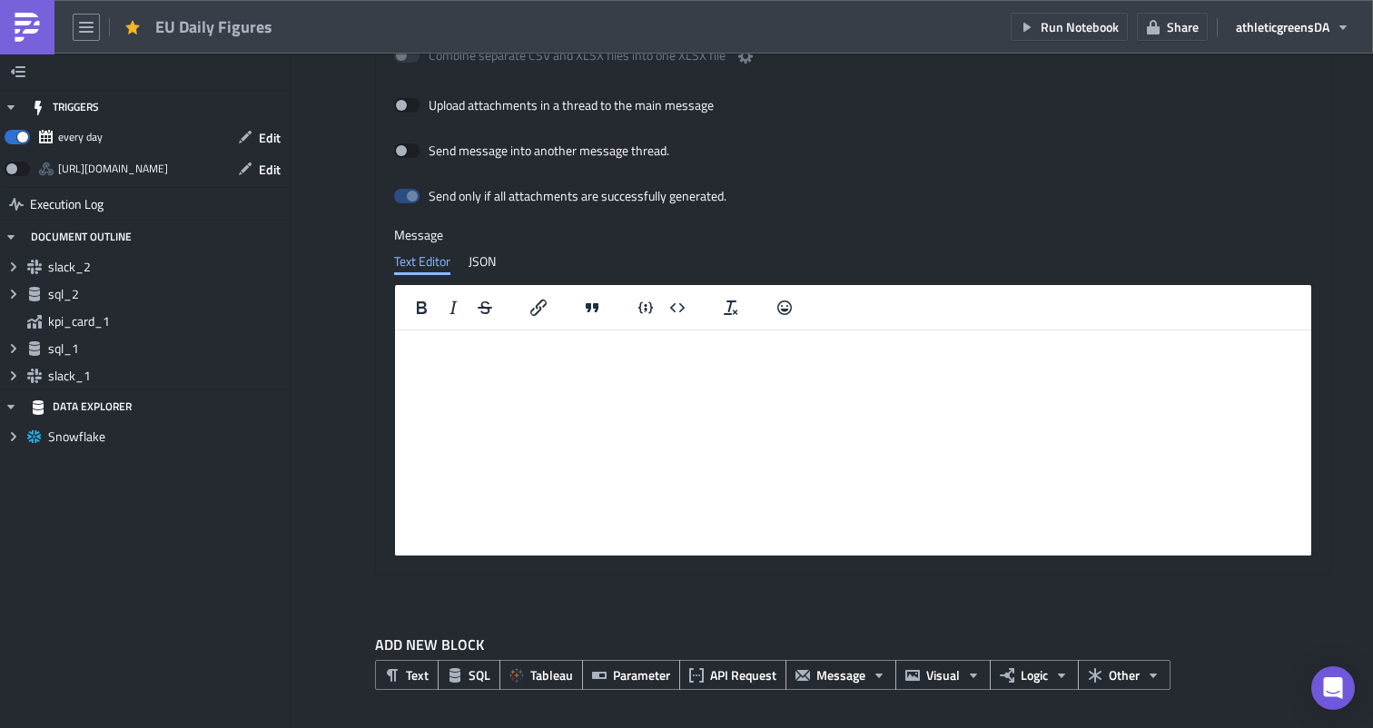
click at [687, 360] on html at bounding box center [853, 344] width 916 height 29
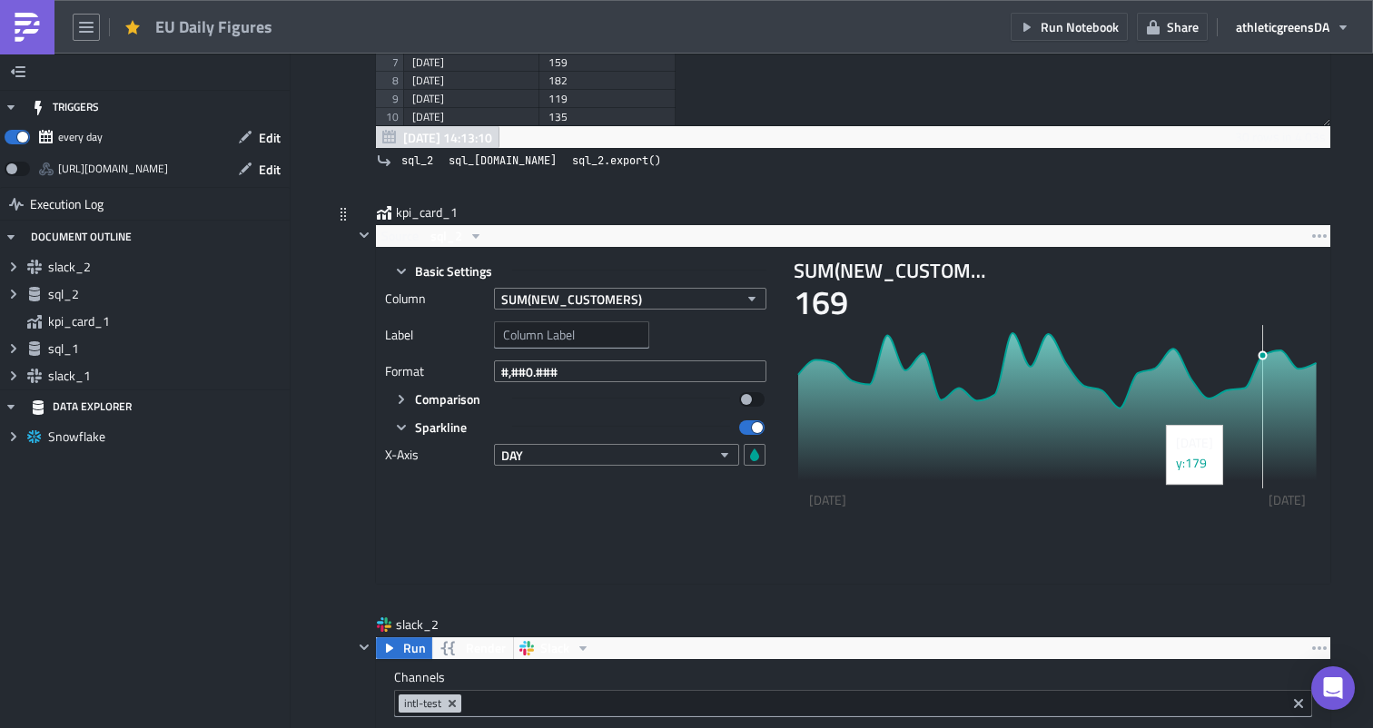
scroll to position [1048, 0]
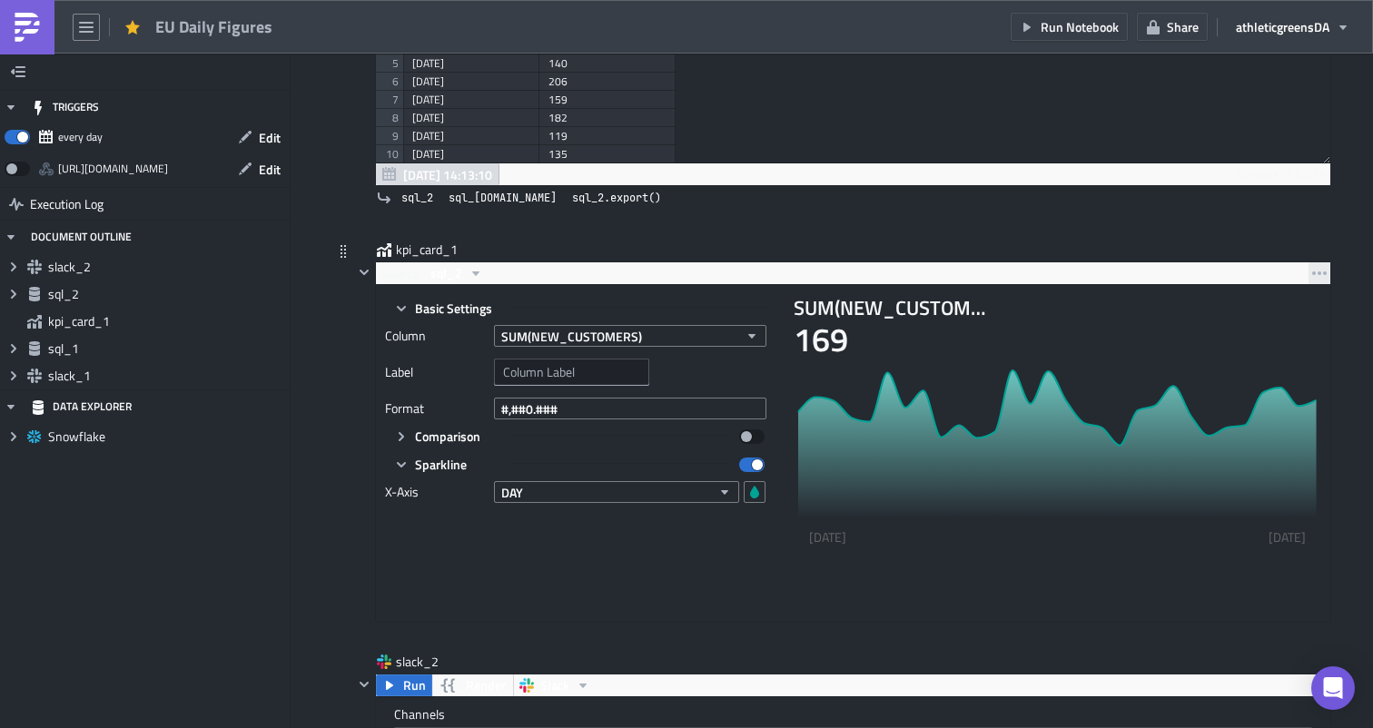
click at [1323, 266] on icon "button" at bounding box center [1319, 273] width 15 height 15
click at [477, 271] on icon "button" at bounding box center [475, 273] width 15 height 15
click at [522, 248] on div "kpi_card_1" at bounding box center [842, 251] width 978 height 21
click at [523, 374] on input "text" at bounding box center [571, 372] width 155 height 27
type input "a"
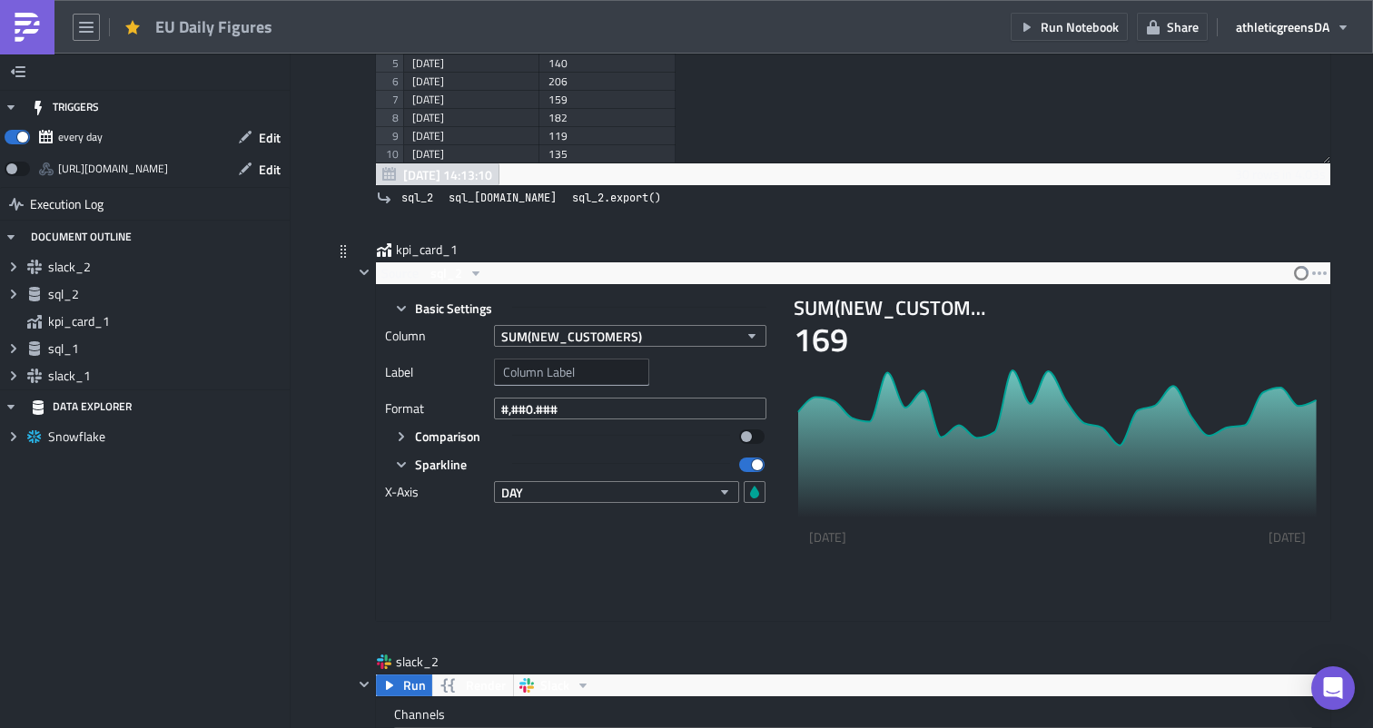
click at [599, 287] on div "Basic Settings Column SUM(NEW_CUSTOMERS) Label Format #,##0.### Comparison Comp…" at bounding box center [853, 453] width 954 height 336
click at [411, 307] on button "Basic Settings" at bounding box center [444, 308] width 118 height 28
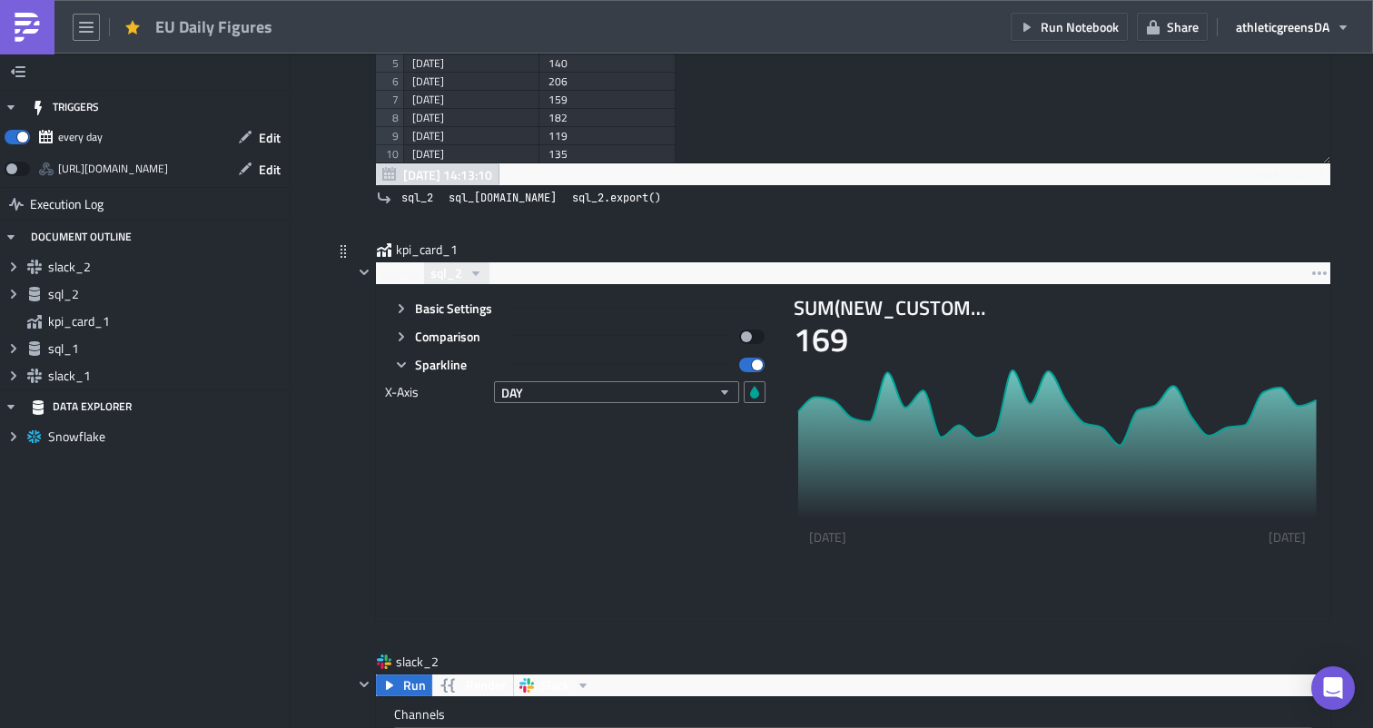
click at [445, 271] on span "sql_2" at bounding box center [446, 273] width 32 height 22
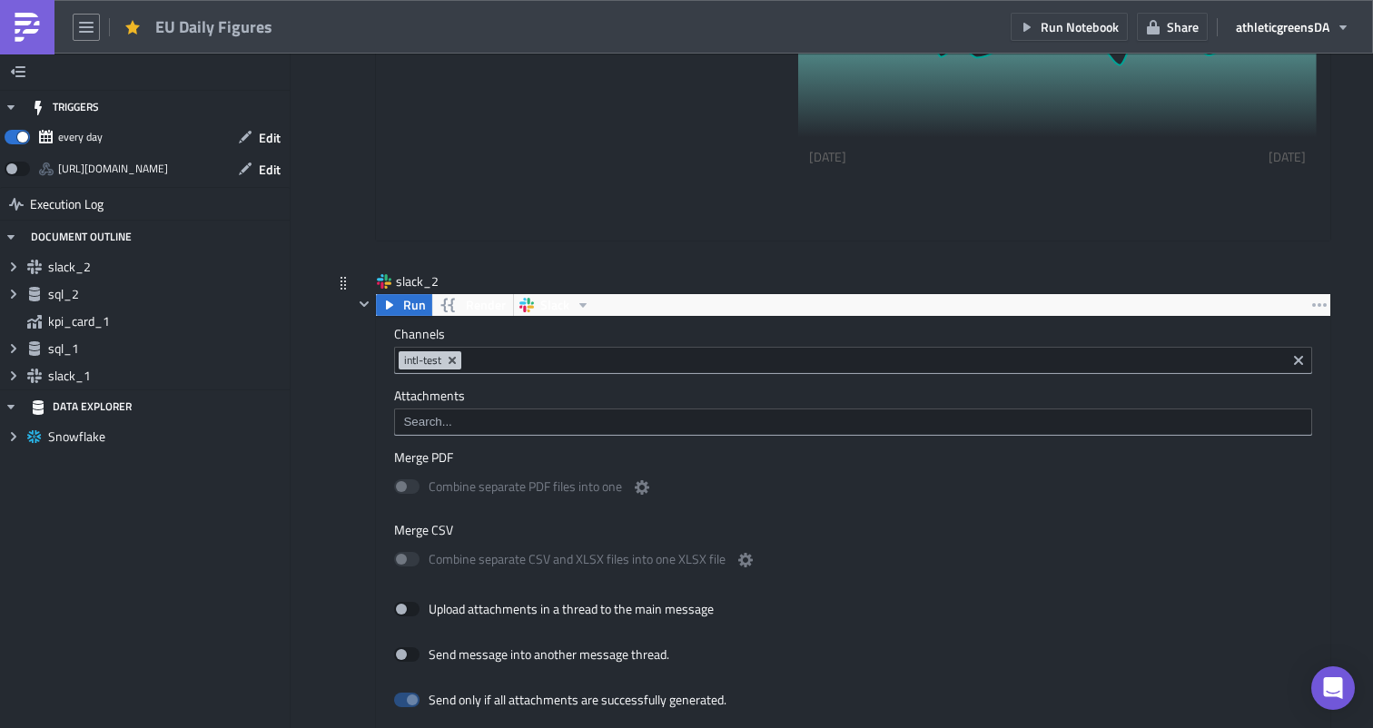
scroll to position [1439, 0]
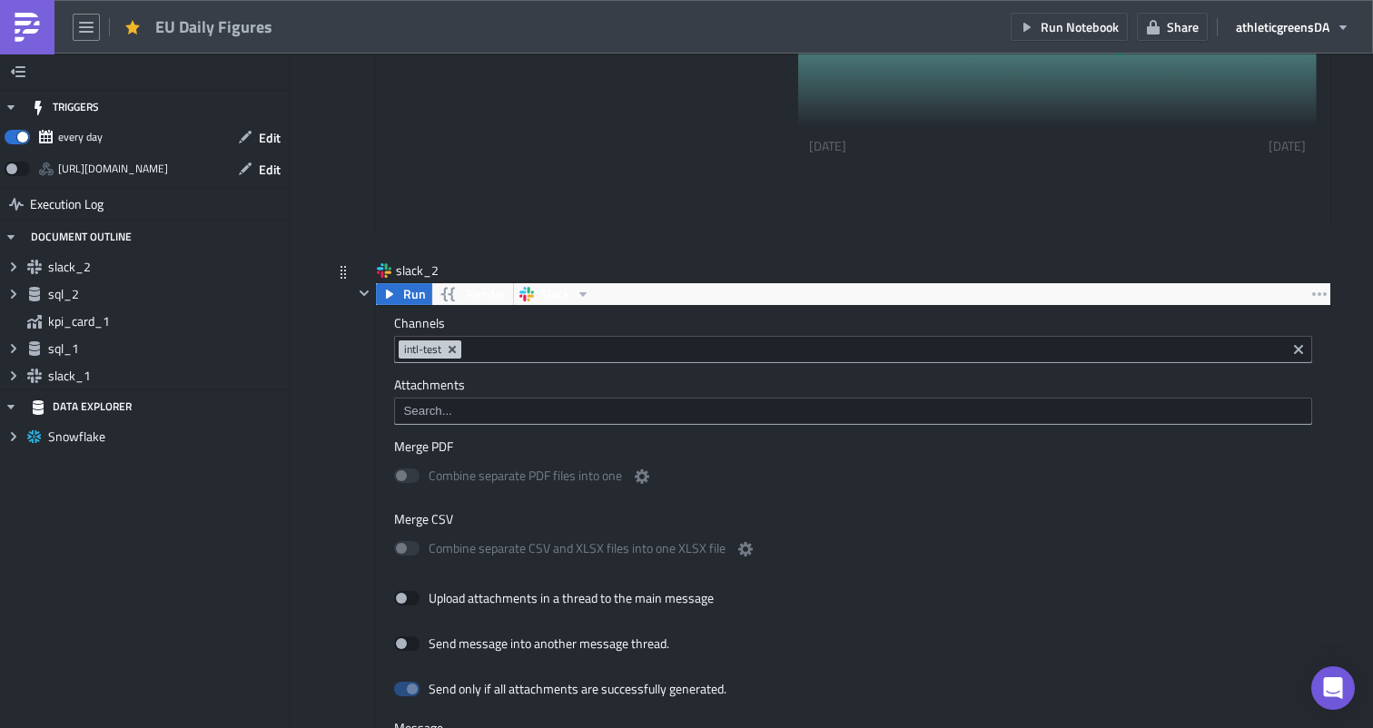
click at [637, 419] on input at bounding box center [852, 411] width 907 height 18
click at [676, 434] on div "Channels intl-test Attachments Merge PDF Combine separate PDF files into one Me…" at bounding box center [853, 687] width 954 height 762
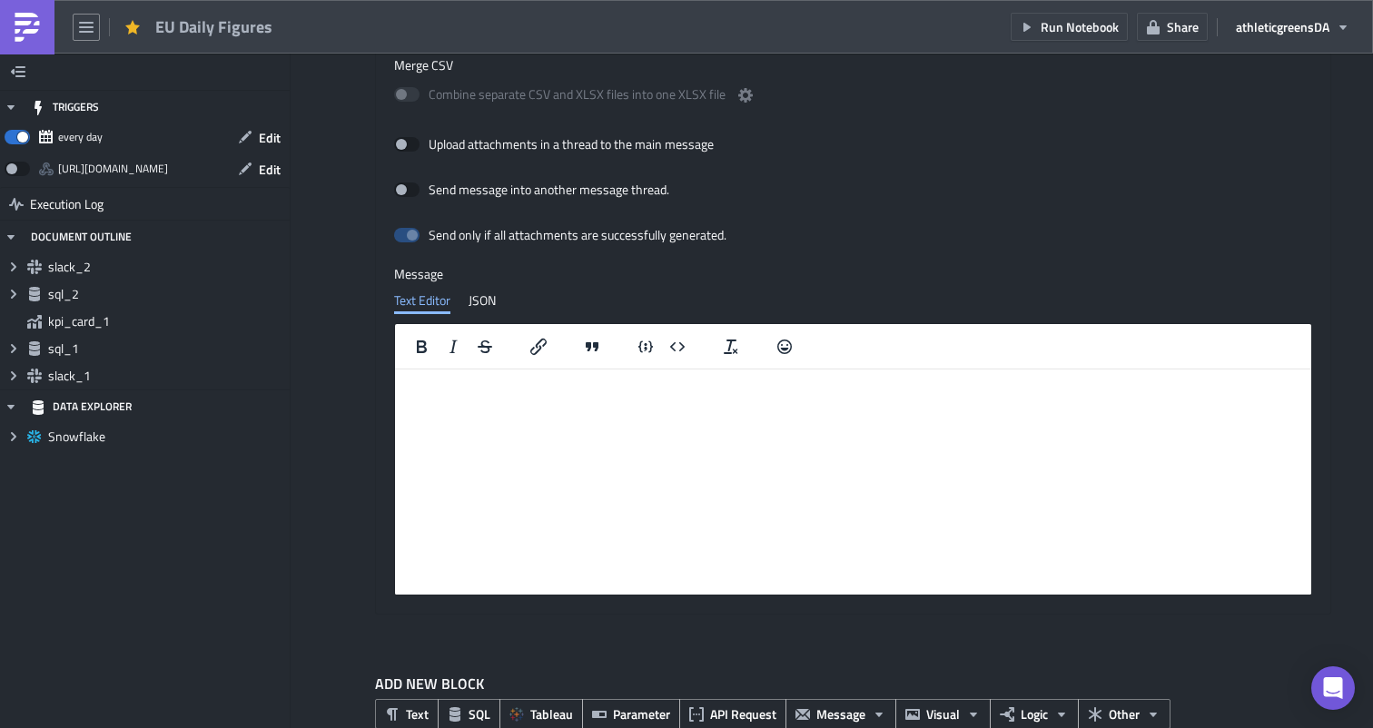
scroll to position [1933, 0]
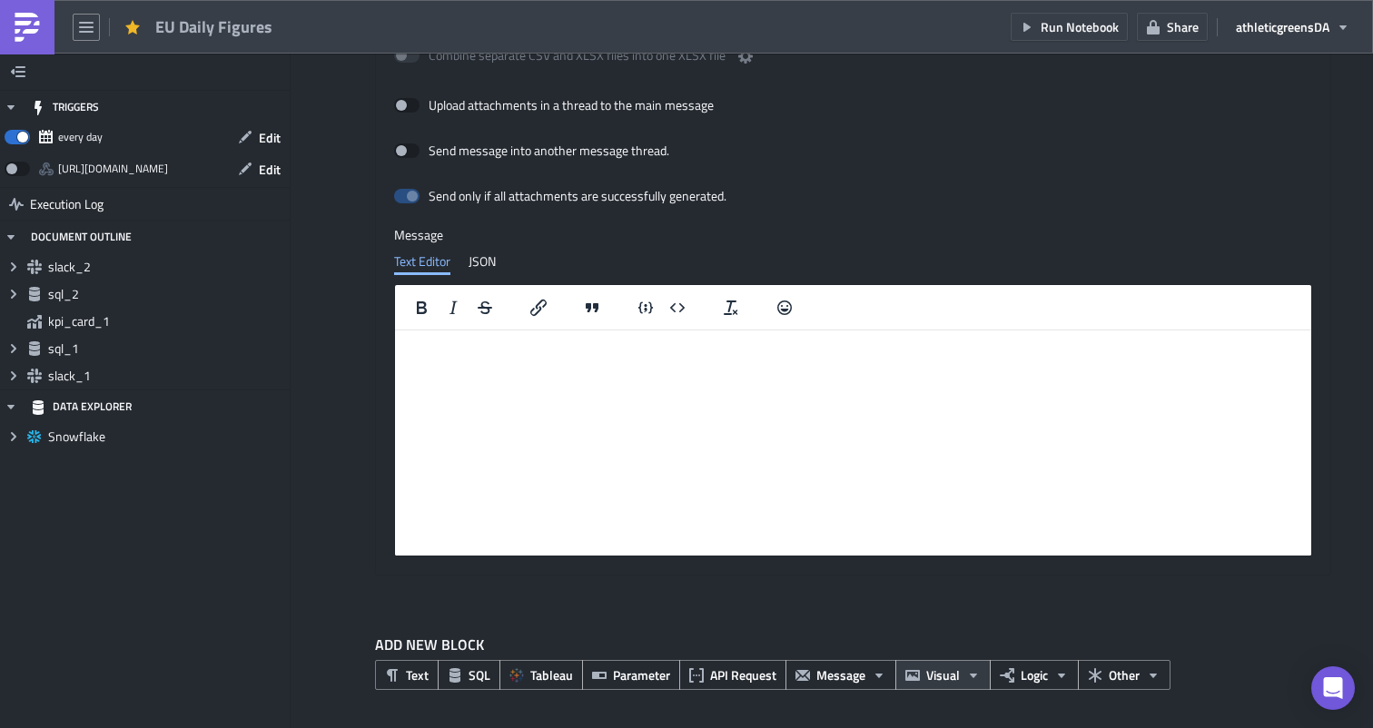
click at [947, 678] on span "Visual" at bounding box center [943, 675] width 34 height 19
click at [948, 608] on div "ADD NEW BLOCK Text SQL Tableau Parameter API Request Message Visual Logic Other" at bounding box center [831, 669] width 999 height 124
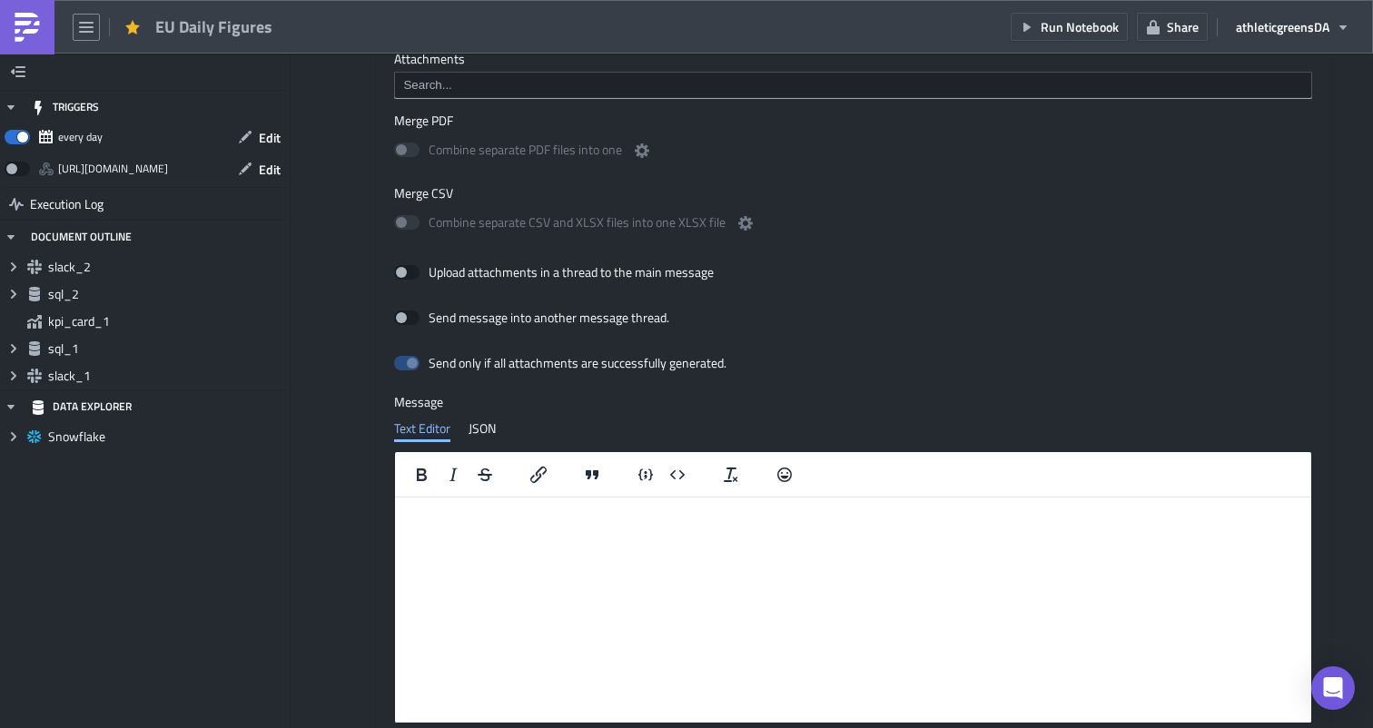
scroll to position [1758, 0]
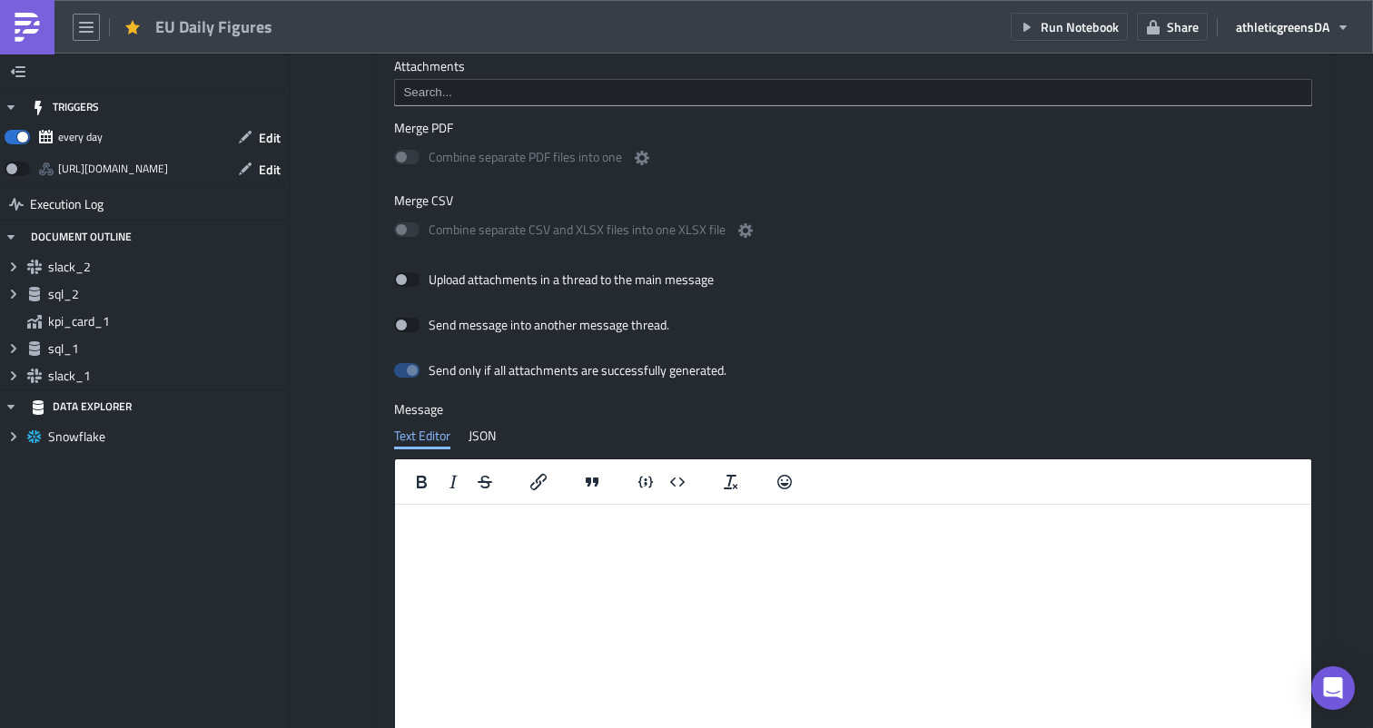
click at [498, 440] on div "Text Editor JSON" at bounding box center [853, 435] width 918 height 27
click at [482, 437] on div "JSON" at bounding box center [481, 435] width 27 height 27
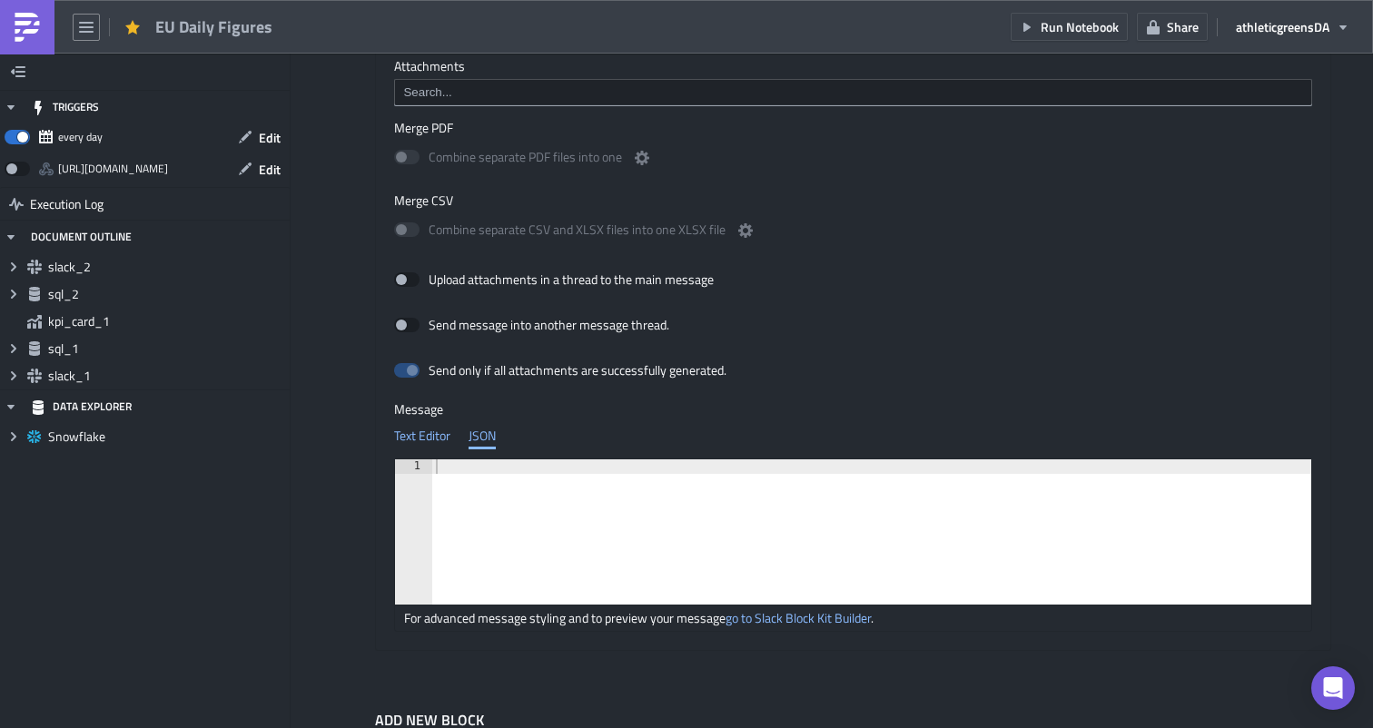
click at [423, 434] on div "Text Editor" at bounding box center [422, 435] width 56 height 27
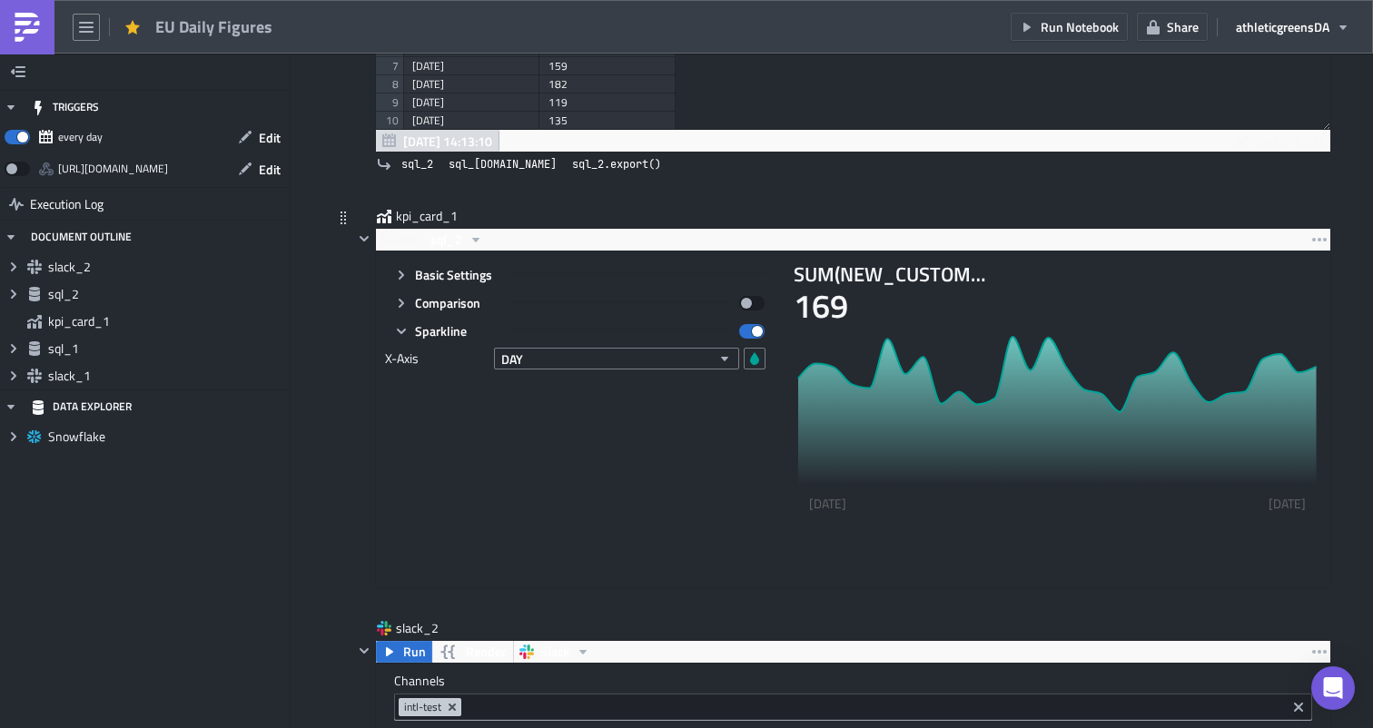
scroll to position [1097, 0]
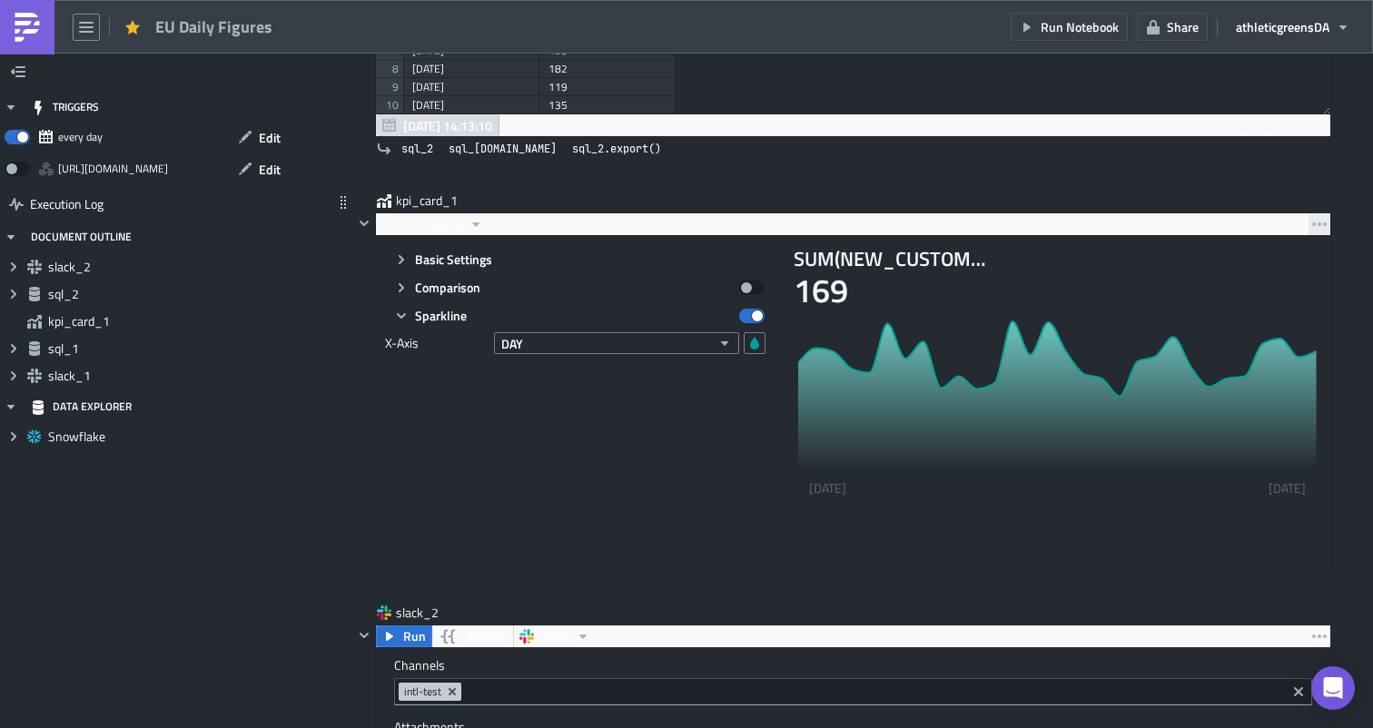
click at [1313, 219] on icon "button" at bounding box center [1319, 224] width 15 height 15
click at [1270, 297] on div "Remove" at bounding box center [1301, 305] width 121 height 18
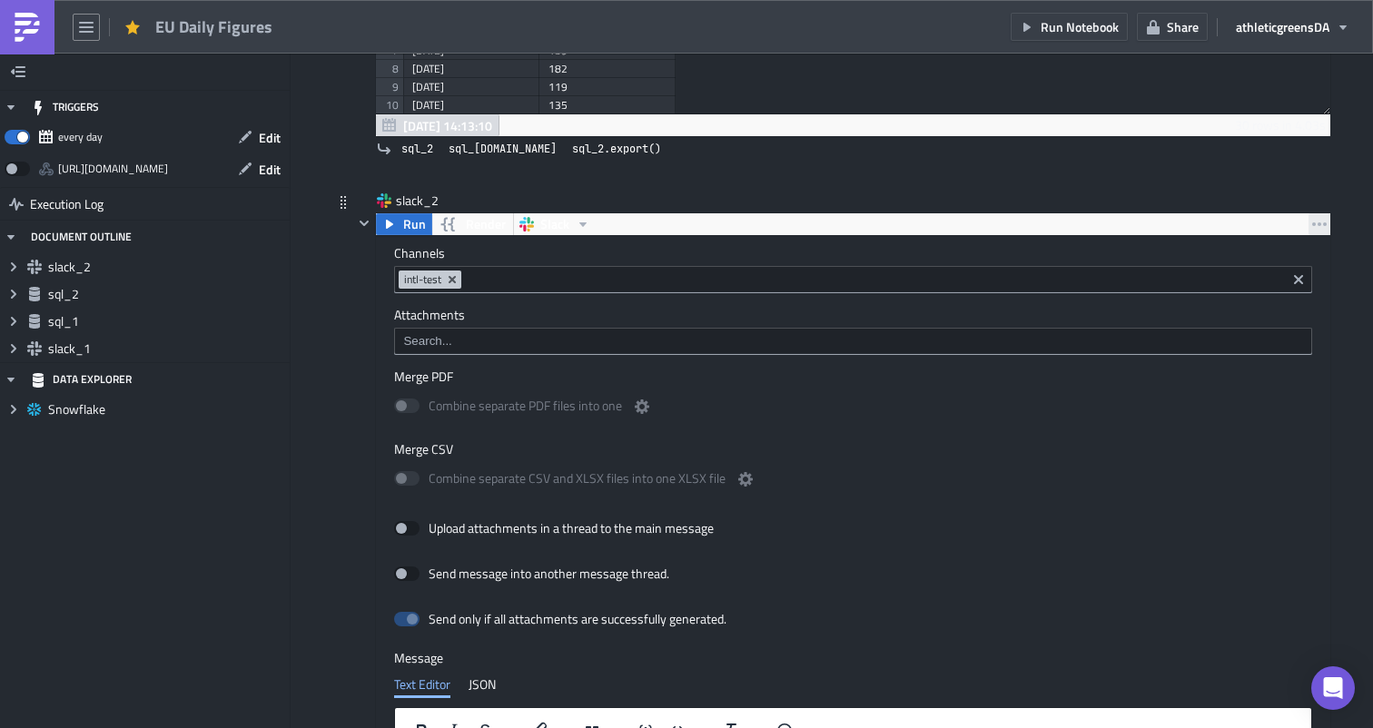
click at [1314, 225] on icon "button" at bounding box center [1319, 224] width 15 height 4
click at [1274, 301] on div "Remove" at bounding box center [1301, 305] width 121 height 18
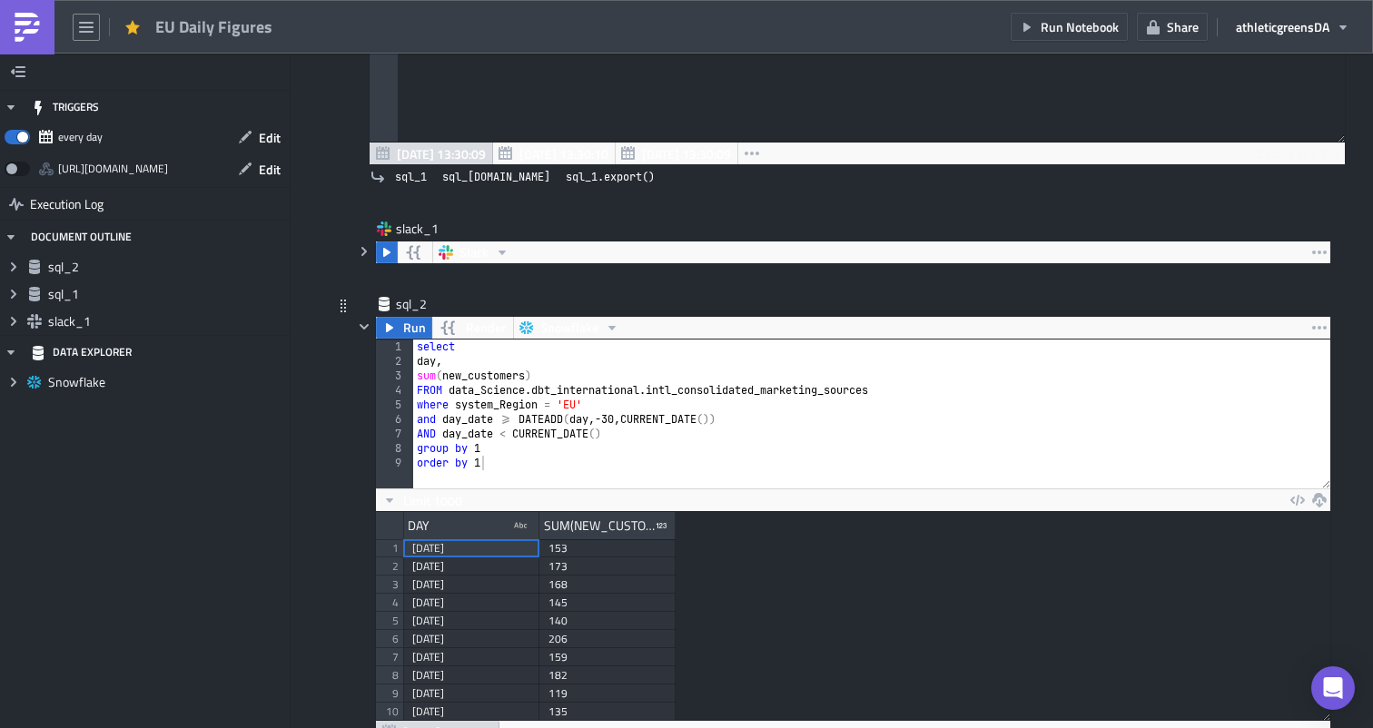
scroll to position [488, 0]
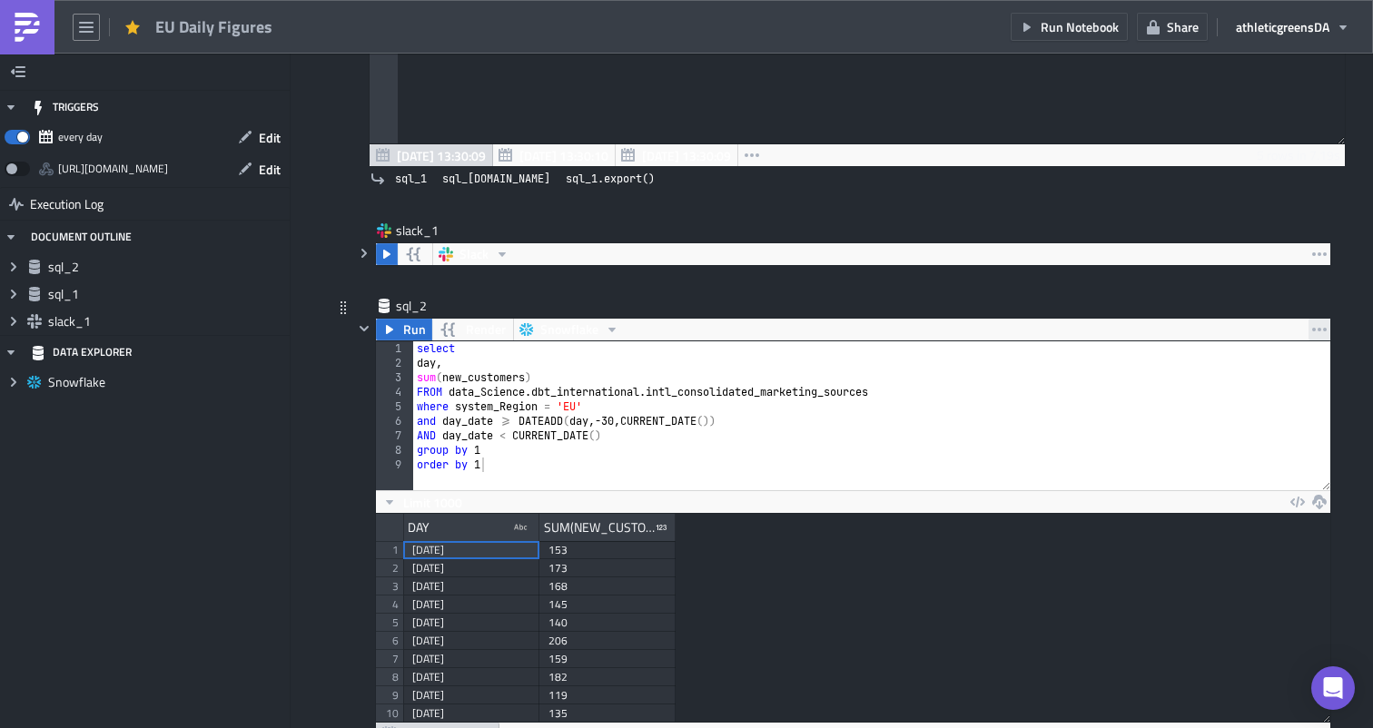
click at [1314, 326] on icon "button" at bounding box center [1319, 329] width 15 height 15
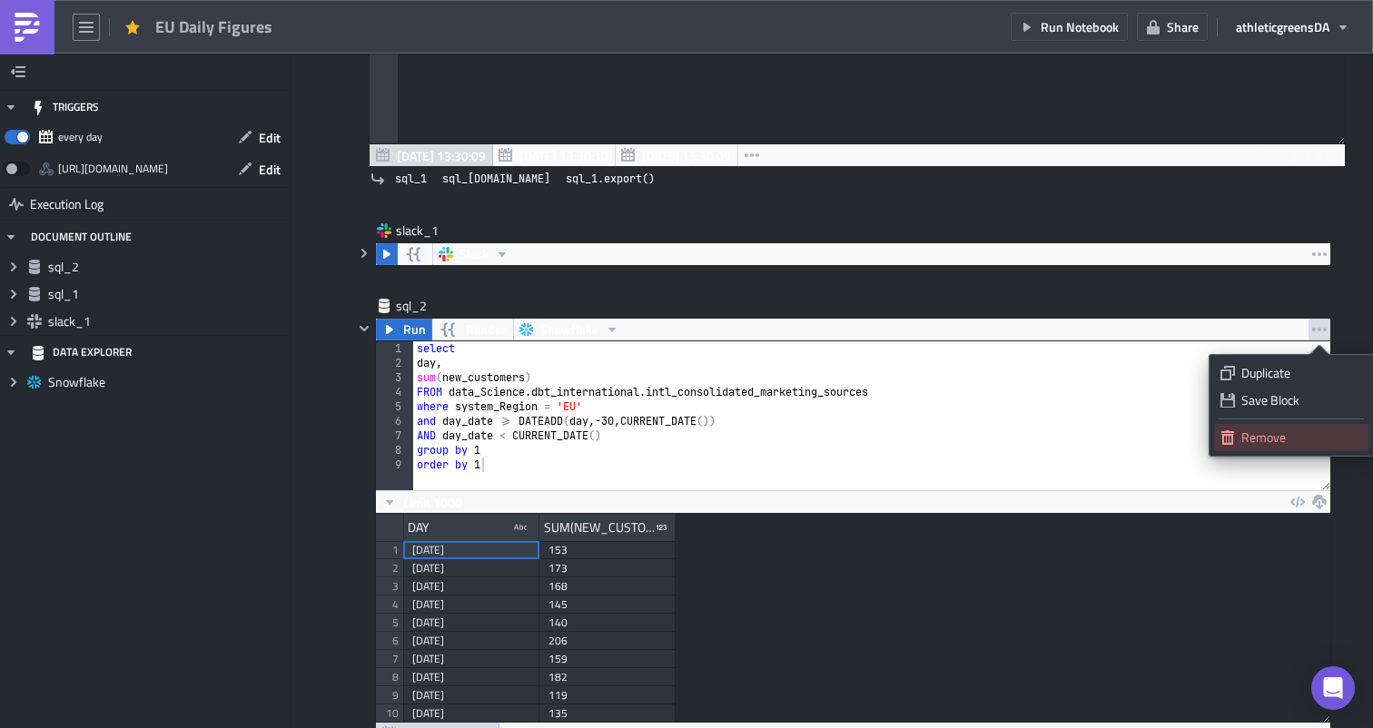
click at [1272, 434] on div "Remove" at bounding box center [1301, 438] width 121 height 18
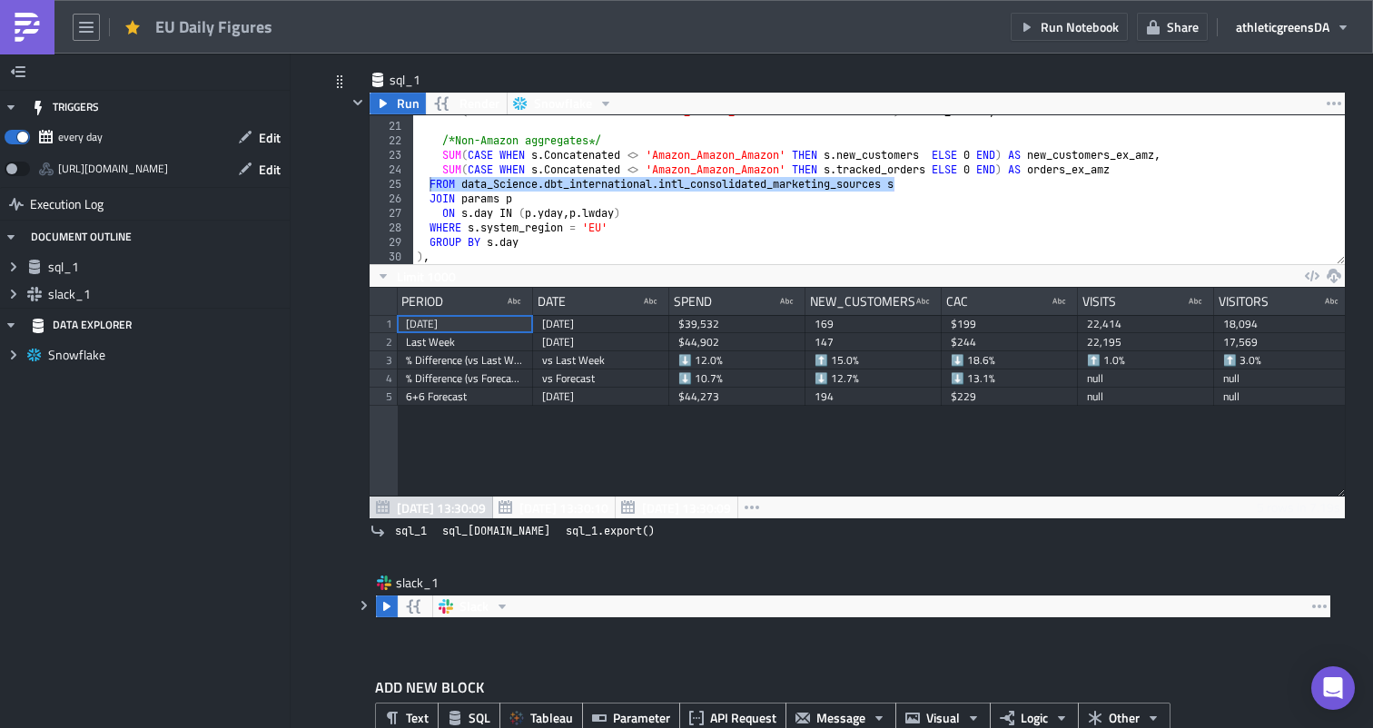
scroll to position [180, 0]
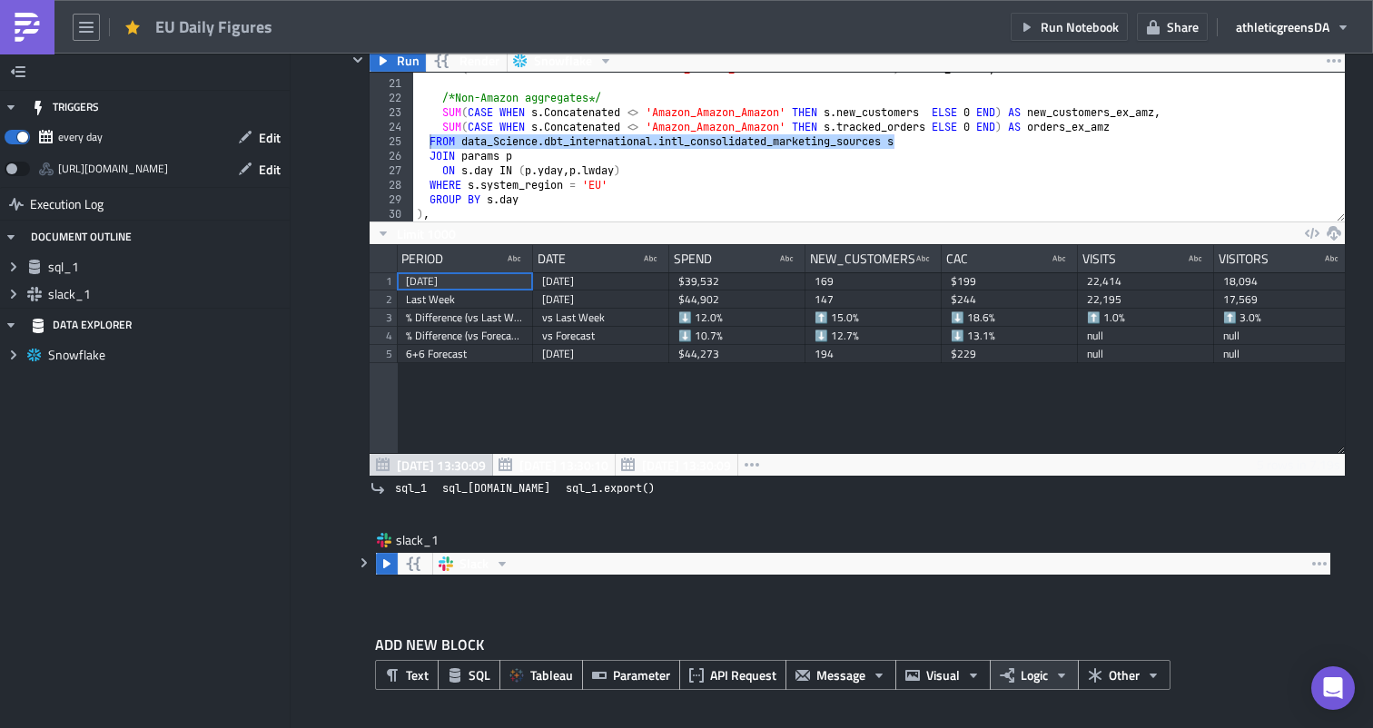
click at [1062, 676] on icon "button" at bounding box center [1061, 675] width 15 height 15
click at [1109, 670] on span "Other" at bounding box center [1124, 675] width 31 height 19
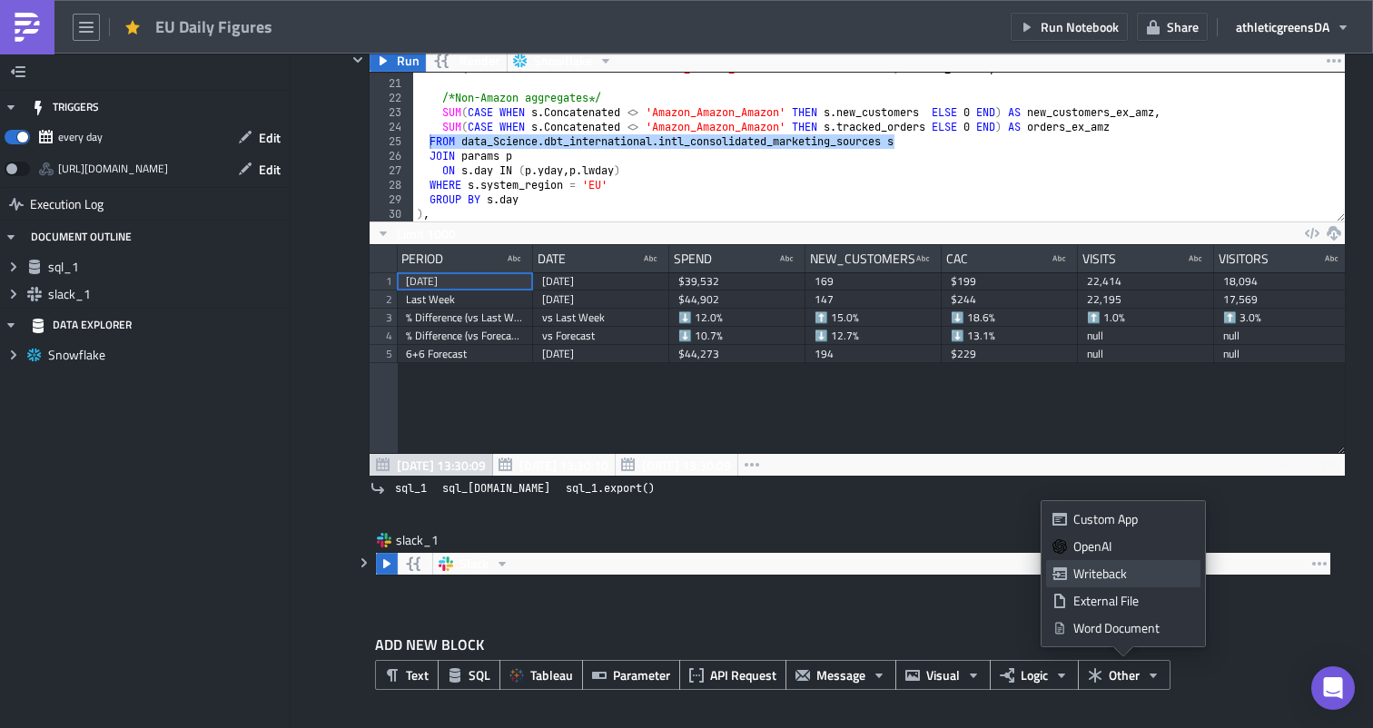
click at [1066, 574] on icon at bounding box center [1059, 573] width 15 height 13
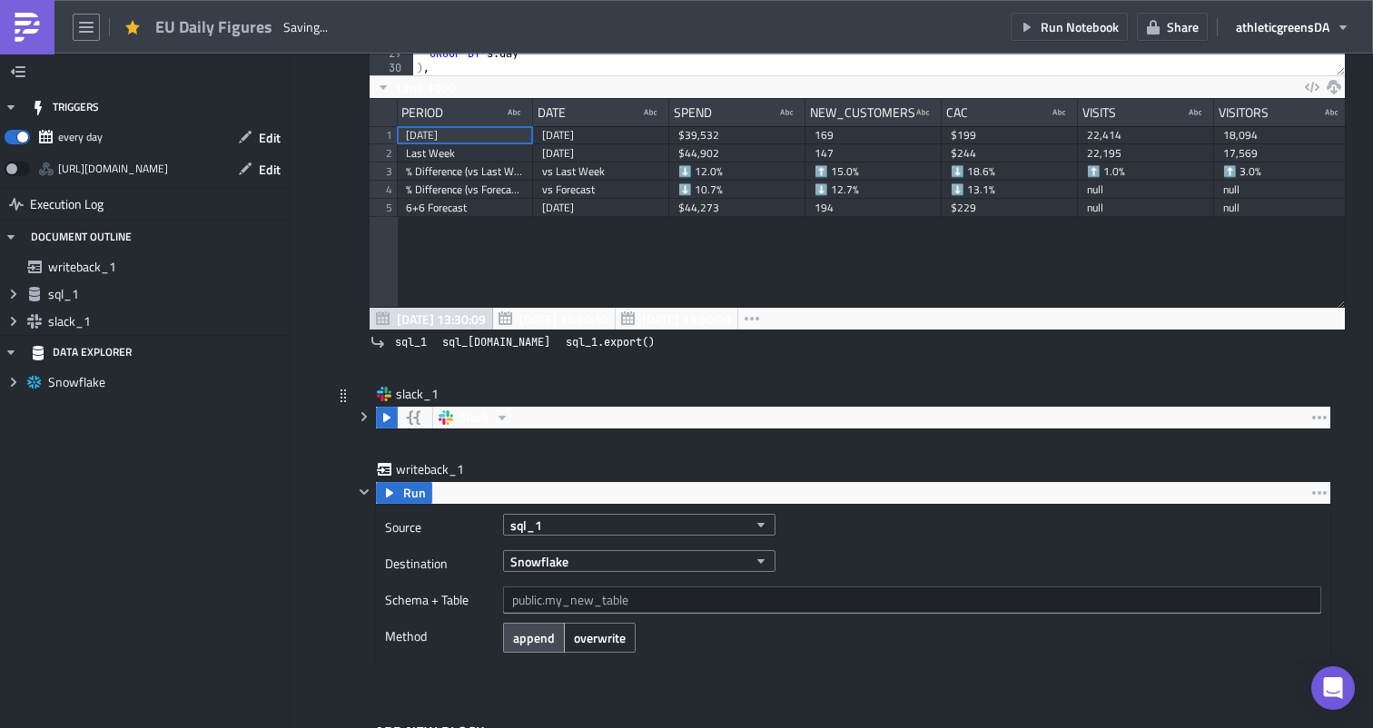
scroll to position [413, 0]
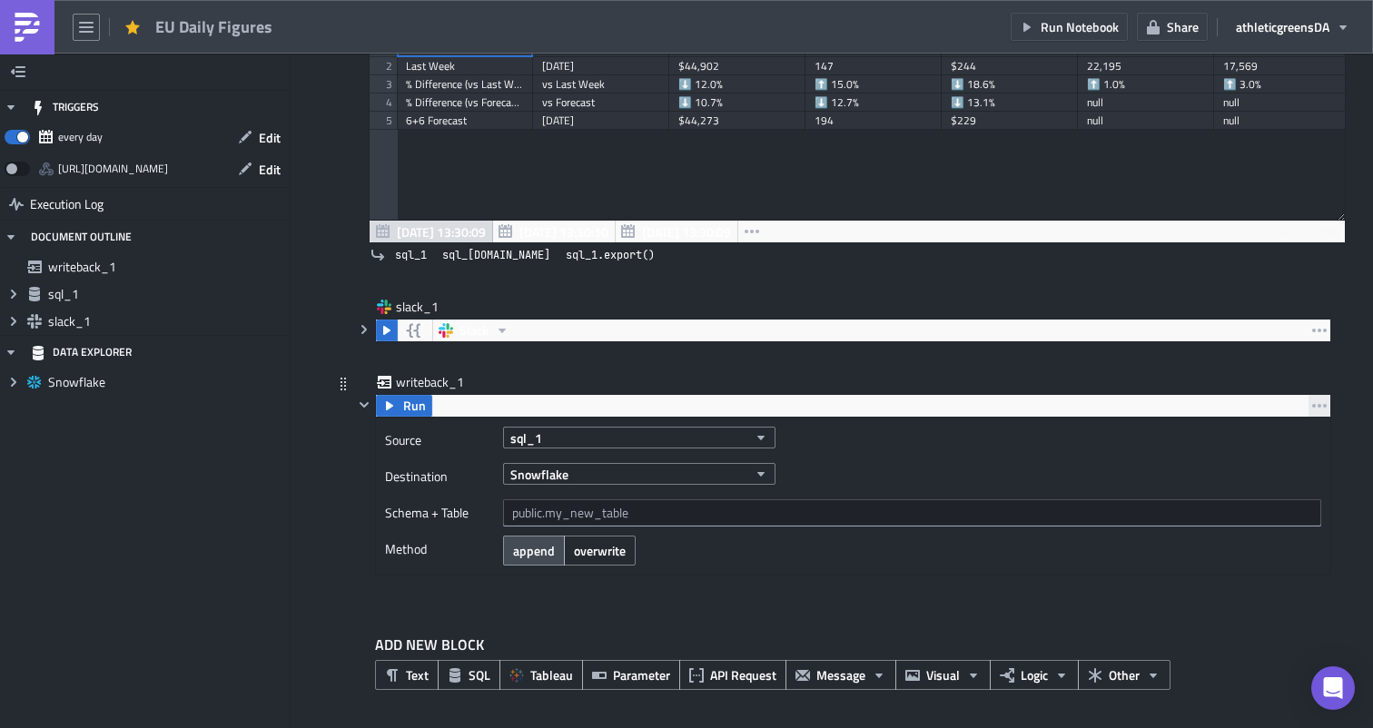
click at [1314, 402] on icon "button" at bounding box center [1319, 406] width 15 height 15
click at [1257, 478] on div "Remove" at bounding box center [1301, 485] width 121 height 18
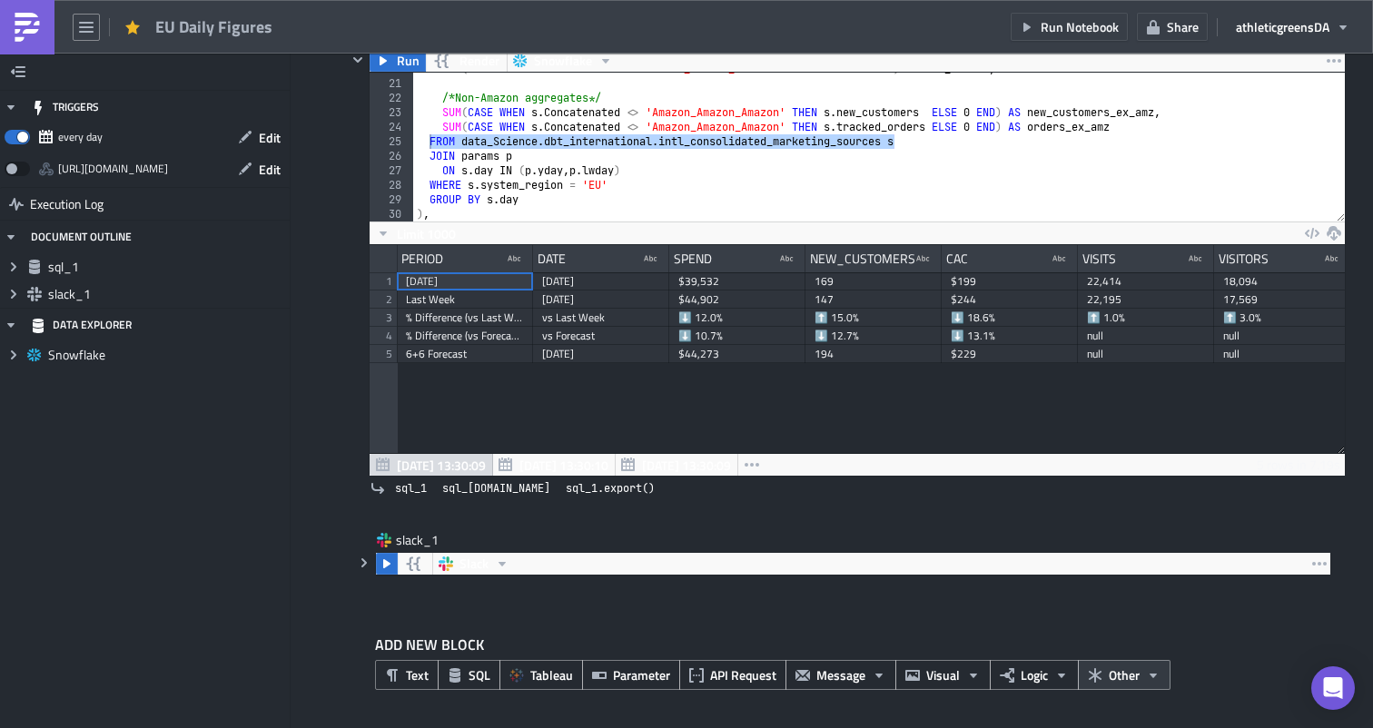
click at [1154, 666] on button "Other" at bounding box center [1124, 675] width 93 height 30
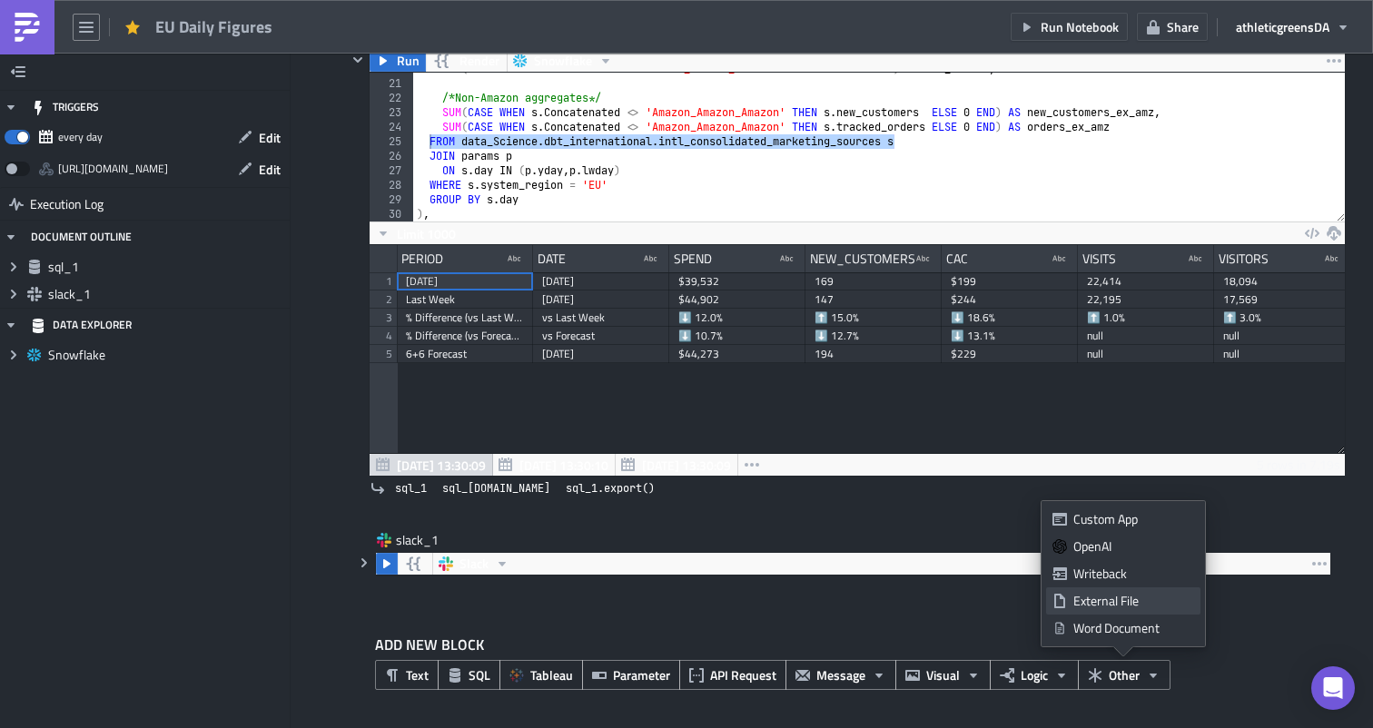
click at [1149, 599] on div "External File" at bounding box center [1133, 601] width 121 height 18
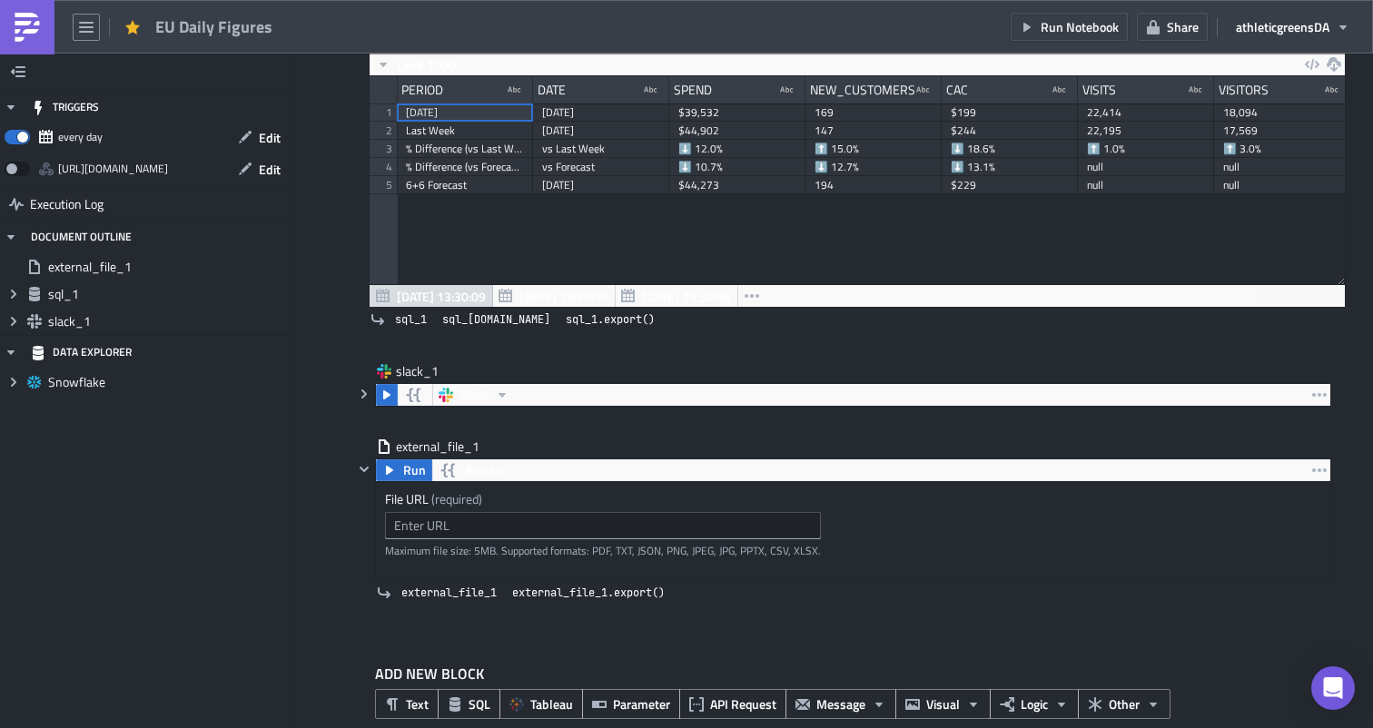
scroll to position [378, 0]
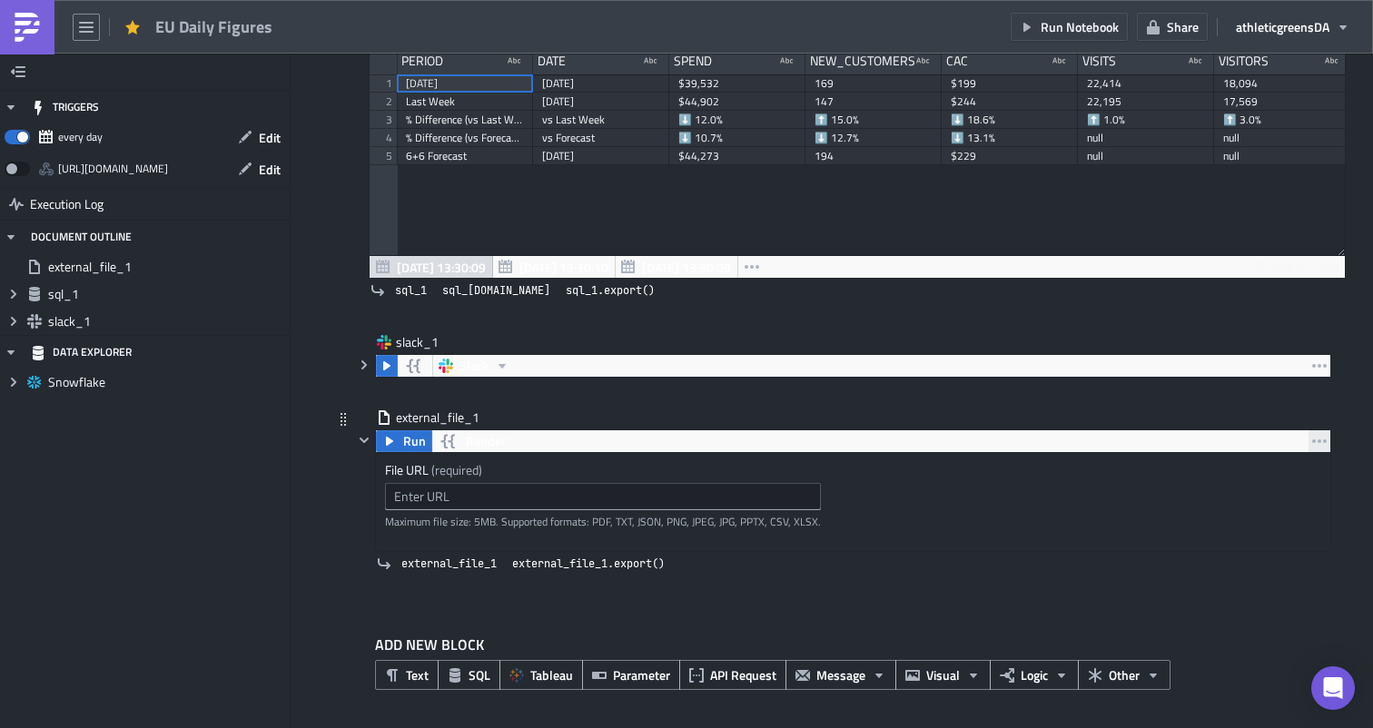
click at [1321, 438] on icon "button" at bounding box center [1319, 441] width 15 height 15
click at [1257, 508] on link "Remove" at bounding box center [1291, 520] width 154 height 27
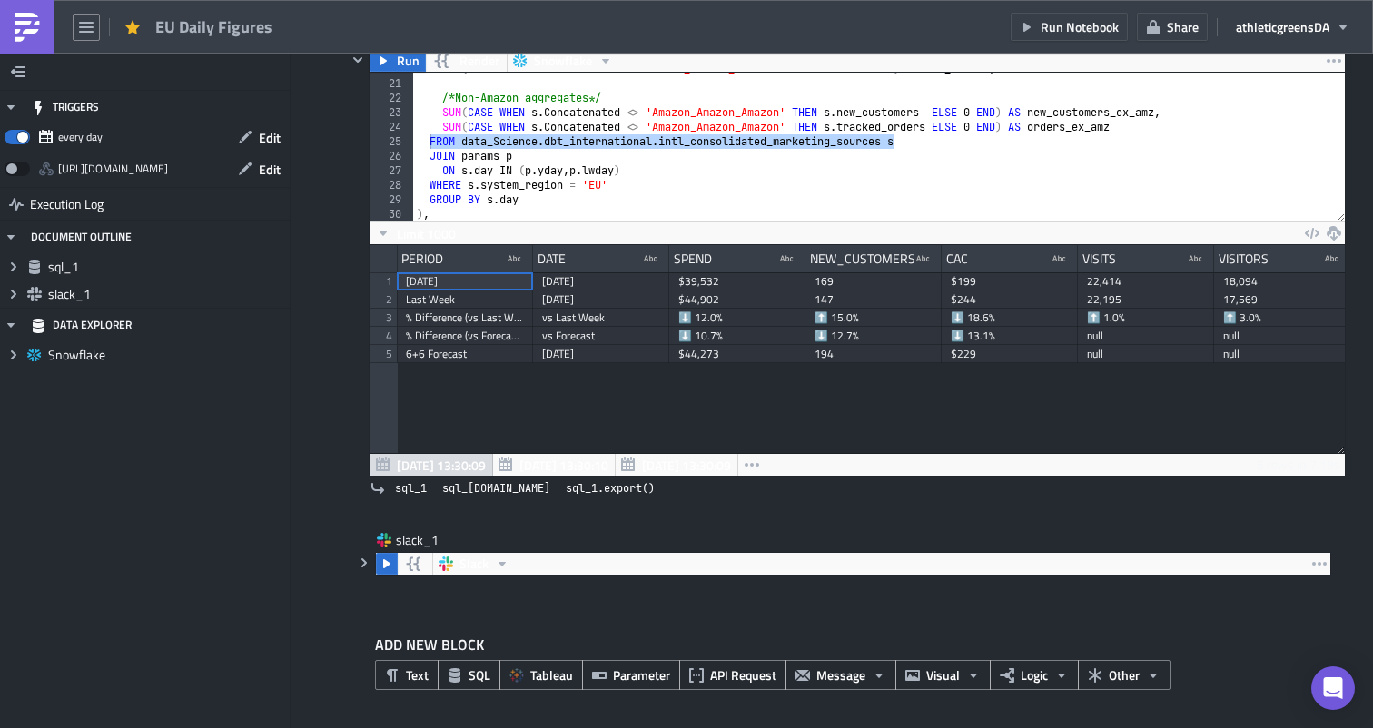
scroll to position [180, 0]
click at [1137, 686] on button "Other" at bounding box center [1124, 675] width 93 height 30
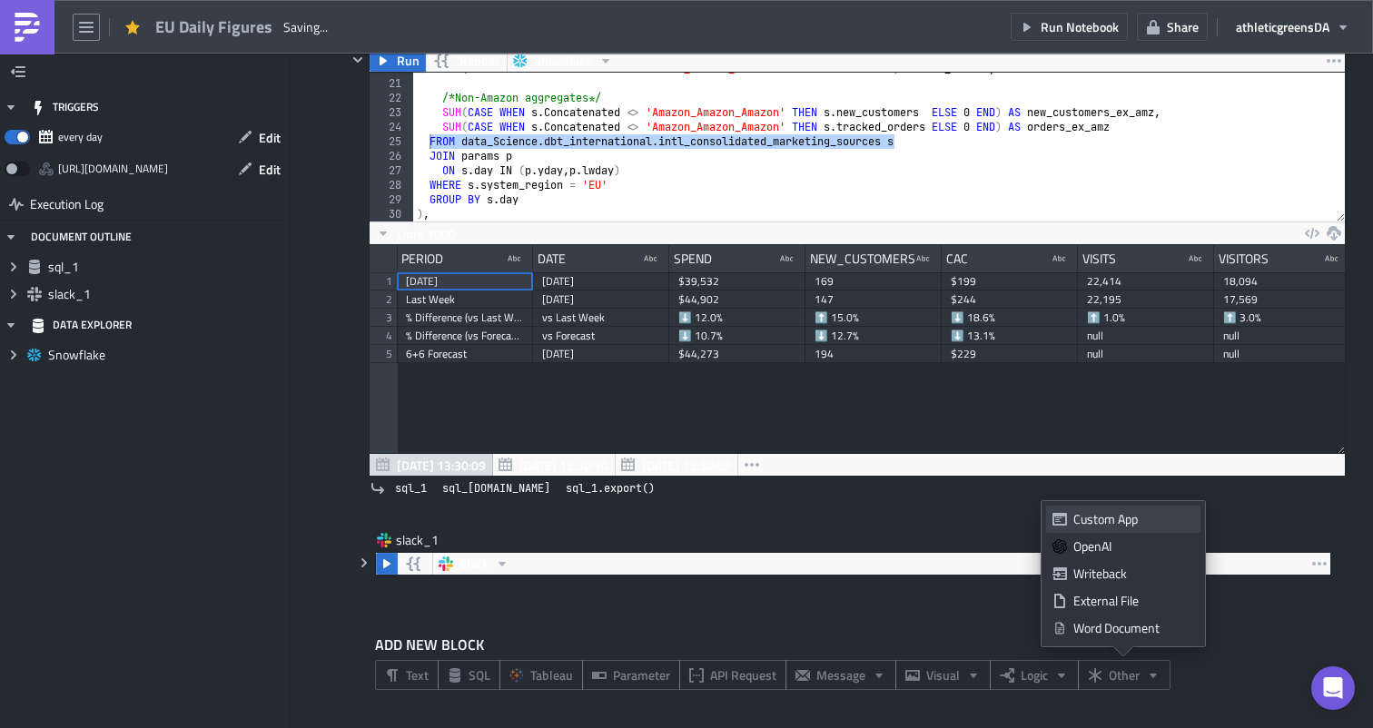
click at [1148, 518] on div "Custom App" at bounding box center [1133, 519] width 121 height 18
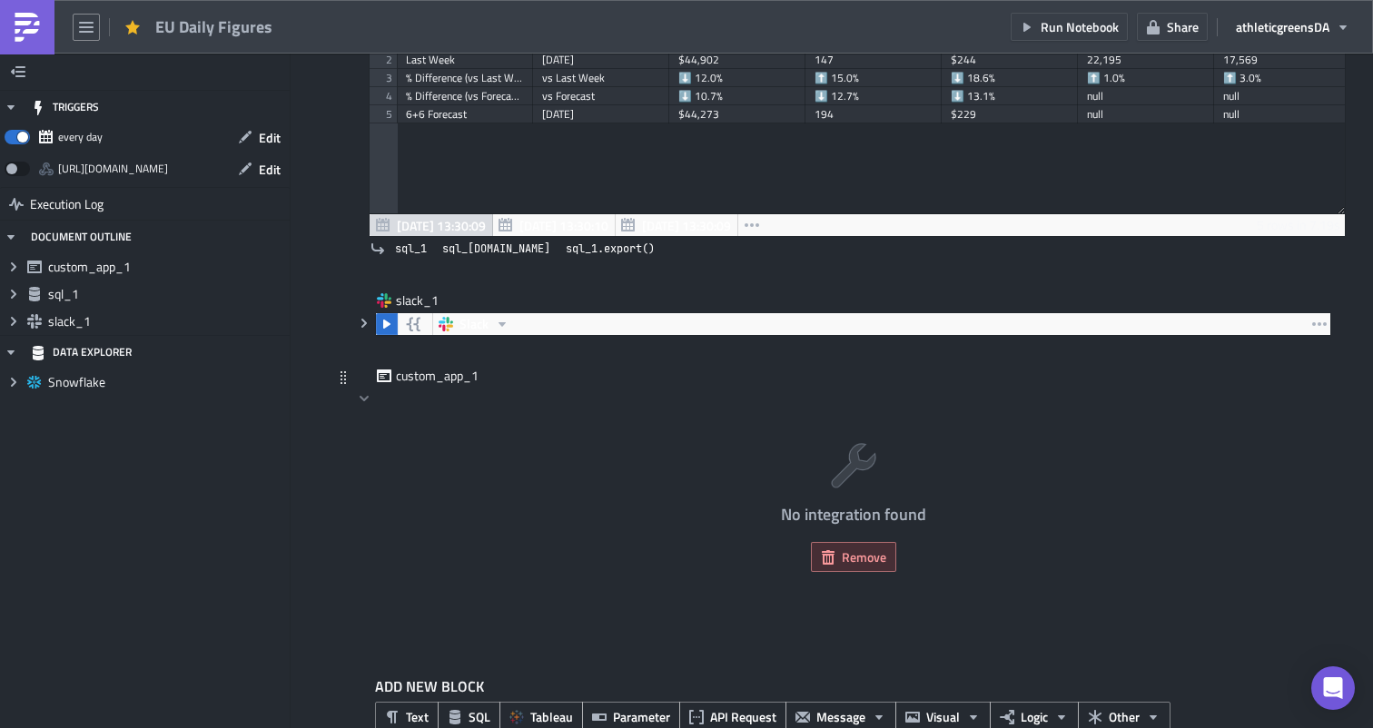
click at [880, 547] on button "Remove" at bounding box center [853, 557] width 85 height 30
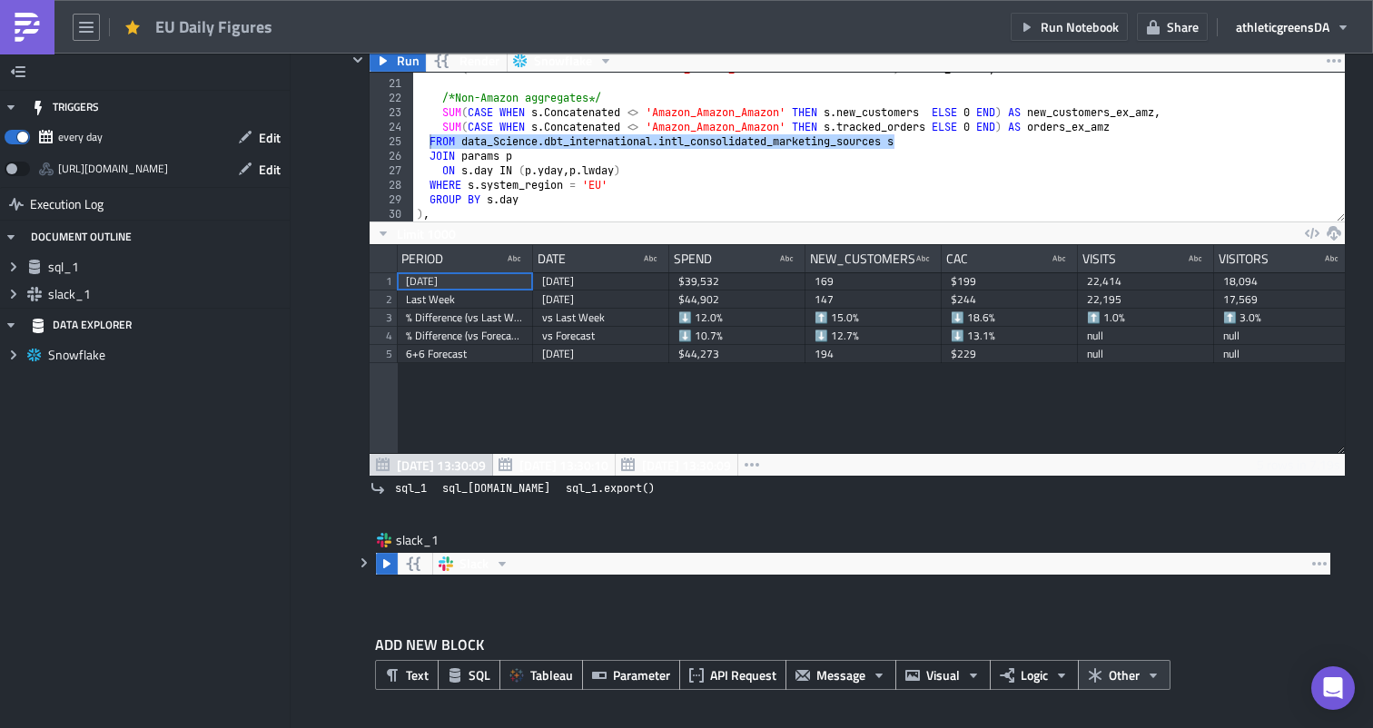
click at [1119, 672] on span "Other" at bounding box center [1124, 675] width 31 height 19
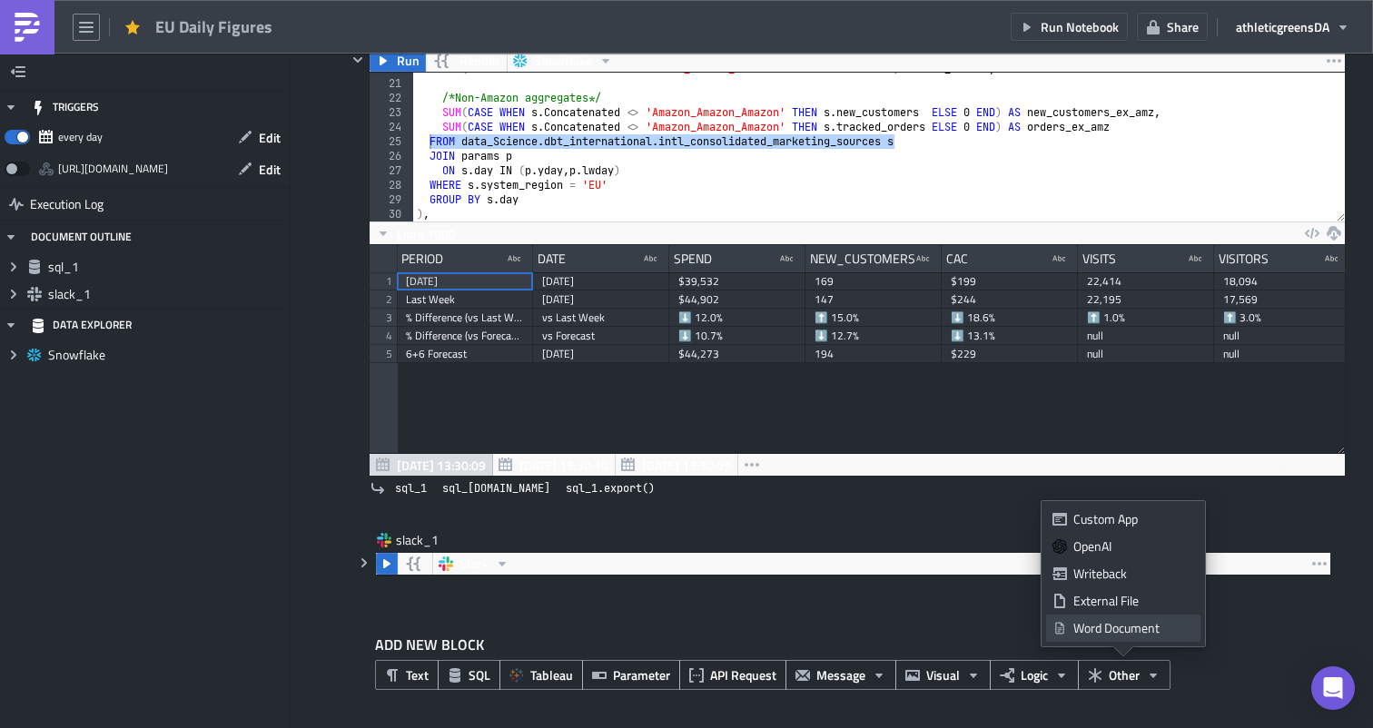
click at [1130, 635] on div "Word Document" at bounding box center [1133, 628] width 121 height 18
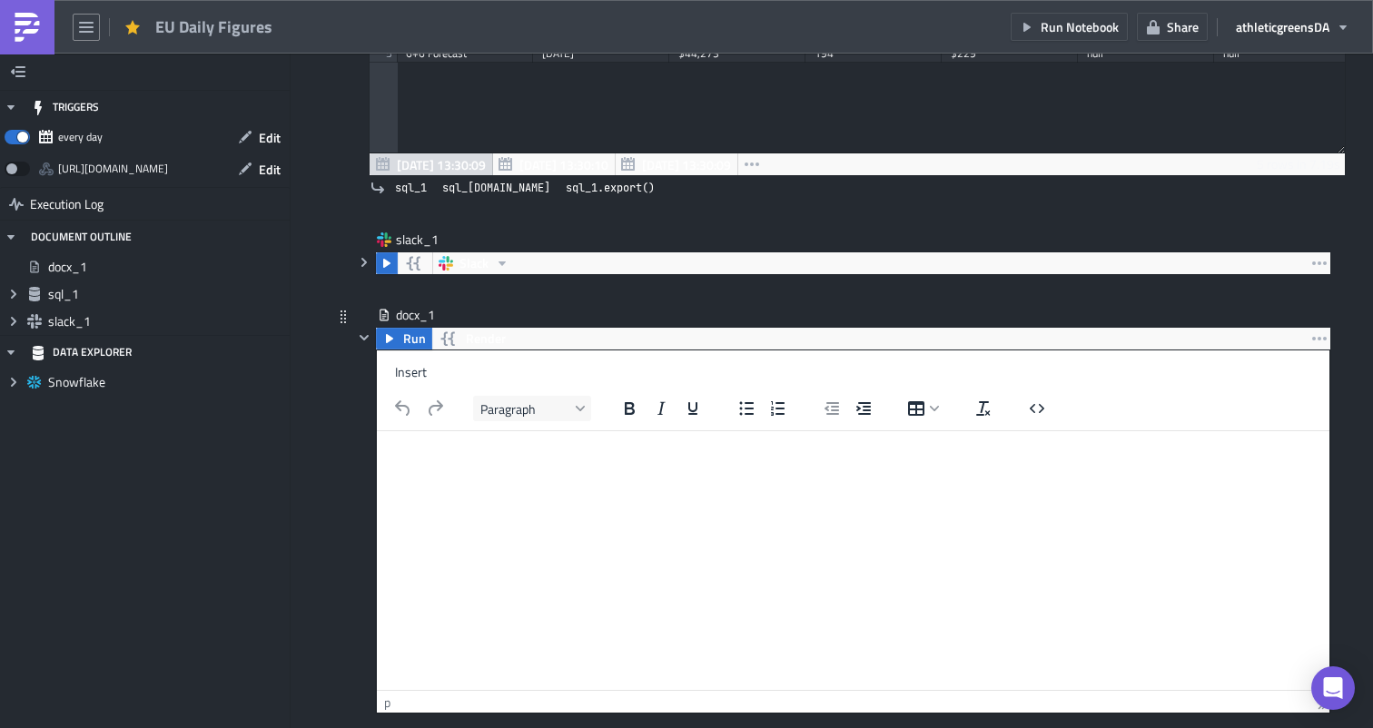
scroll to position [523, 0]
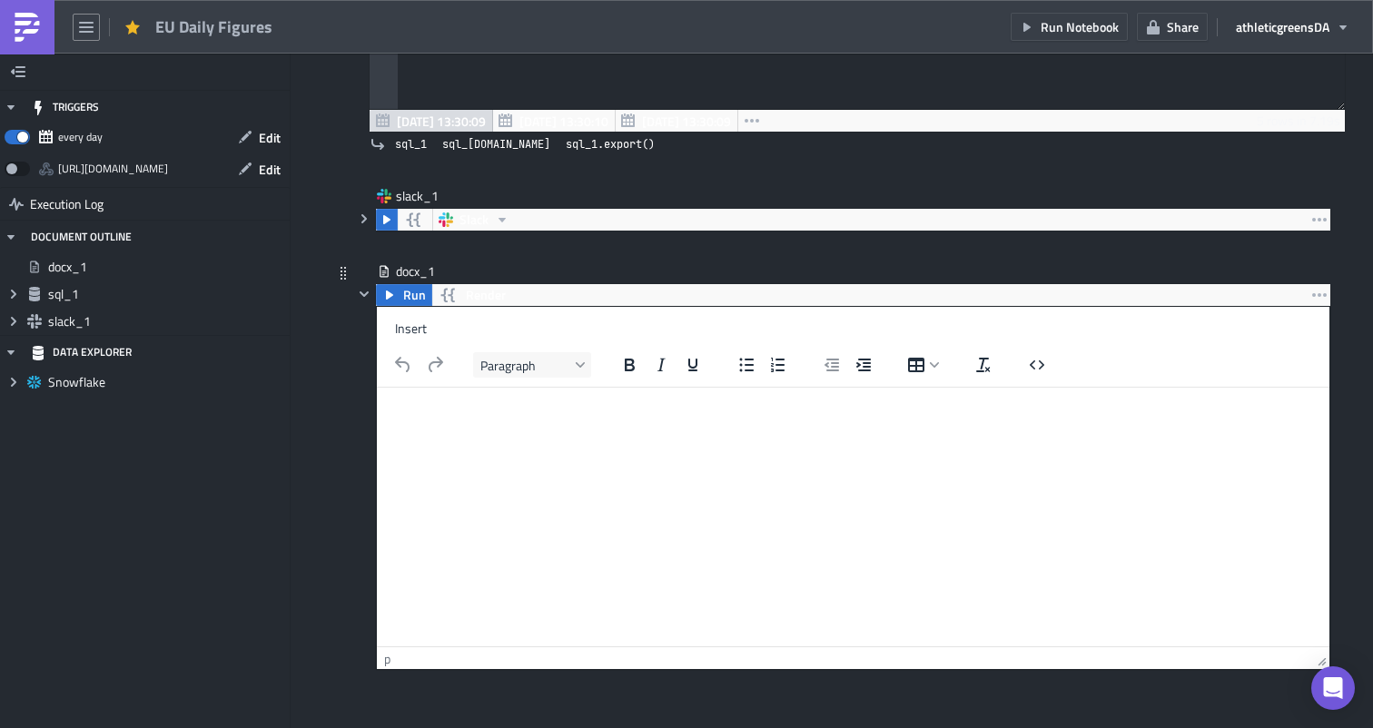
click at [1306, 299] on div "Run Render" at bounding box center [853, 295] width 954 height 22
click at [1310, 299] on button "button" at bounding box center [1319, 295] width 22 height 22
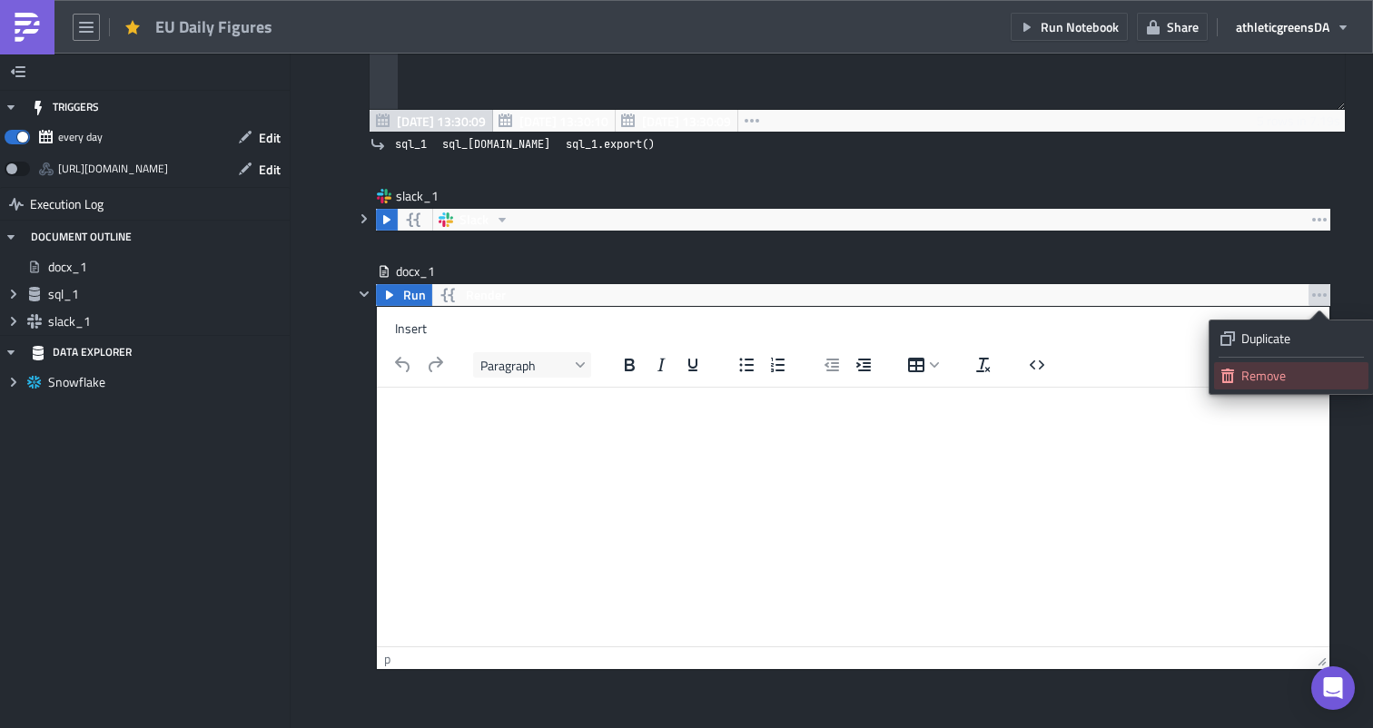
click at [1257, 381] on div "Remove" at bounding box center [1301, 376] width 121 height 18
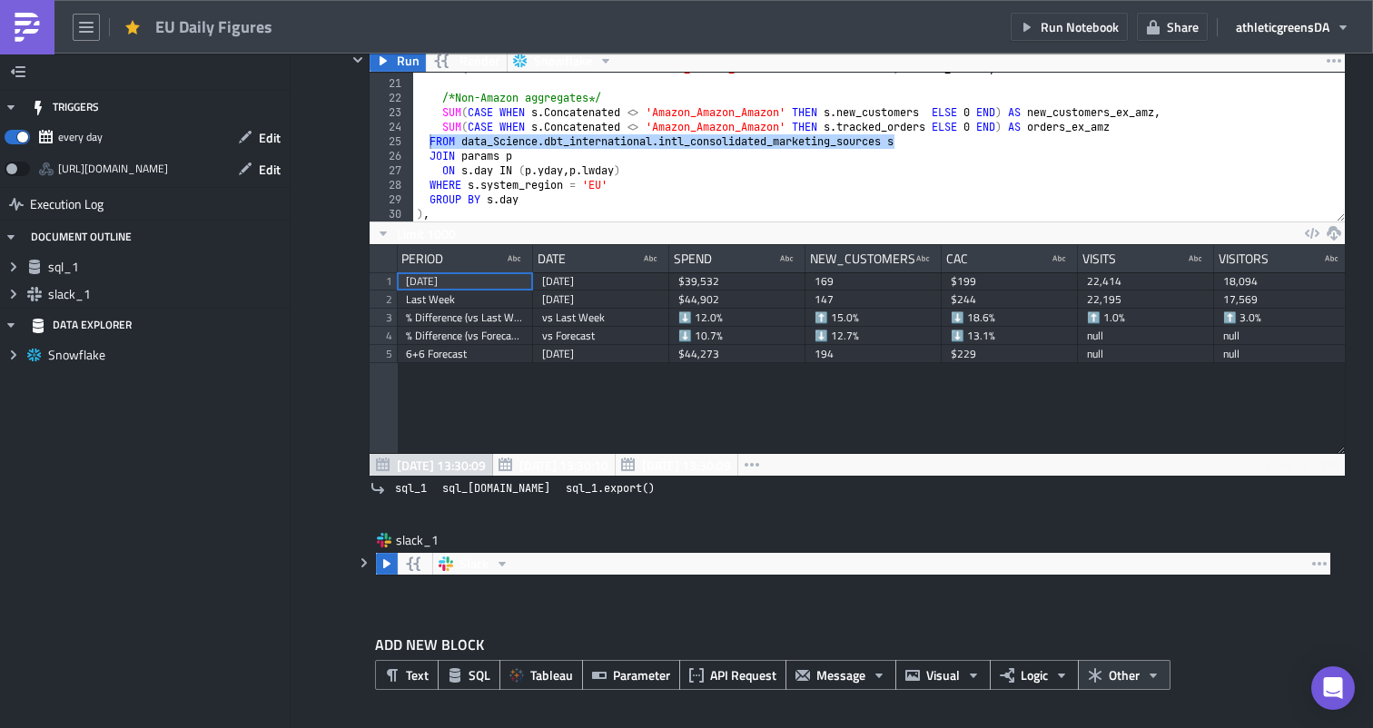
click at [1120, 668] on span "Other" at bounding box center [1124, 675] width 31 height 19
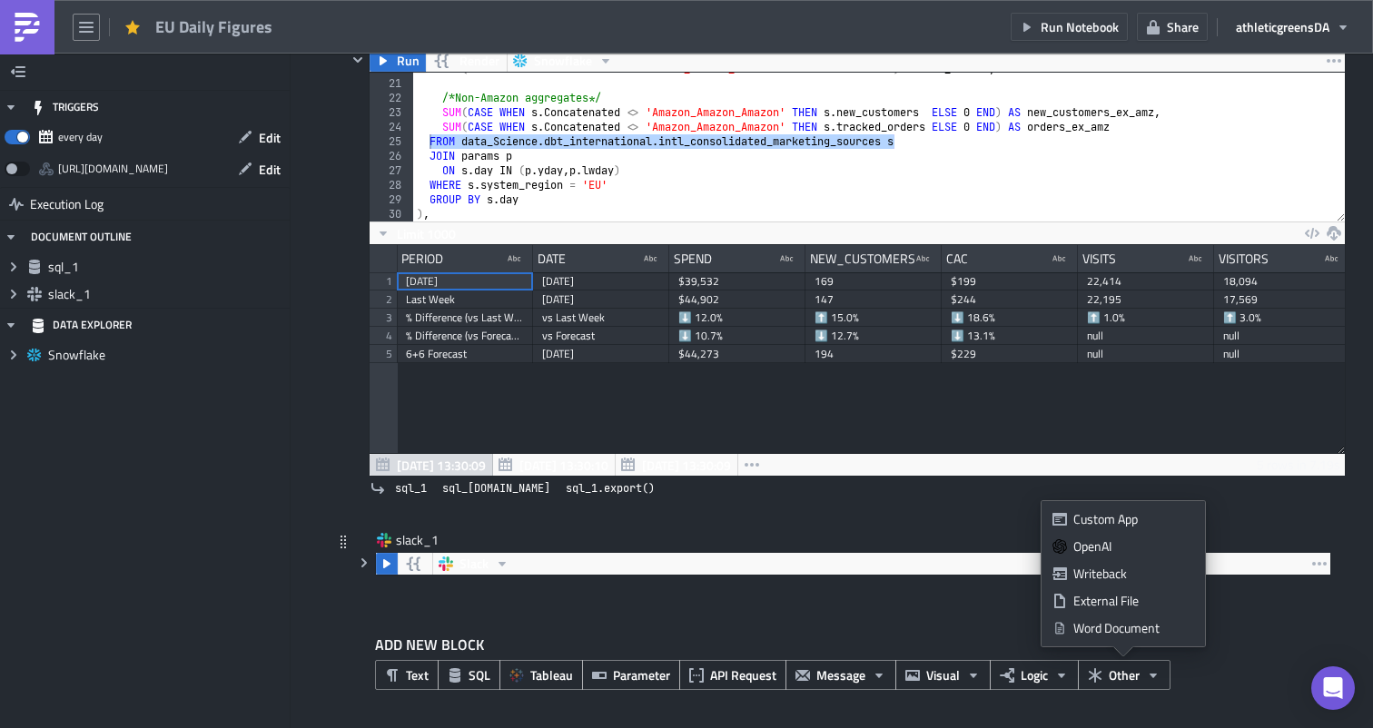
click at [1028, 534] on div "slack_1" at bounding box center [842, 541] width 978 height 21
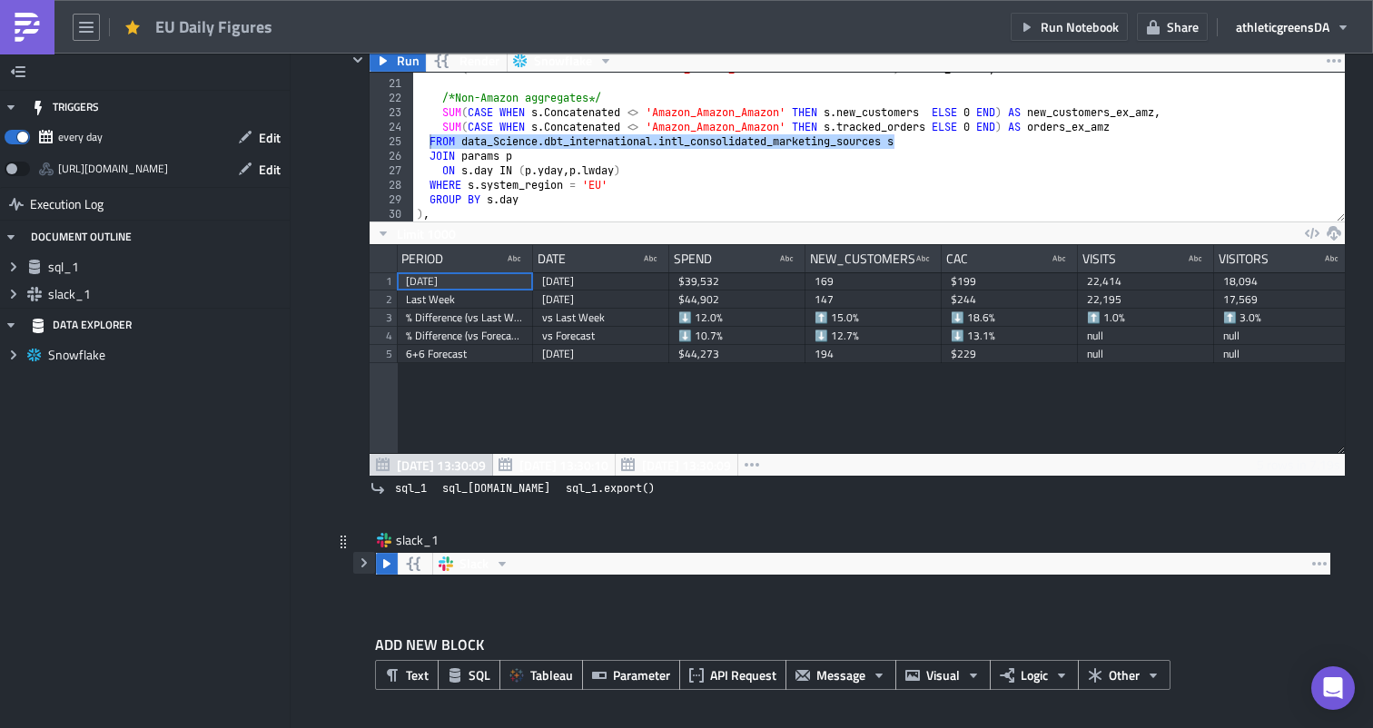
click at [364, 561] on icon "button" at bounding box center [364, 563] width 15 height 15
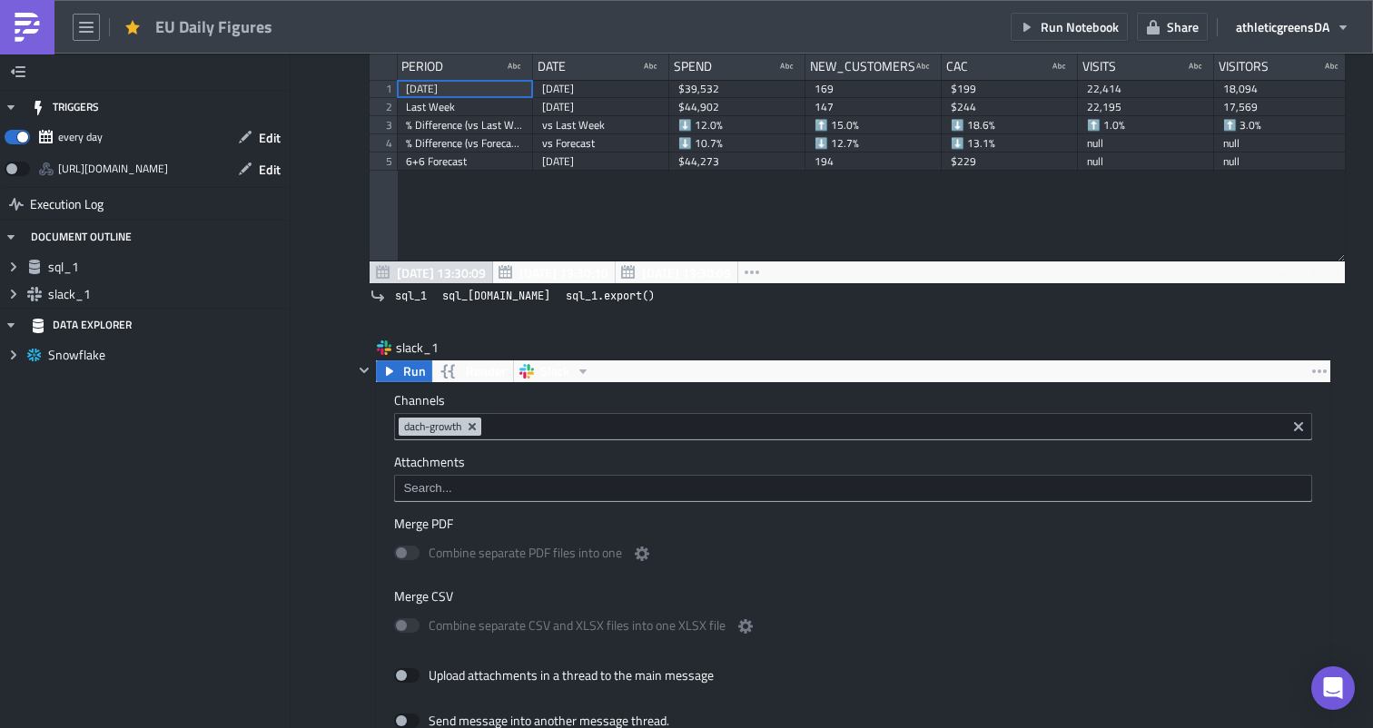
scroll to position [395, 0]
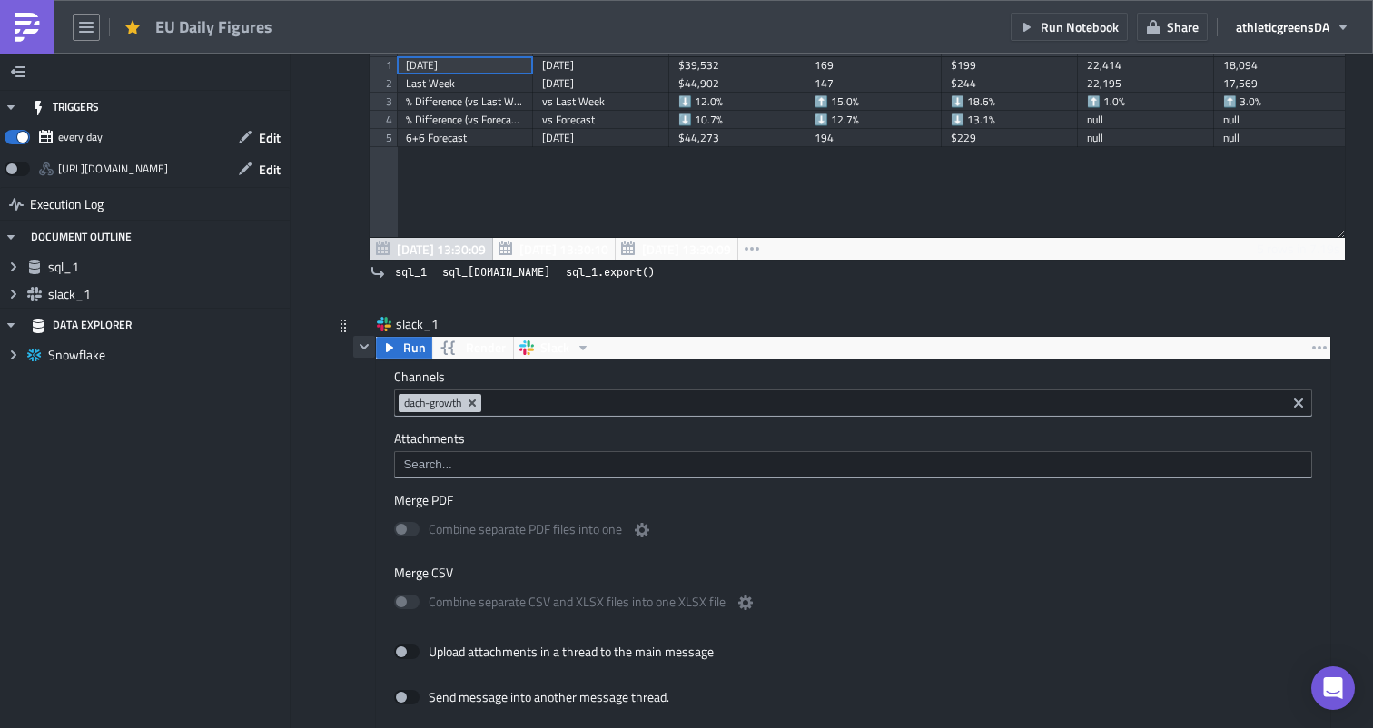
click at [368, 341] on icon "button" at bounding box center [364, 347] width 15 height 15
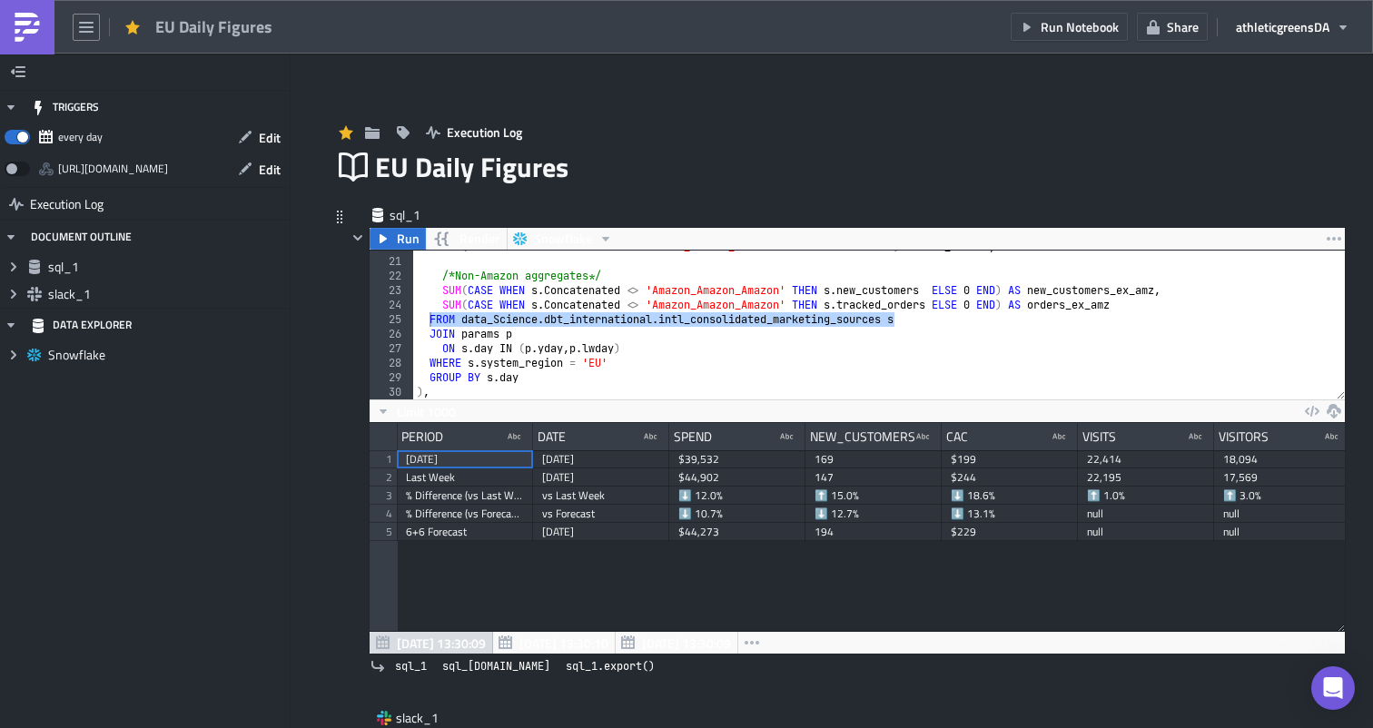
scroll to position [0, 1]
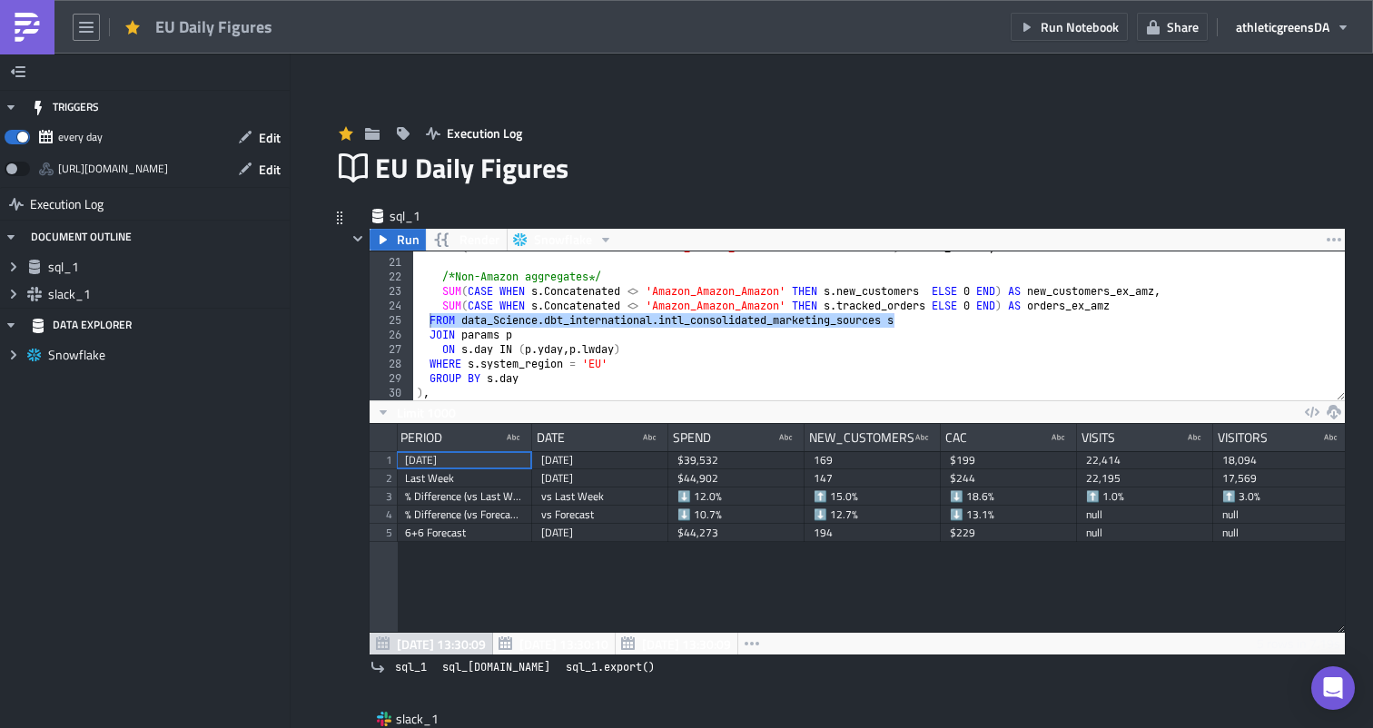
type textarea "SUM(CASE WHEN s.Concatenated <> 'Amazon_Amazon_Amazon' THEN s.new_customers ELS…"
click at [607, 293] on div "MAX ( CASE WHEN s . Concatenated = 'Amazon_Amazon_Amazon' THEN 1 ELSE 0 END ) A…" at bounding box center [879, 330] width 932 height 178
click at [735, 204] on div "sql_1 Run Render Snowflake SUM(CASE WHEN s.Concatenated <> 'Amazon_Amazon_Amazo…" at bounding box center [831, 487] width 999 height 597
